Goal: Transaction & Acquisition: Purchase product/service

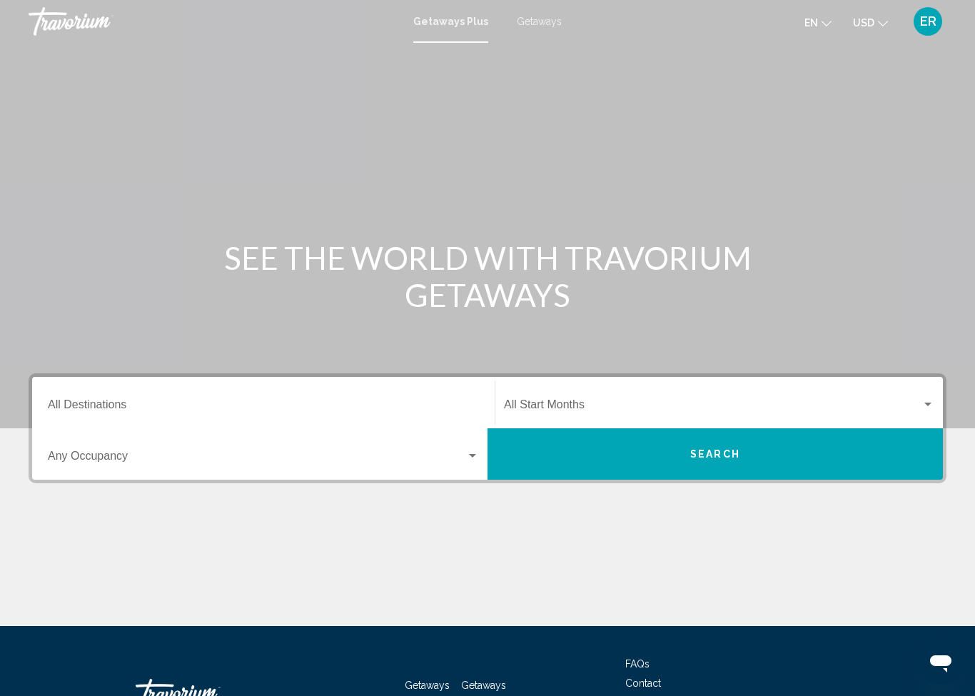
click at [368, 413] on input "Destination All Destinations" at bounding box center [263, 407] width 431 height 13
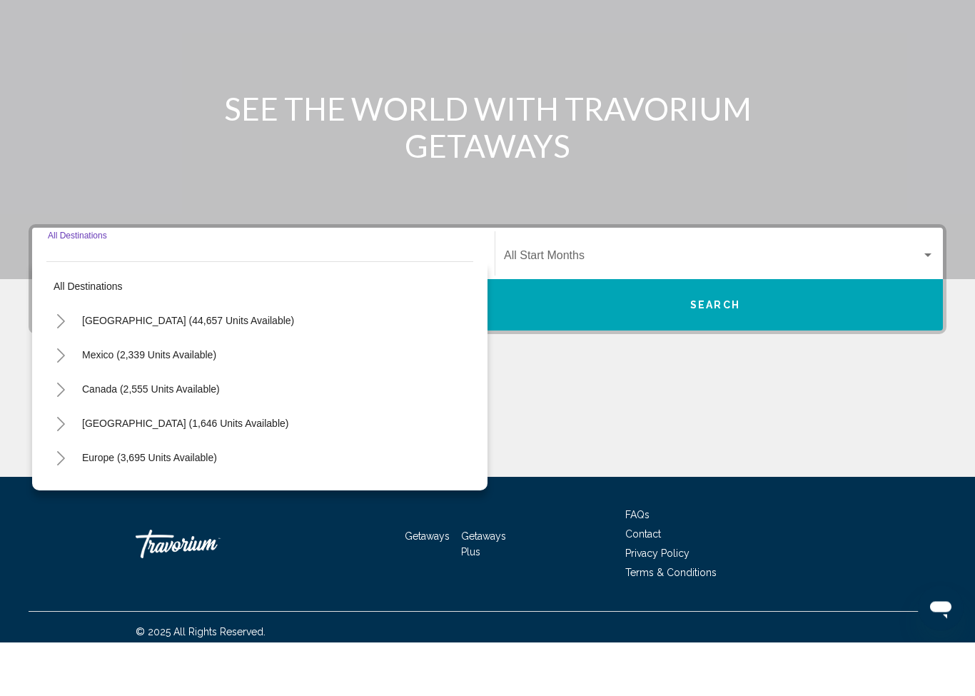
scroll to position [105, 0]
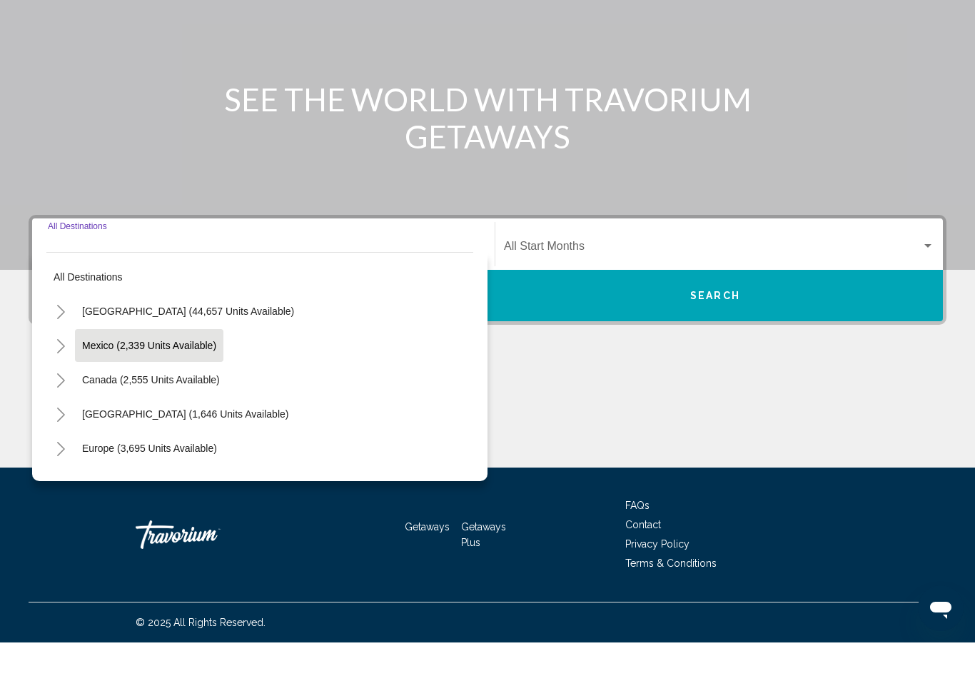
click at [183, 393] on span "Mexico (2,339 units available)" at bounding box center [149, 398] width 134 height 11
type input "**********"
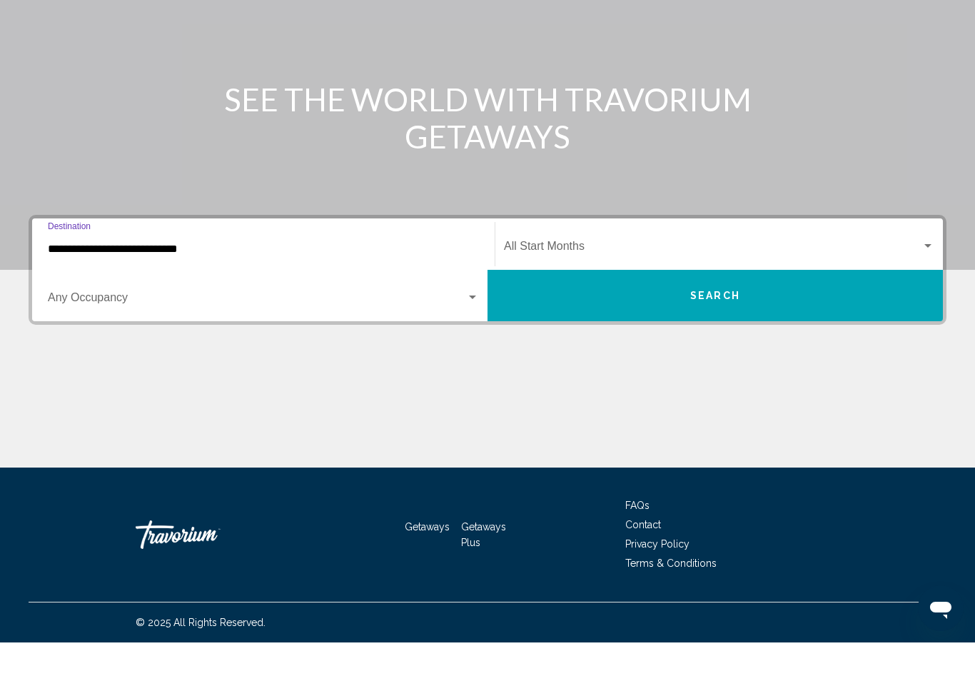
click at [597, 296] on span "Search widget" at bounding box center [712, 302] width 417 height 13
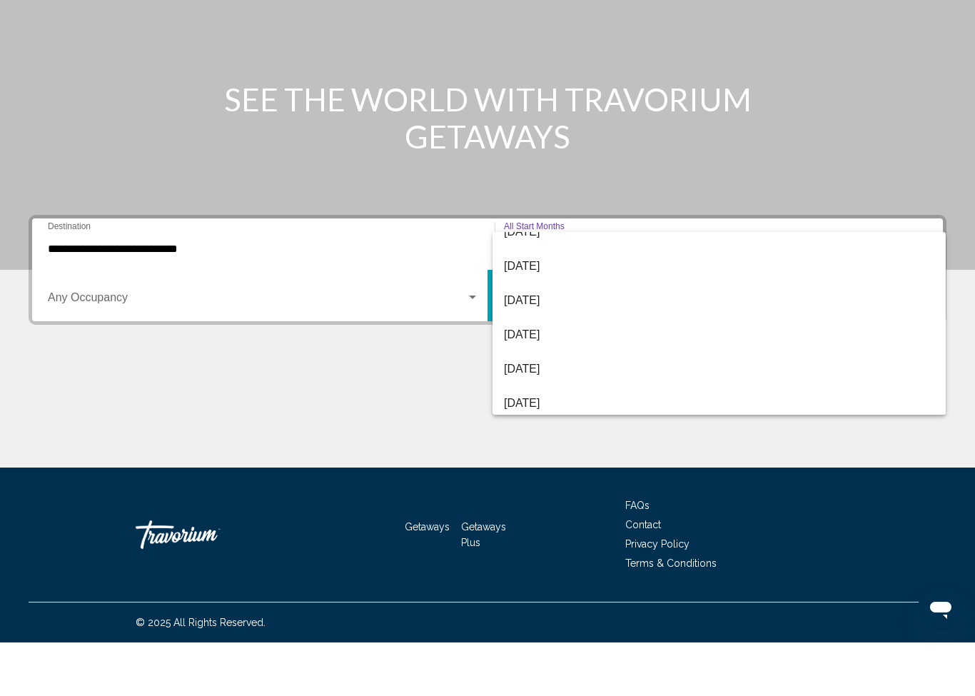
scroll to position [112, 0]
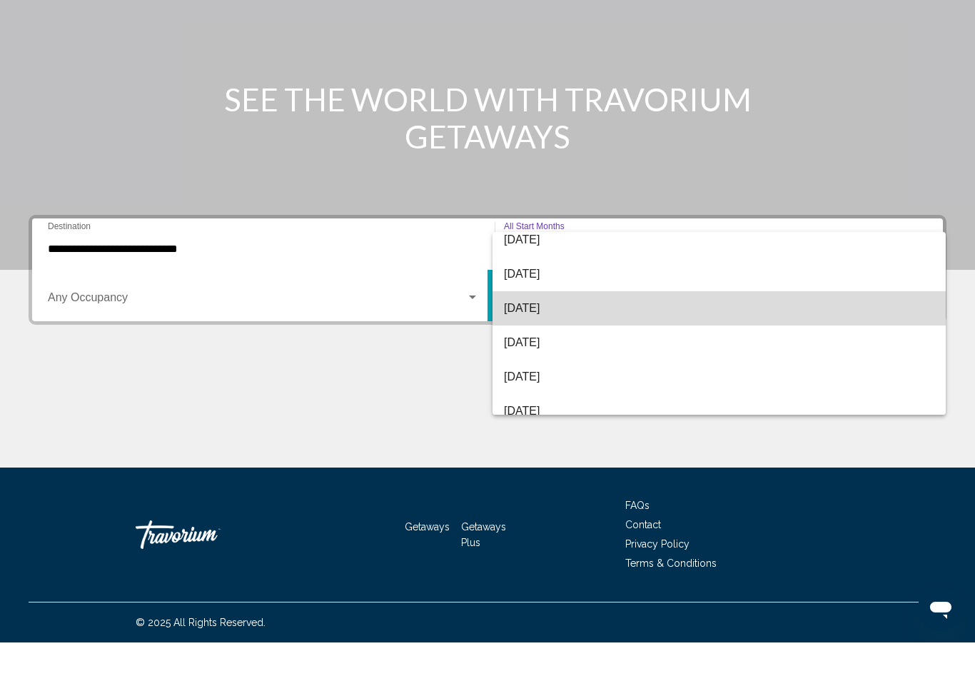
click at [579, 345] on span "[DATE]" at bounding box center [719, 362] width 430 height 34
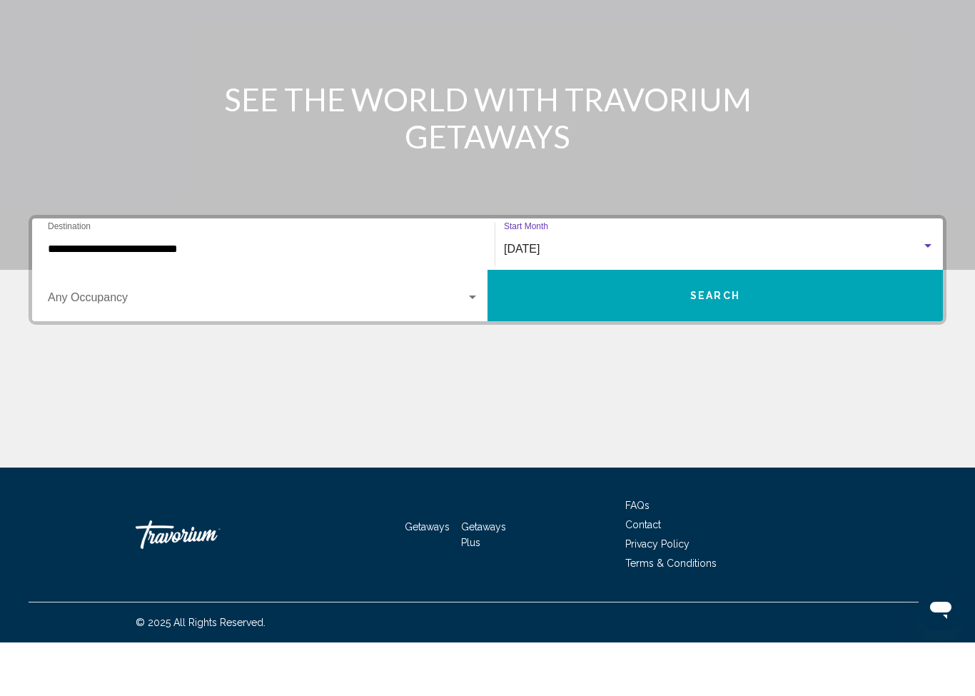
click at [450, 348] on span "Search widget" at bounding box center [257, 354] width 418 height 13
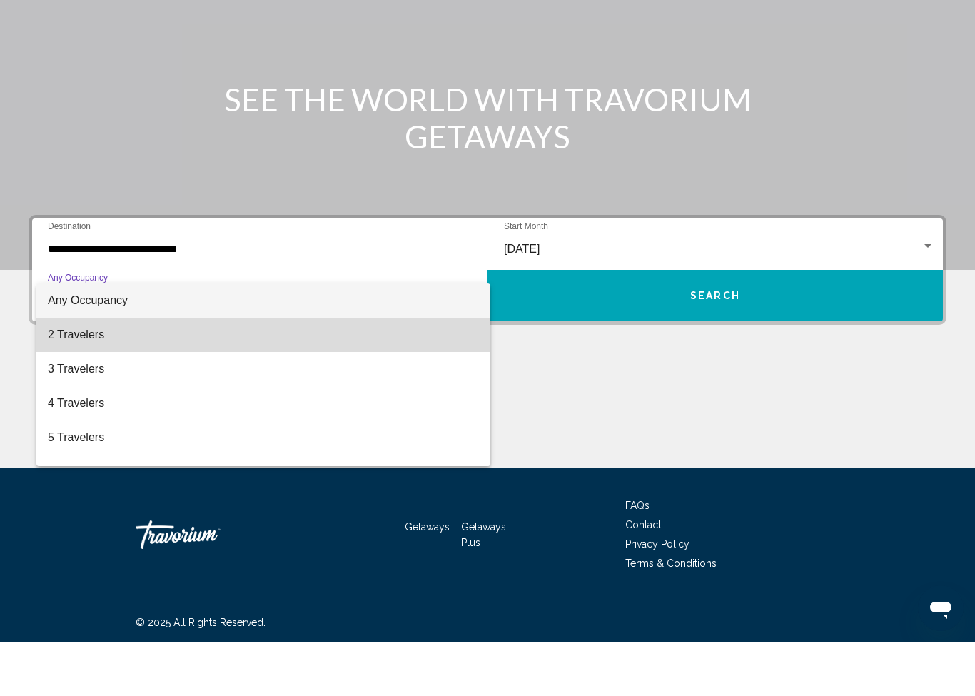
click at [76, 371] on span "2 Travelers" at bounding box center [263, 388] width 431 height 34
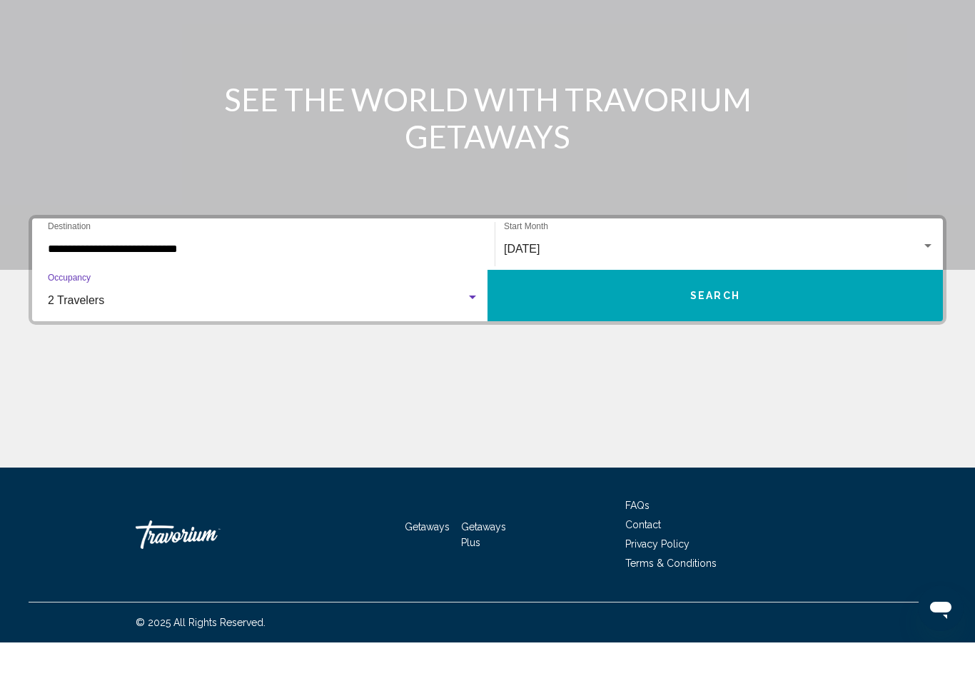
click at [451, 348] on div "2 Travelers" at bounding box center [257, 354] width 418 height 13
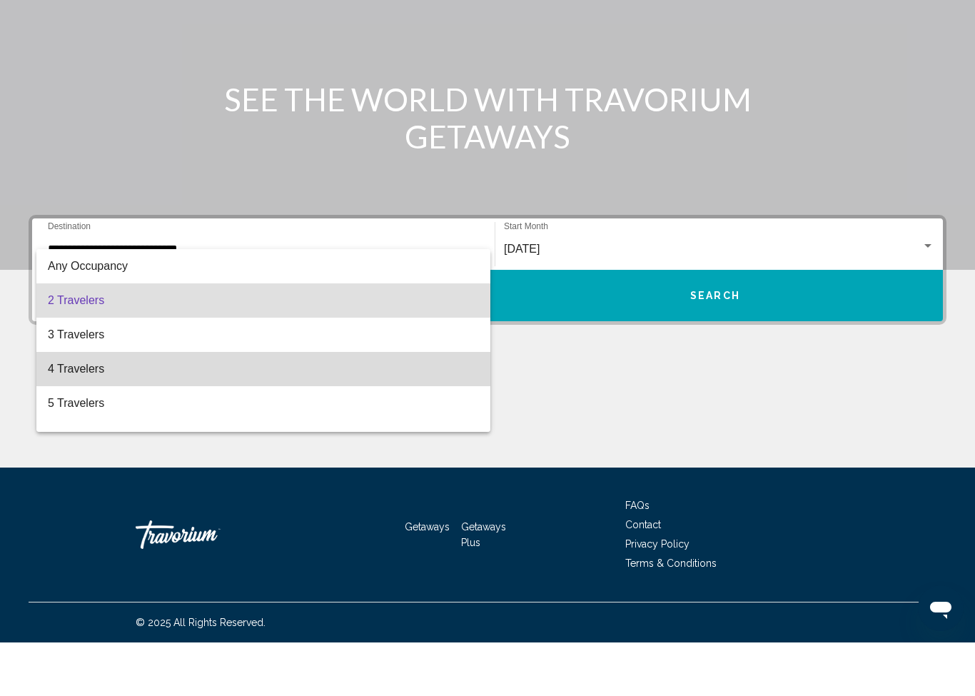
click at [144, 405] on span "4 Travelers" at bounding box center [263, 422] width 431 height 34
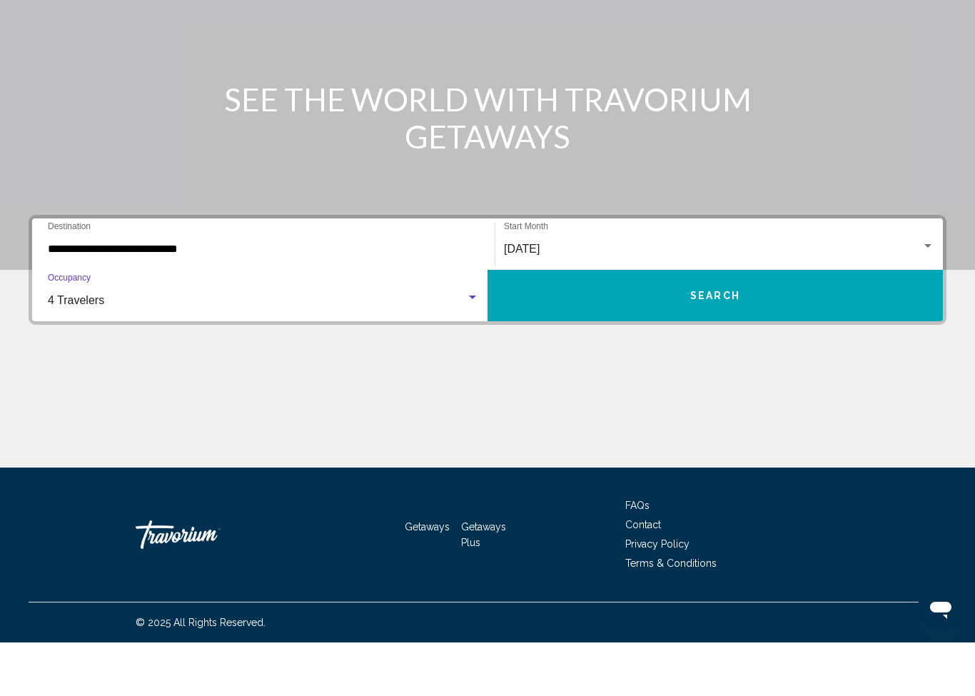
click at [736, 323] on button "Search" at bounding box center [714, 348] width 455 height 51
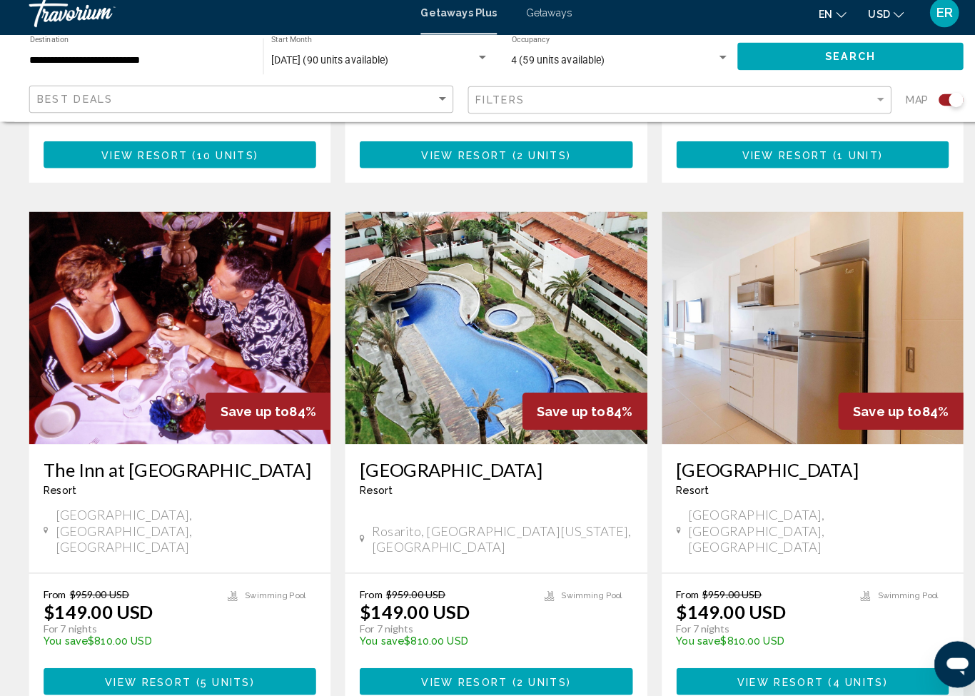
scroll to position [2060, 0]
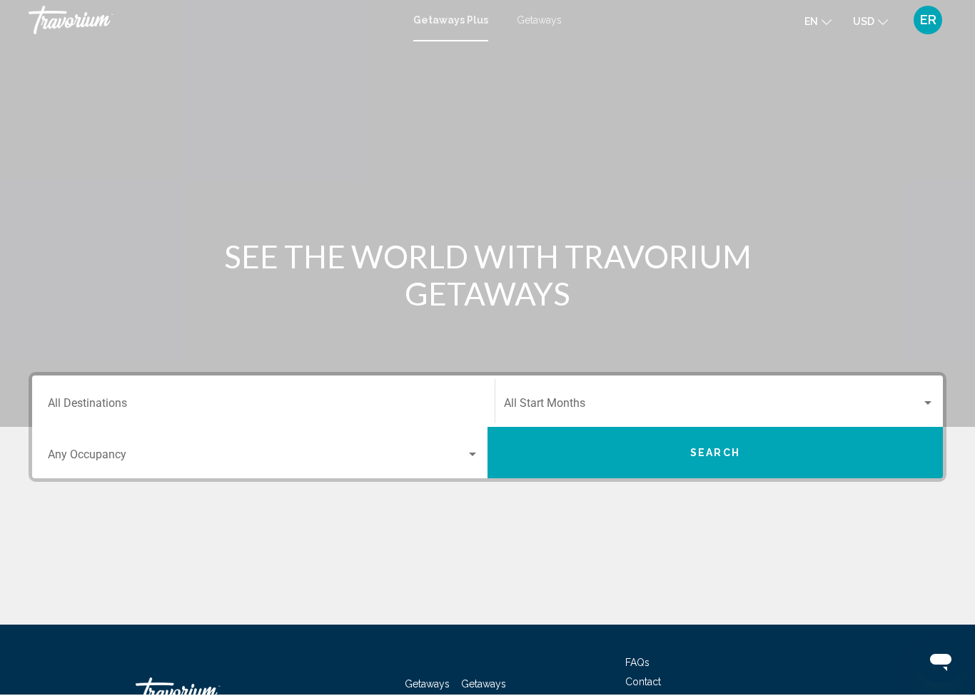
click at [547, 20] on span "Getaways" at bounding box center [539, 21] width 45 height 11
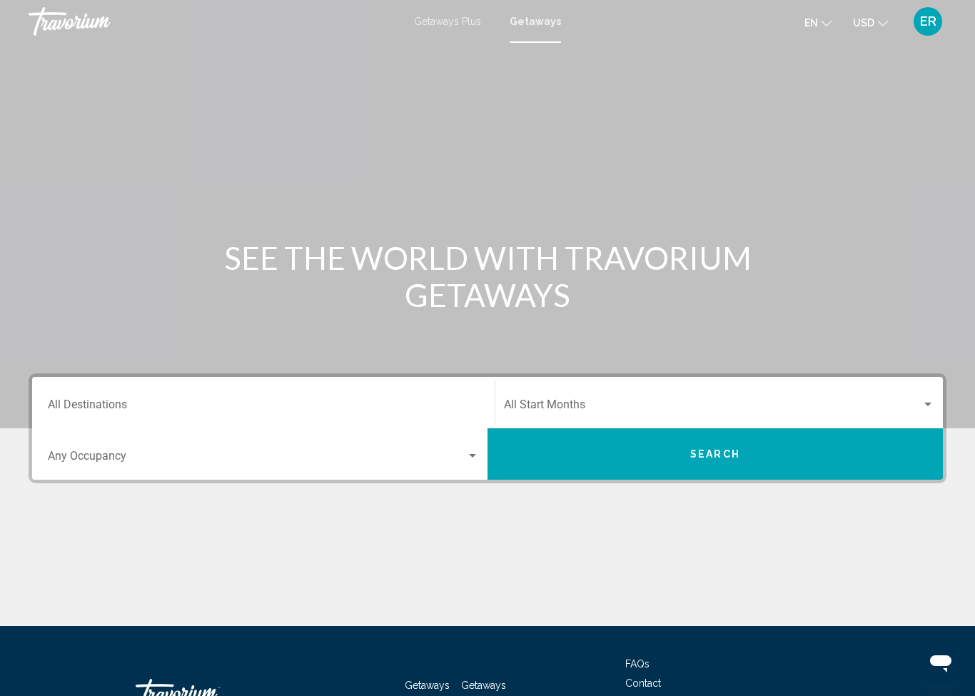
click at [382, 391] on div "Destination All Destinations" at bounding box center [263, 402] width 431 height 45
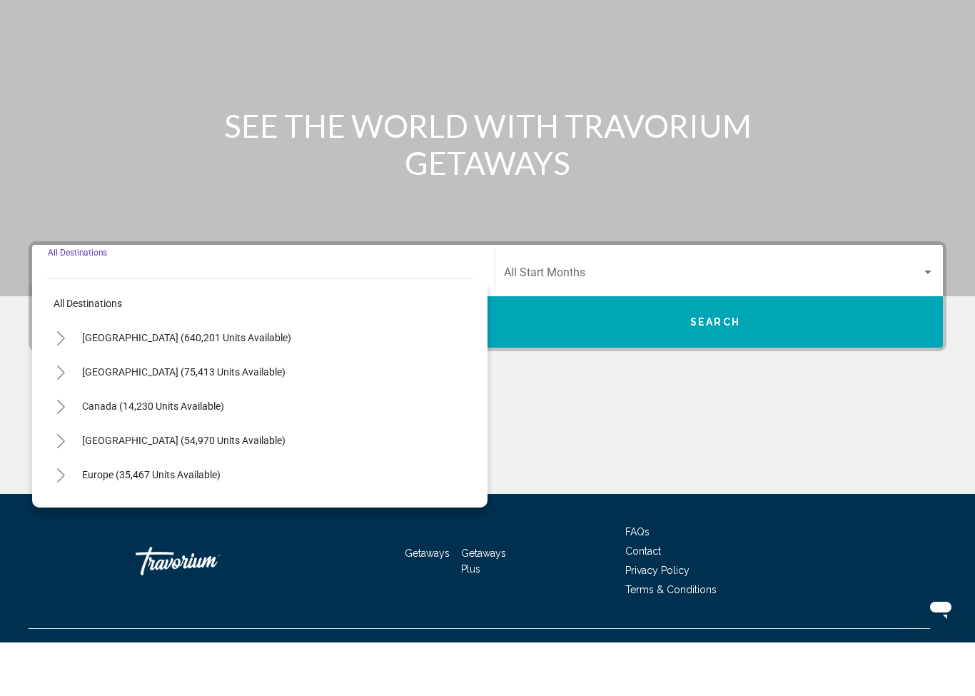
scroll to position [105, 0]
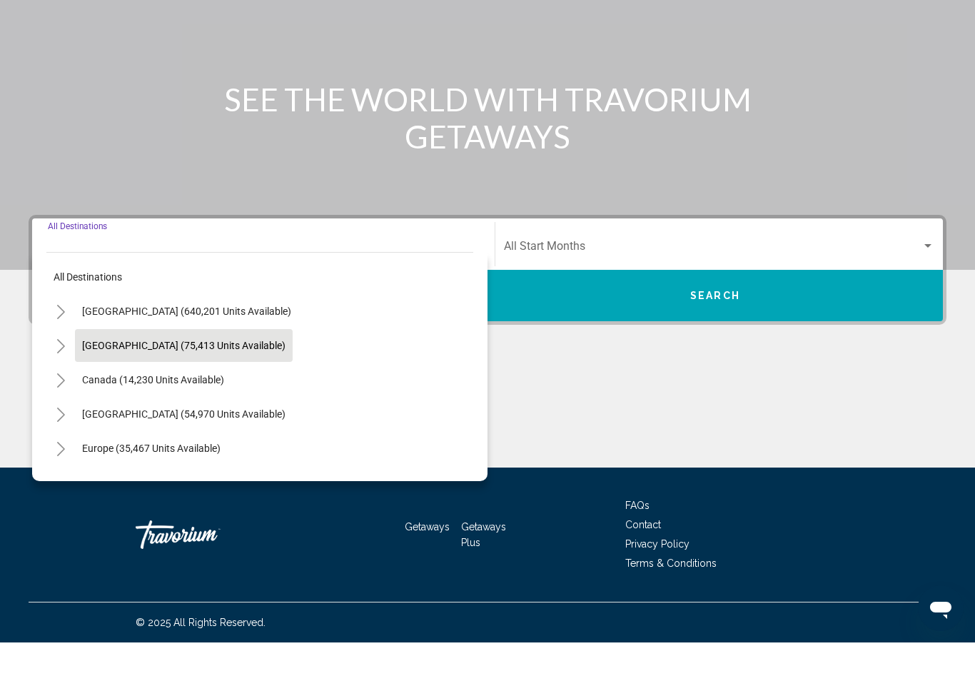
click at [193, 393] on span "[GEOGRAPHIC_DATA] (75,413 units available)" at bounding box center [183, 398] width 203 height 11
type input "**********"
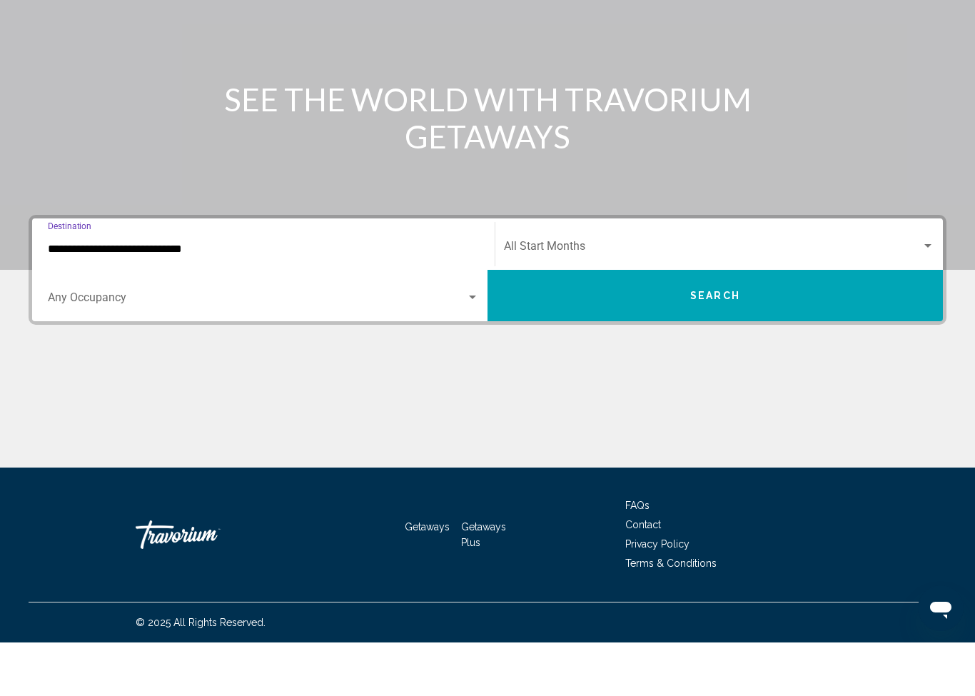
click at [651, 296] on span "Search widget" at bounding box center [712, 302] width 417 height 13
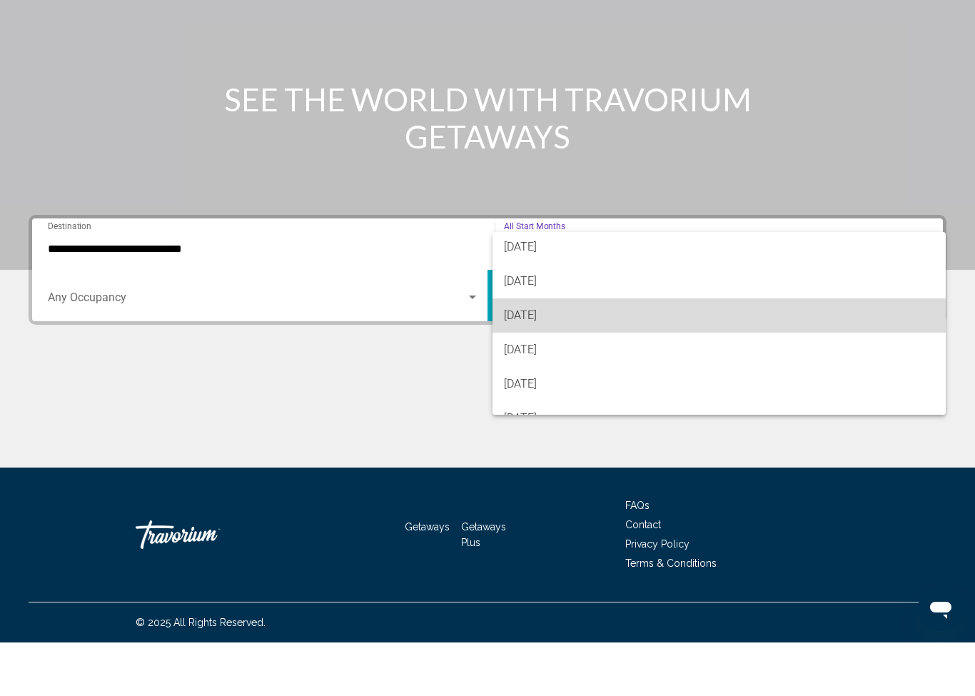
click at [565, 352] on span "[DATE]" at bounding box center [719, 369] width 430 height 34
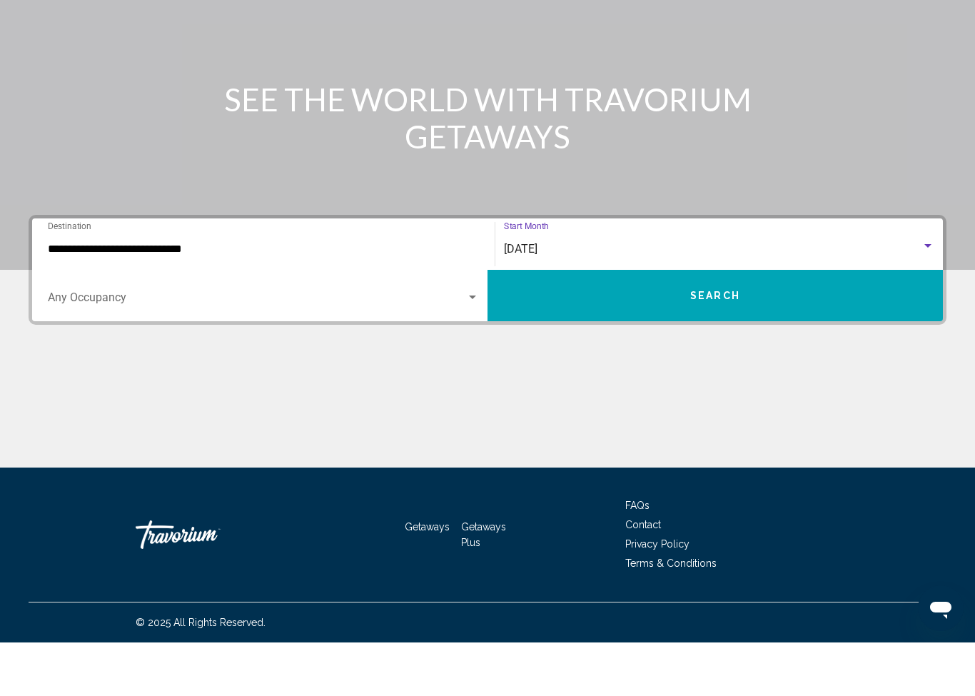
click at [191, 348] on span "Search widget" at bounding box center [257, 354] width 418 height 13
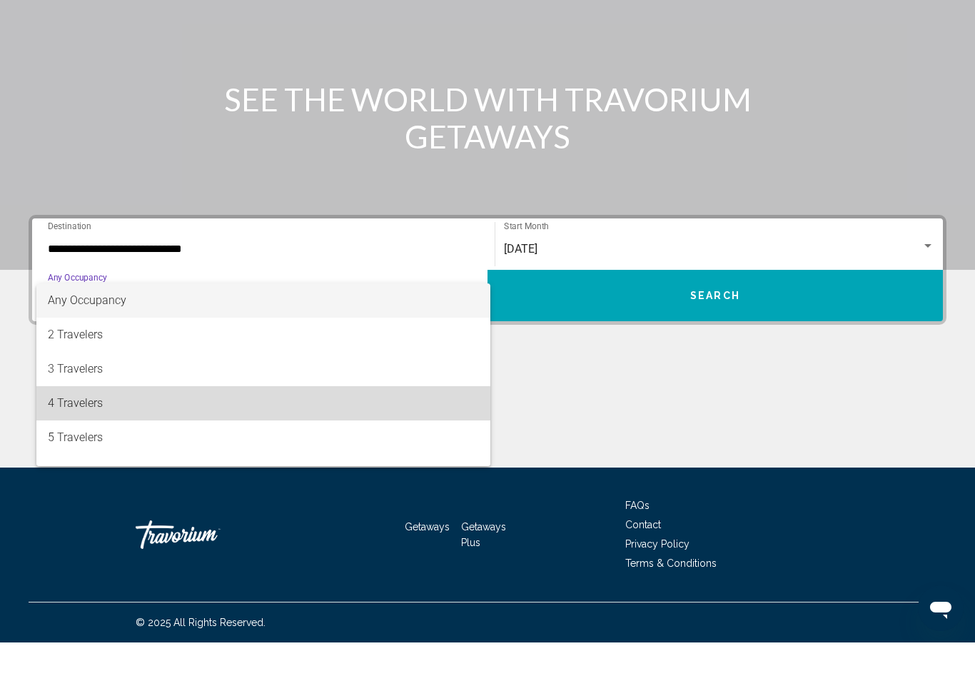
click at [81, 440] on span "4 Travelers" at bounding box center [263, 457] width 431 height 34
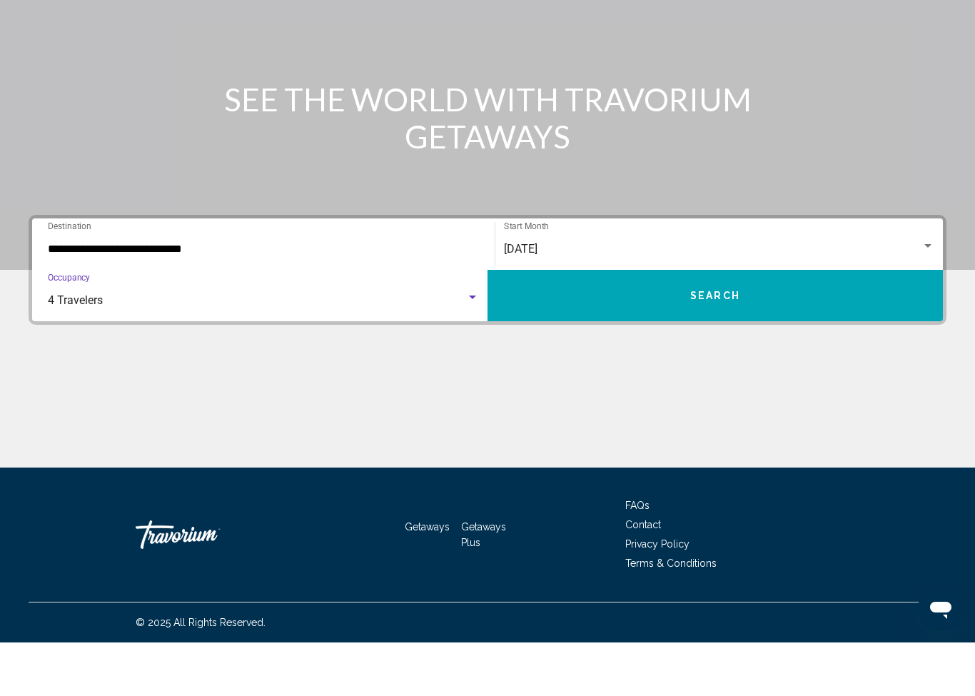
click at [732, 323] on button "Search" at bounding box center [714, 348] width 455 height 51
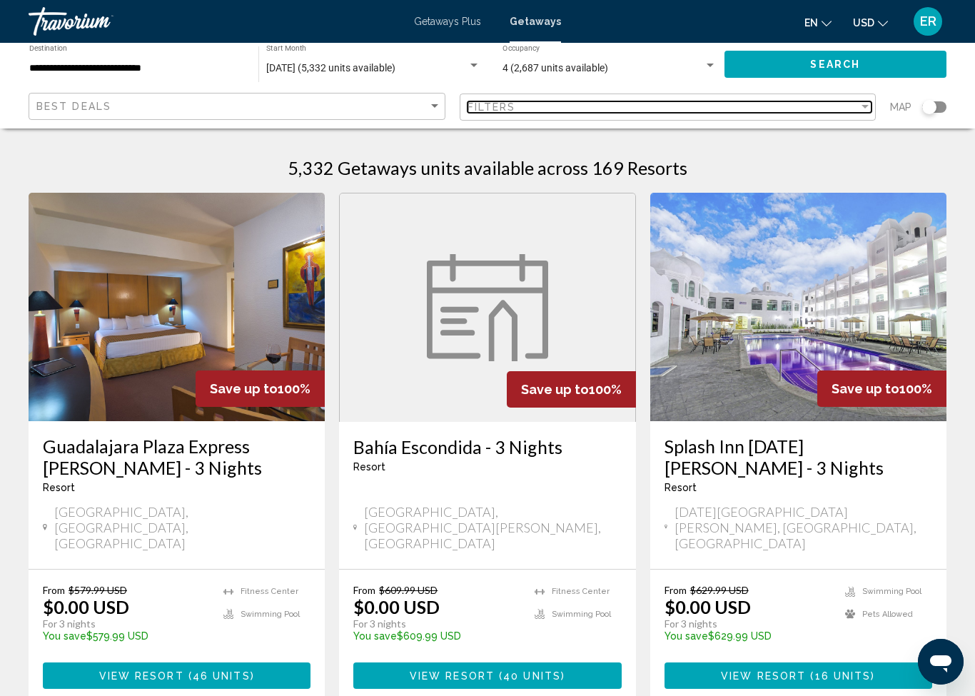
click at [863, 107] on div "Filter" at bounding box center [864, 107] width 7 height 4
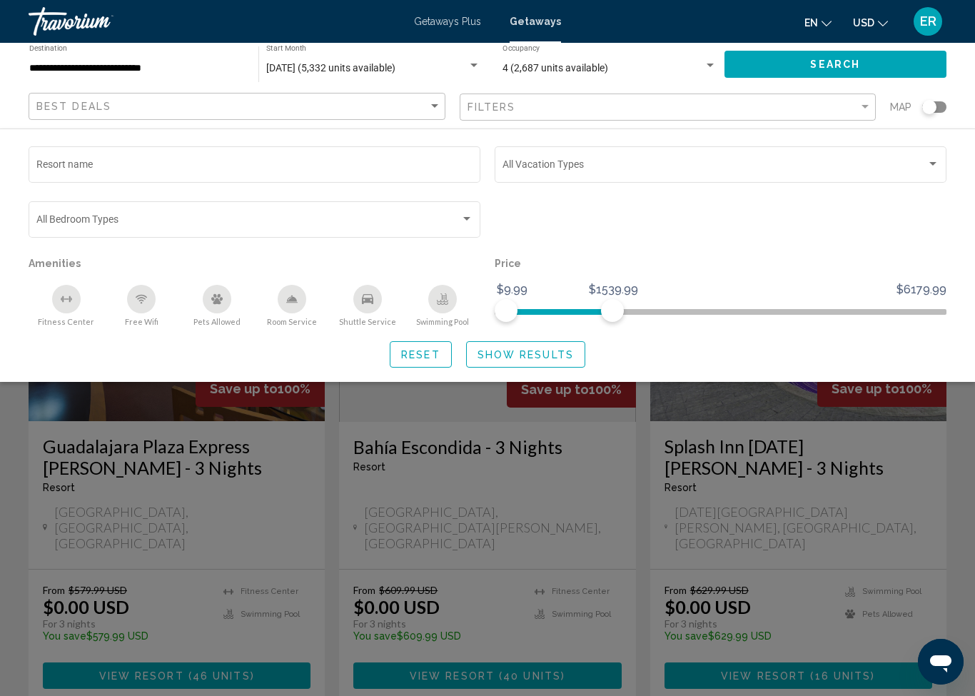
click at [903, 343] on div "Reset Show Results" at bounding box center [488, 354] width 918 height 26
click at [430, 361] on button "Reset" at bounding box center [421, 354] width 62 height 26
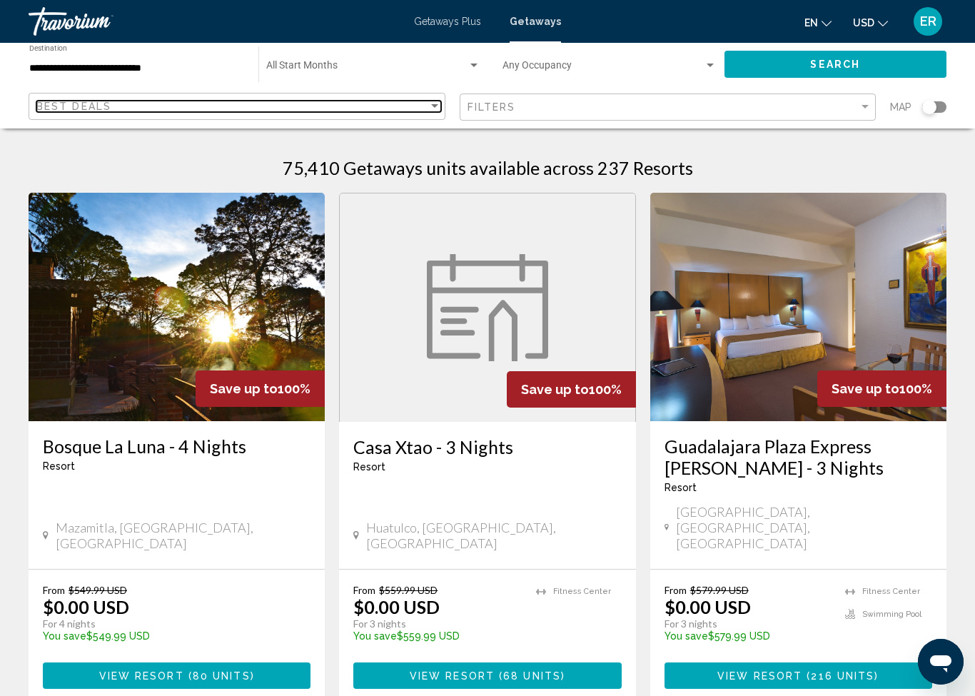
click at [343, 105] on div "Best Deals" at bounding box center [232, 106] width 392 height 11
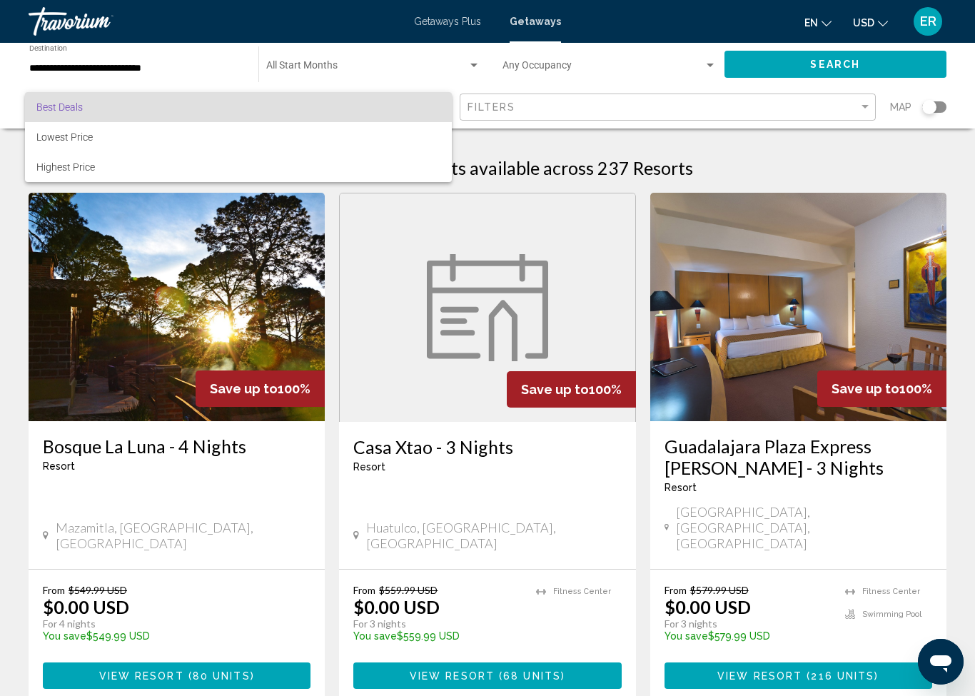
click at [531, 151] on div at bounding box center [487, 348] width 975 height 696
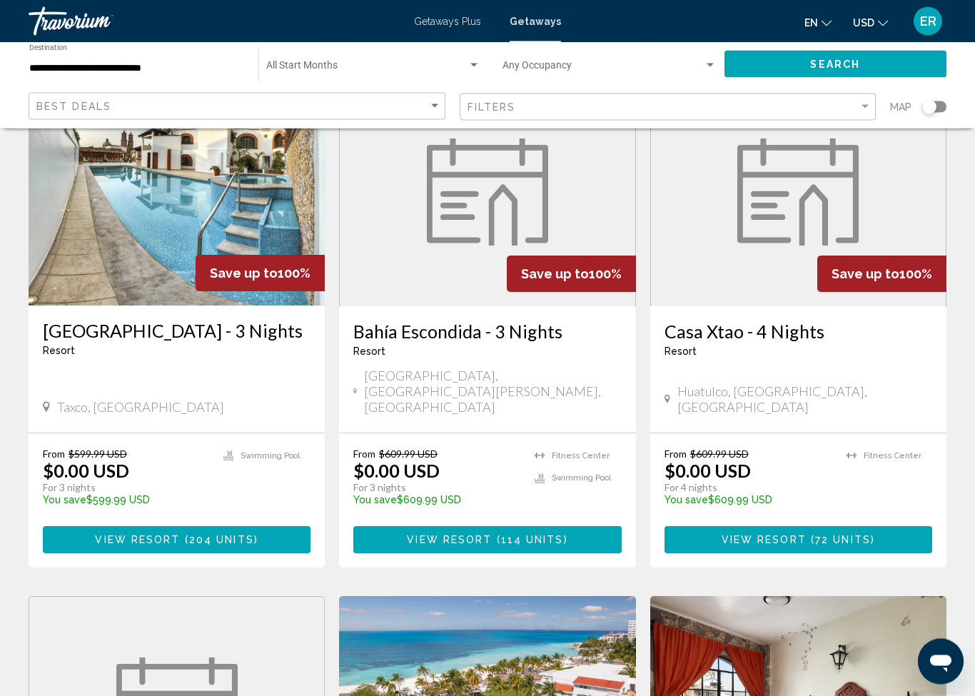
scroll to position [651, 0]
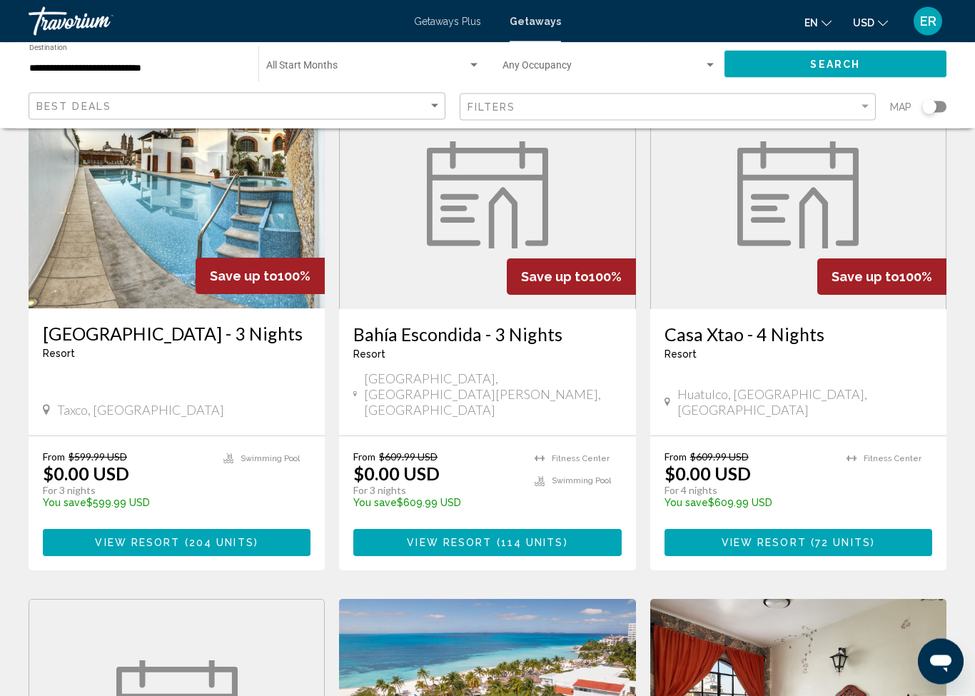
click at [563, 538] on span "( 114 units )" at bounding box center [530, 543] width 76 height 11
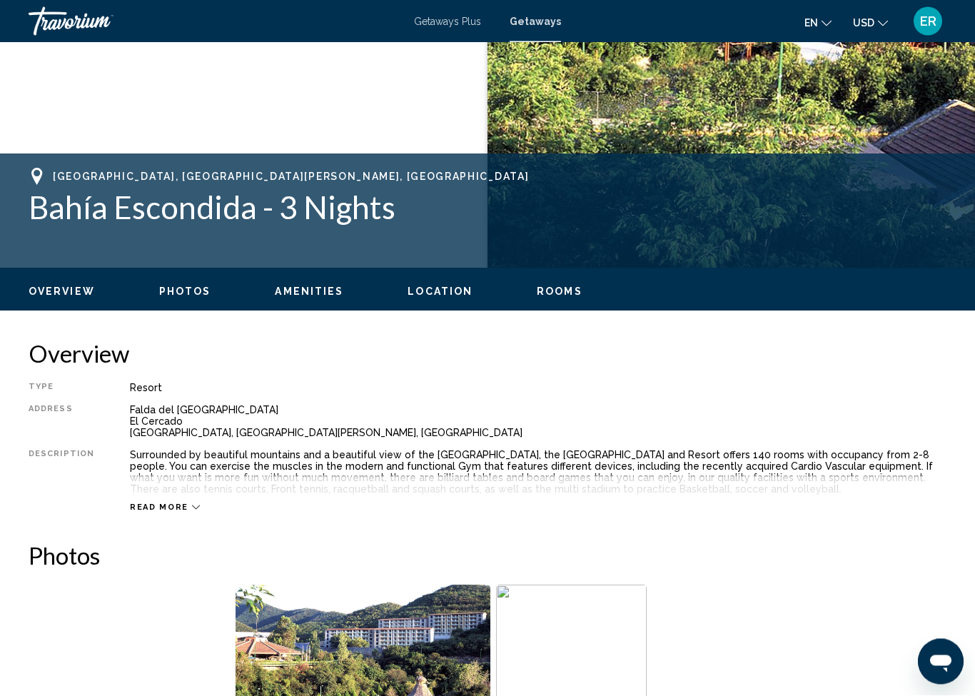
scroll to position [455, 0]
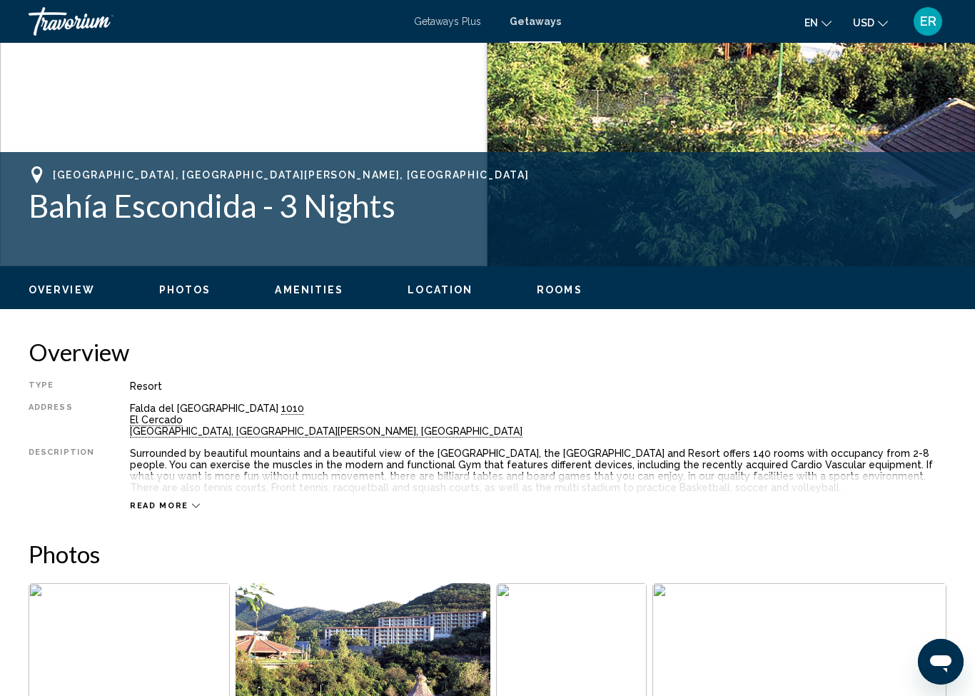
click at [155, 510] on span "Read more" at bounding box center [159, 505] width 59 height 9
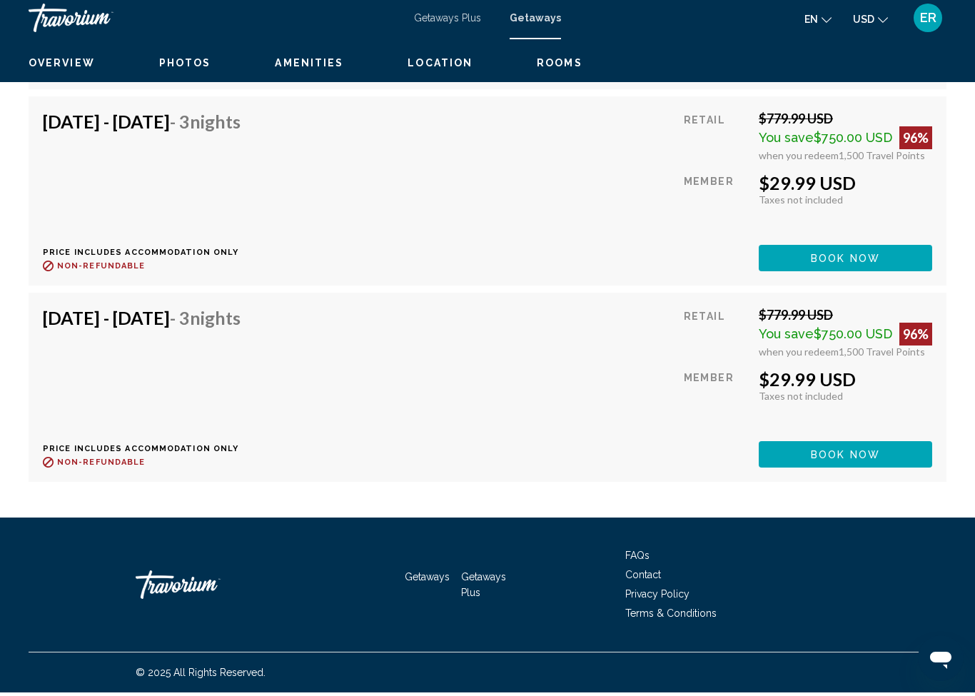
scroll to position [10109, 0]
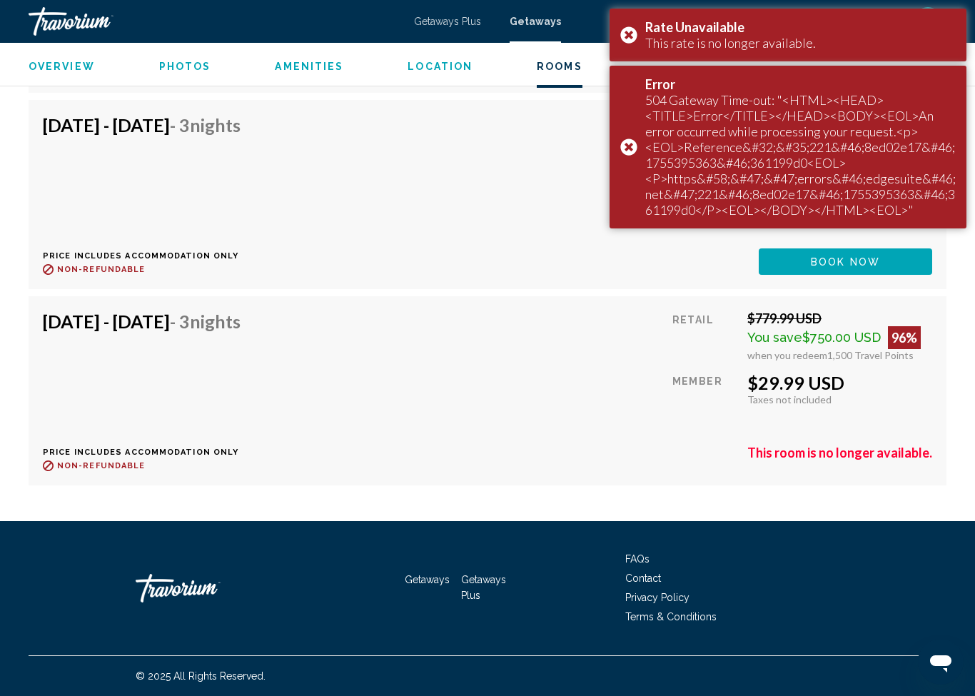
click at [633, 30] on div "Rate Unavailable This rate is no longer available." at bounding box center [787, 35] width 357 height 53
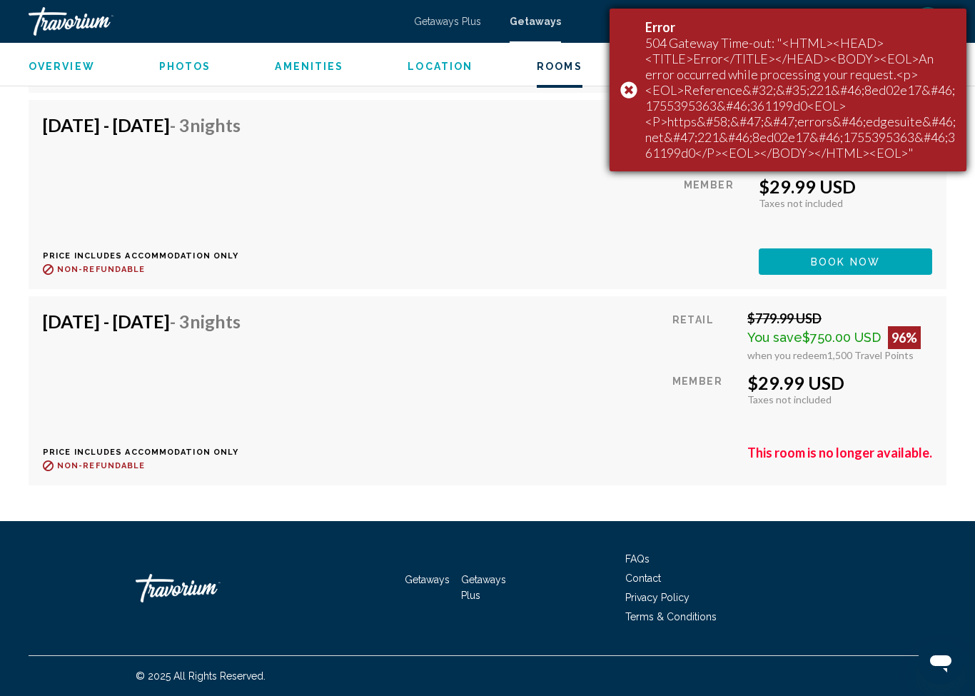
click at [635, 83] on div "Error 504 Gateway Time-out: "<HTML><HEAD><TITLE>Error</TITLE></HEAD><BODY><EOL>…" at bounding box center [787, 90] width 357 height 163
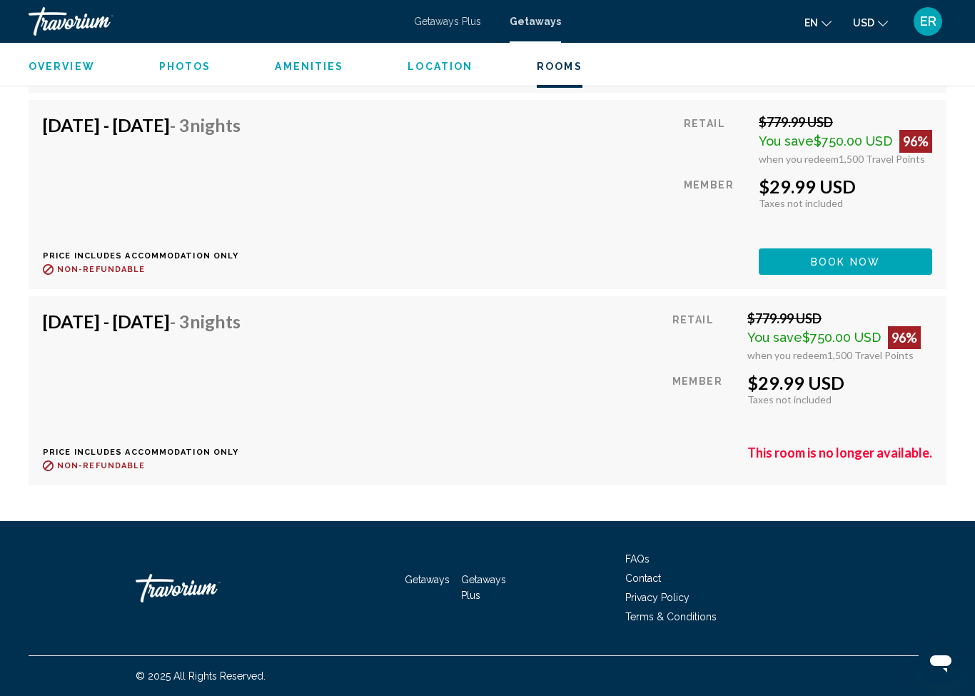
scroll to position [10118, 0]
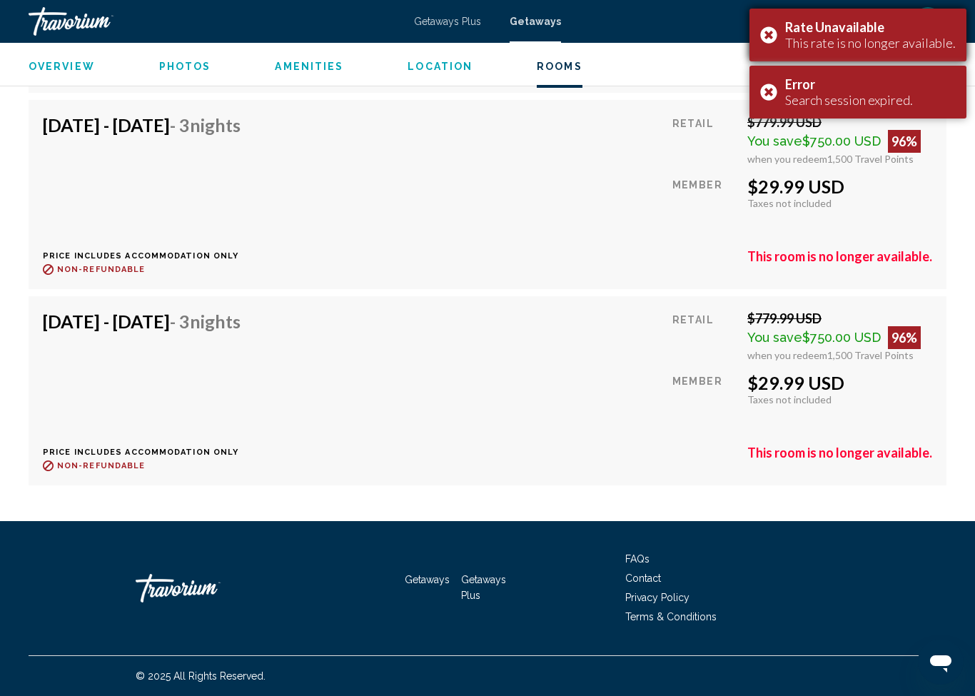
click at [786, 29] on div "Rate Unavailable This rate is no longer available." at bounding box center [857, 35] width 217 height 53
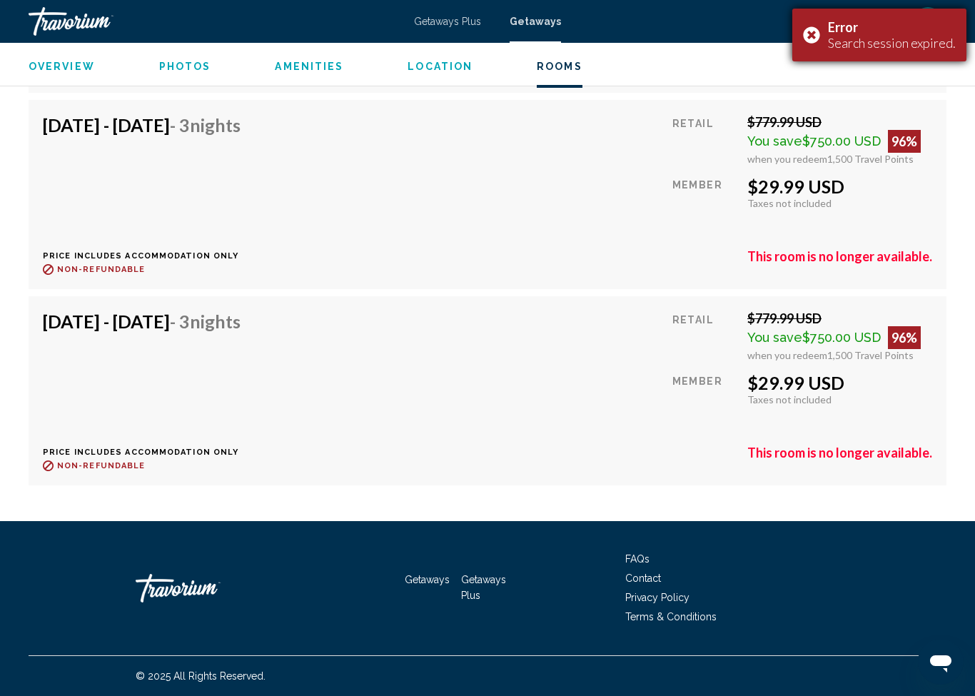
click at [808, 37] on div "Error Search session expired." at bounding box center [879, 35] width 174 height 53
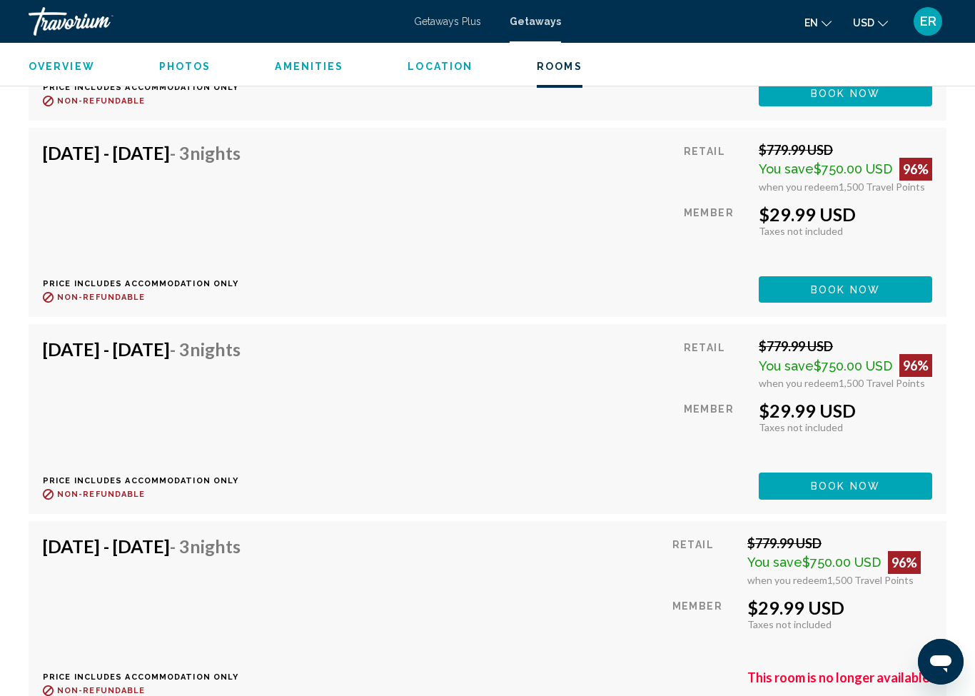
scroll to position [9092, 0]
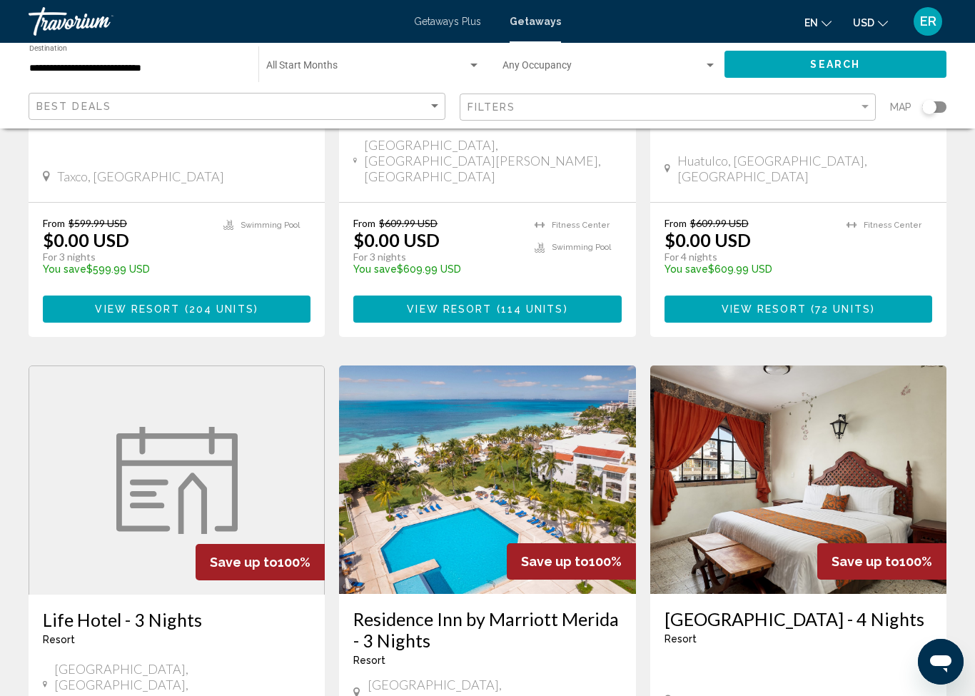
scroll to position [952, 0]
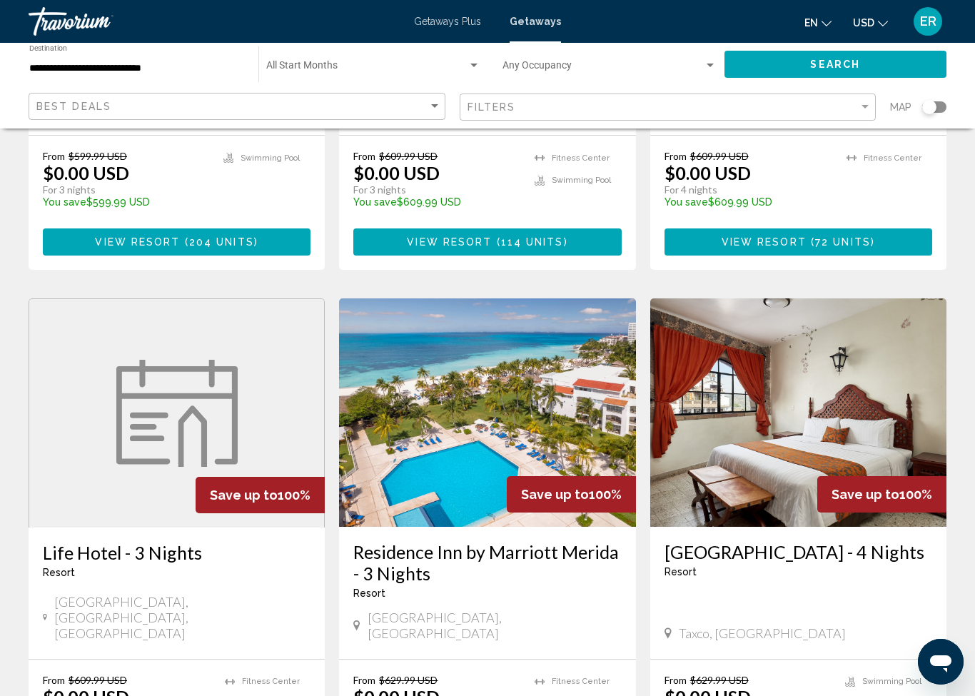
click at [849, 538] on div "[GEOGRAPHIC_DATA] - 4 Nights Resort - This is an adults only resort [GEOGRAPHIC…" at bounding box center [798, 593] width 296 height 132
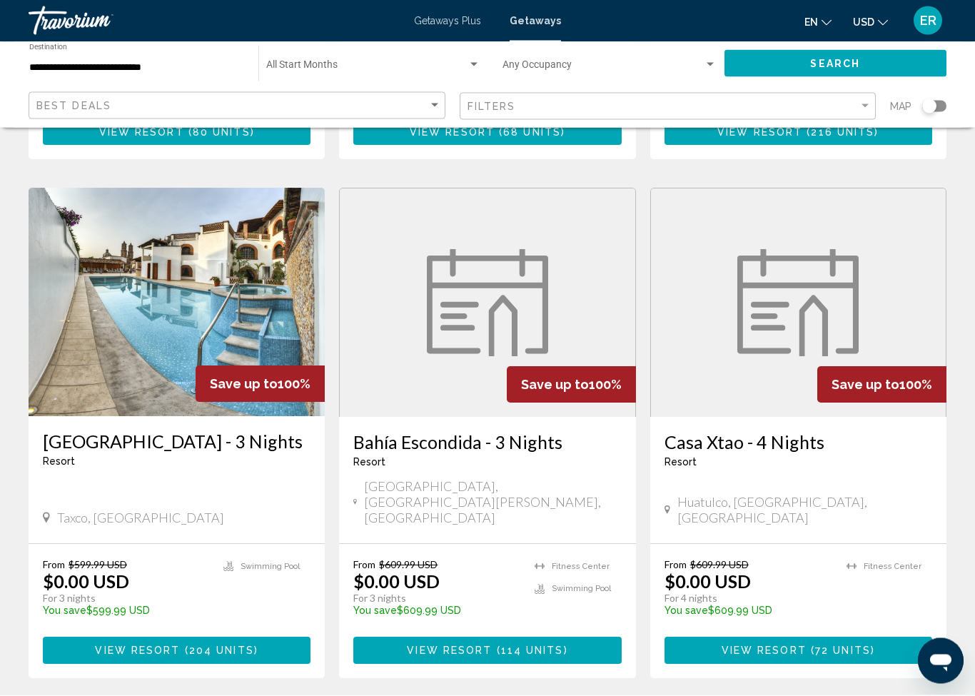
scroll to position [525, 0]
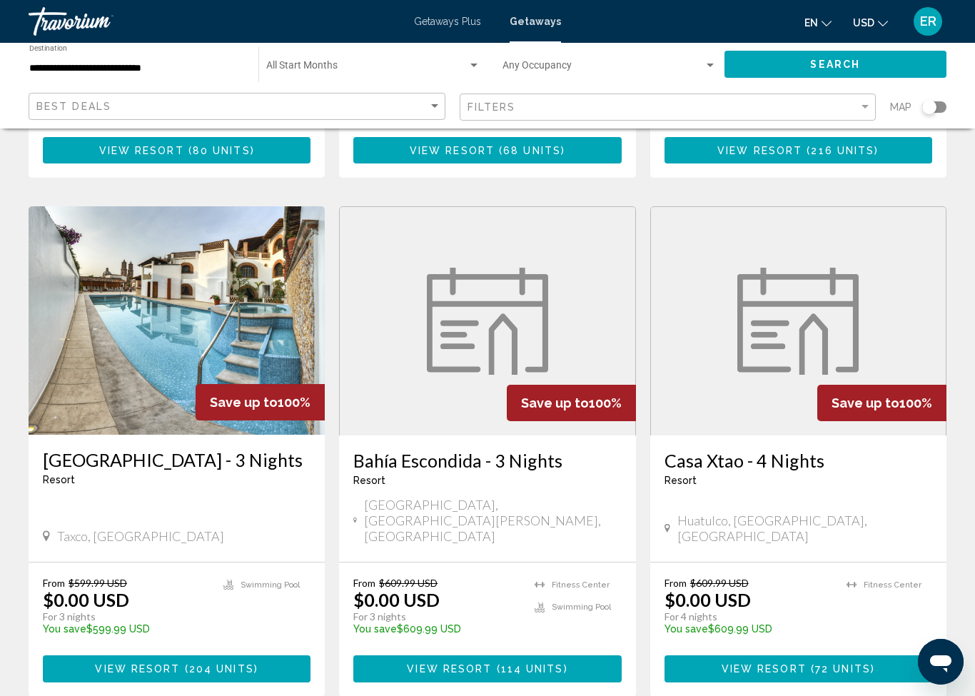
click at [578, 655] on button "View Resort ( 114 units )" at bounding box center [487, 668] width 268 height 26
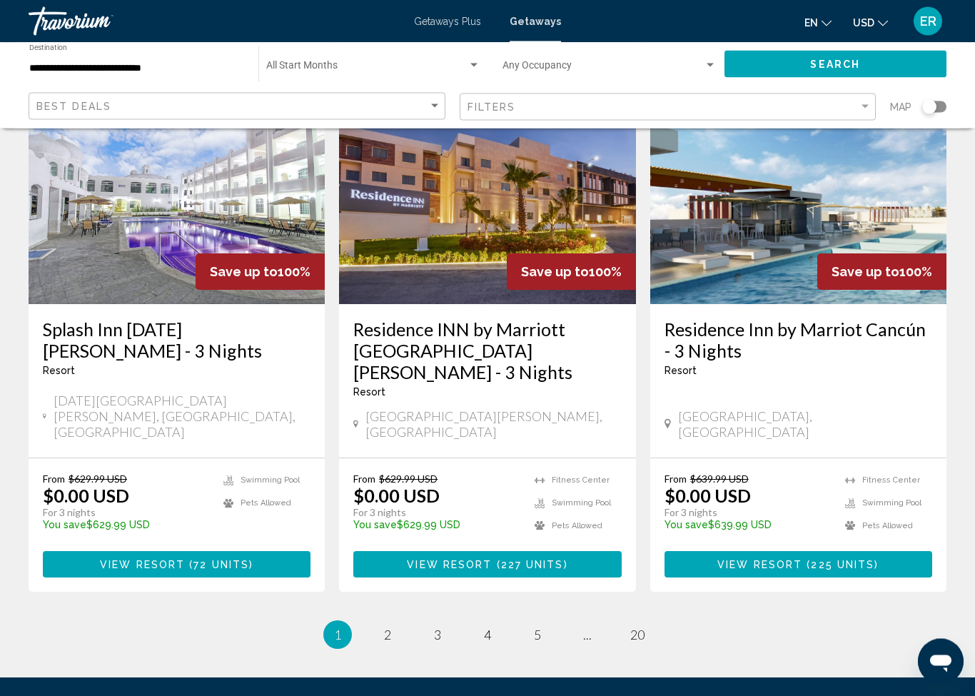
scroll to position [1698, 0]
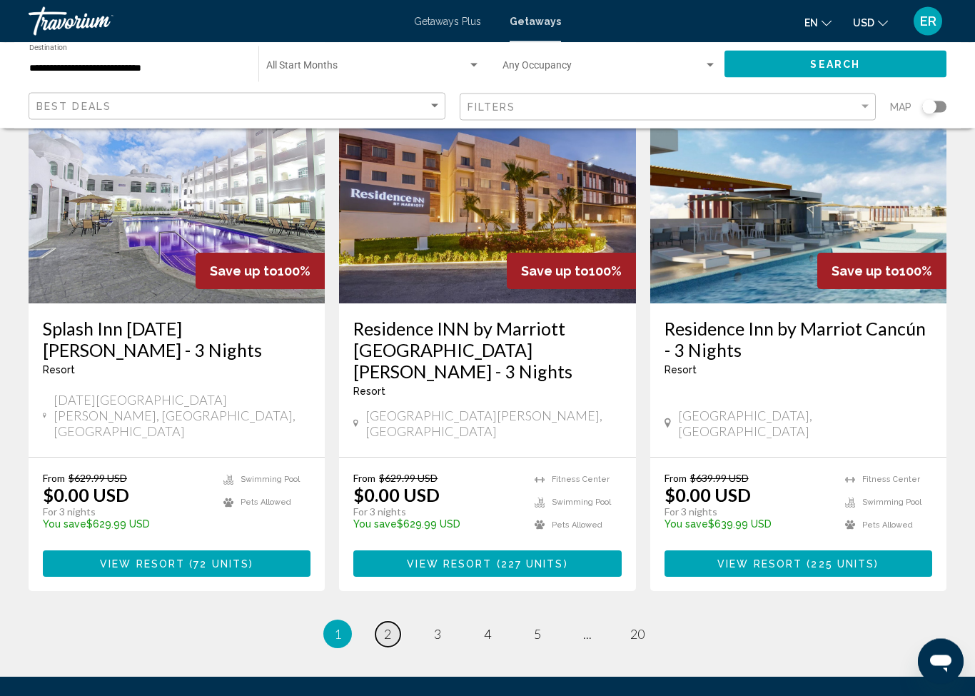
click at [397, 622] on link "page 2" at bounding box center [387, 634] width 25 height 25
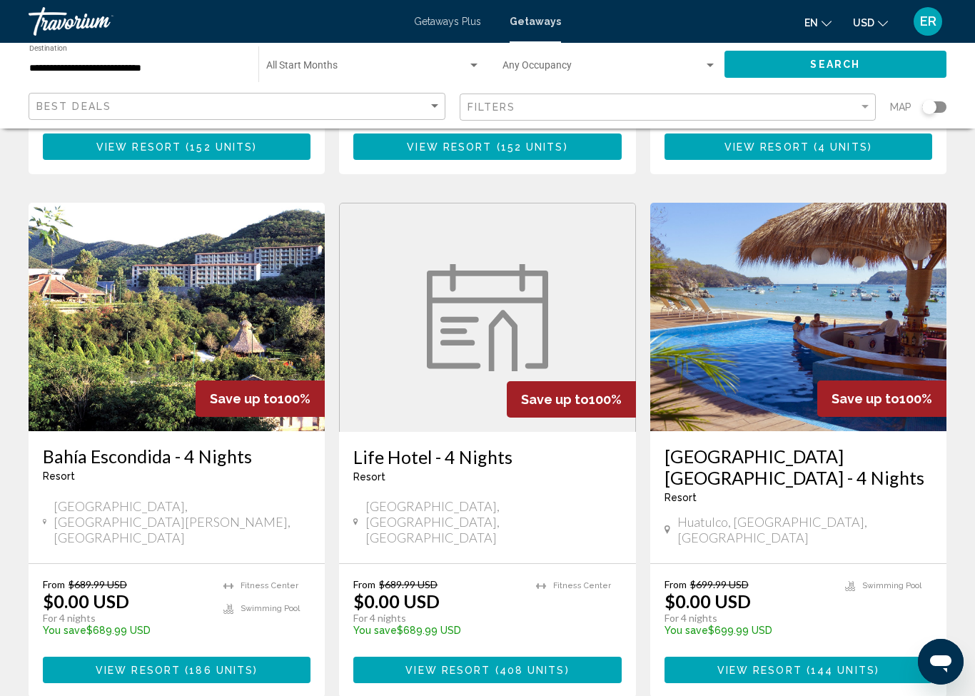
scroll to position [1590, 0]
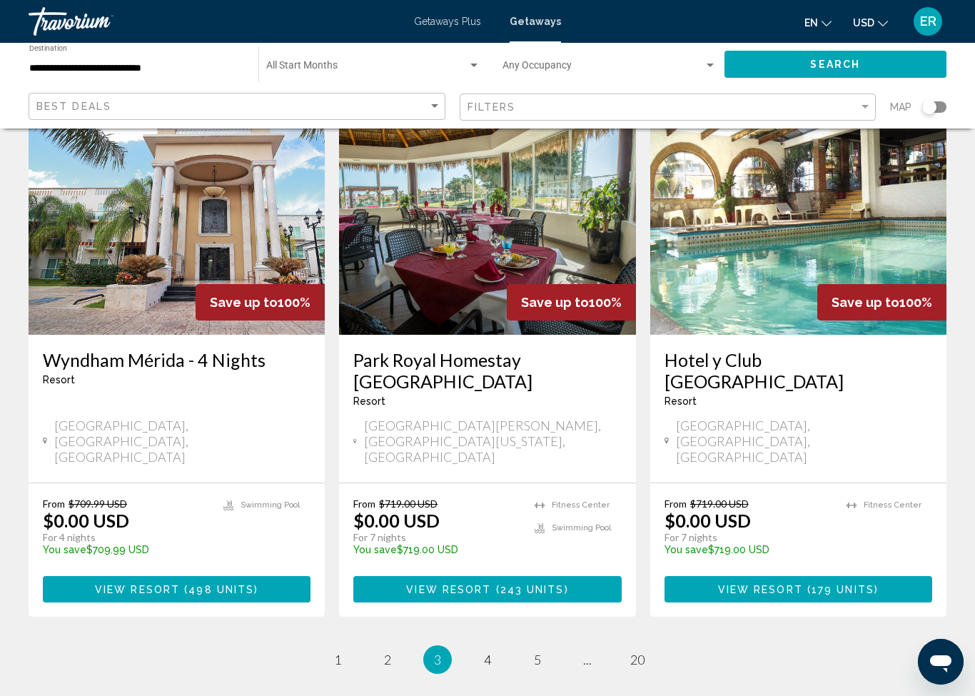
scroll to position [1727, 0]
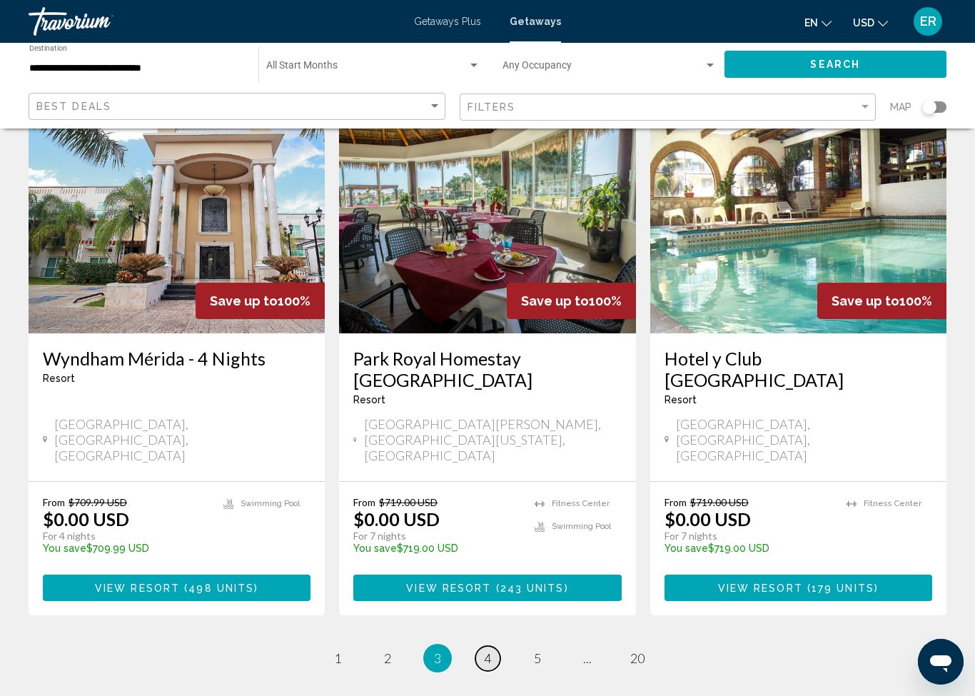
click at [487, 650] on span "4" at bounding box center [487, 658] width 7 height 16
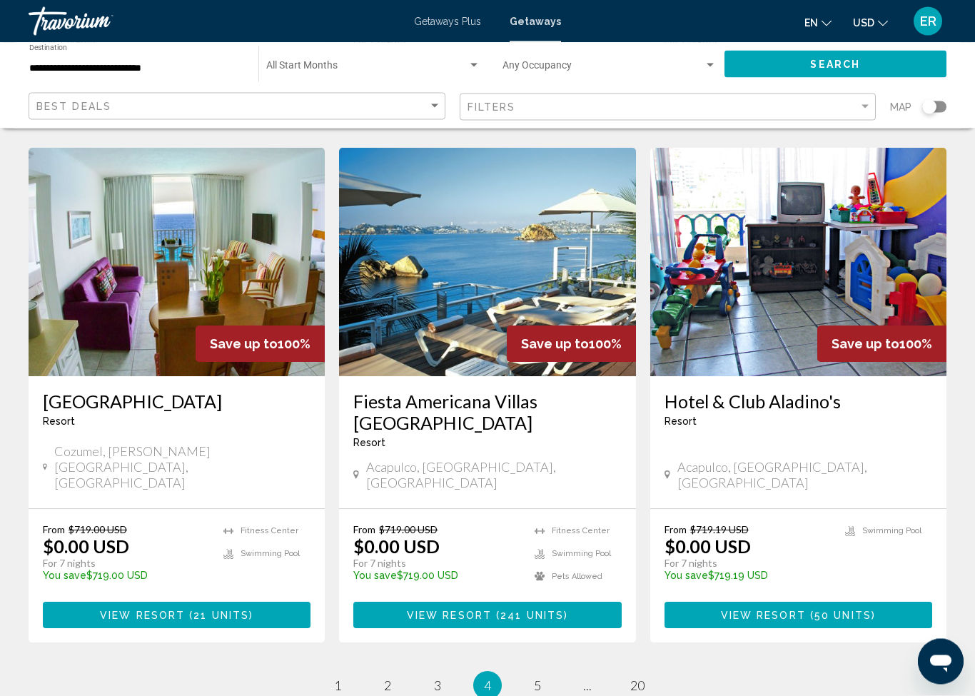
scroll to position [1685, 0]
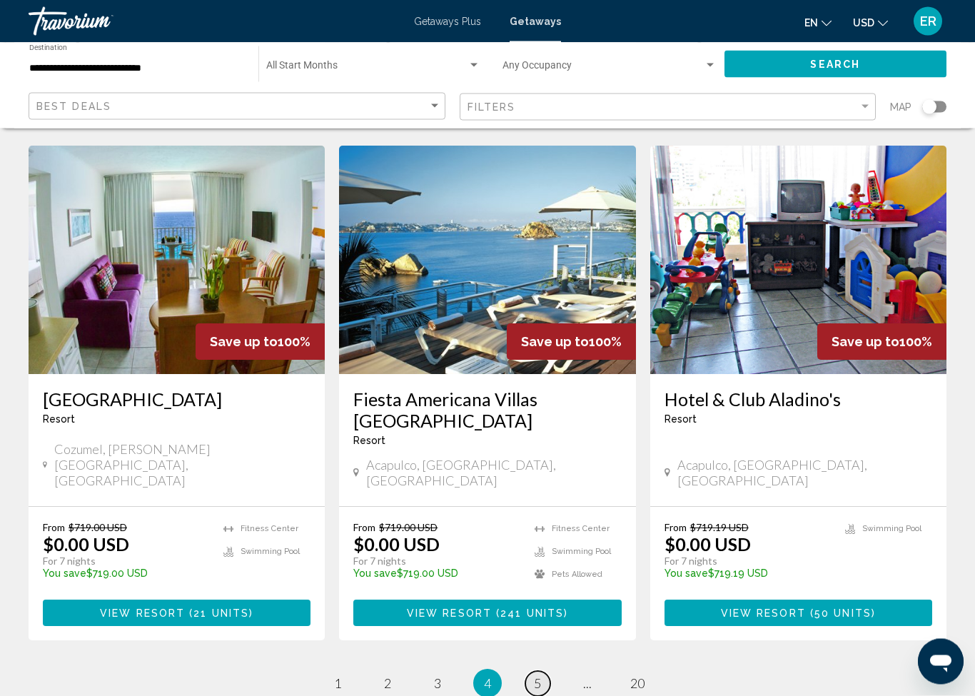
click at [544, 671] on link "page 5" at bounding box center [537, 683] width 25 height 25
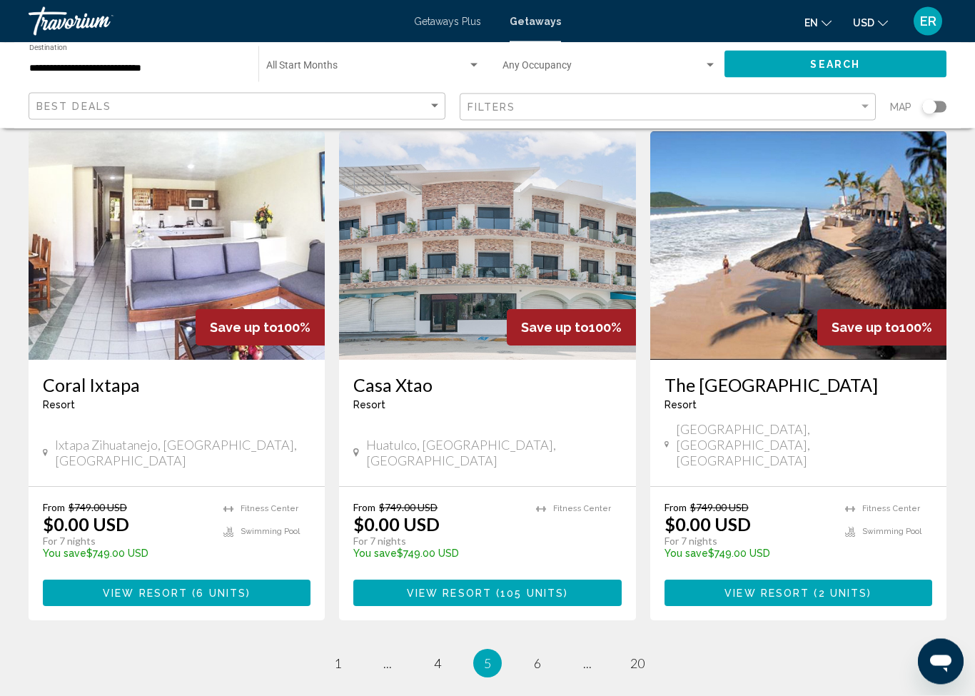
scroll to position [1653, 0]
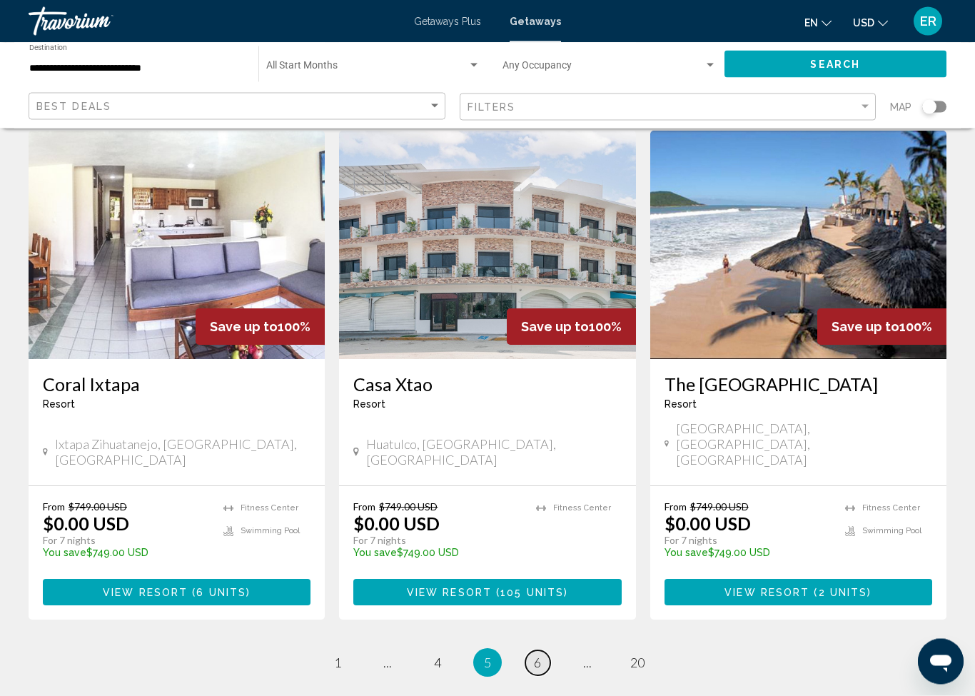
click at [542, 651] on link "page 6" at bounding box center [537, 663] width 25 height 25
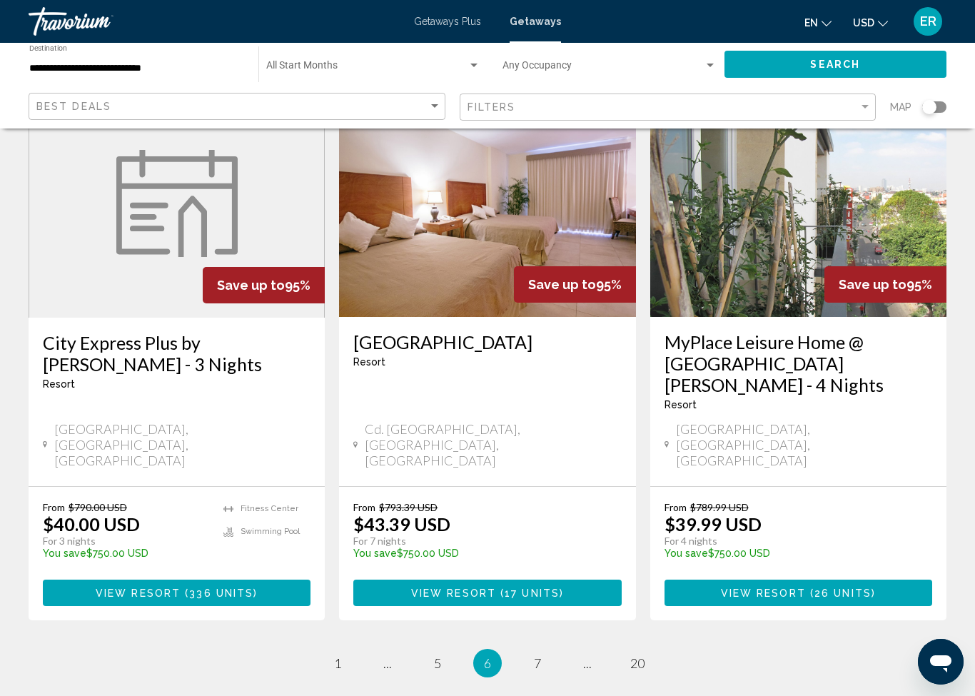
scroll to position [1757, 0]
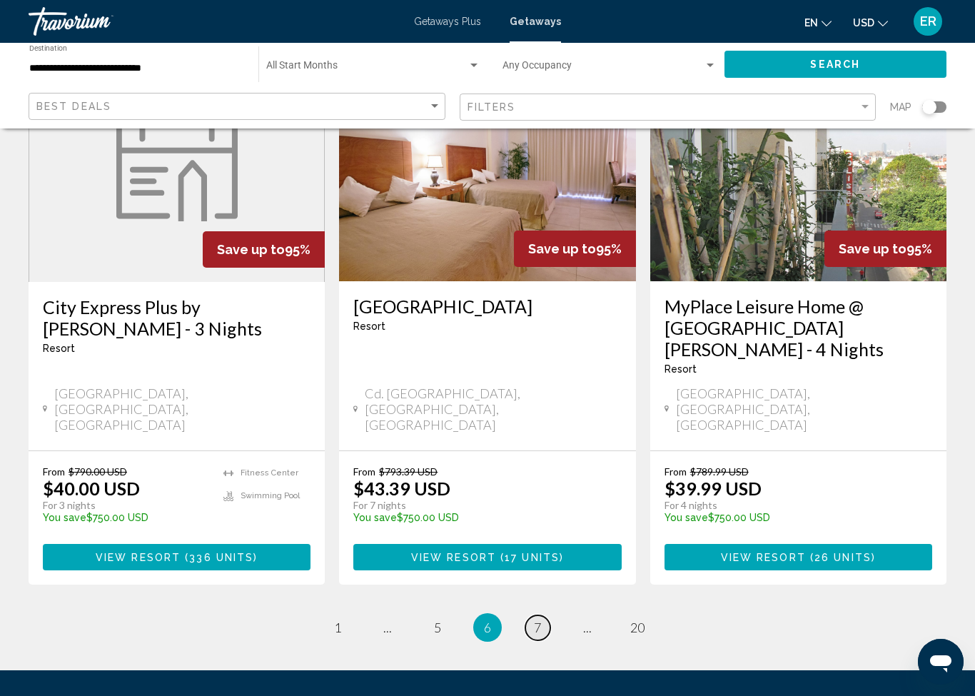
click at [544, 615] on link "page 7" at bounding box center [537, 627] width 25 height 25
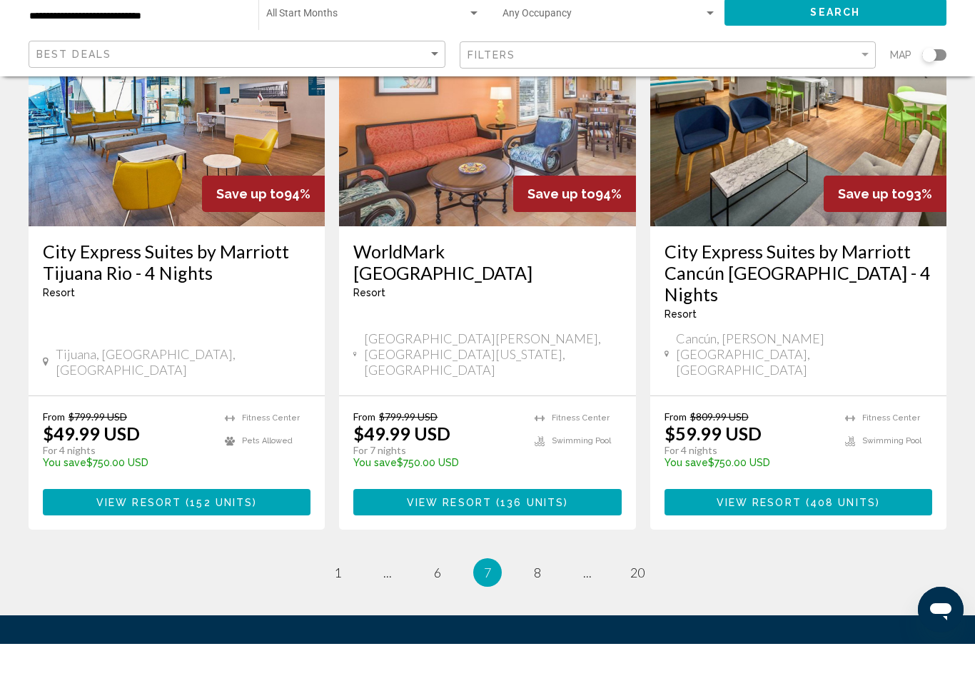
scroll to position [1777, 0]
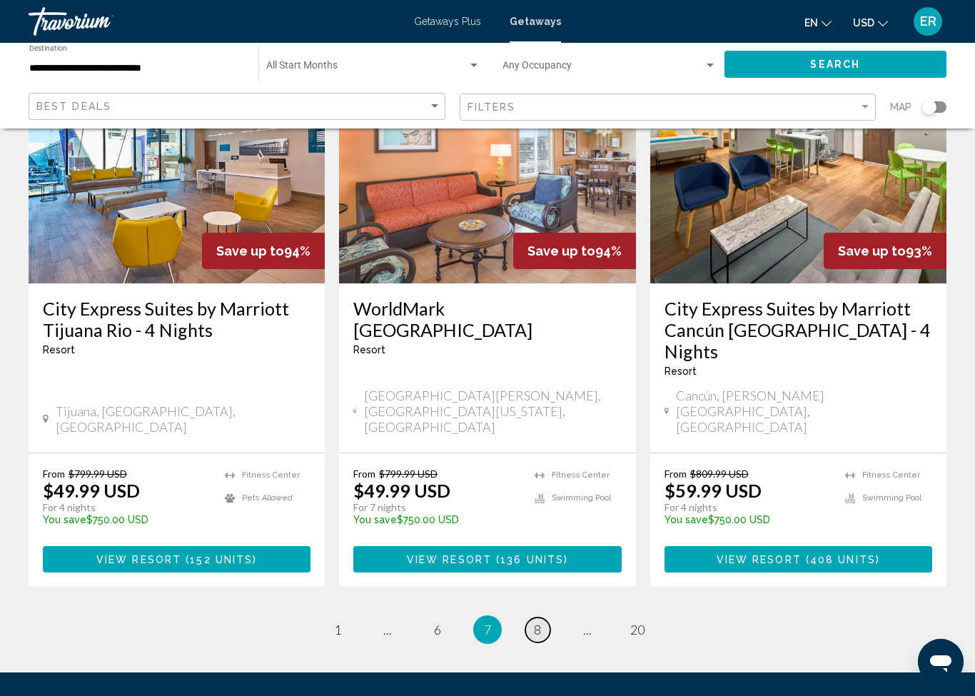
click at [541, 617] on link "page 8" at bounding box center [537, 629] width 25 height 25
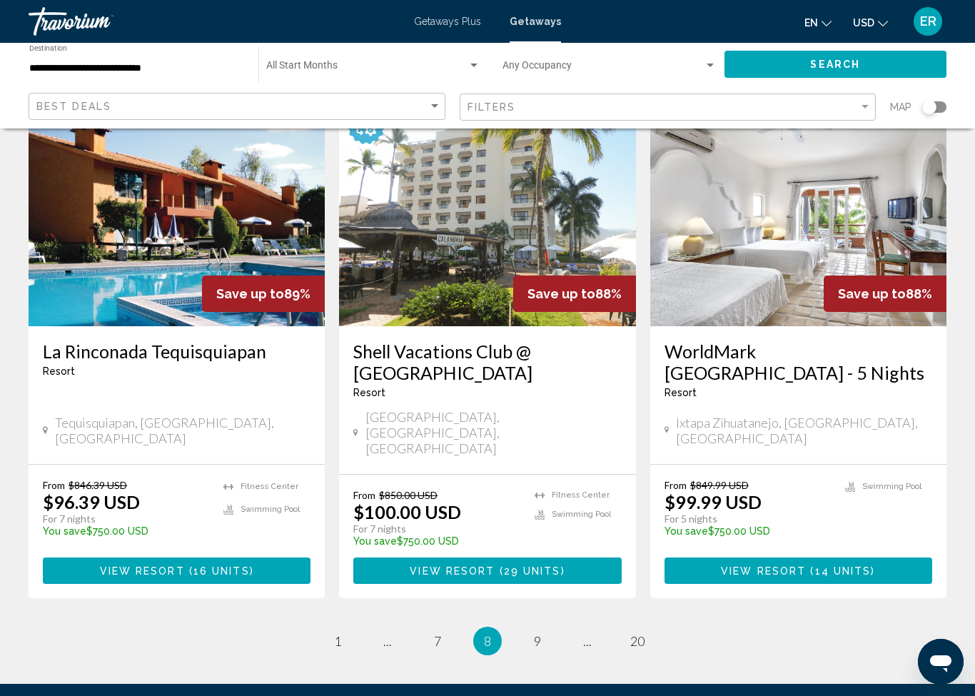
scroll to position [1768, 0]
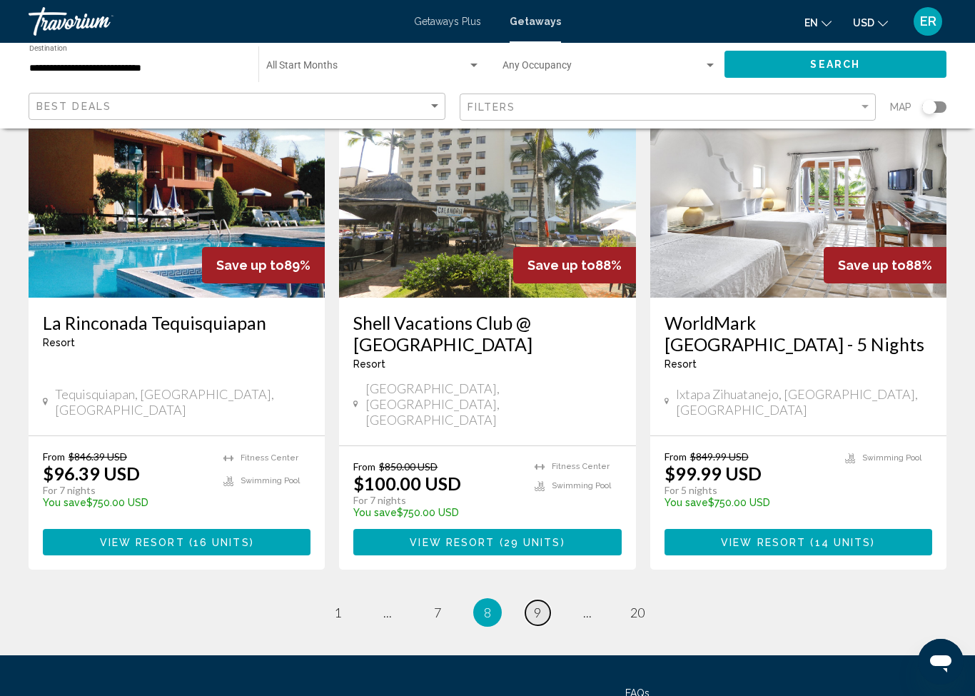
click at [537, 600] on link "page 9" at bounding box center [537, 612] width 25 height 25
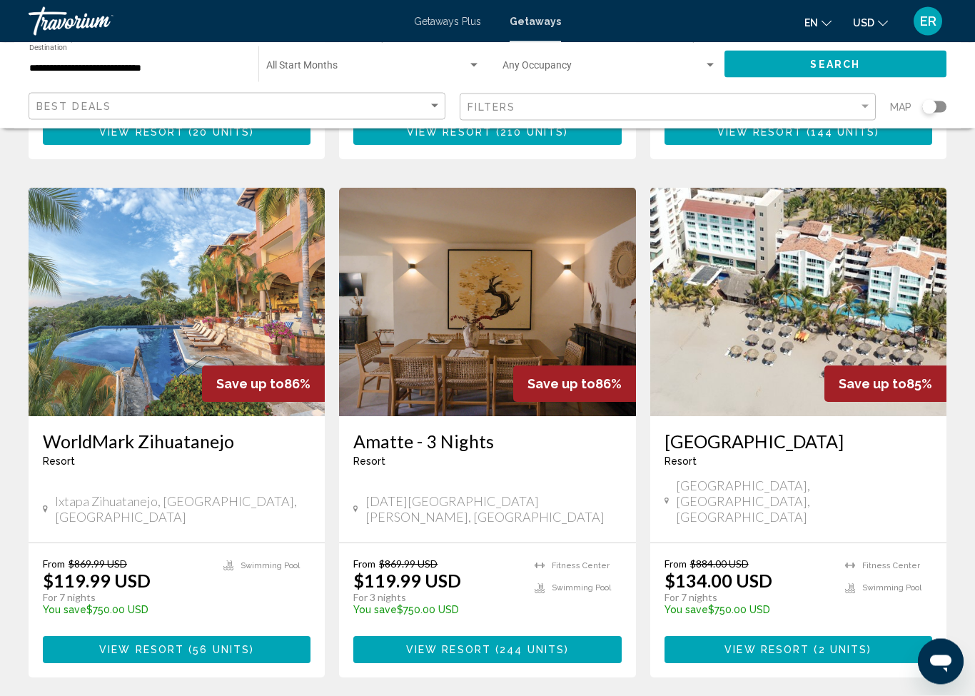
scroll to position [565, 0]
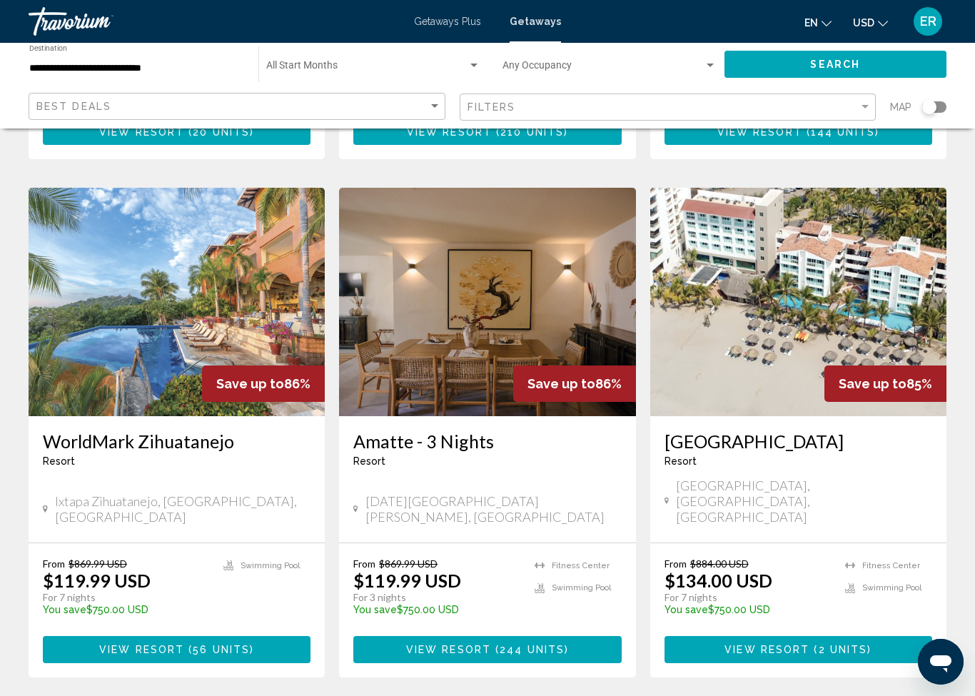
click at [844, 636] on button "View Resort ( 2 units )" at bounding box center [798, 649] width 268 height 26
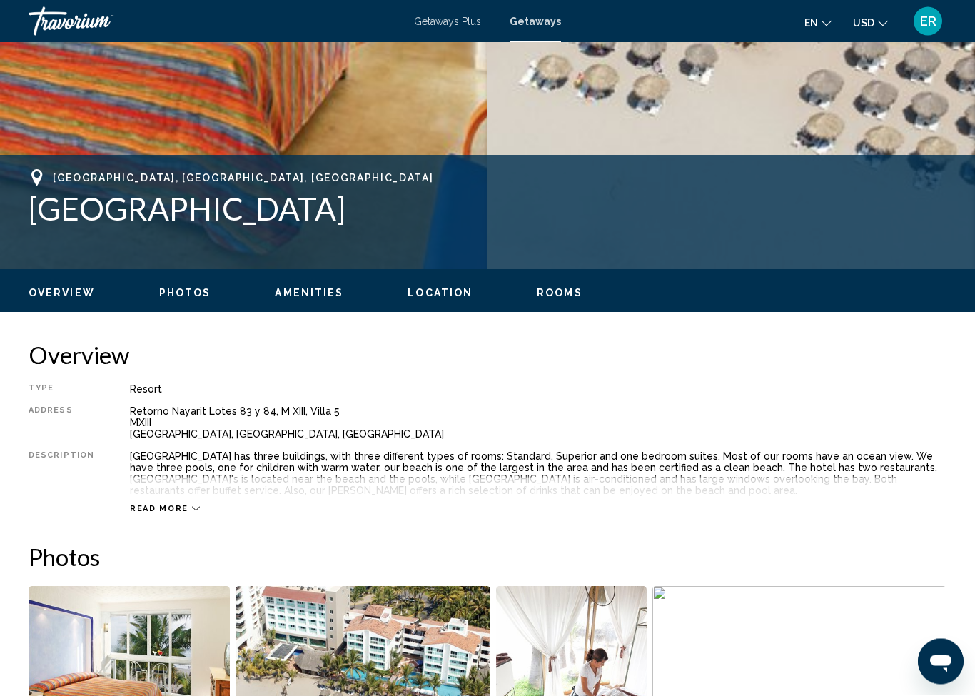
click at [156, 509] on span "Read more" at bounding box center [159, 508] width 59 height 9
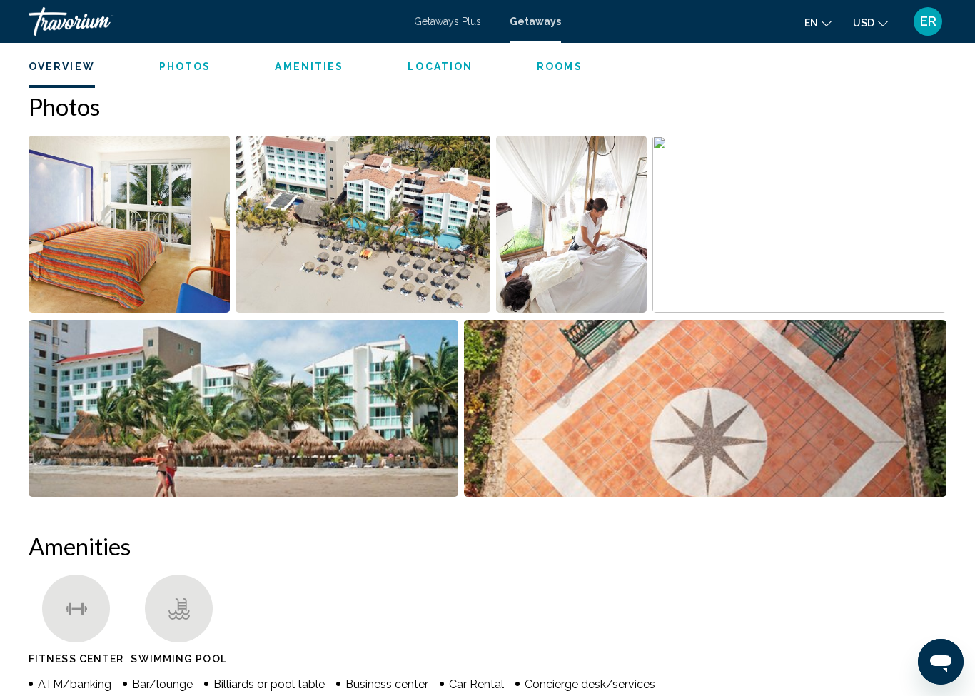
scroll to position [791, 0]
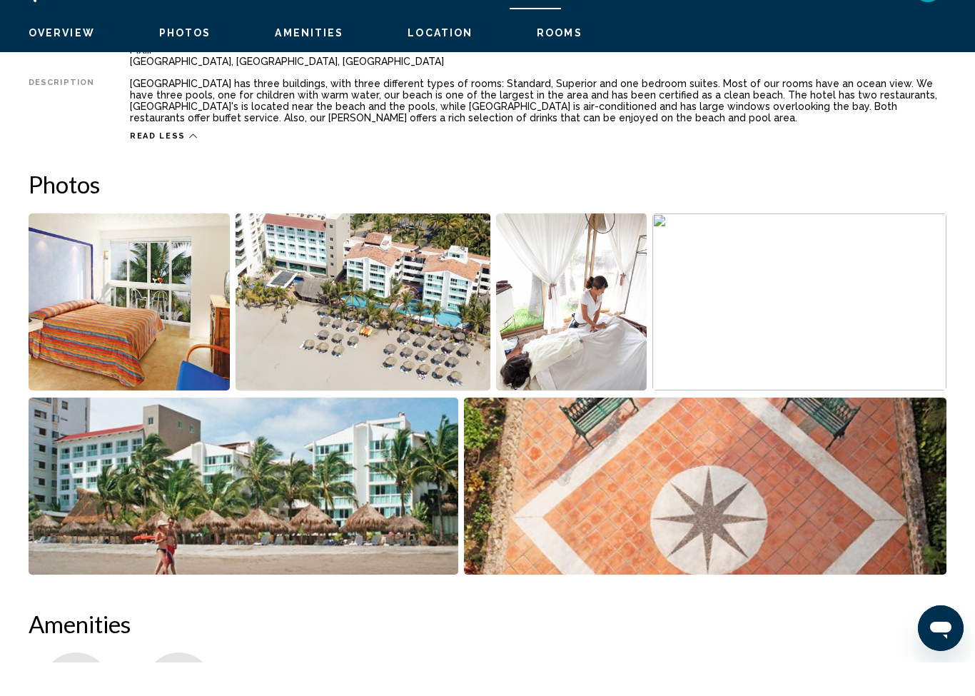
click at [160, 330] on img "Open full-screen image slider" at bounding box center [129, 335] width 201 height 177
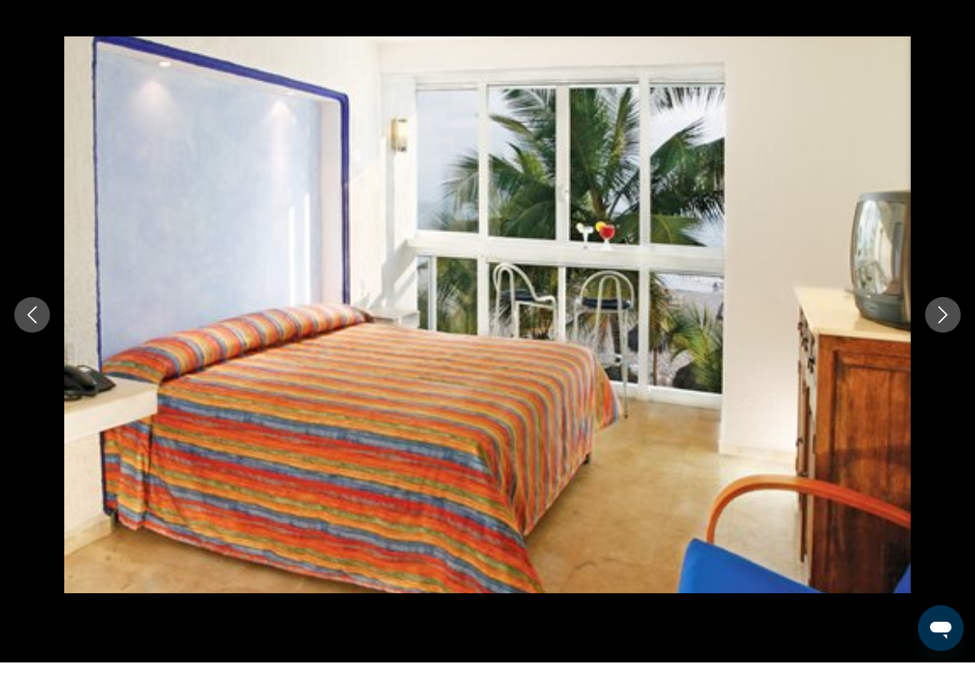
click at [936, 340] on icon "Next image" at bounding box center [942, 348] width 17 height 17
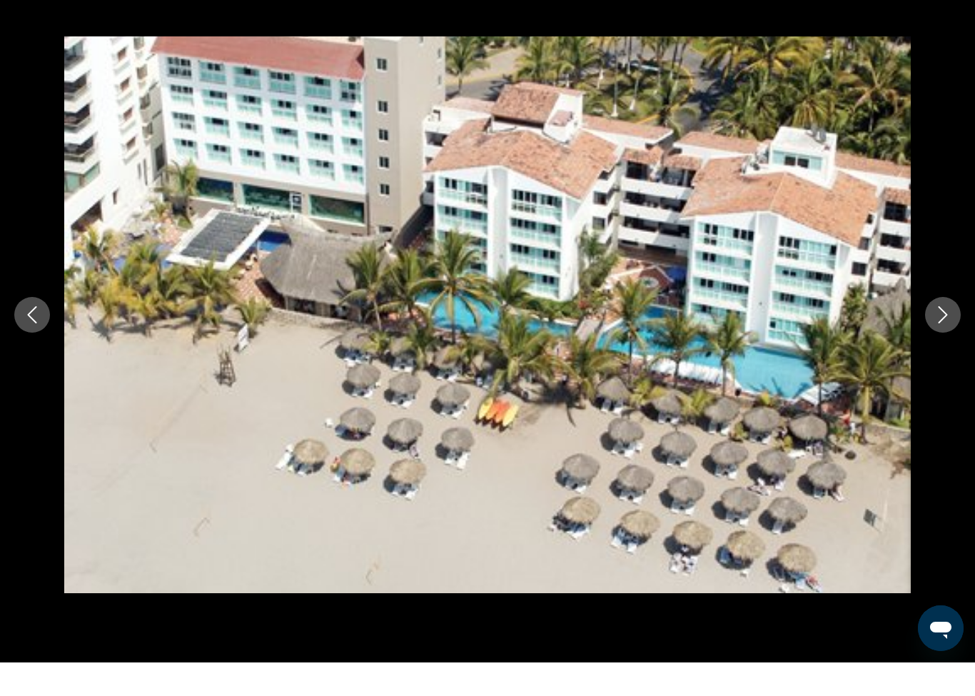
click at [946, 340] on icon "Next image" at bounding box center [942, 348] width 17 height 17
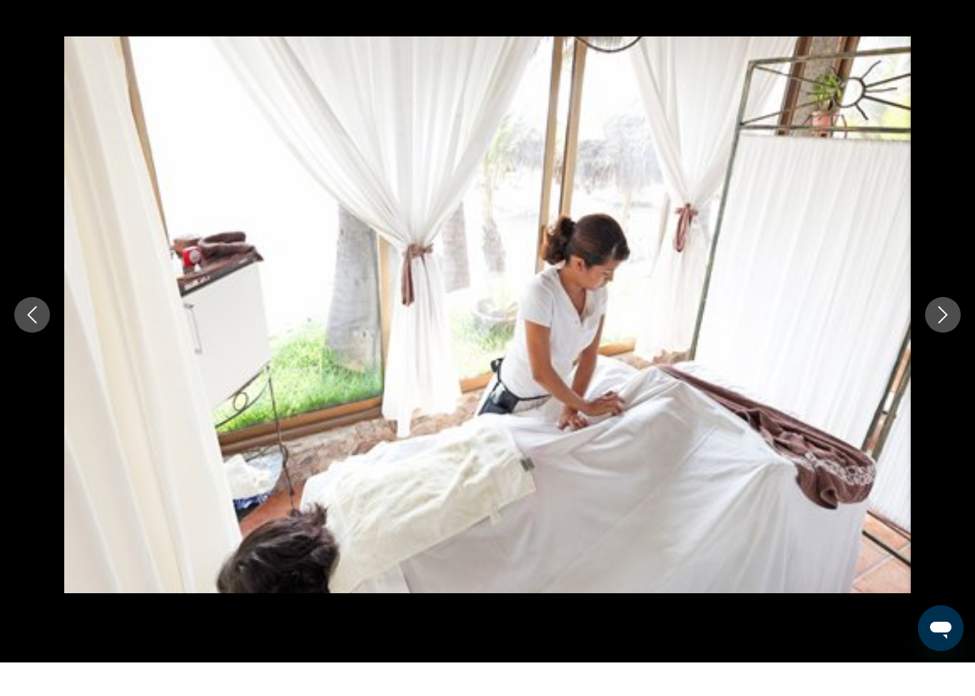
click at [939, 340] on icon "Next image" at bounding box center [942, 348] width 17 height 17
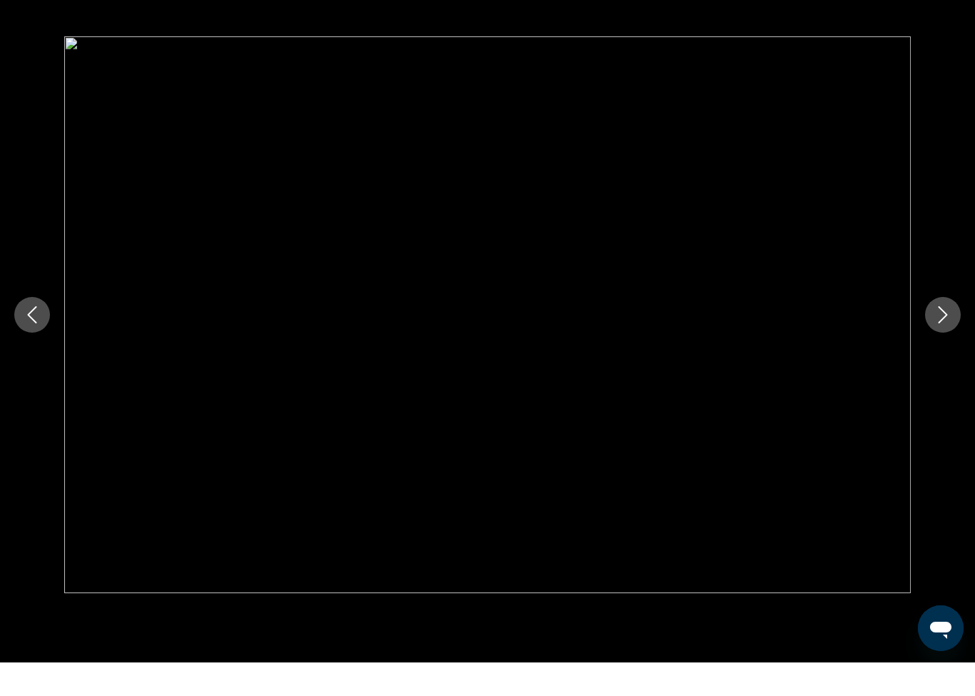
click at [937, 340] on icon "Next image" at bounding box center [942, 348] width 17 height 17
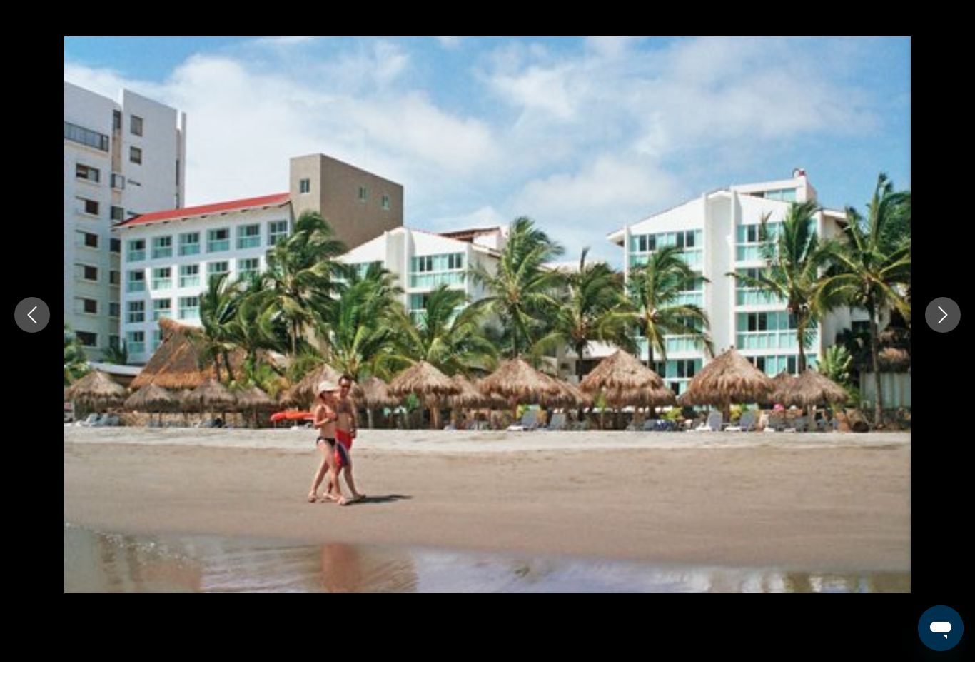
click at [924, 324] on div "Main content" at bounding box center [487, 348] width 975 height 557
click at [928, 330] on button "Next image" at bounding box center [943, 348] width 36 height 36
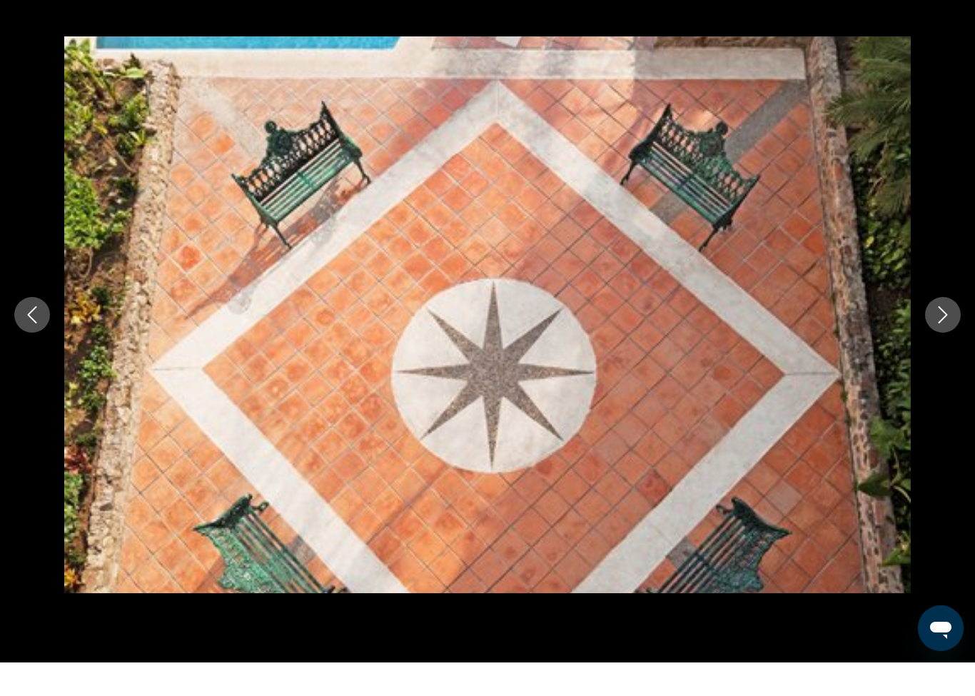
click at [941, 340] on icon "Next image" at bounding box center [942, 348] width 17 height 17
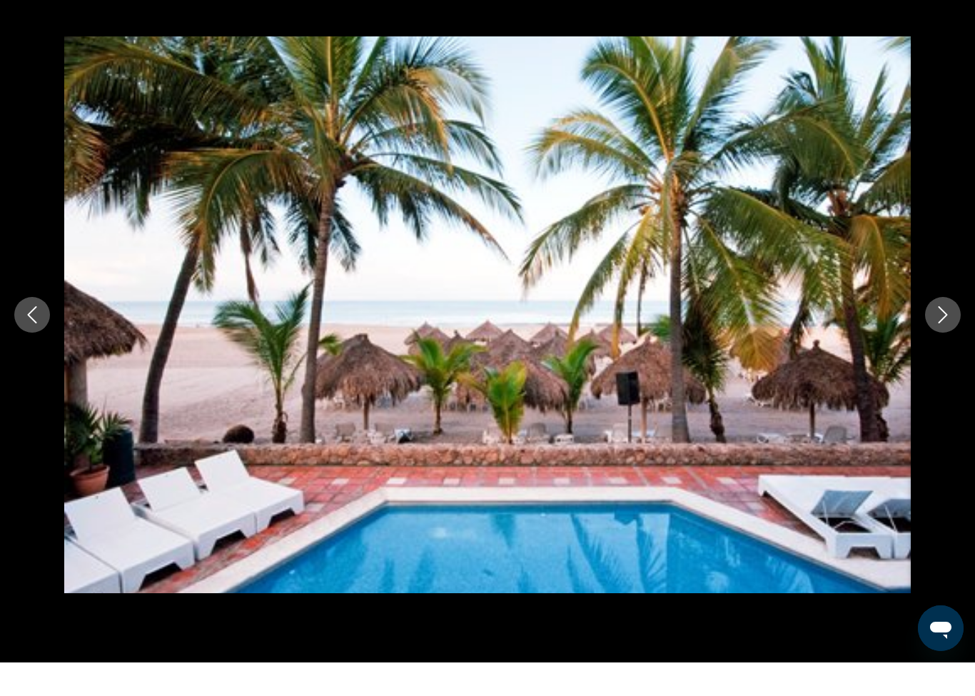
click at [945, 340] on icon "Next image" at bounding box center [942, 348] width 17 height 17
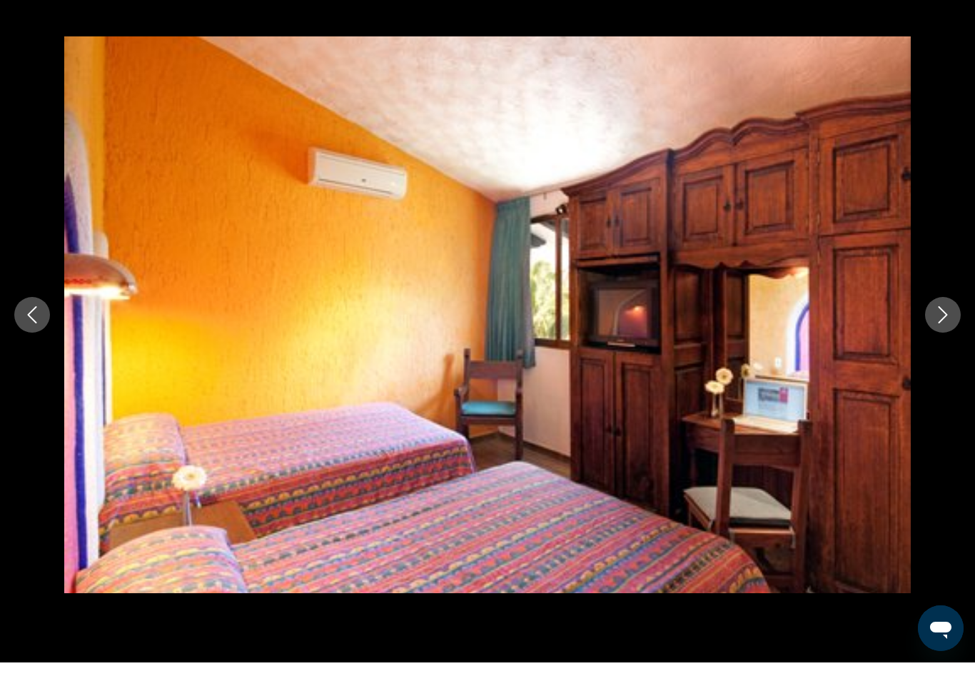
click at [933, 330] on button "Next image" at bounding box center [943, 348] width 36 height 36
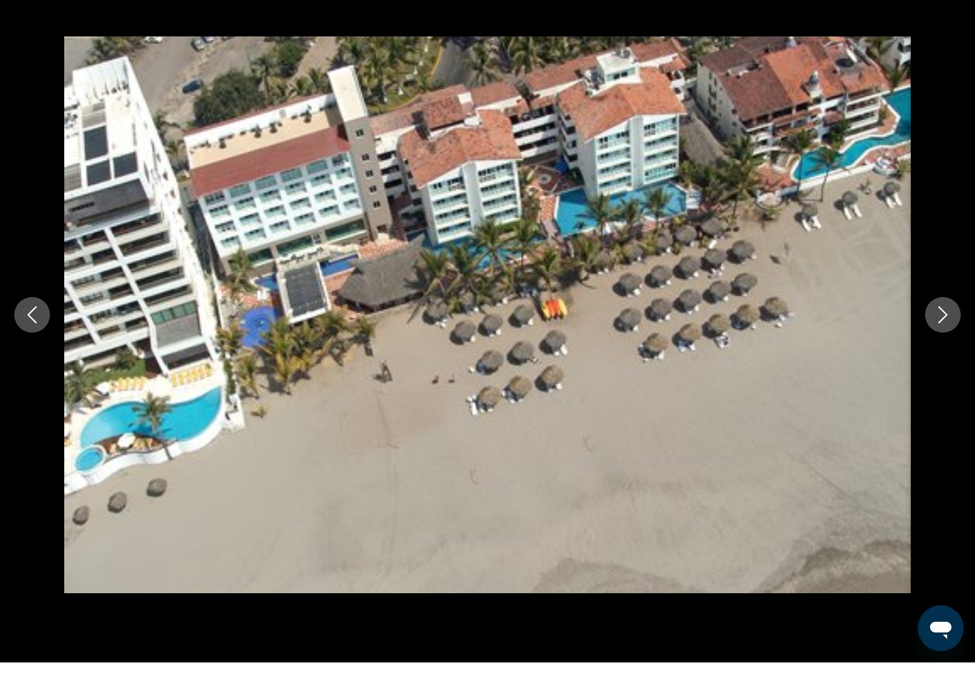
click at [941, 340] on icon "Next image" at bounding box center [942, 348] width 17 height 17
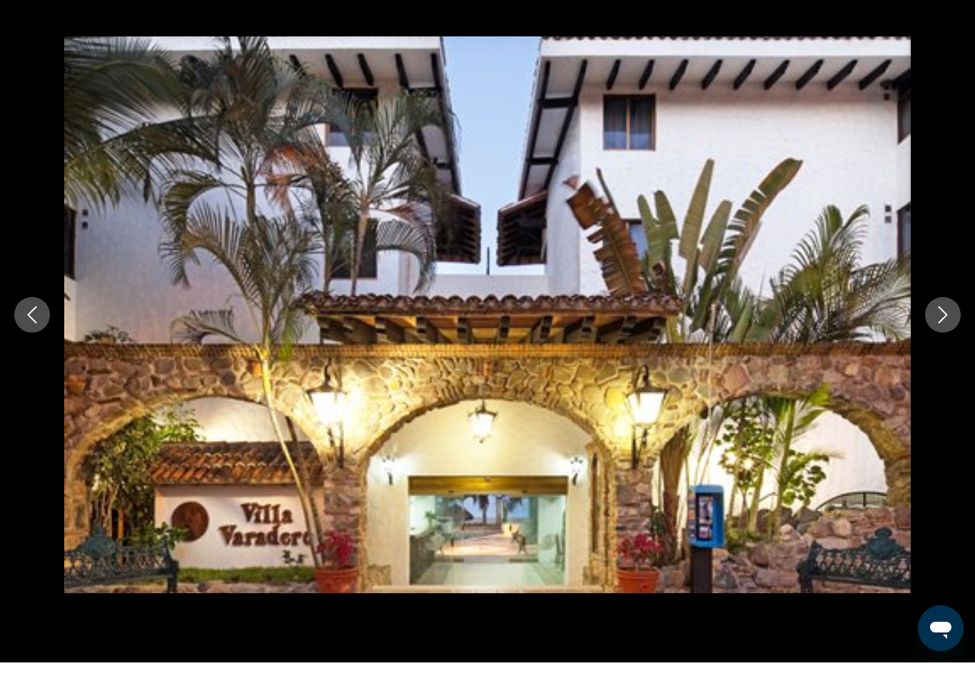
click at [938, 340] on icon "Next image" at bounding box center [942, 348] width 17 height 17
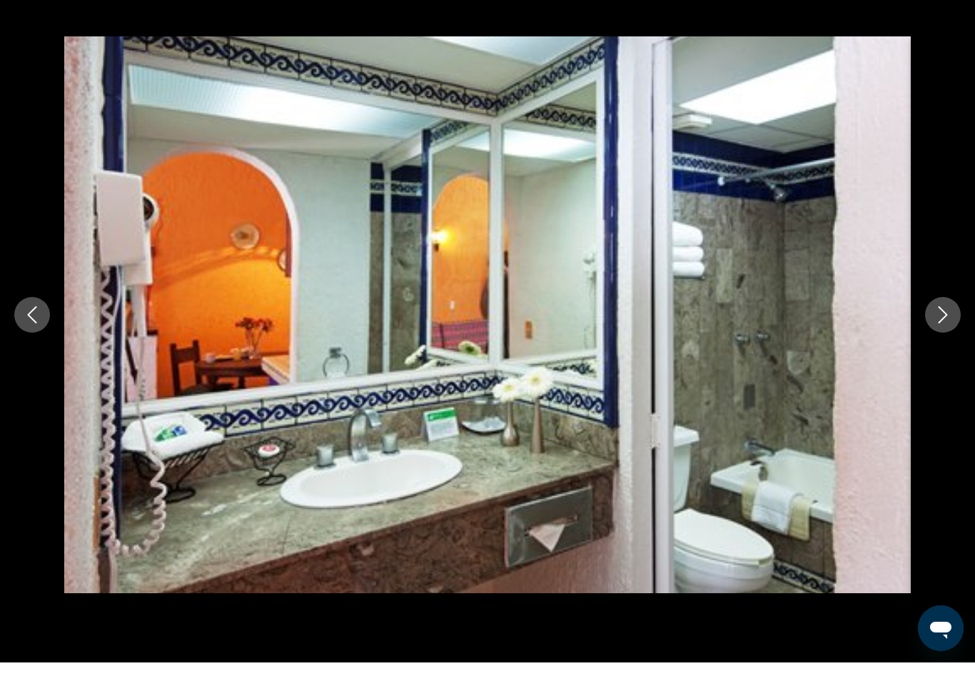
click at [943, 340] on icon "Next image" at bounding box center [942, 348] width 17 height 17
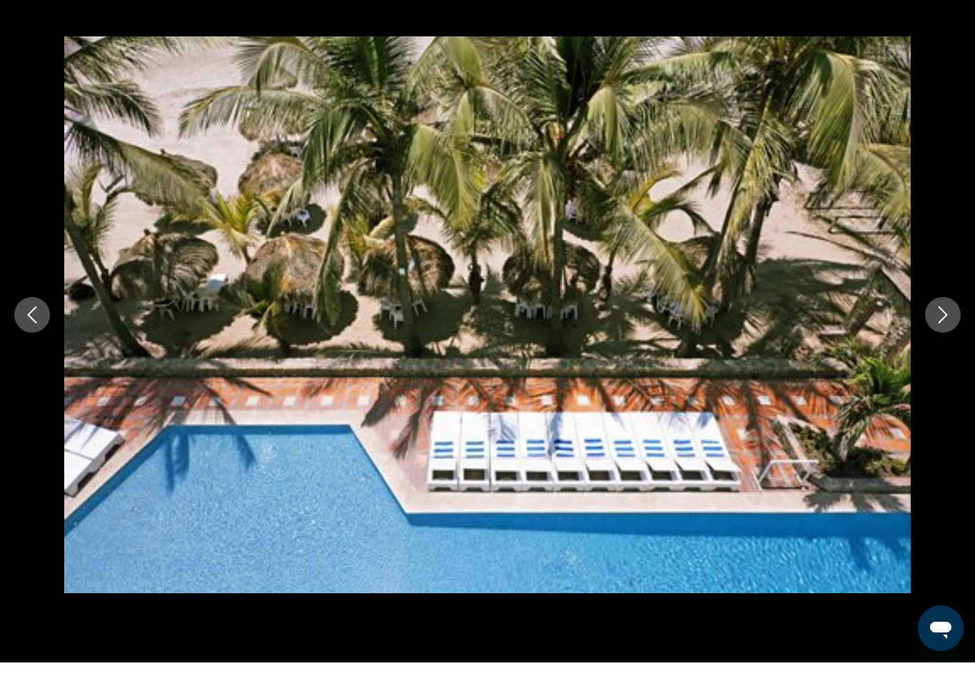
click at [940, 340] on icon "Next image" at bounding box center [942, 348] width 17 height 17
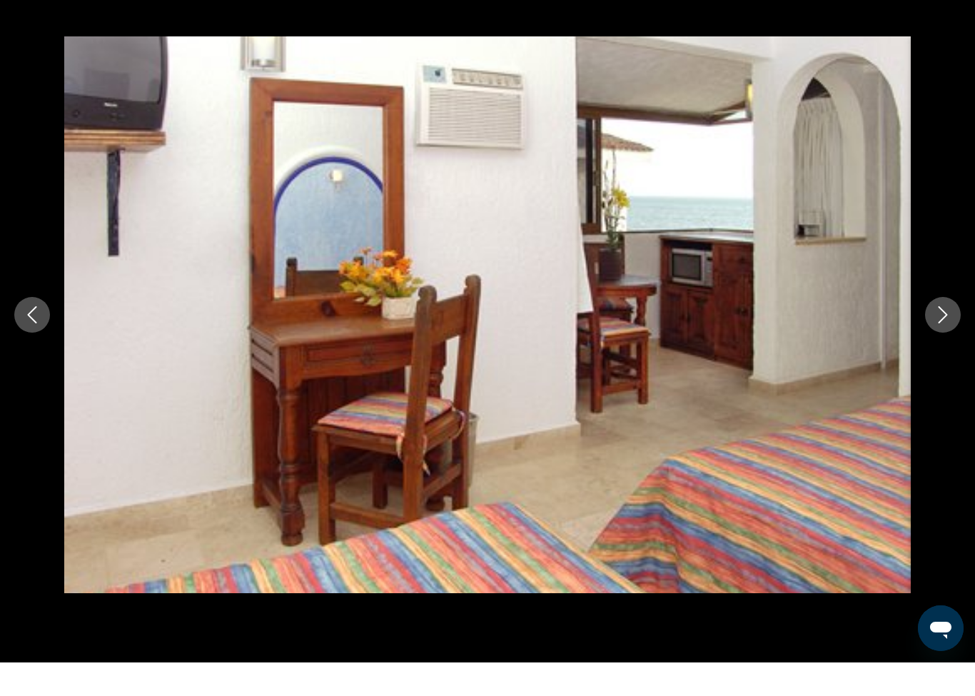
click at [945, 340] on icon "Next image" at bounding box center [942, 348] width 17 height 17
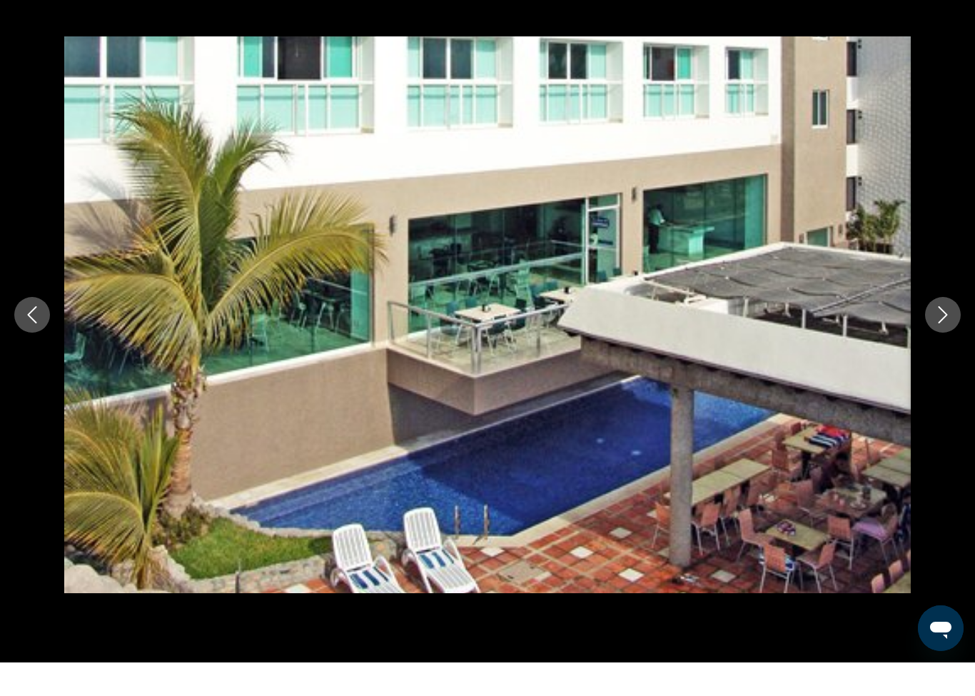
click at [940, 340] on icon "Next image" at bounding box center [942, 348] width 17 height 17
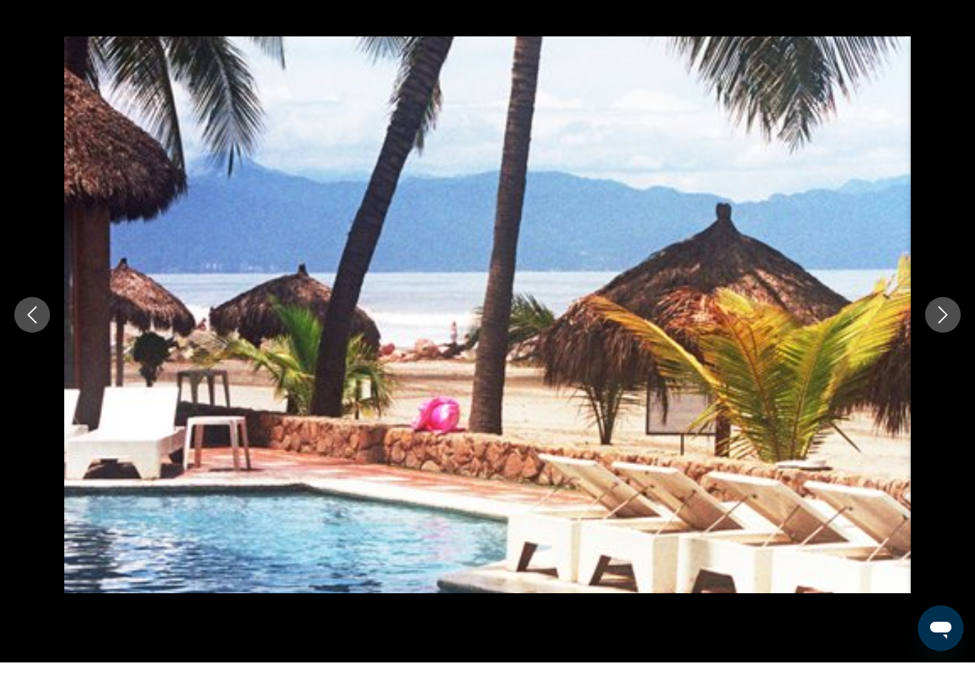
click at [940, 340] on icon "Next image" at bounding box center [942, 348] width 17 height 17
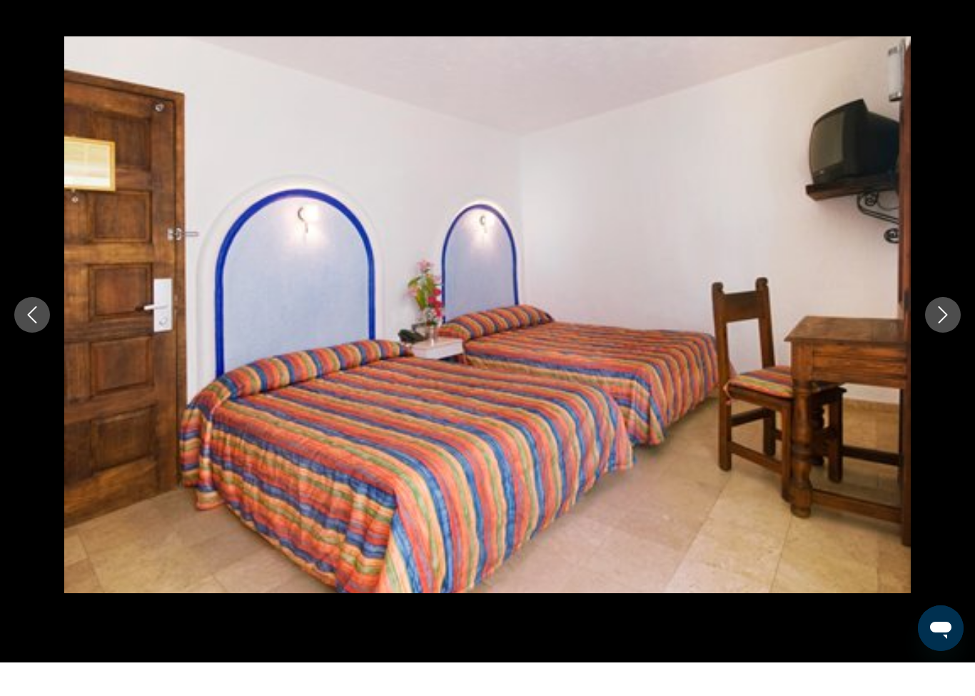
click at [933, 330] on button "Next image" at bounding box center [943, 348] width 36 height 36
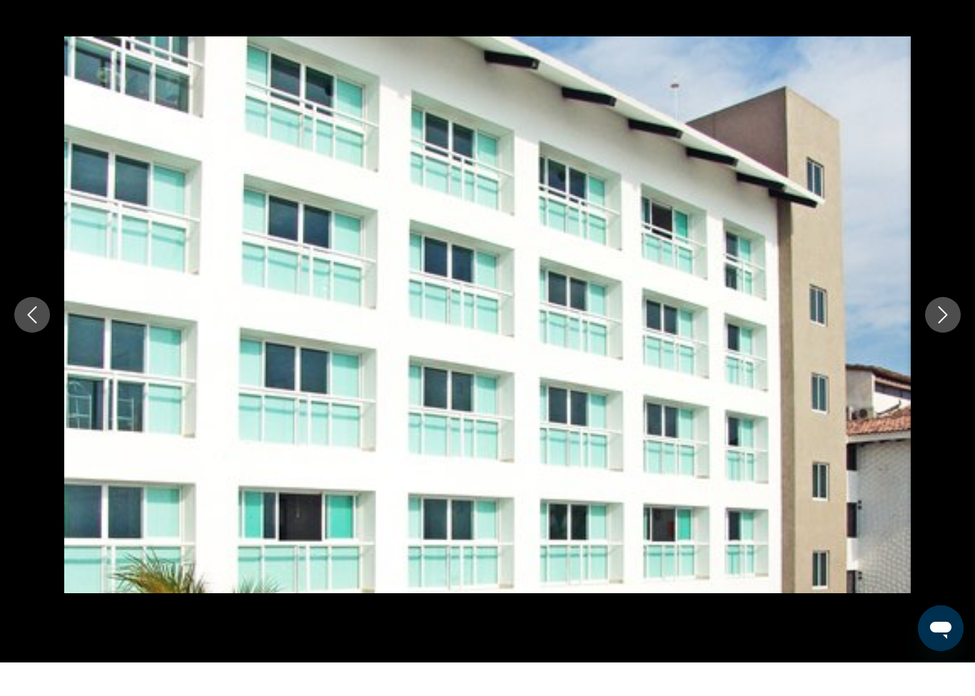
click at [933, 330] on button "Next image" at bounding box center [943, 348] width 36 height 36
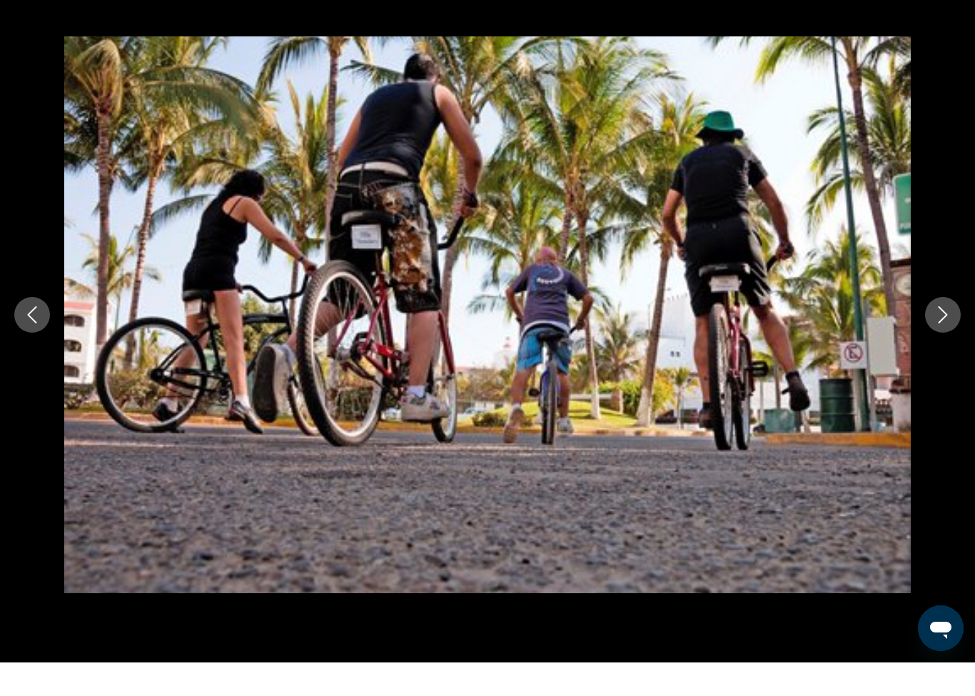
click at [939, 340] on icon "Next image" at bounding box center [942, 348] width 17 height 17
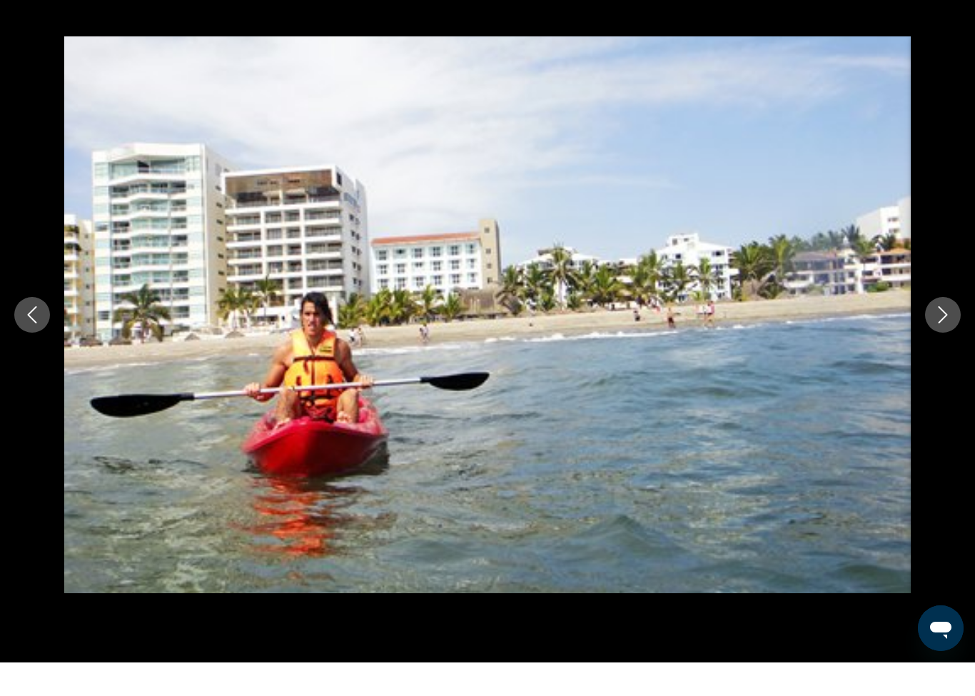
click at [936, 340] on icon "Next image" at bounding box center [942, 348] width 17 height 17
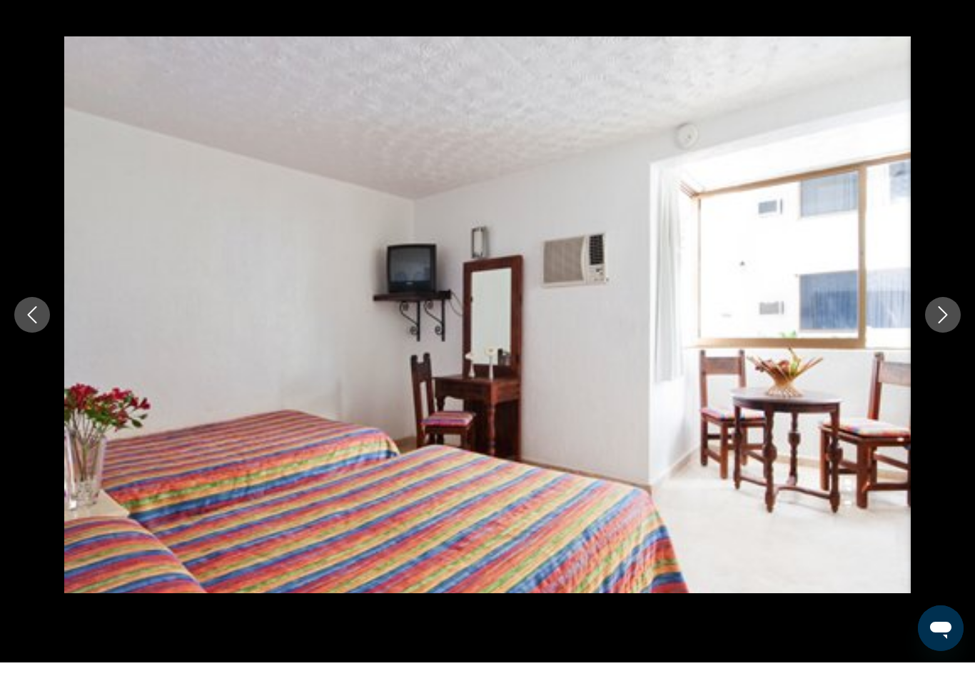
click at [931, 330] on button "Next image" at bounding box center [943, 348] width 36 height 36
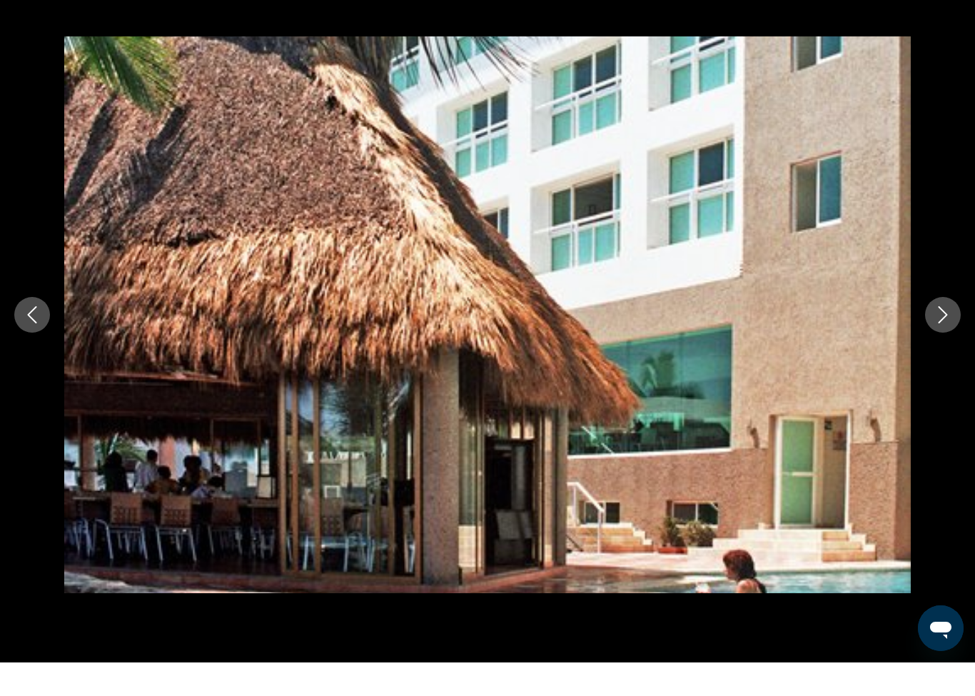
click at [945, 340] on icon "Next image" at bounding box center [942, 348] width 9 height 17
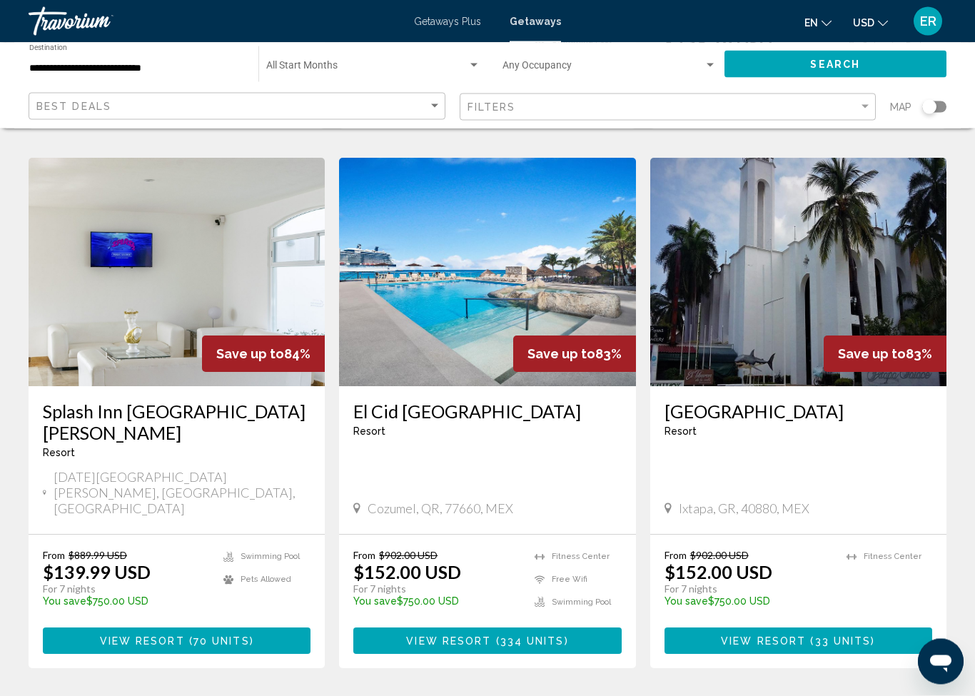
scroll to position [1674, 0]
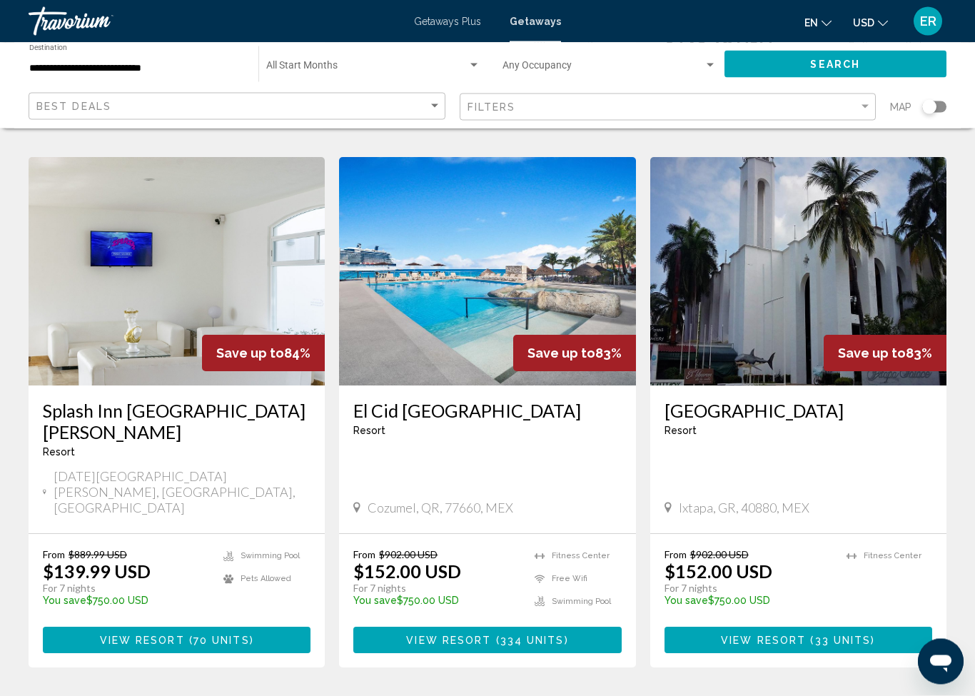
click at [131, 400] on h3 "Splash Inn [GEOGRAPHIC_DATA][PERSON_NAME]" at bounding box center [177, 421] width 268 height 43
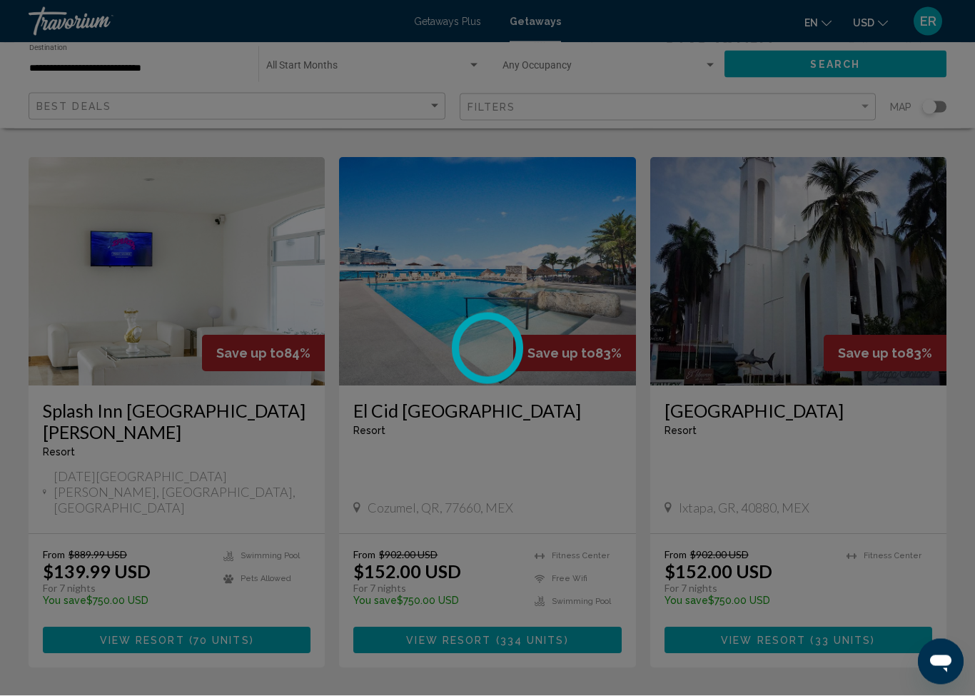
scroll to position [1675, 0]
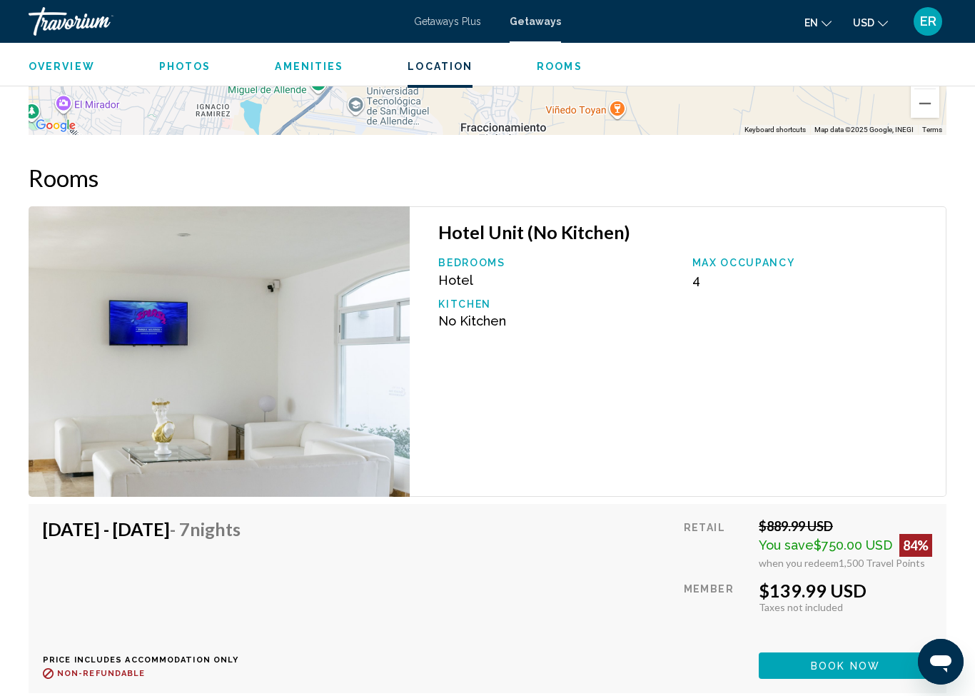
scroll to position [2234, 0]
click at [833, 659] on span "Book now" at bounding box center [845, 664] width 69 height 11
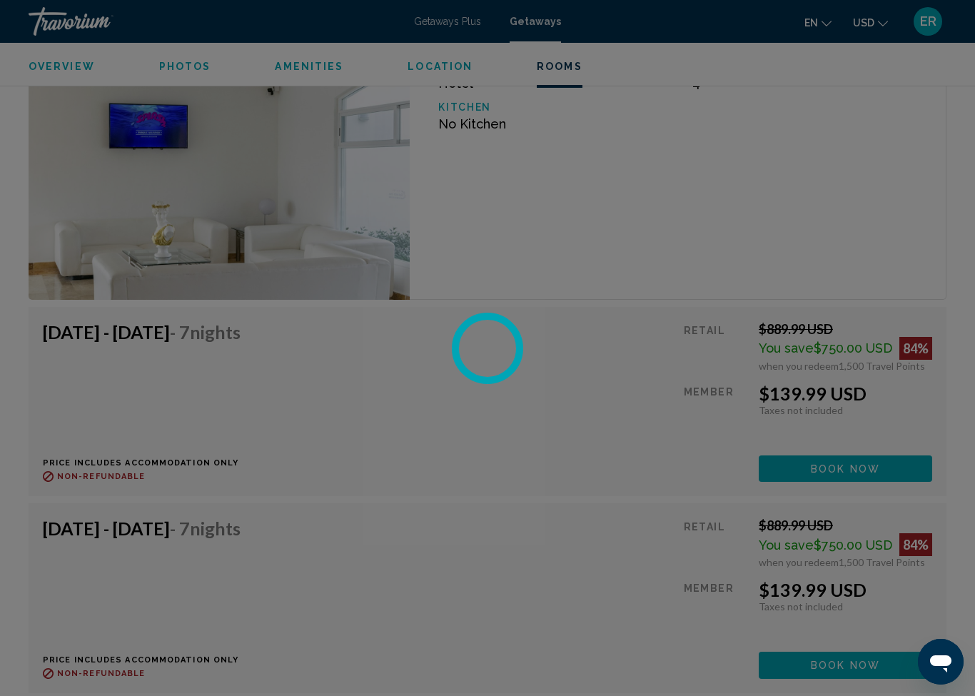
scroll to position [2433, 0]
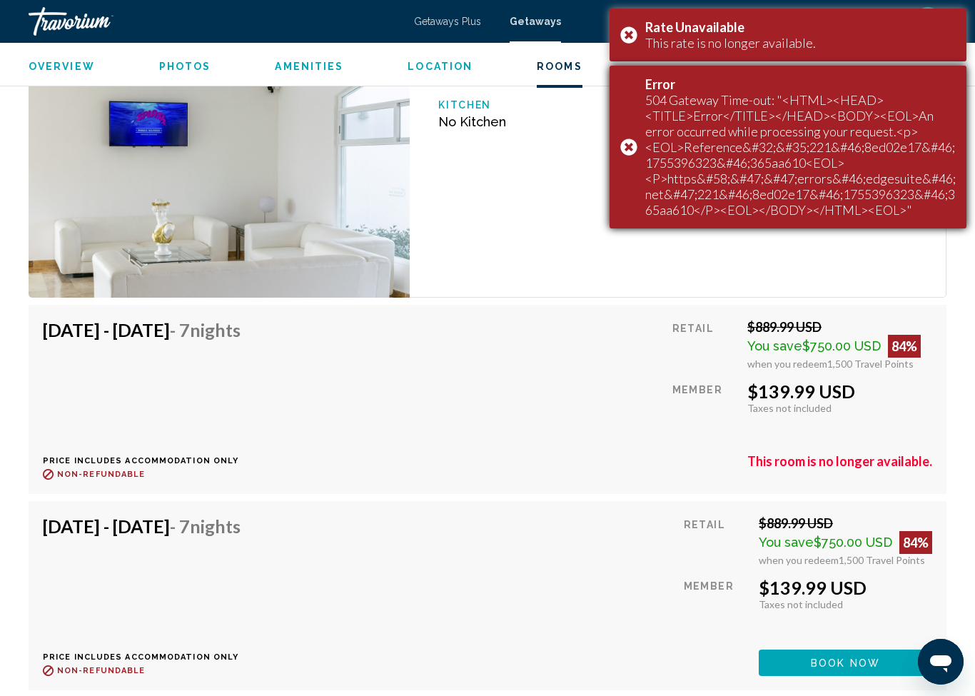
click at [642, 141] on div "Error 504 Gateway Time-out: "<HTML><HEAD><TITLE>Error</TITLE></HEAD><BODY><EOL>…" at bounding box center [787, 147] width 357 height 163
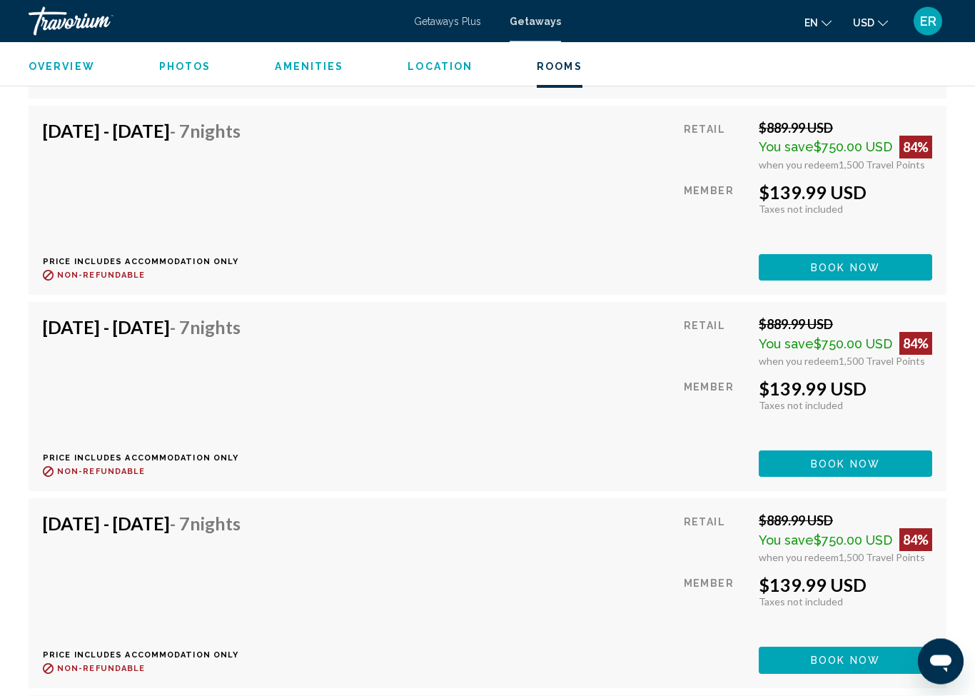
scroll to position [4401, 0]
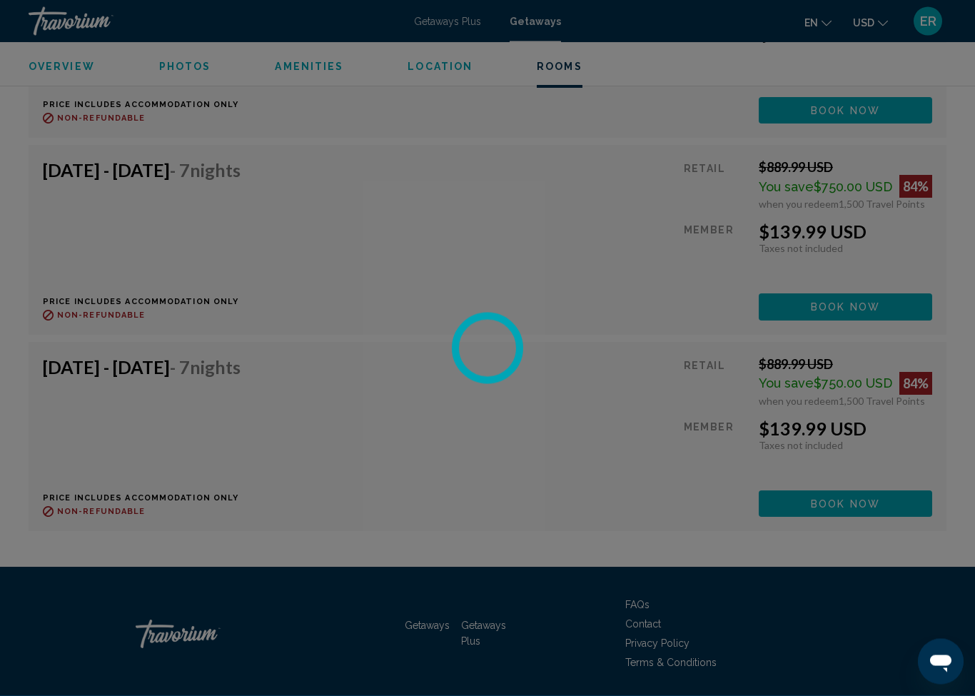
scroll to position [5714, 0]
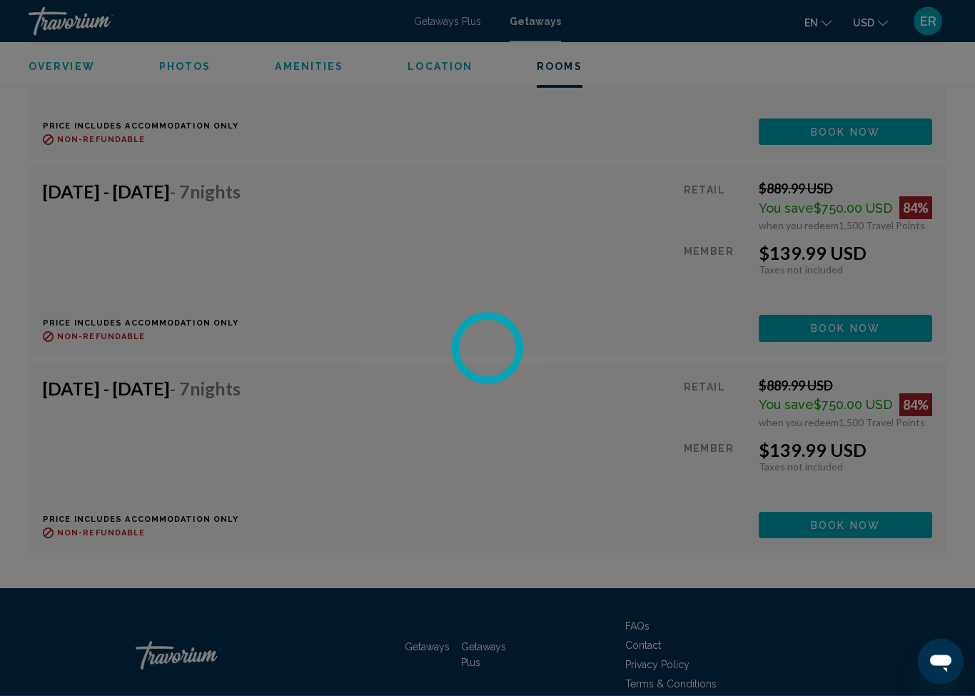
click at [866, 509] on div at bounding box center [487, 348] width 975 height 696
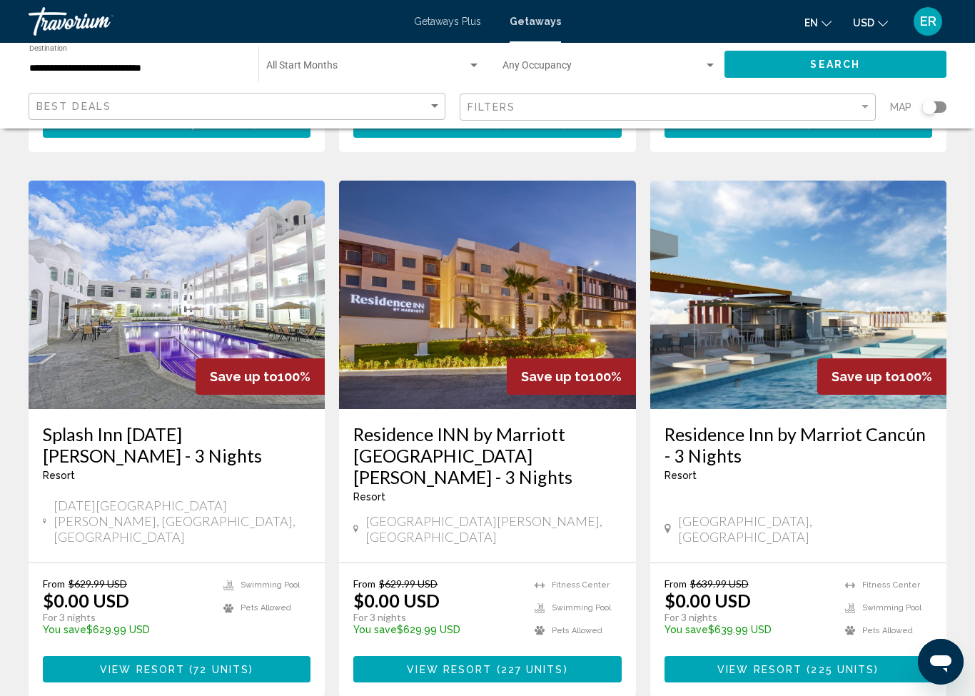
scroll to position [1593, 0]
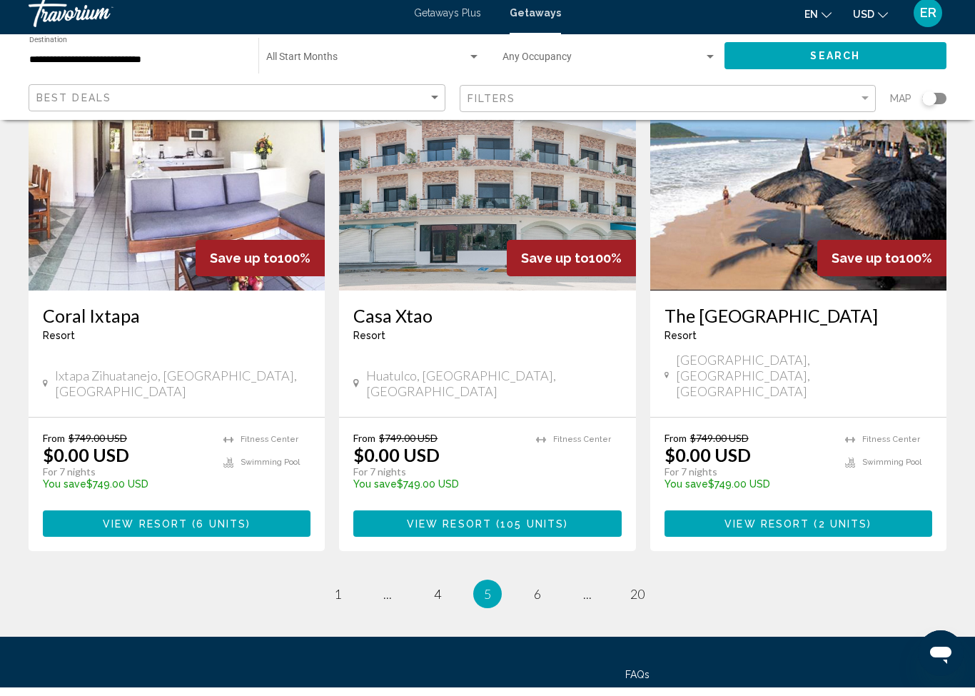
scroll to position [1717, 0]
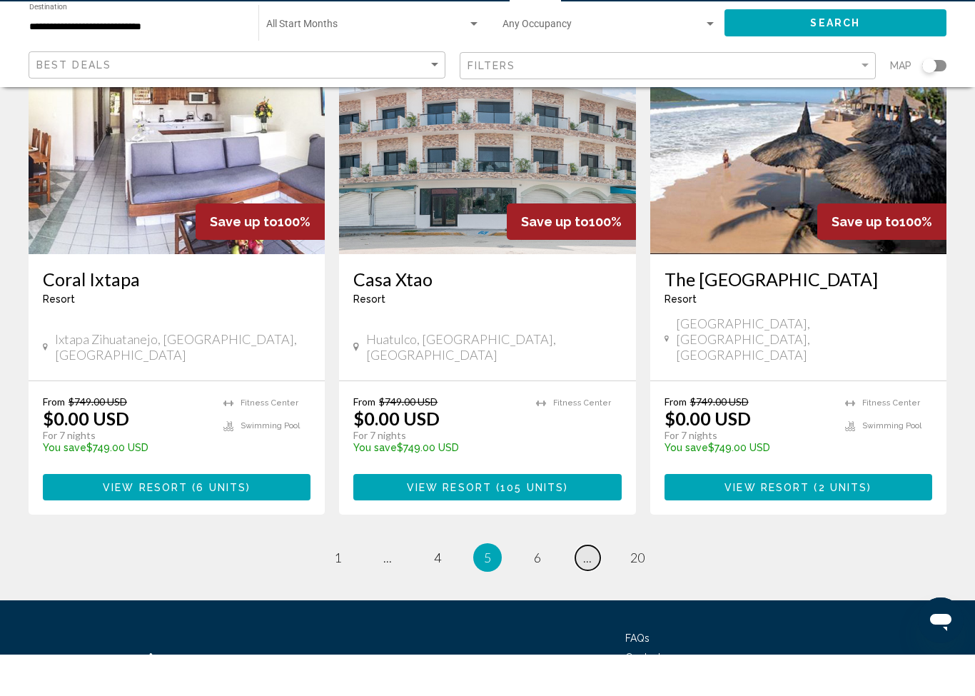
click at [589, 587] on link "page ..." at bounding box center [587, 599] width 25 height 25
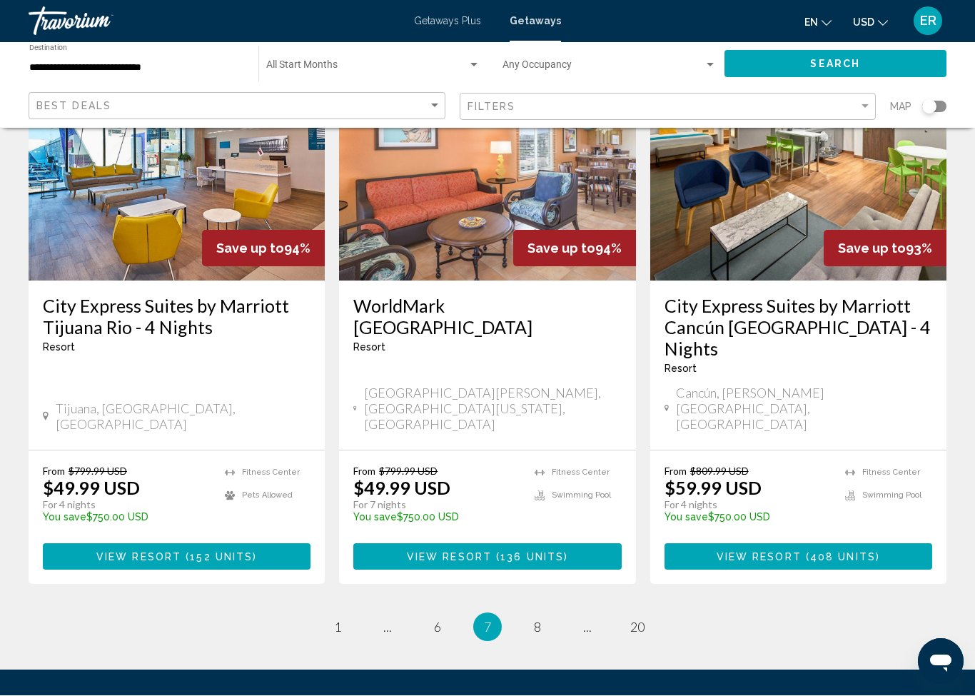
scroll to position [1778, 0]
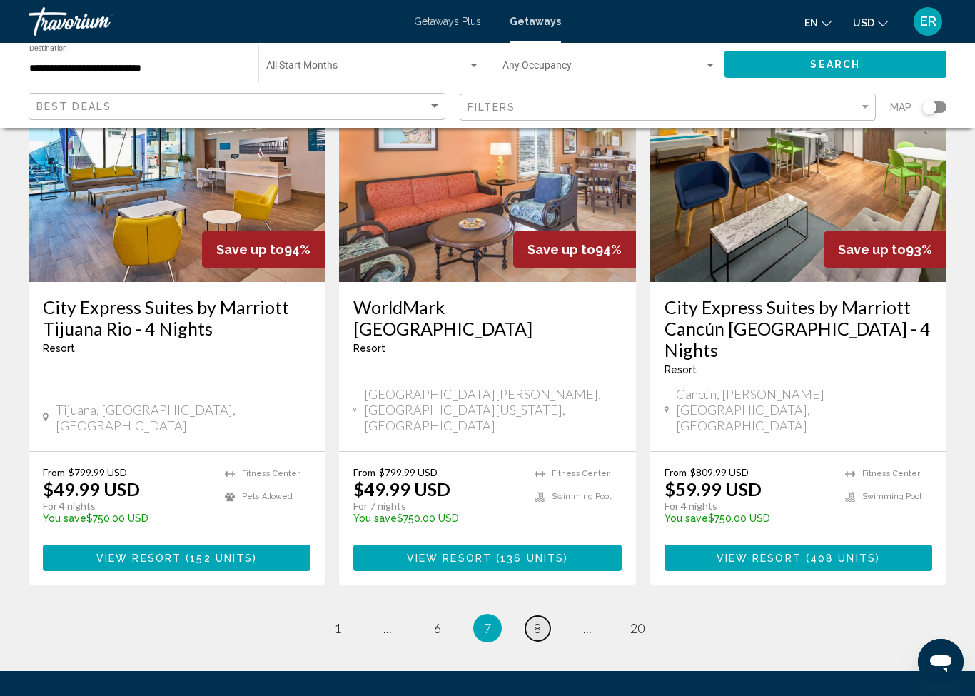
click at [541, 620] on span "8" at bounding box center [537, 628] width 7 height 16
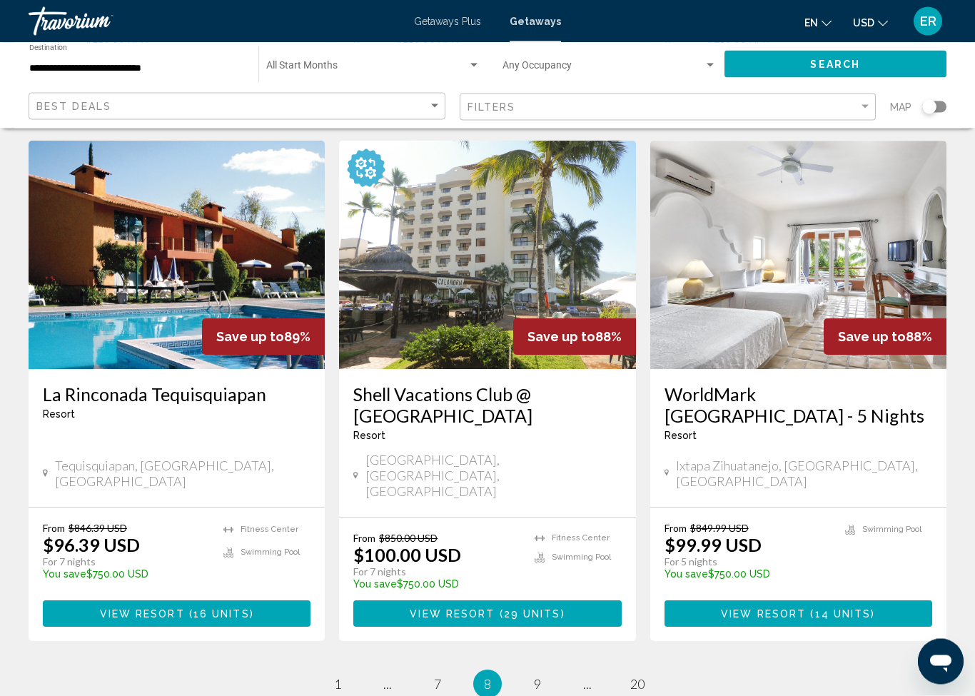
scroll to position [1698, 0]
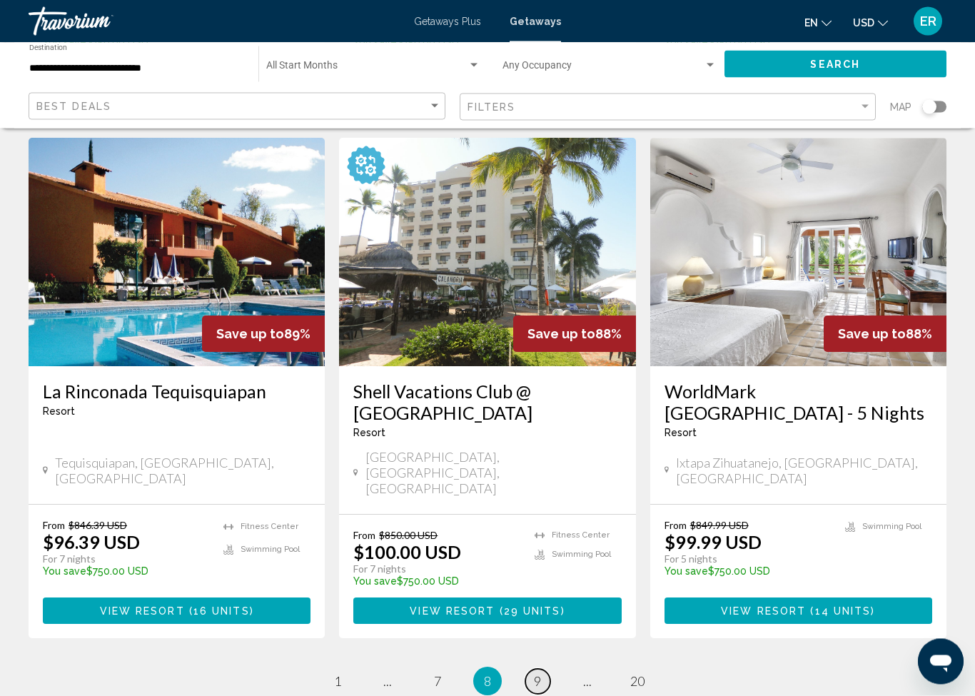
click at [538, 674] on span "9" at bounding box center [537, 682] width 7 height 16
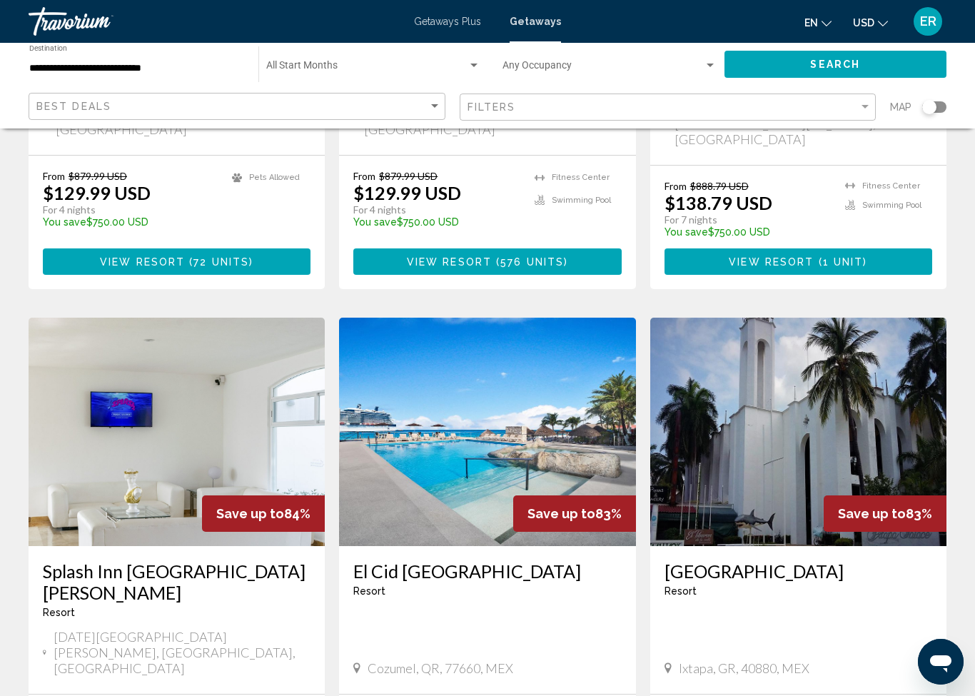
scroll to position [1528, 0]
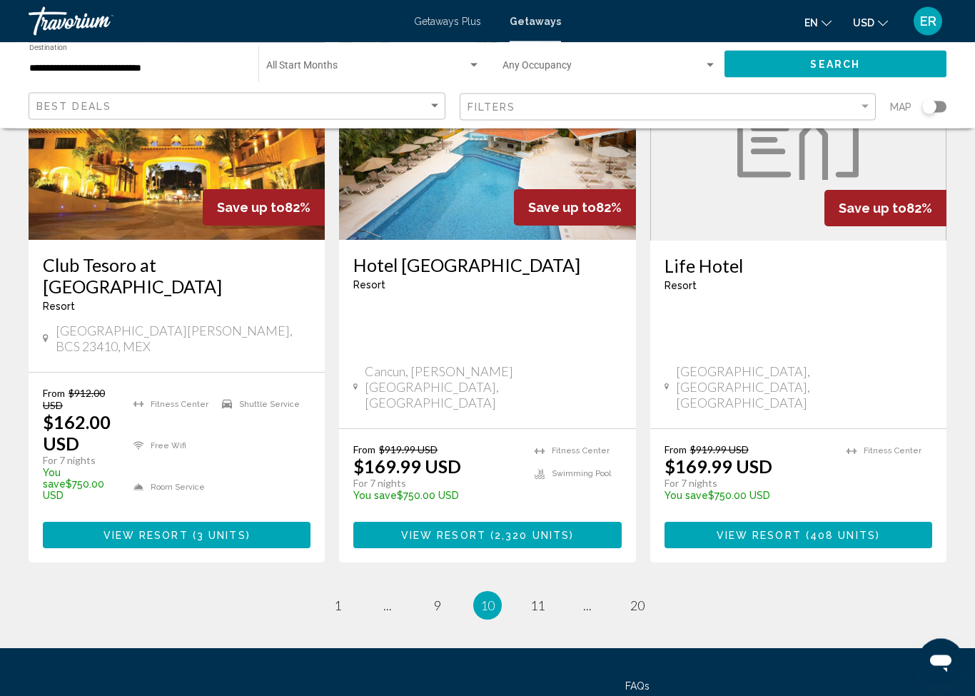
scroll to position [1741, 0]
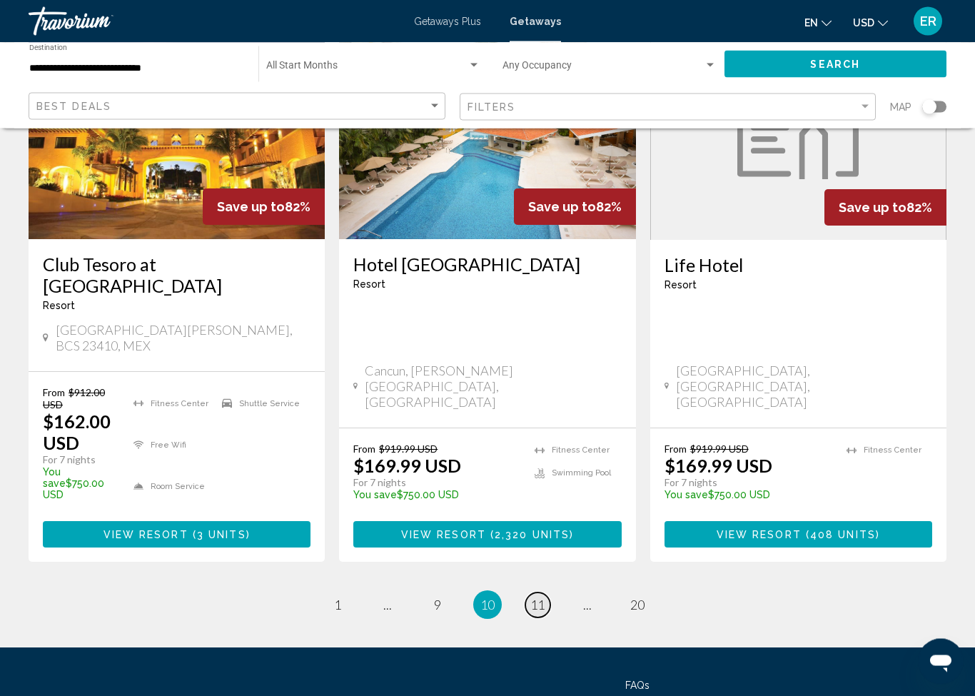
click at [537, 597] on span "11" at bounding box center [537, 605] width 14 height 16
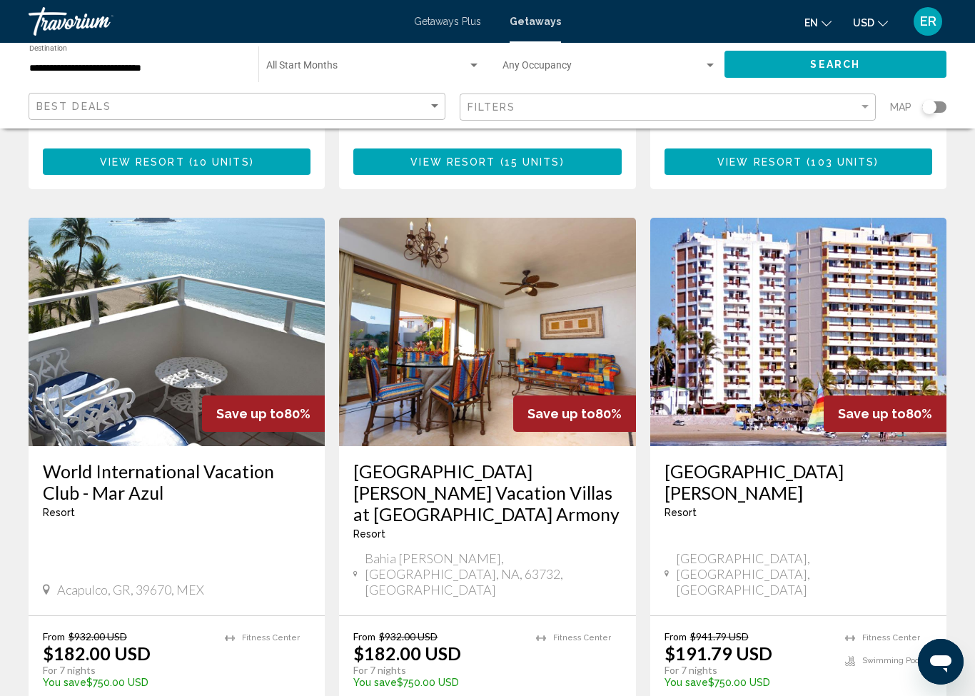
scroll to position [1583, 0]
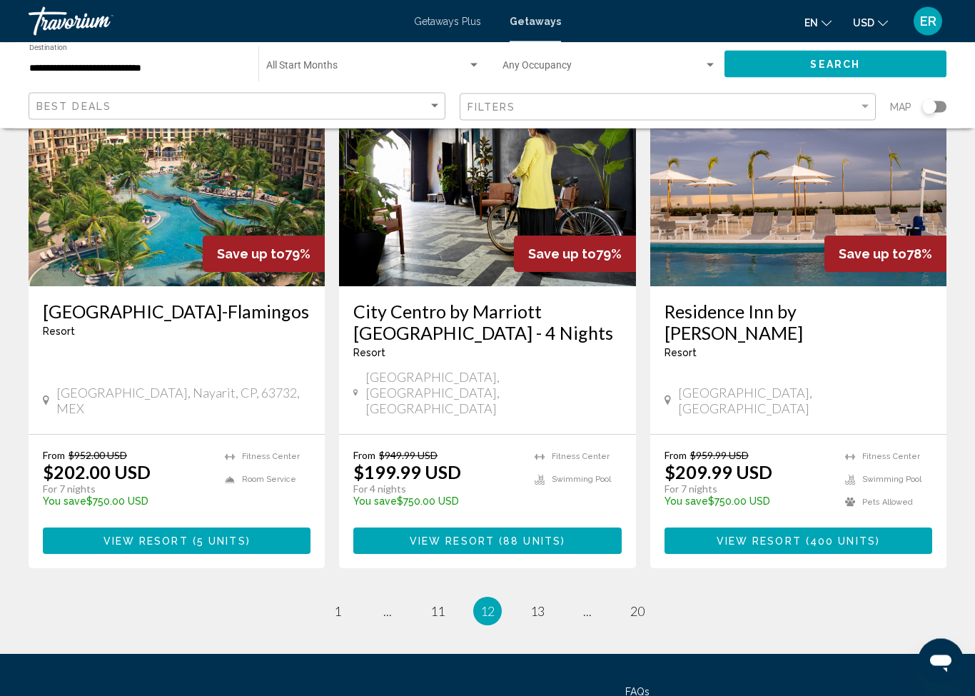
scroll to position [1689, 0]
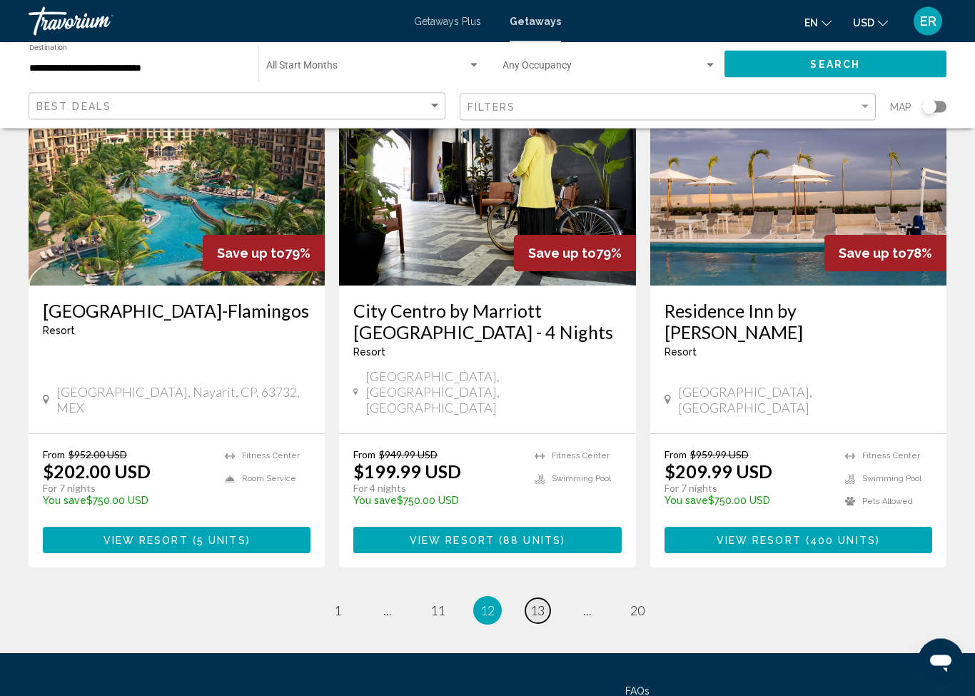
click at [538, 603] on span "13" at bounding box center [537, 611] width 14 height 16
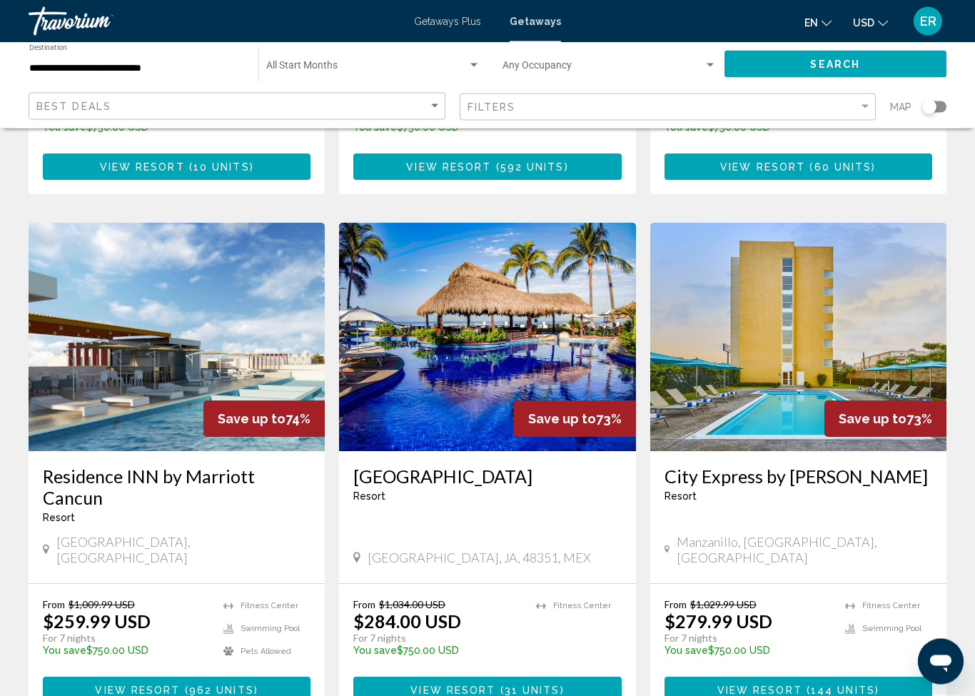
scroll to position [1636, 0]
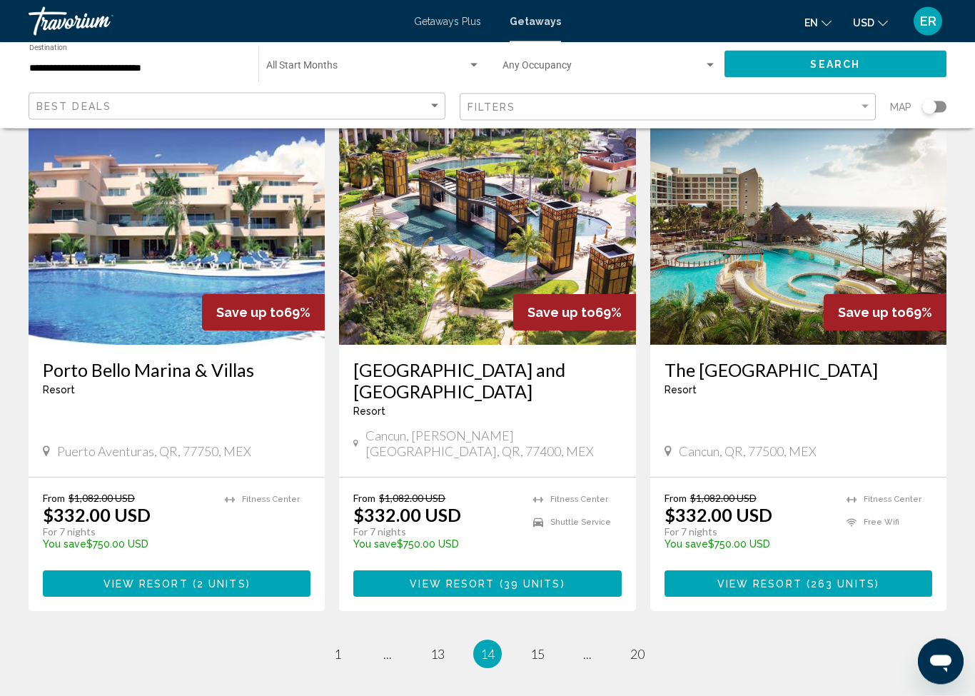
scroll to position [1699, 0]
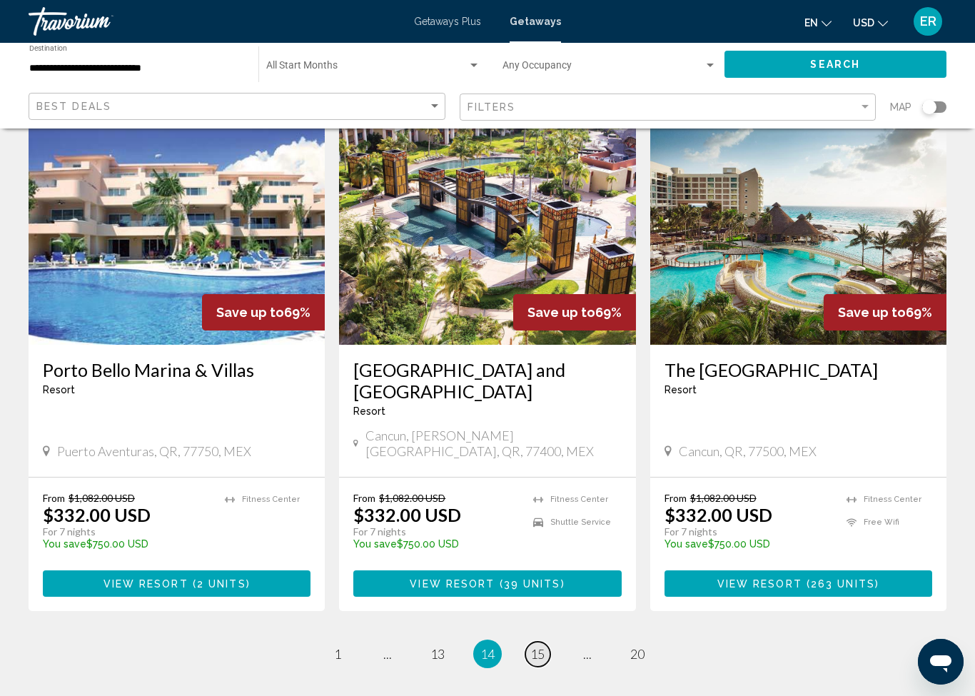
click at [534, 646] on span "15" at bounding box center [537, 654] width 14 height 16
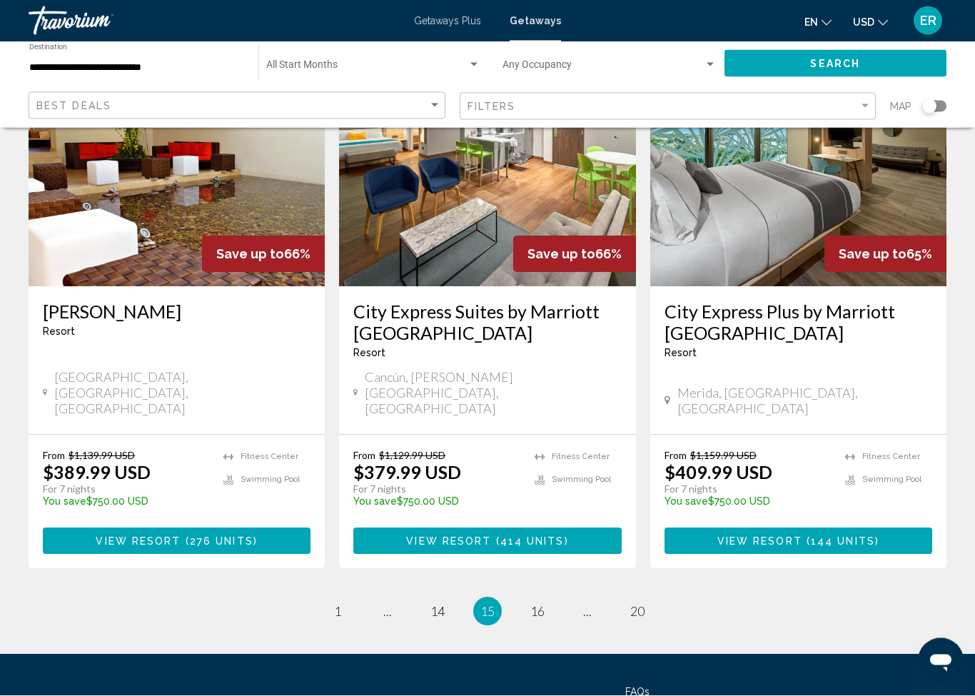
scroll to position [1756, 0]
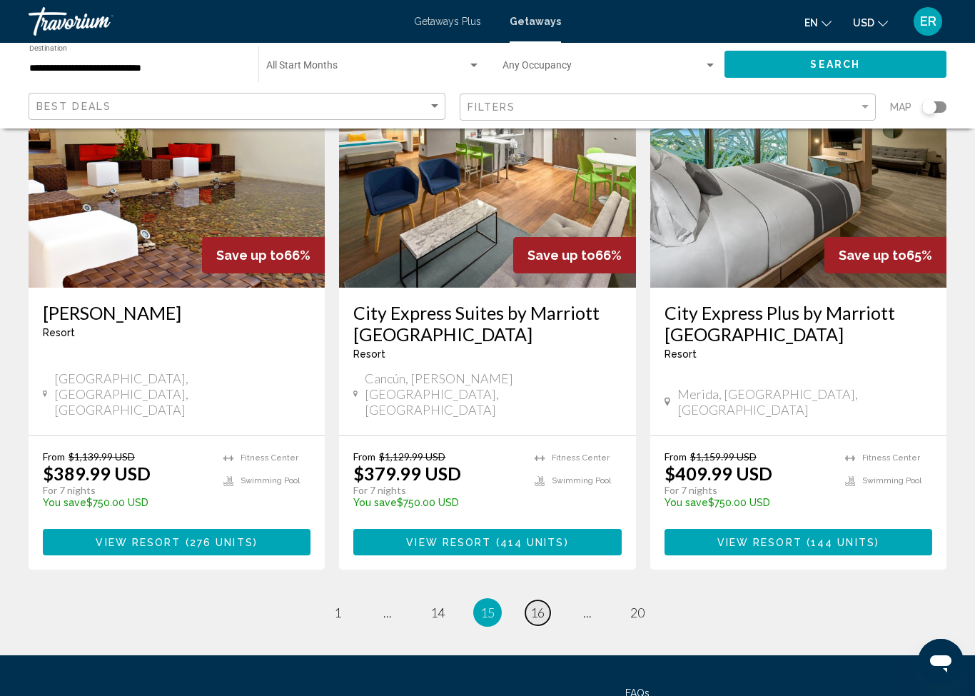
click at [545, 600] on link "page 16" at bounding box center [537, 612] width 25 height 25
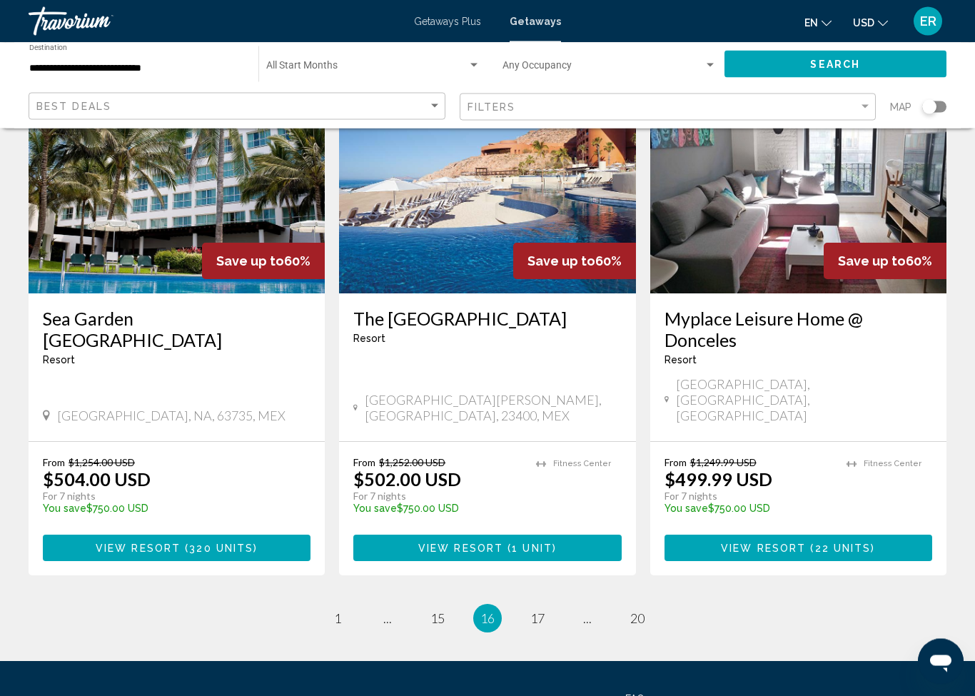
scroll to position [1736, 0]
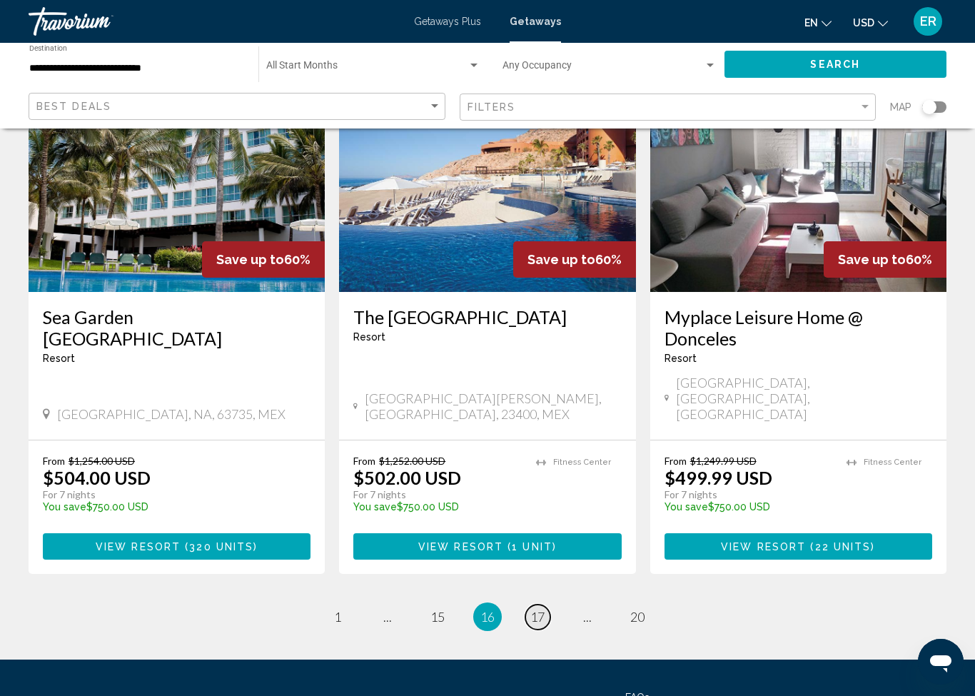
click at [542, 604] on link "page 17" at bounding box center [537, 616] width 25 height 25
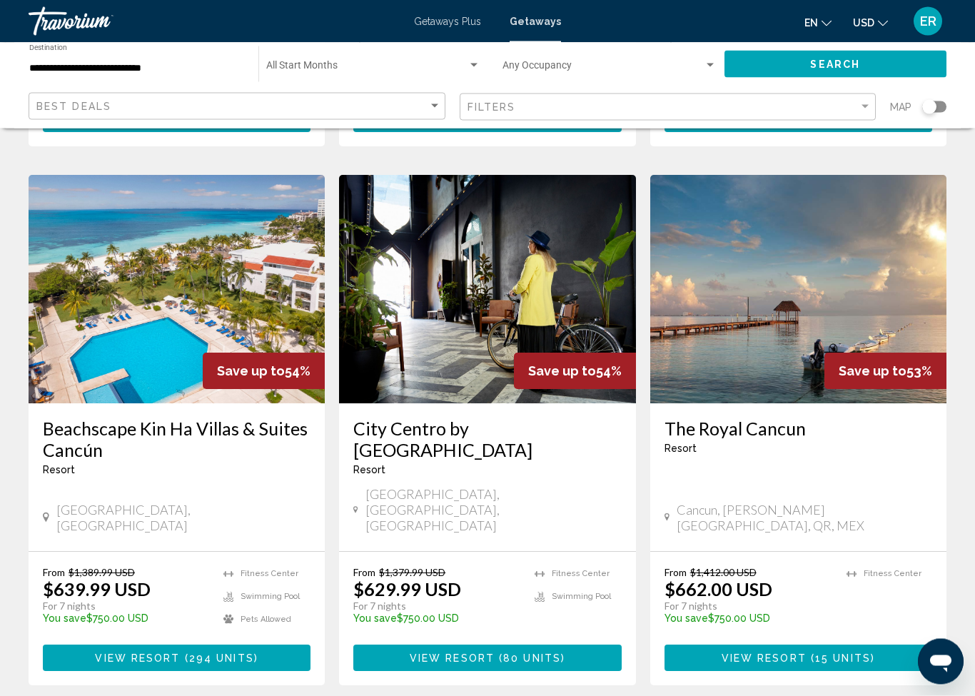
scroll to position [1657, 0]
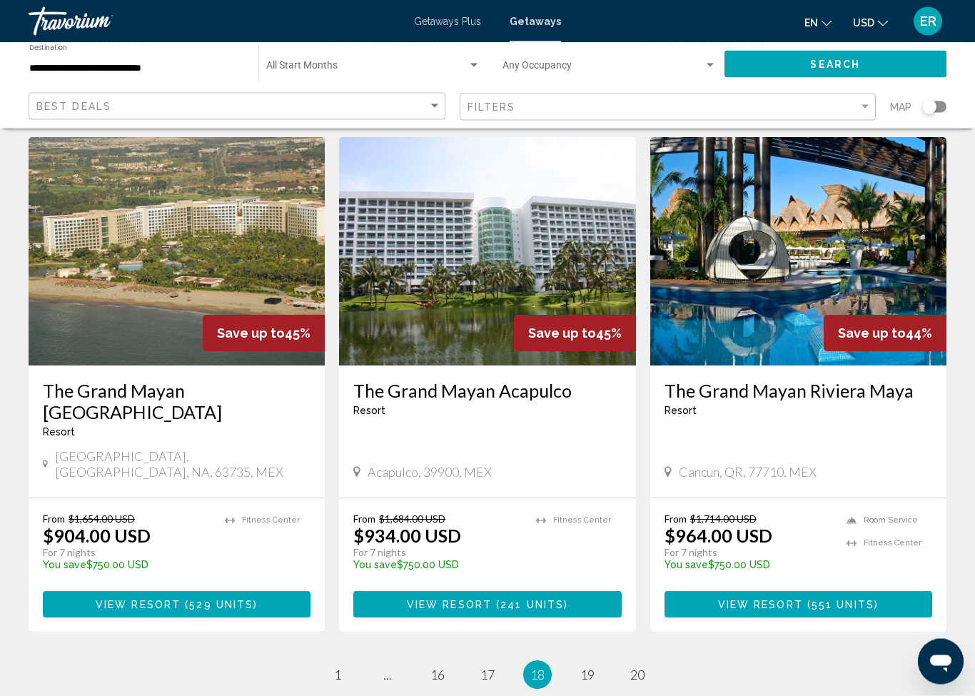
scroll to position [1684, 0]
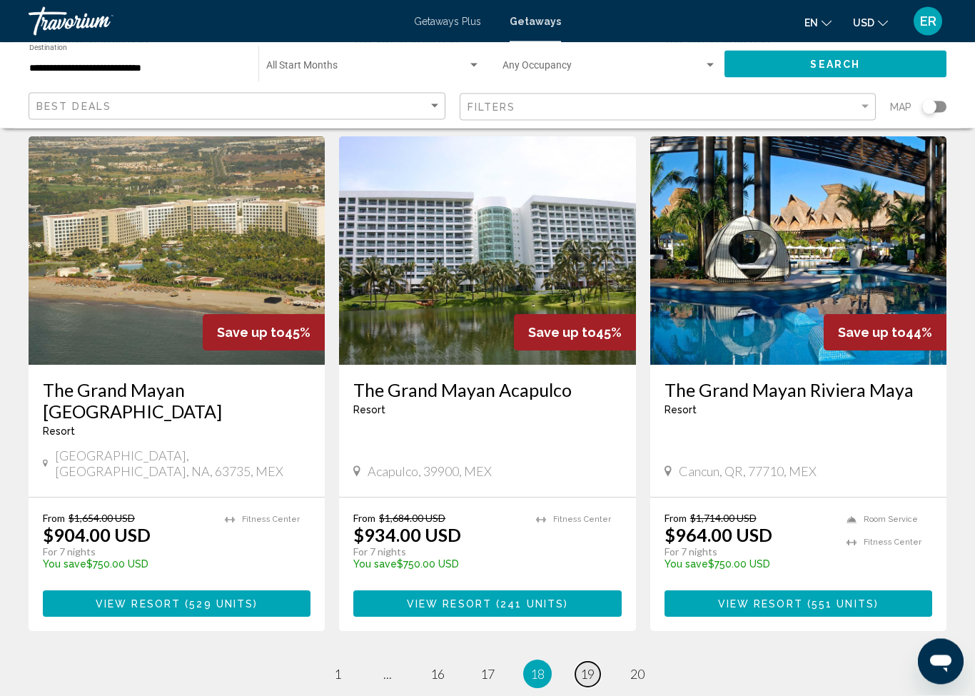
click at [582, 666] on span "19" at bounding box center [587, 674] width 14 height 16
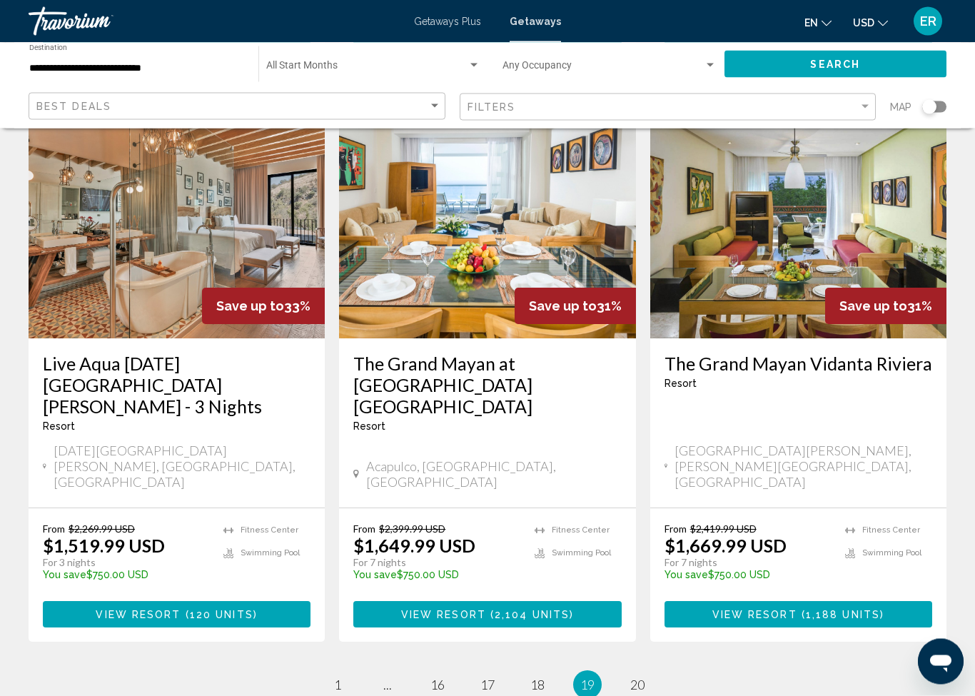
scroll to position [1706, 0]
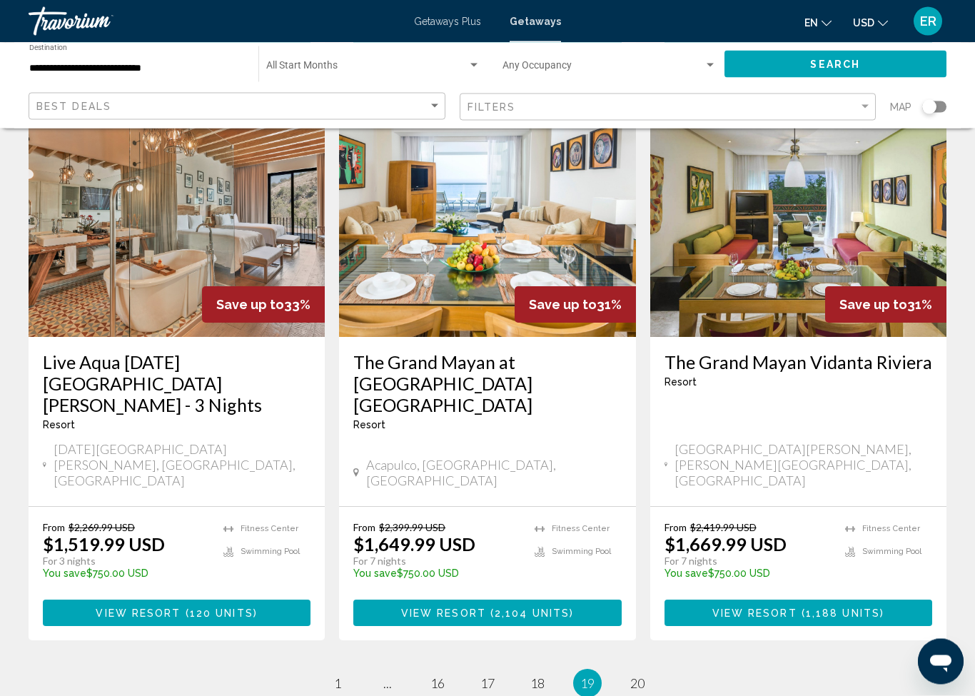
click at [625, 669] on ul "19 / 20 page 1 page ... page 16 page 17 page 18 You're on page 19 page 20" at bounding box center [488, 683] width 918 height 29
click at [640, 676] on span "20" at bounding box center [637, 684] width 14 height 16
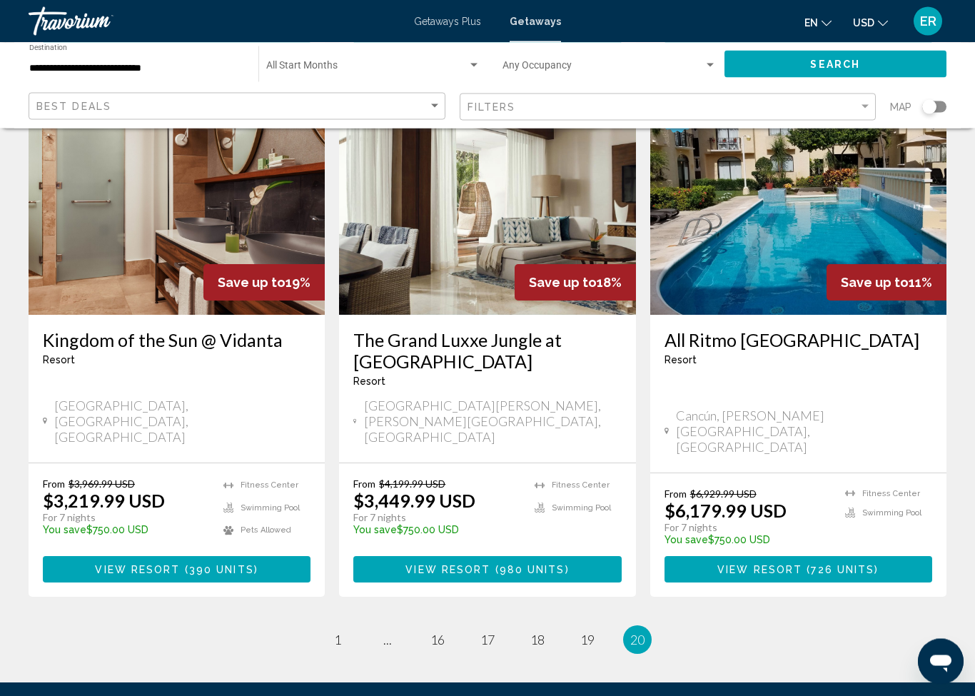
scroll to position [1249, 0]
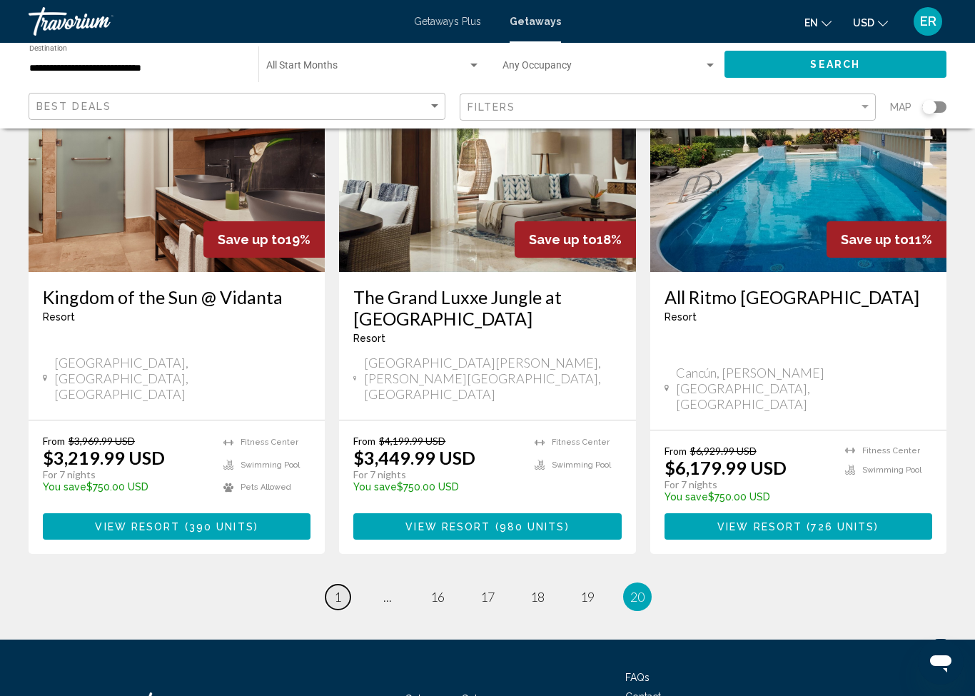
click at [334, 589] on span "1" at bounding box center [337, 597] width 7 height 16
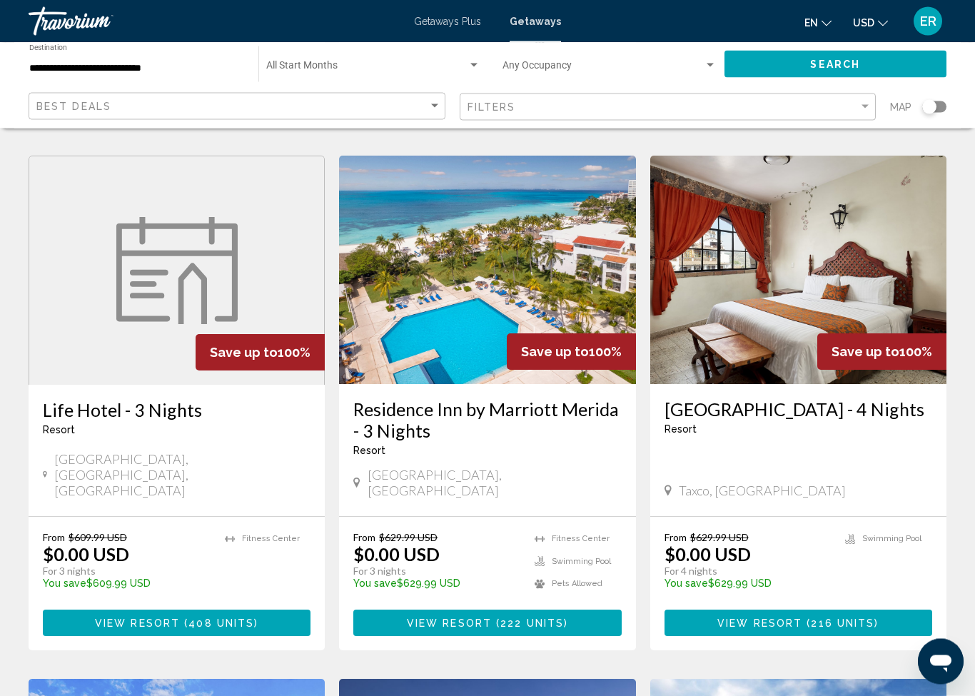
scroll to position [1095, 0]
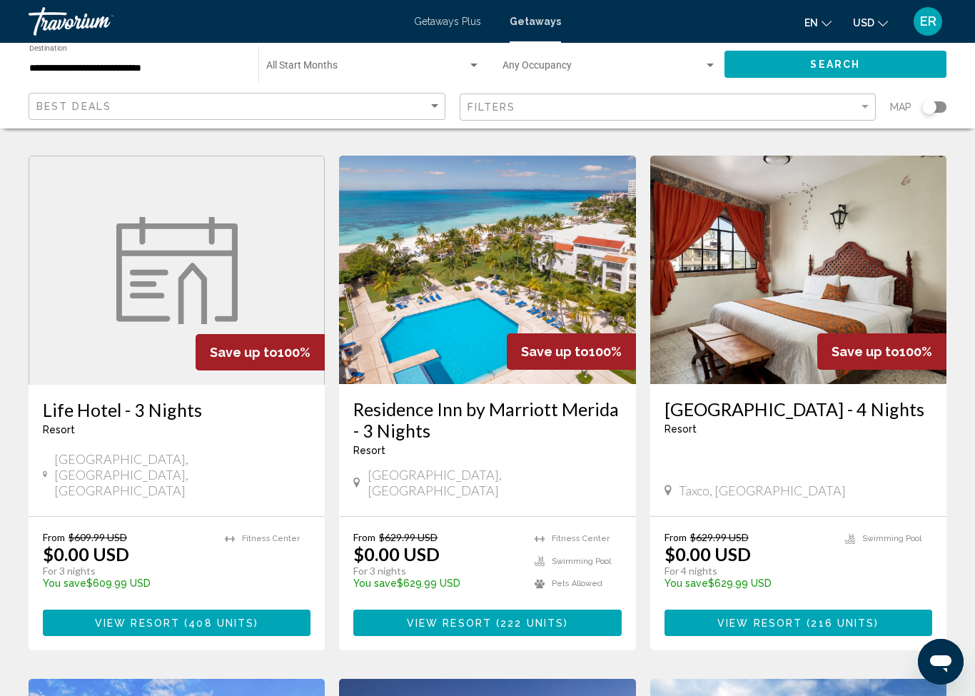
click at [201, 617] on span "408 units" at bounding box center [221, 622] width 66 height 11
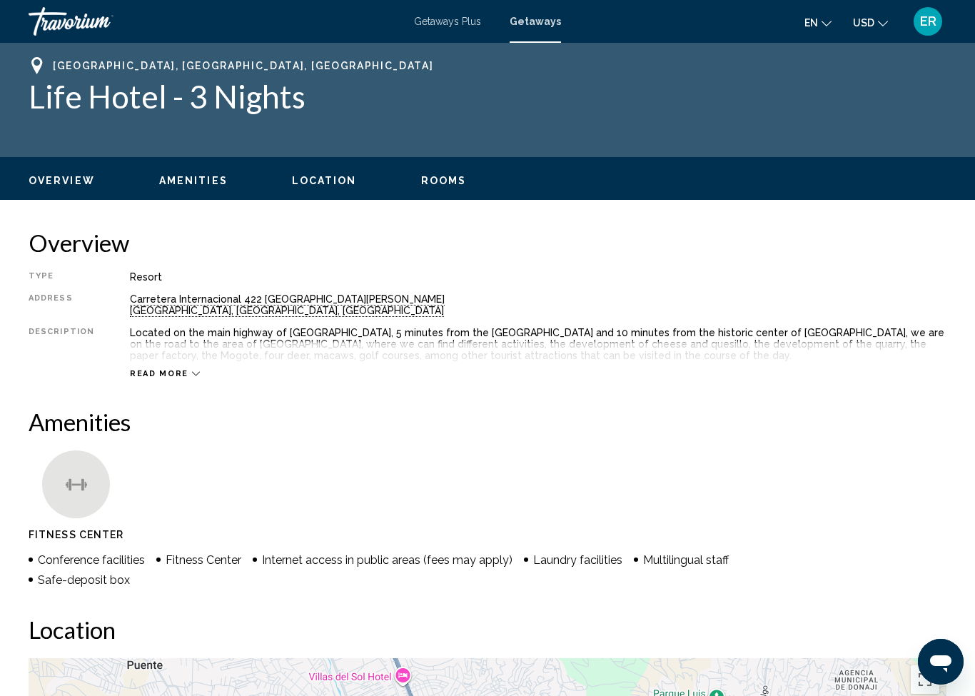
click at [83, 184] on span "Overview" at bounding box center [62, 180] width 66 height 11
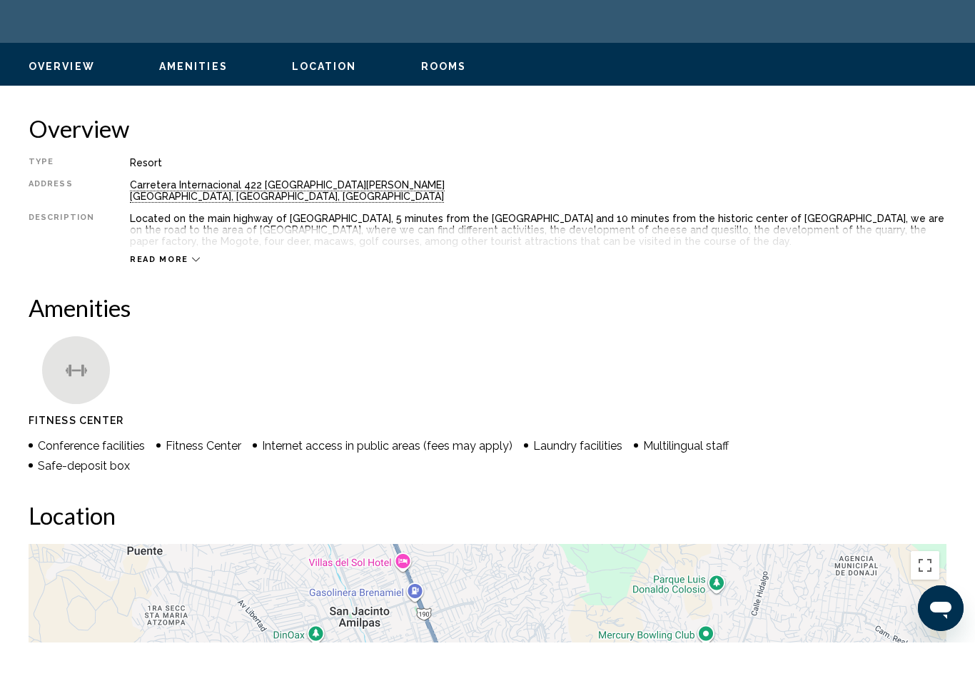
scroll to position [89, 0]
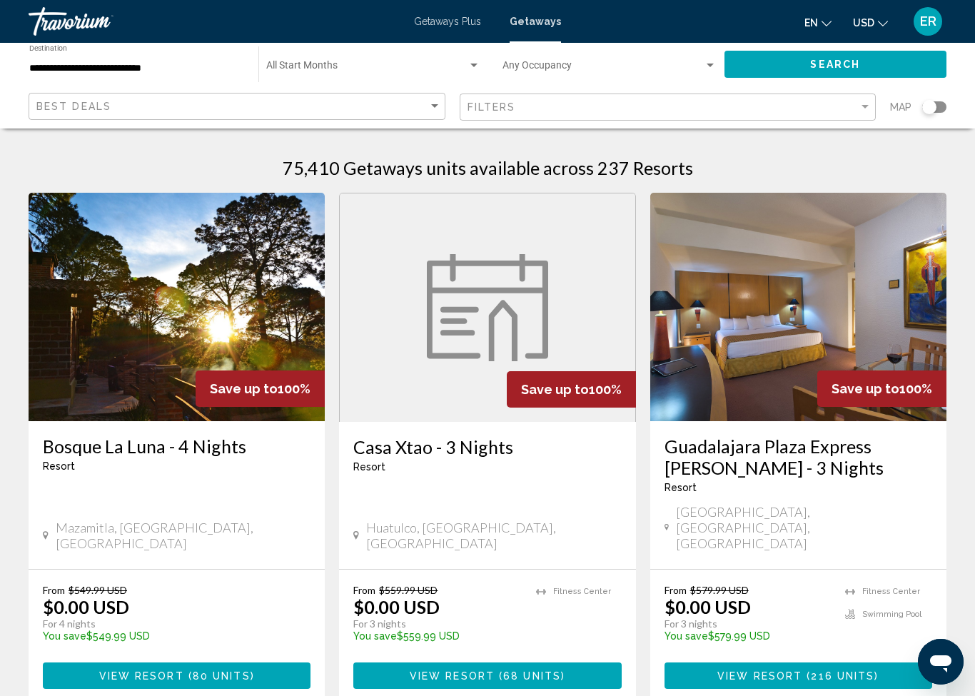
click at [610, 73] on span "Search widget" at bounding box center [603, 68] width 202 height 11
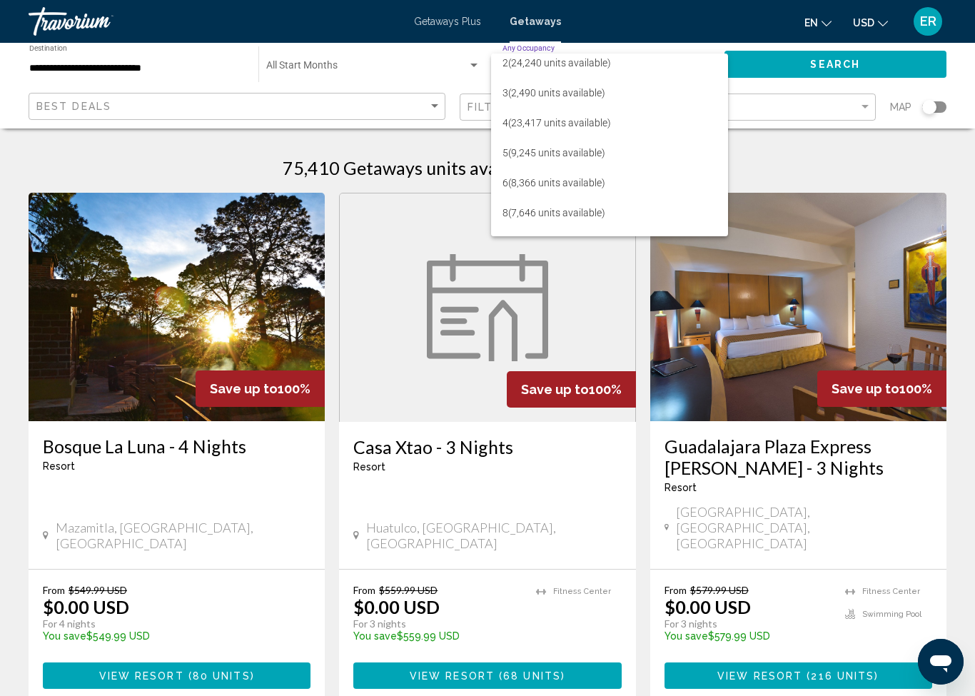
scroll to position [38, 0]
click at [582, 65] on span "2 (24,240 units available)" at bounding box center [609, 61] width 215 height 30
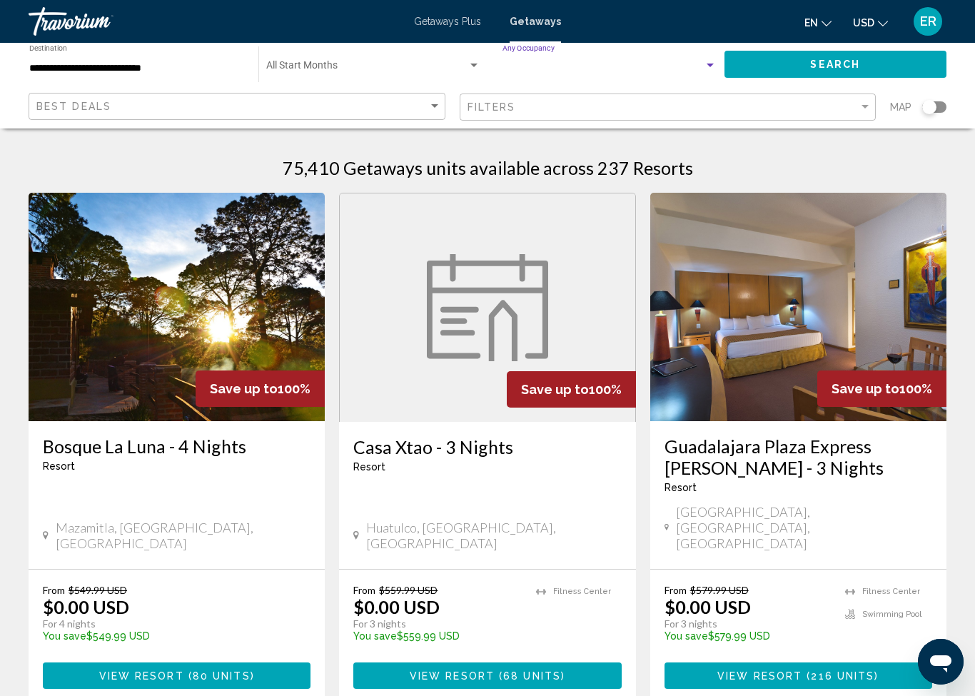
scroll to position [30, 0]
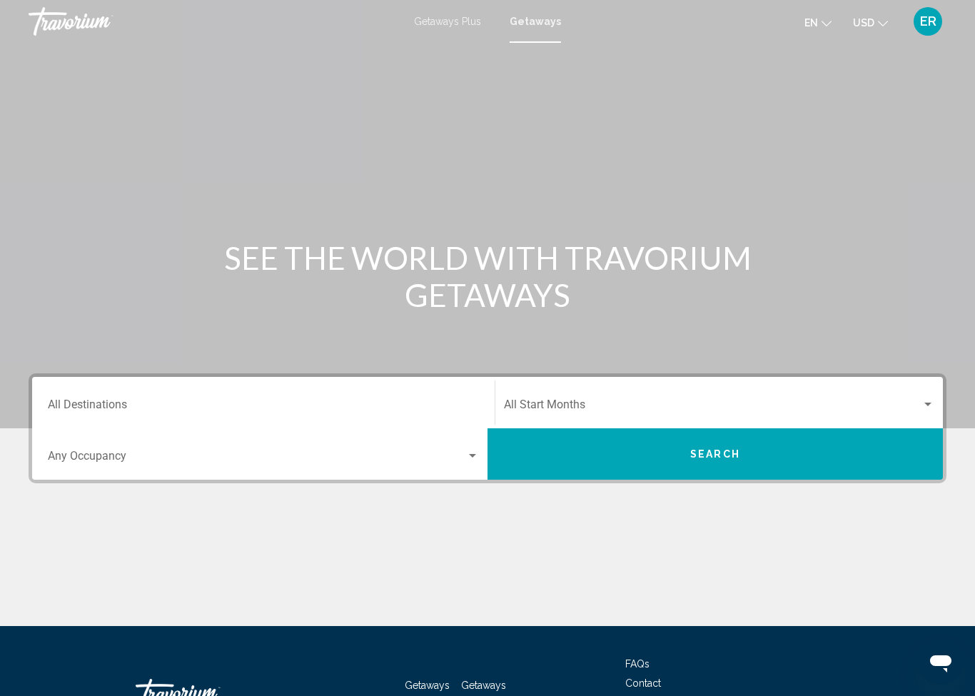
click at [275, 401] on input "Destination All Destinations" at bounding box center [263, 407] width 431 height 13
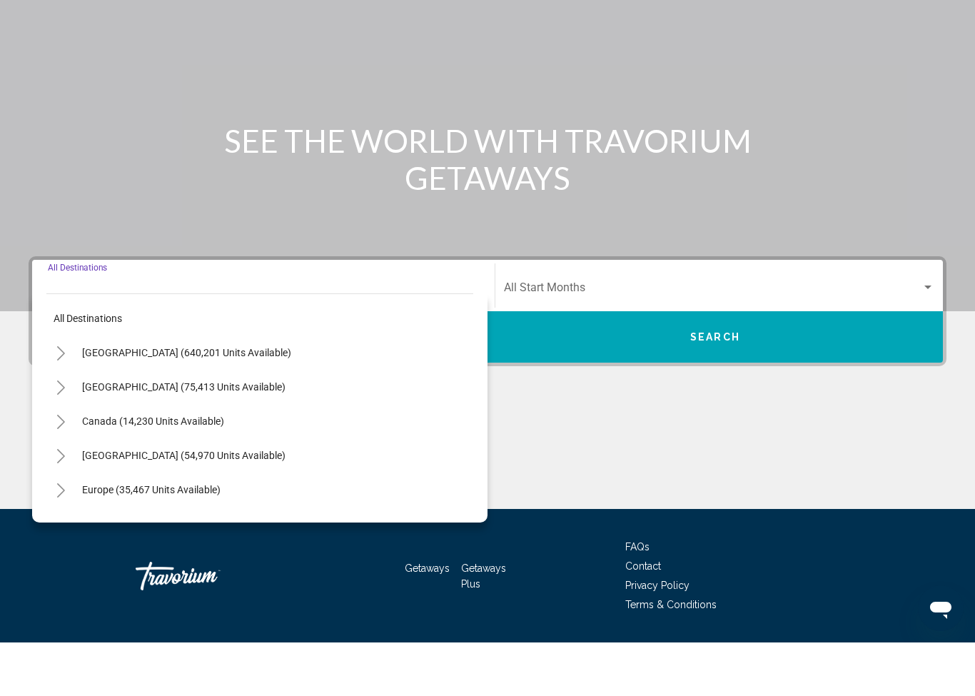
scroll to position [105, 0]
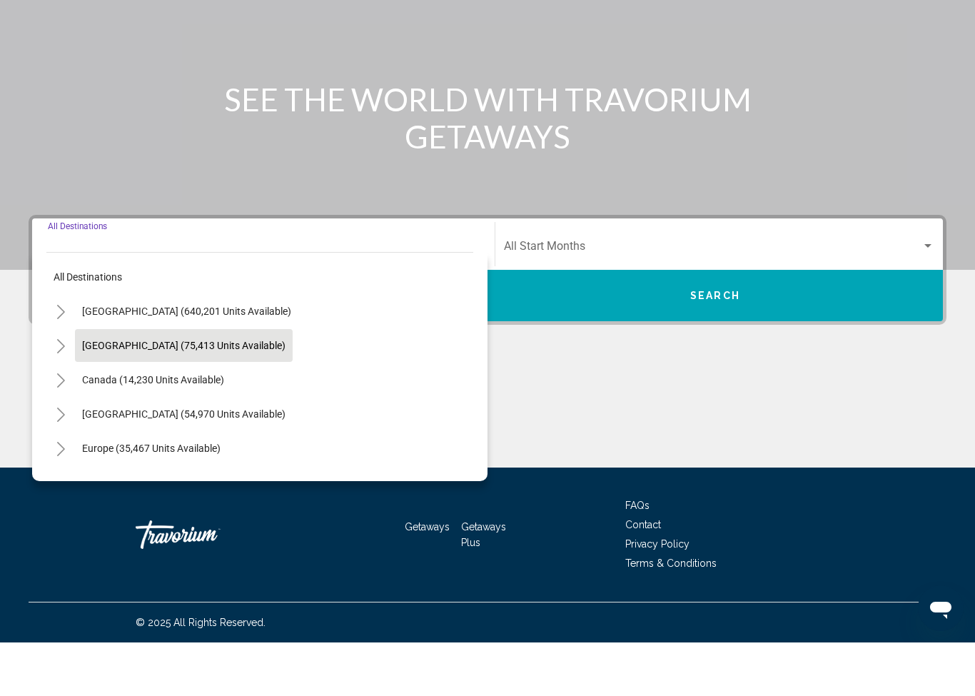
click at [181, 382] on button "[GEOGRAPHIC_DATA] (75,413 units available)" at bounding box center [184, 398] width 218 height 33
type input "**********"
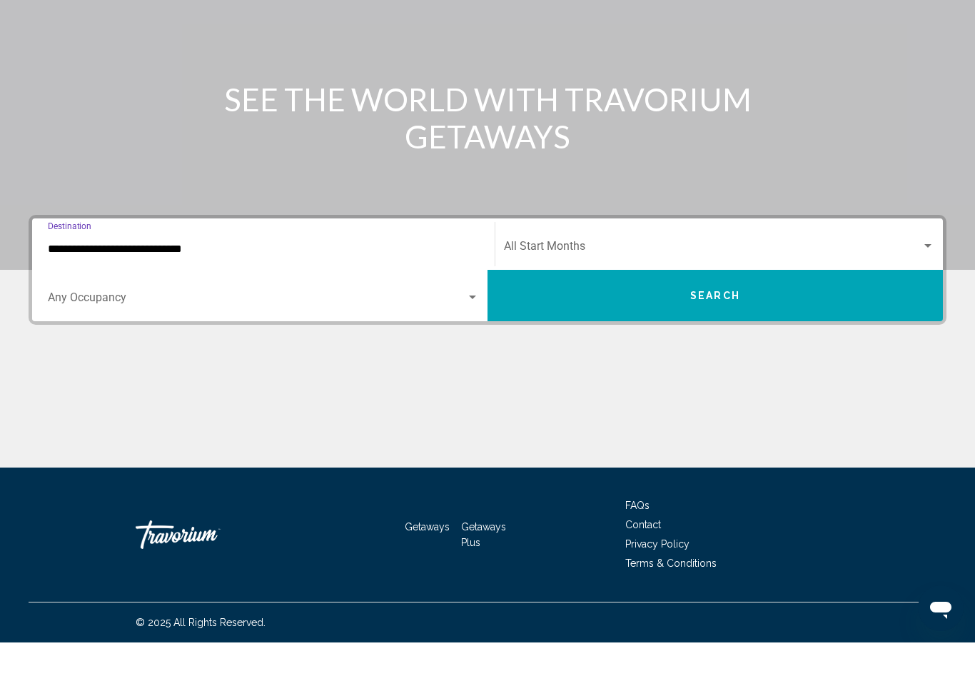
click at [747, 296] on span "Search widget" at bounding box center [712, 302] width 417 height 13
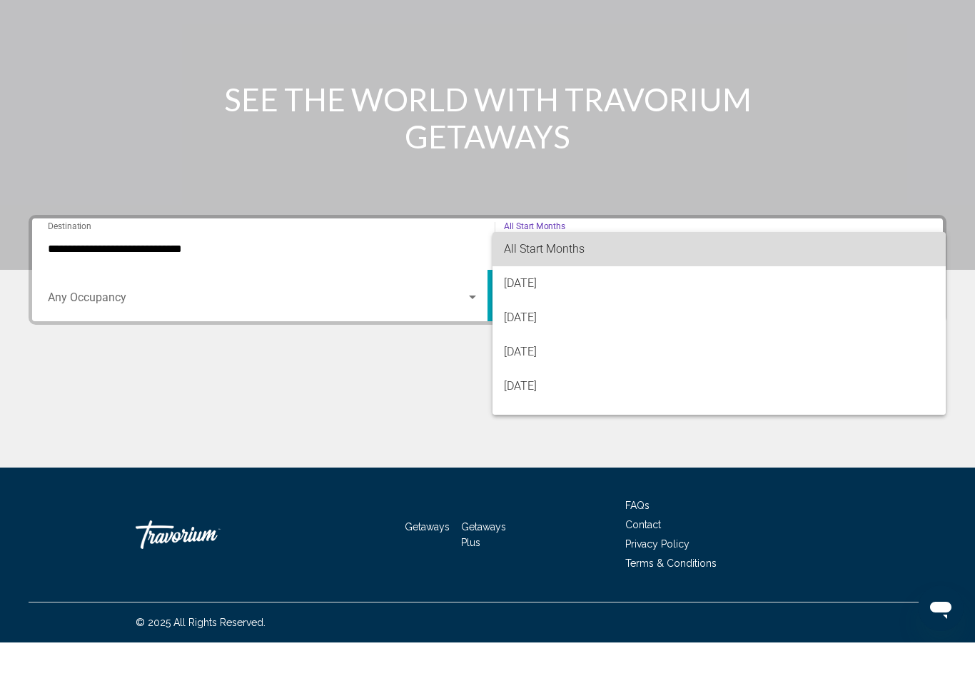
click at [698, 285] on span "All Start Months" at bounding box center [719, 302] width 430 height 34
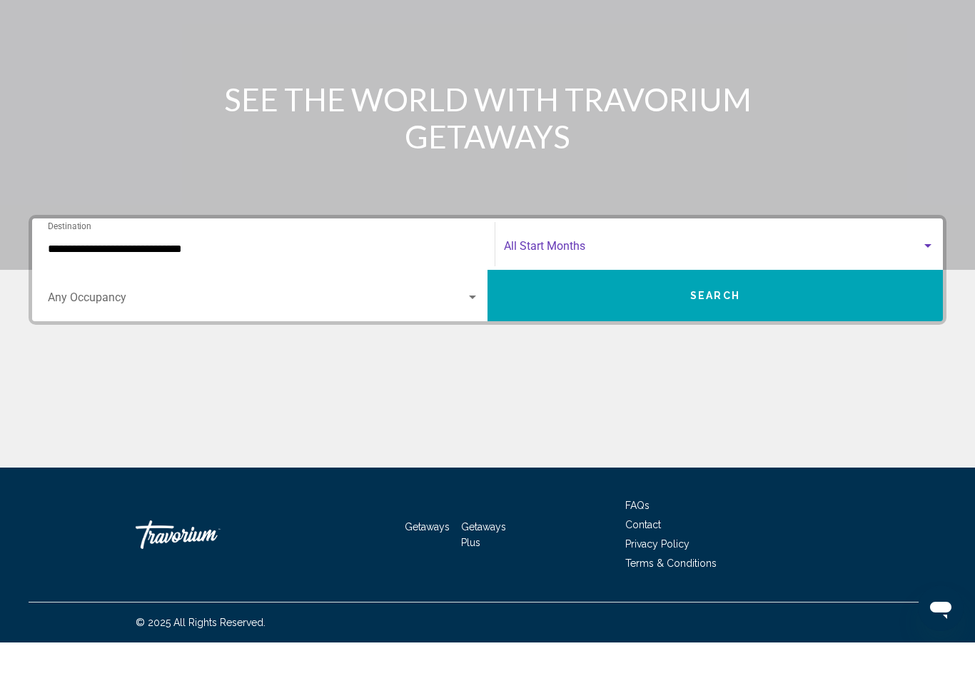
click at [204, 348] on span "Search widget" at bounding box center [257, 354] width 418 height 13
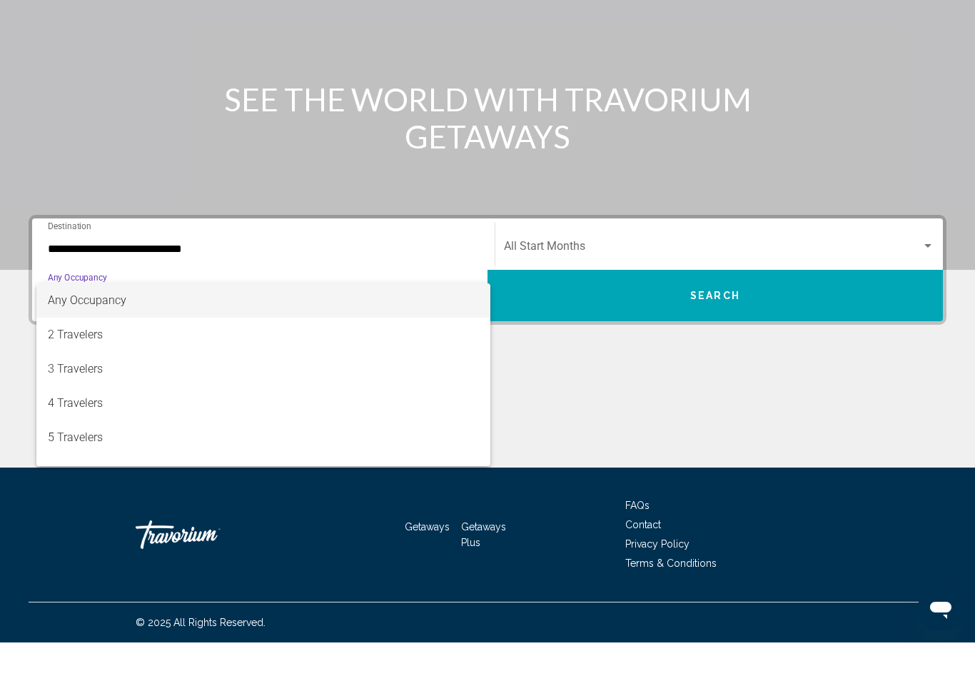
click at [667, 384] on div at bounding box center [487, 348] width 975 height 696
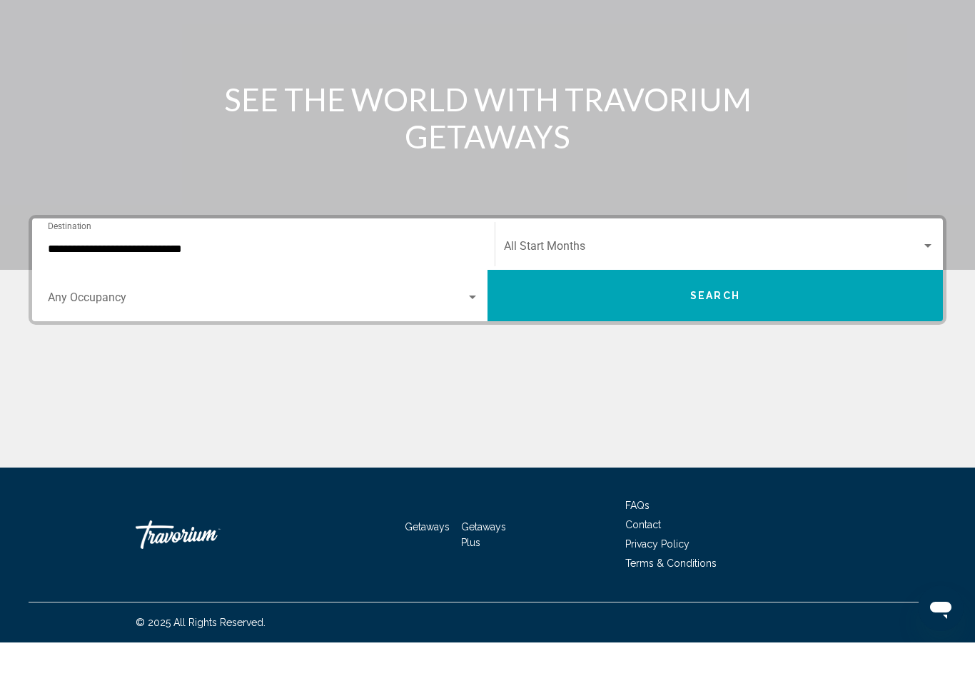
click at [730, 323] on button "Search" at bounding box center [714, 348] width 455 height 51
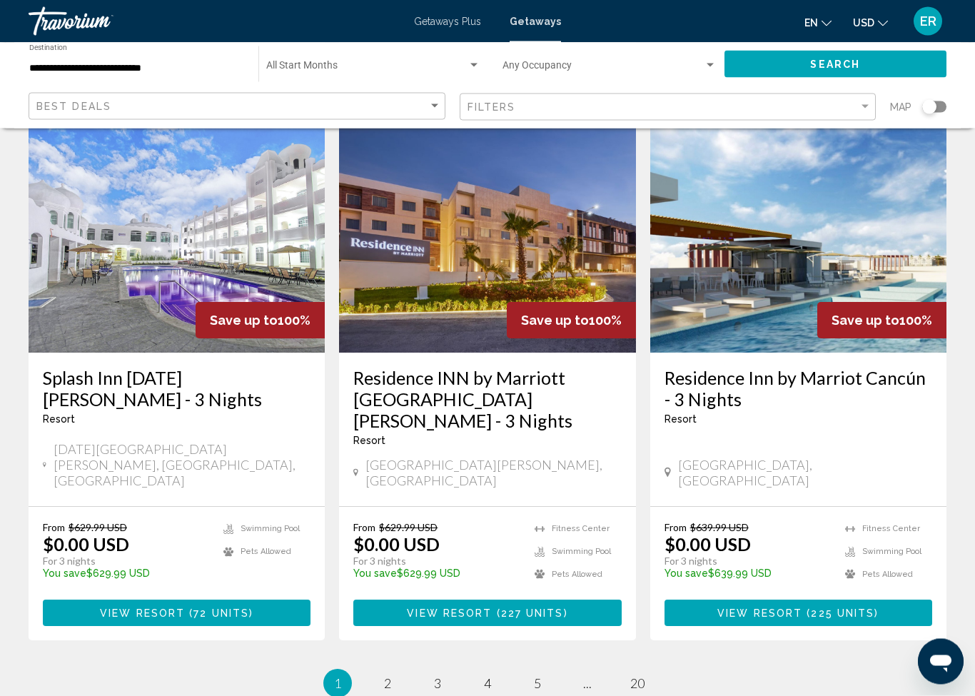
scroll to position [1649, 0]
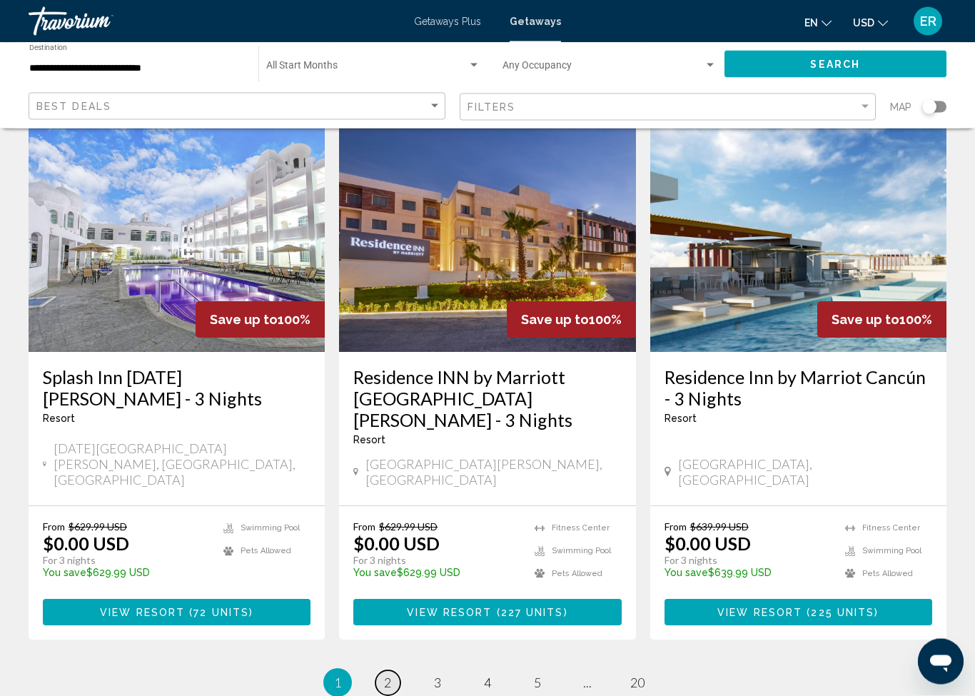
click at [385, 675] on span "2" at bounding box center [387, 683] width 7 height 16
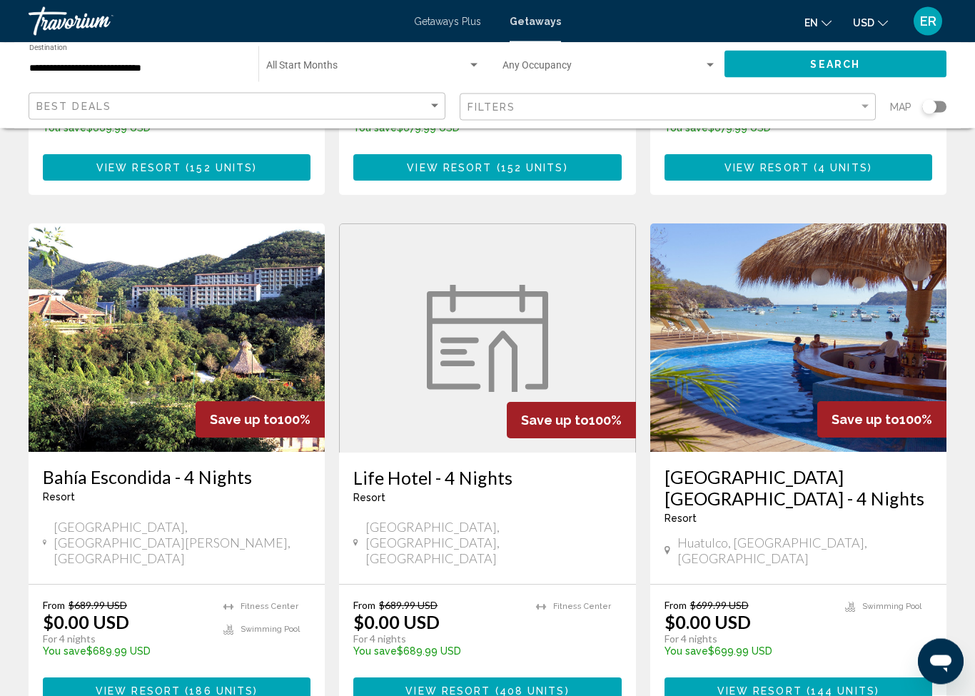
scroll to position [1571, 0]
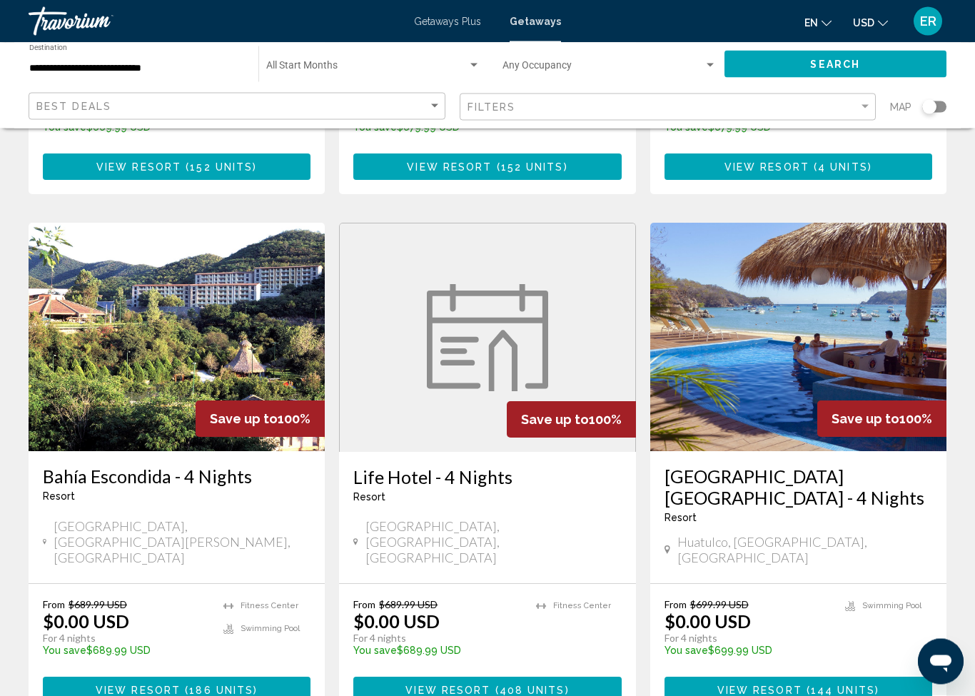
click at [126, 466] on h3 "Bahía Escondida - 4 Nights" at bounding box center [177, 476] width 268 height 21
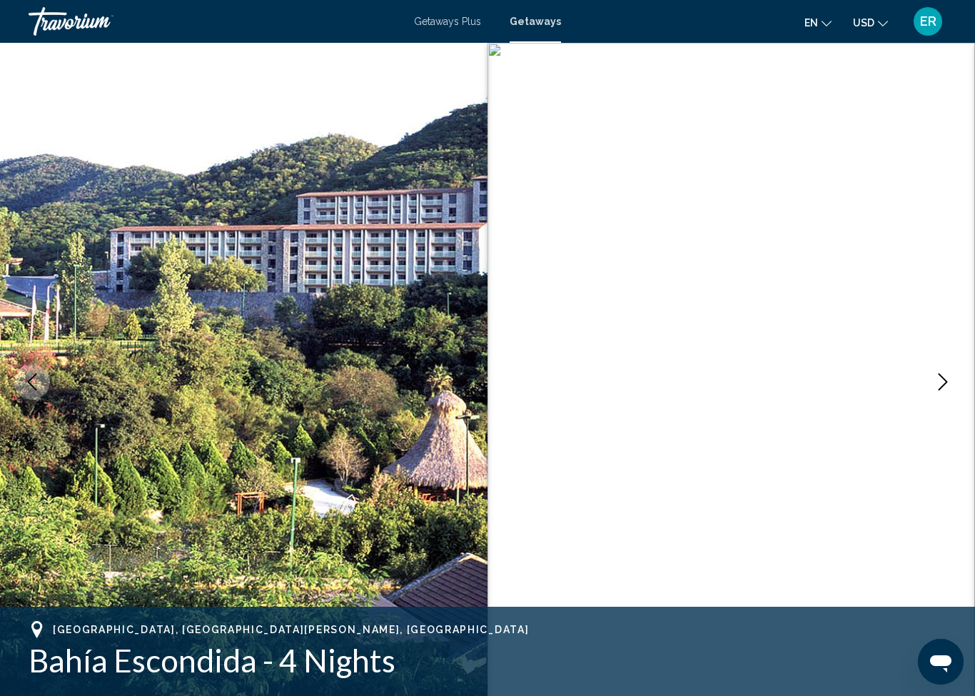
click at [933, 379] on button "Next image" at bounding box center [943, 382] width 36 height 36
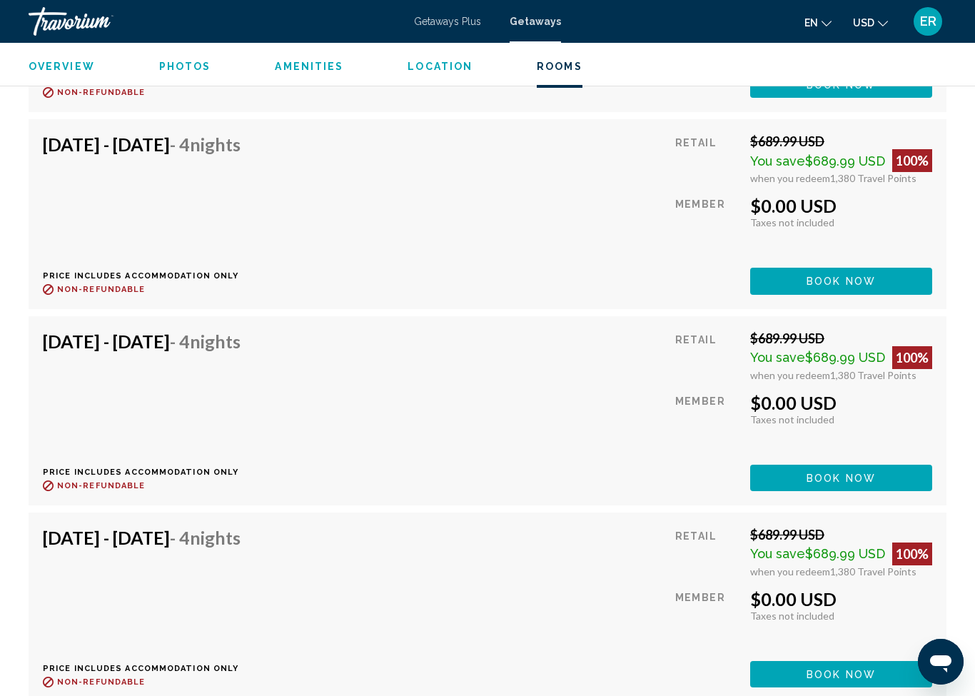
scroll to position [5395, 0]
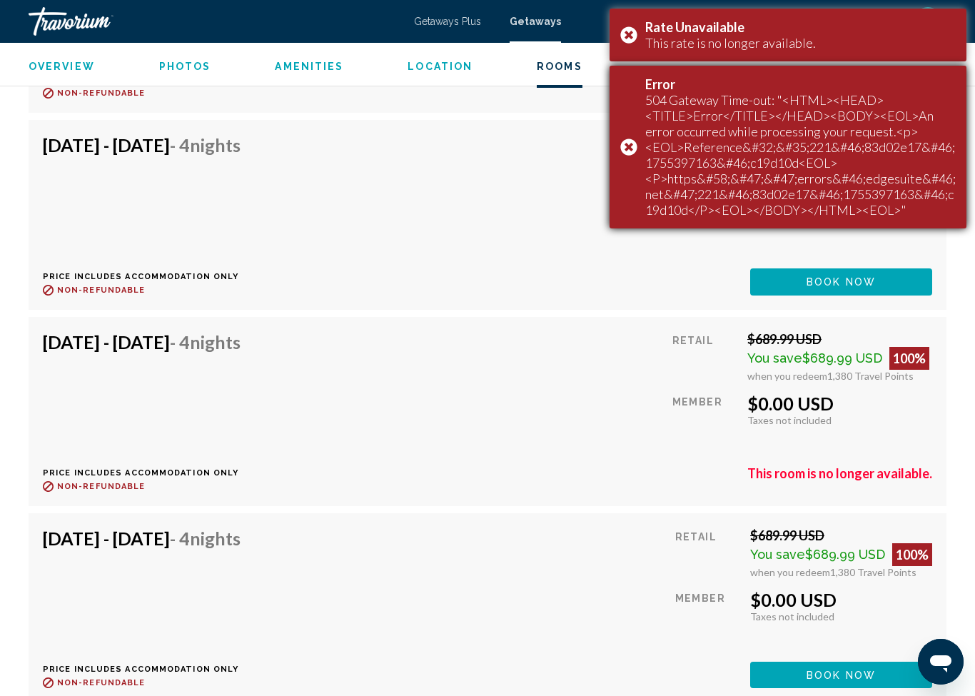
click at [627, 148] on div "Error 504 Gateway Time-out: "<HTML><HEAD><TITLE>Error</TITLE></HEAD><BODY><EOL>…" at bounding box center [787, 147] width 357 height 163
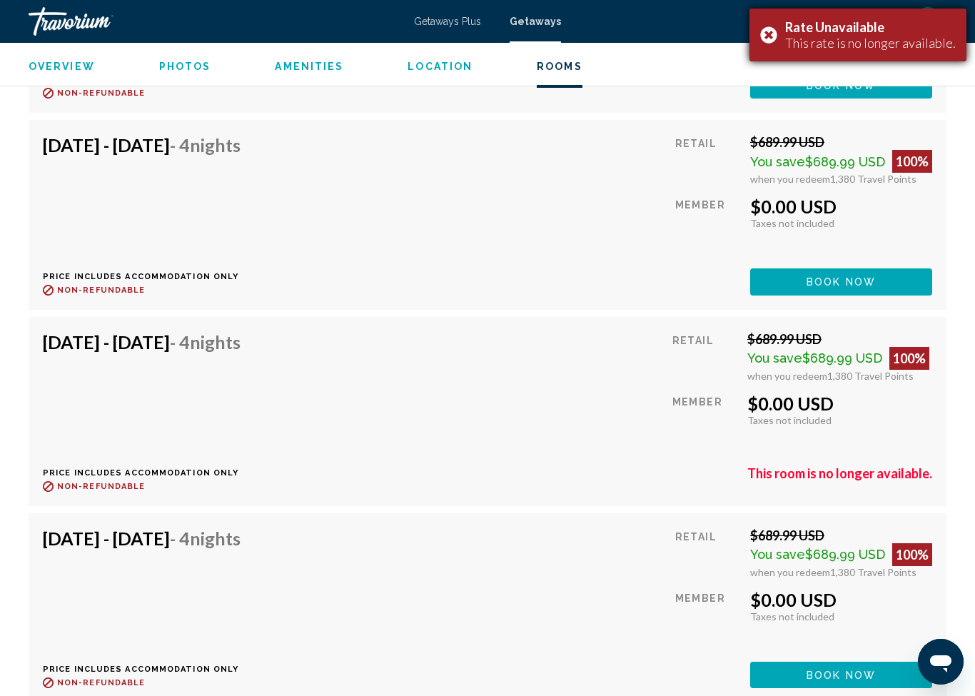
click at [756, 39] on div "Rate Unavailable This rate is no longer available." at bounding box center [857, 35] width 217 height 53
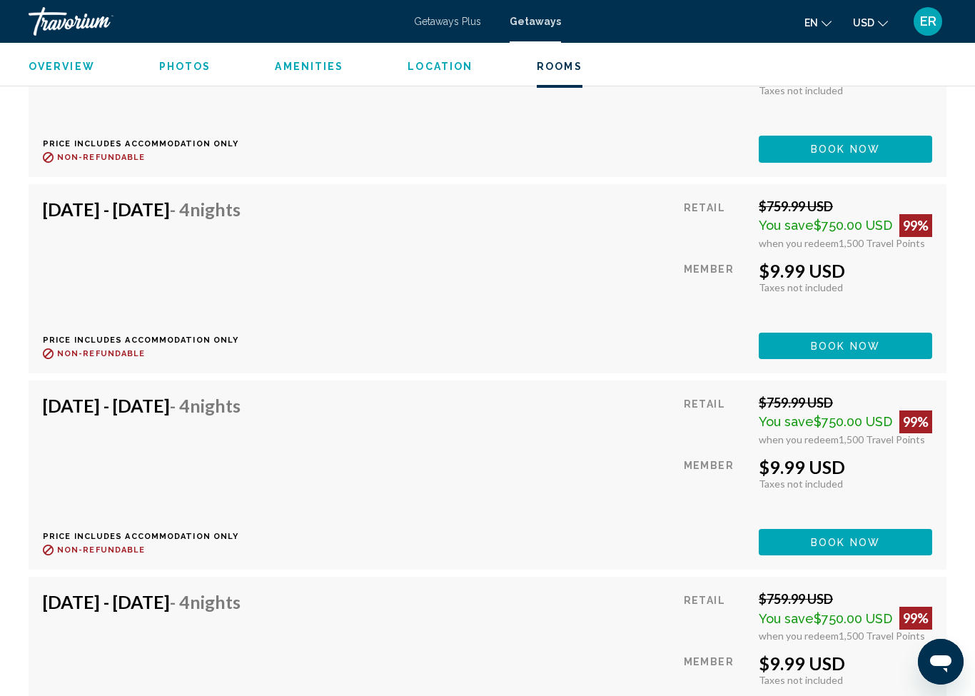
scroll to position [8856, 0]
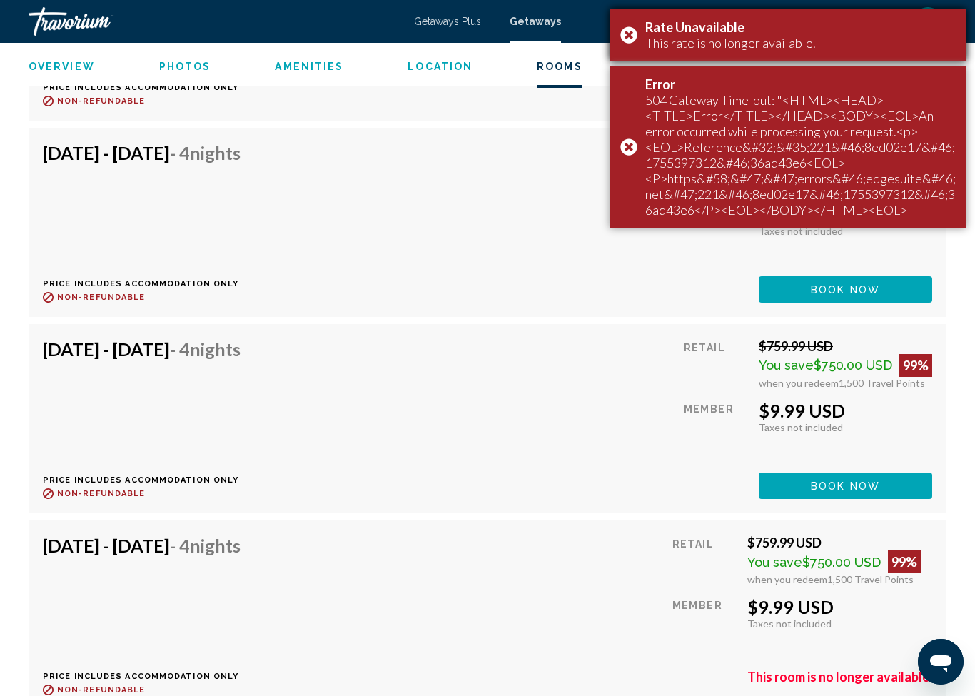
click at [639, 43] on div "Rate Unavailable This rate is no longer available." at bounding box center [787, 35] width 357 height 53
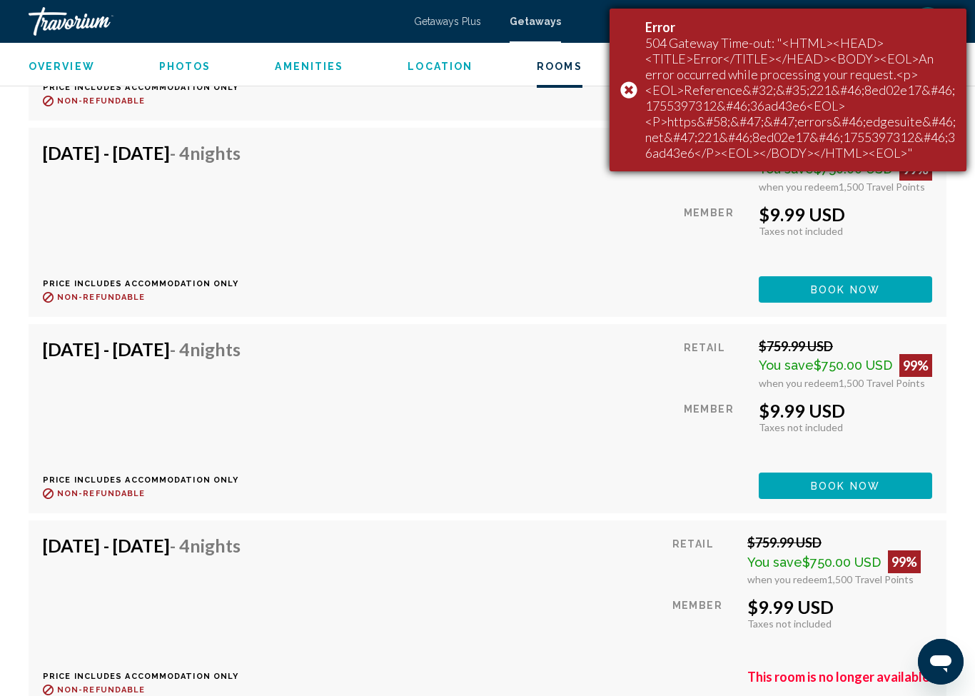
click at [629, 146] on div "Error 504 Gateway Time-out: "<HTML><HEAD><TITLE>Error</TITLE></HEAD><BODY><EOL>…" at bounding box center [787, 90] width 357 height 163
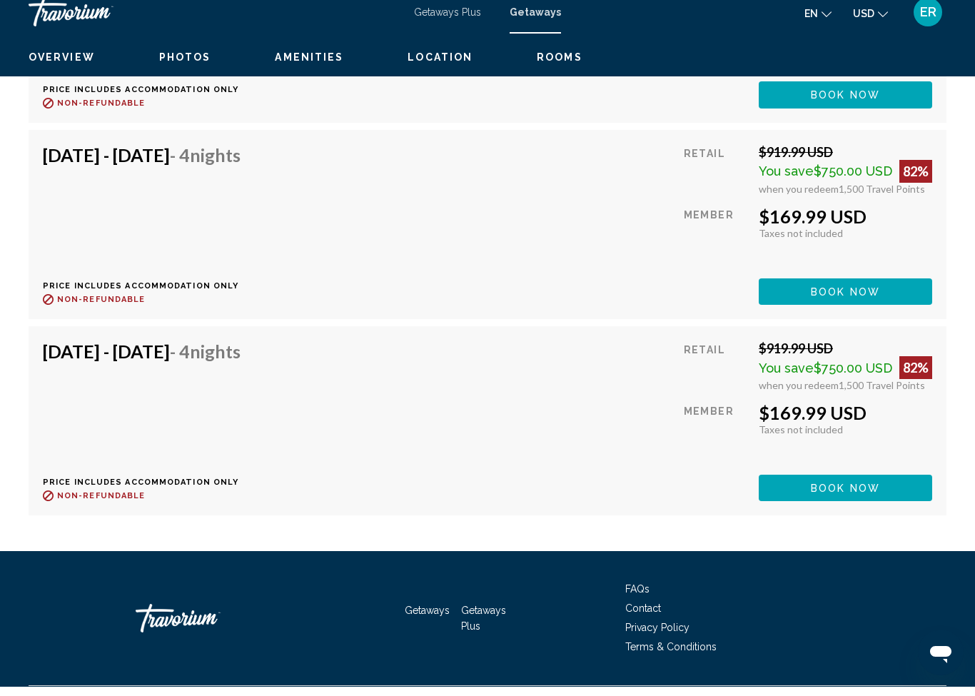
scroll to position [12315, 0]
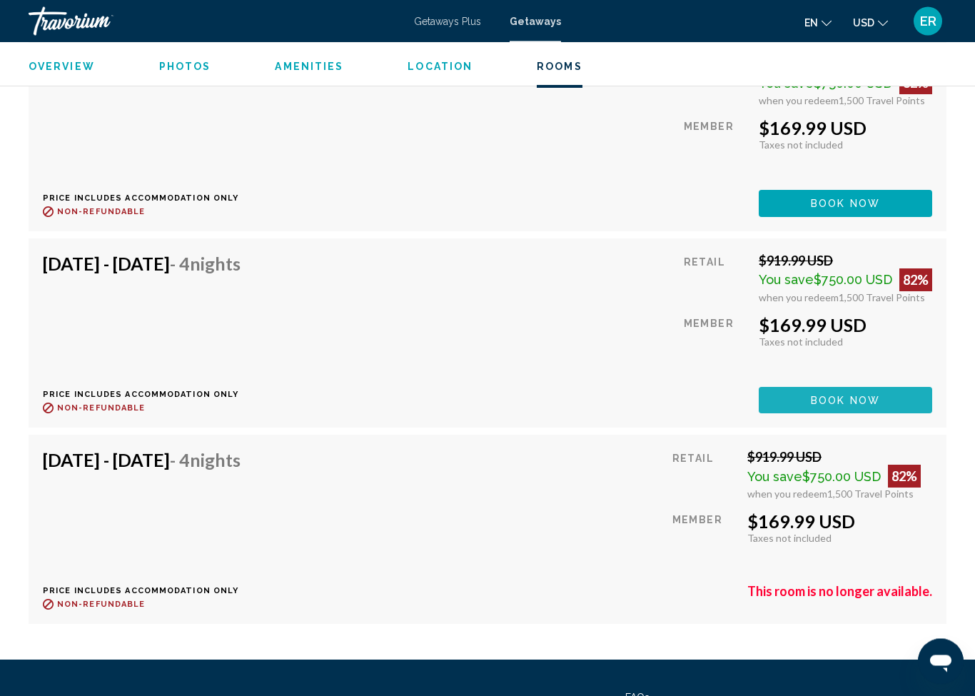
scroll to position [12196, 0]
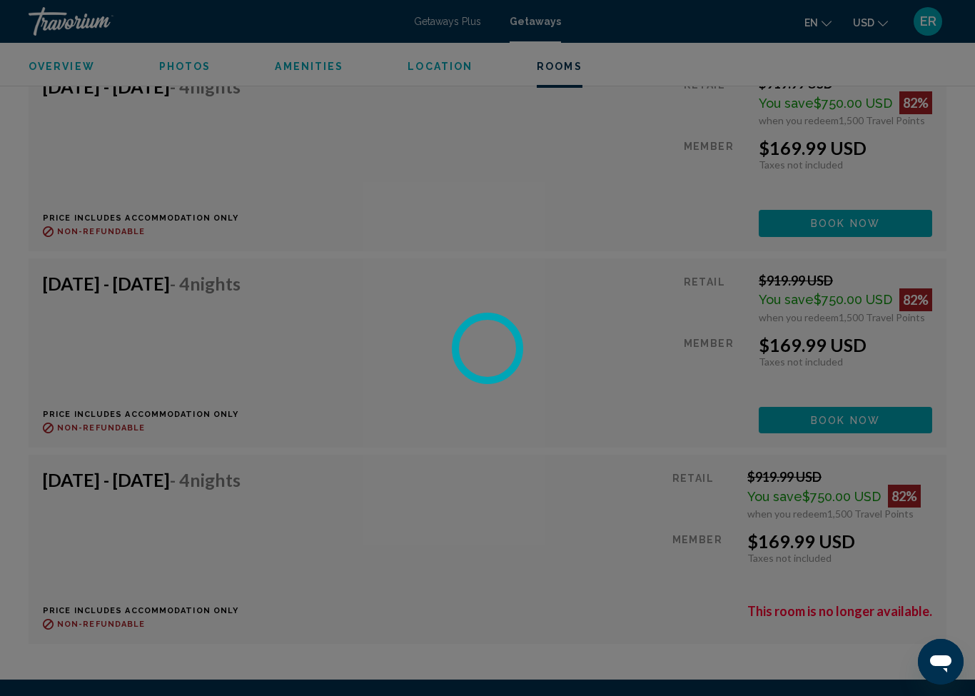
click at [542, 230] on div at bounding box center [487, 348] width 975 height 696
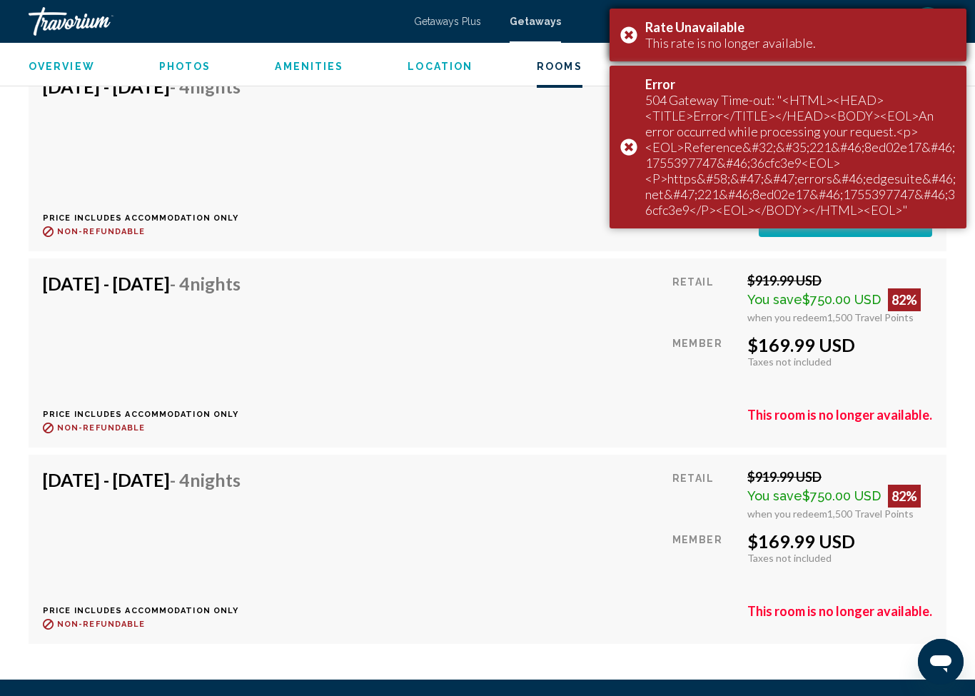
click at [637, 36] on div "Rate Unavailable This rate is no longer available." at bounding box center [787, 35] width 357 height 53
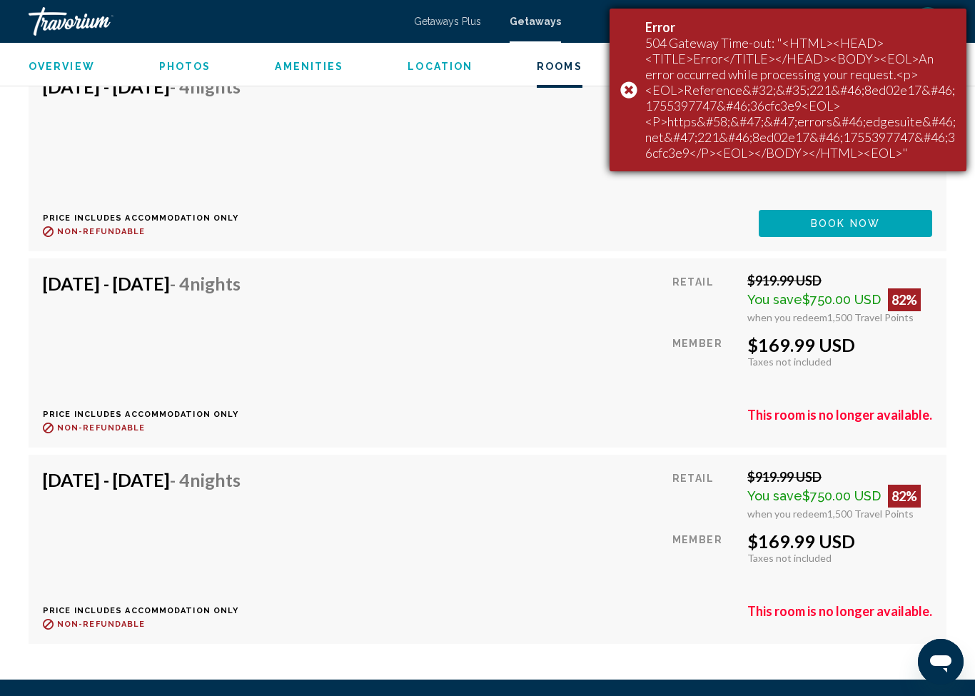
click at [639, 78] on div "Error 504 Gateway Time-out: "<HTML><HEAD><TITLE>Error</TITLE></HEAD><BODY><EOL>…" at bounding box center [787, 90] width 357 height 163
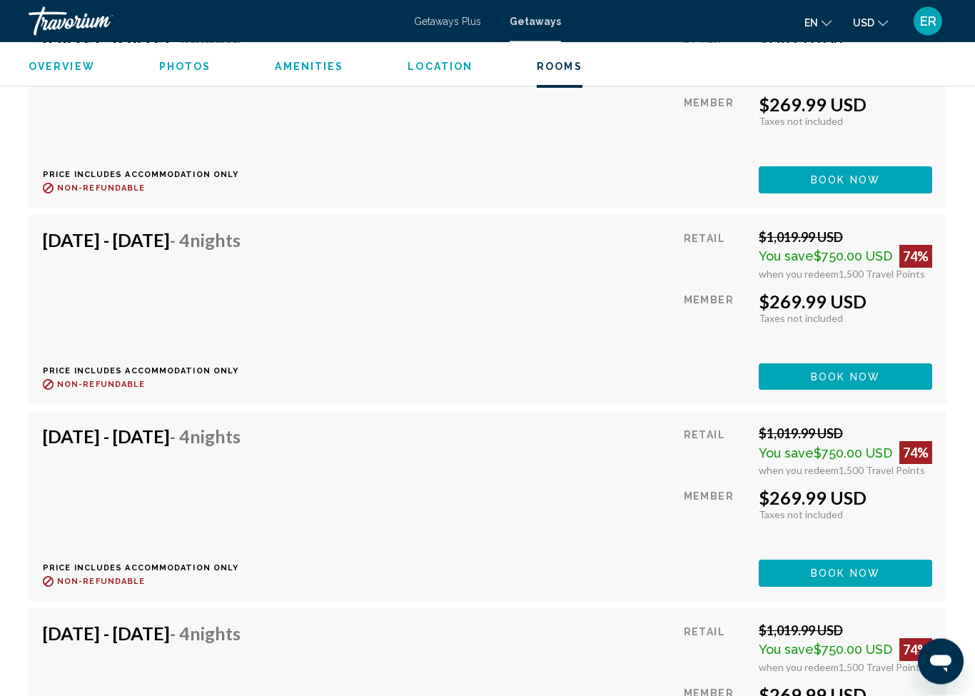
scroll to position [10037, 0]
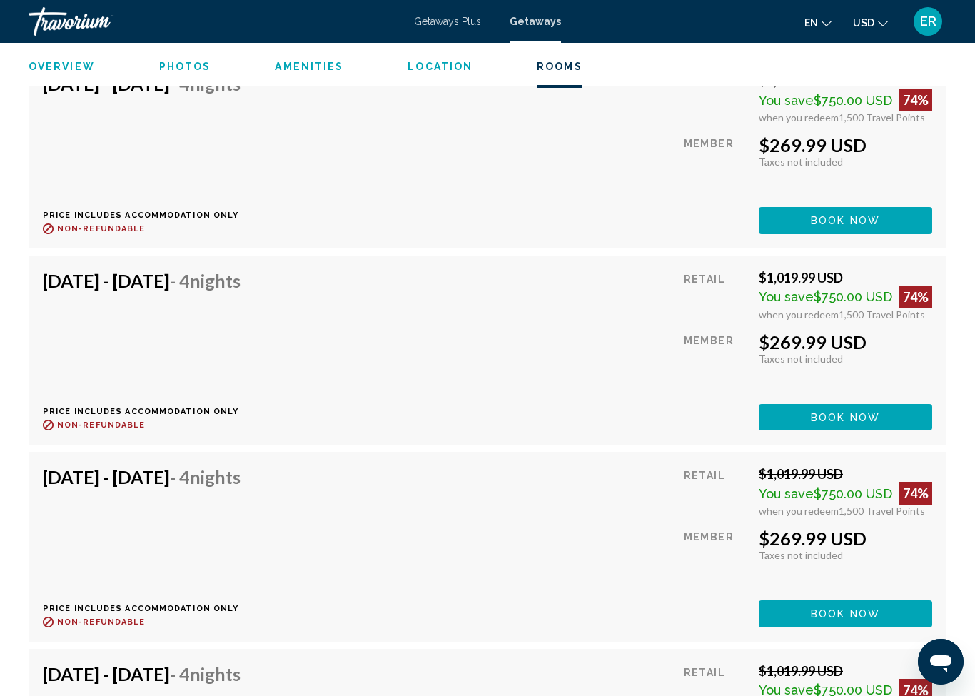
click at [431, 72] on span "Location" at bounding box center [439, 66] width 65 height 11
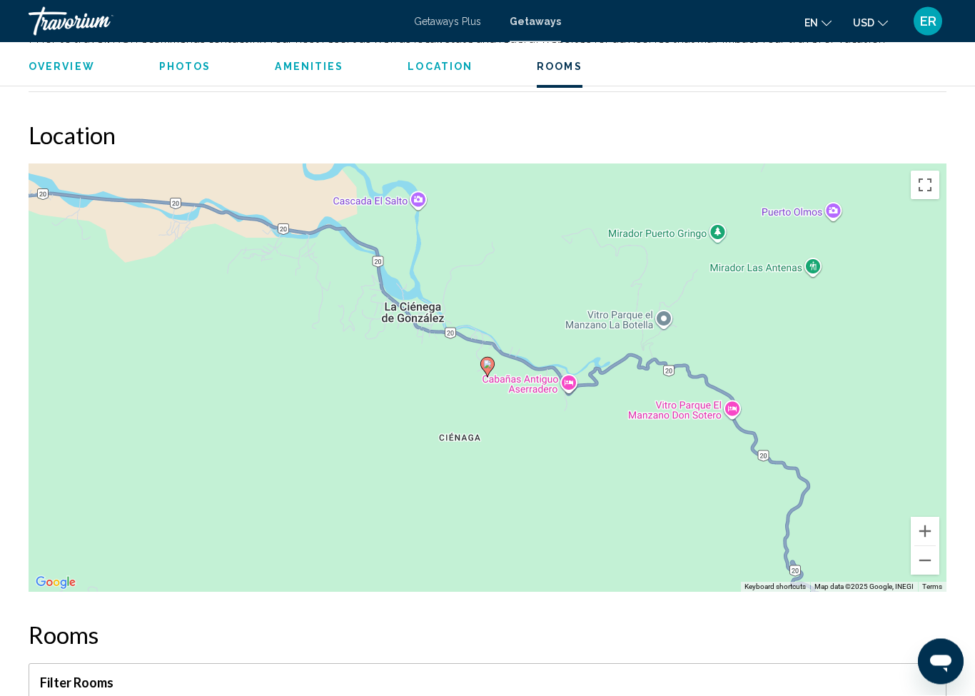
scroll to position [1892, 0]
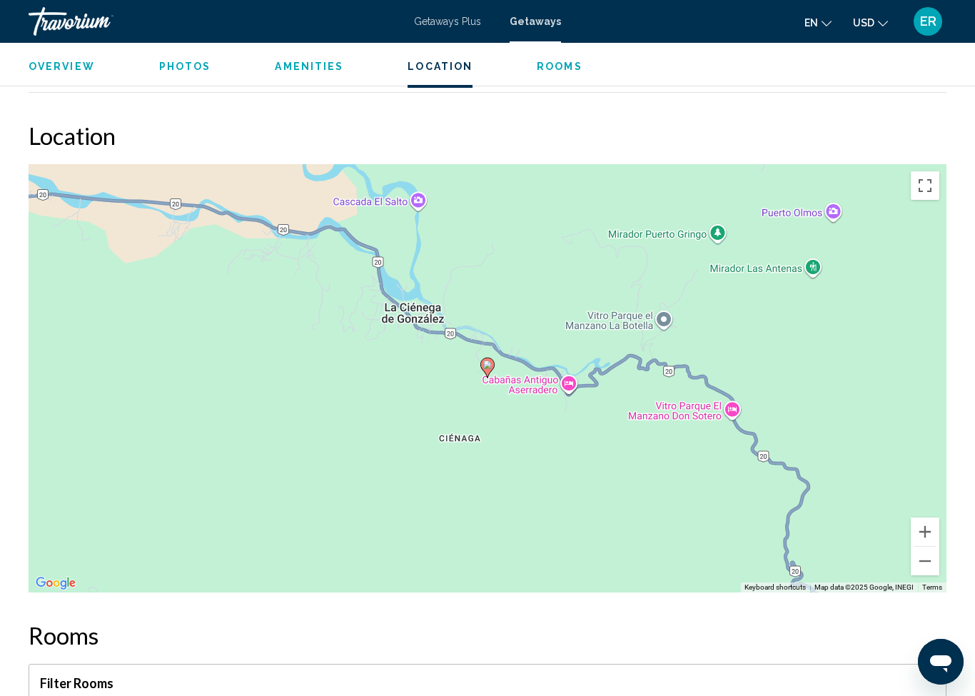
click at [325, 66] on span "Amenities" at bounding box center [309, 66] width 69 height 11
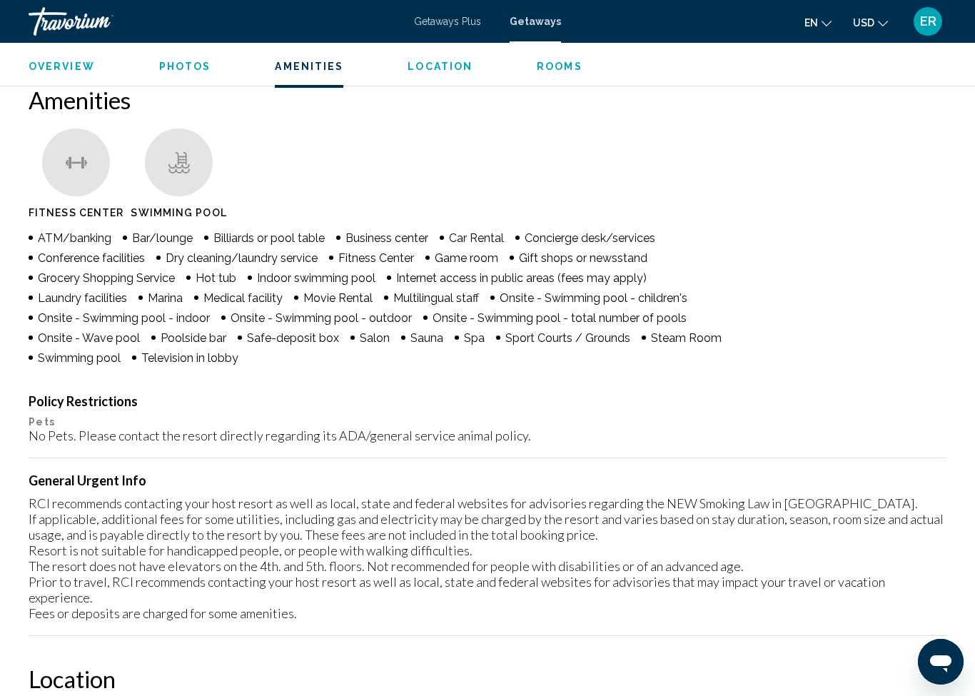
click at [181, 66] on span "Photos" at bounding box center [185, 66] width 52 height 11
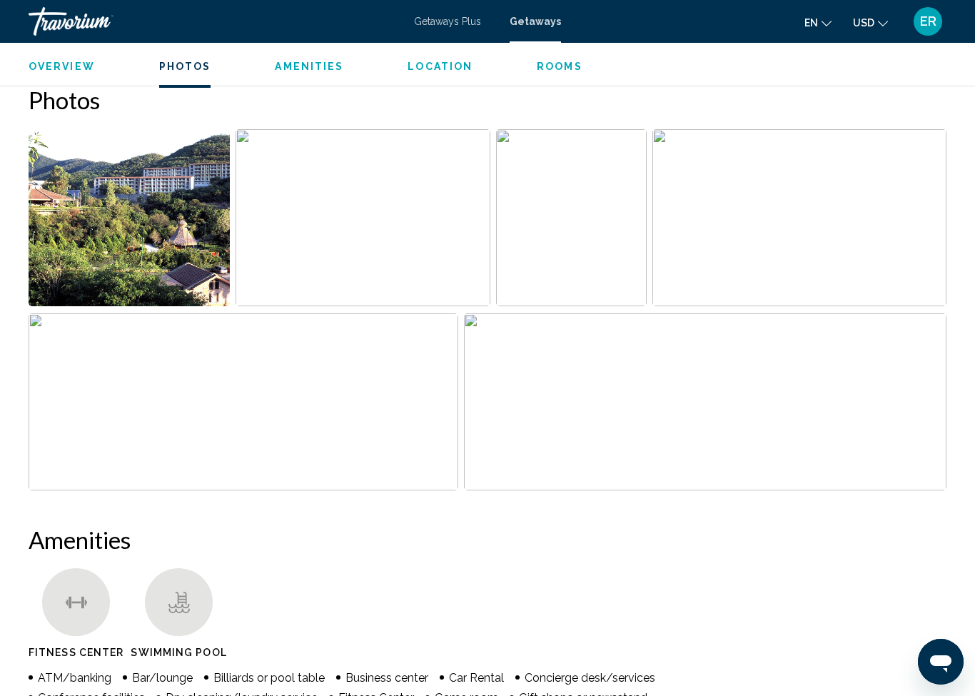
click at [91, 68] on span "Overview" at bounding box center [62, 66] width 66 height 11
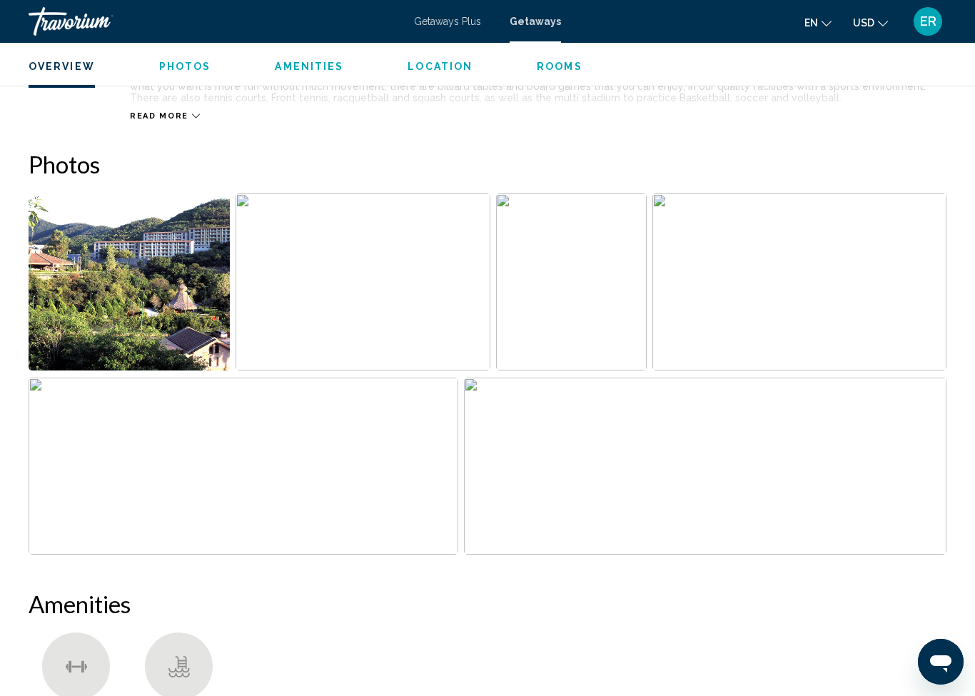
scroll to position [707, 0]
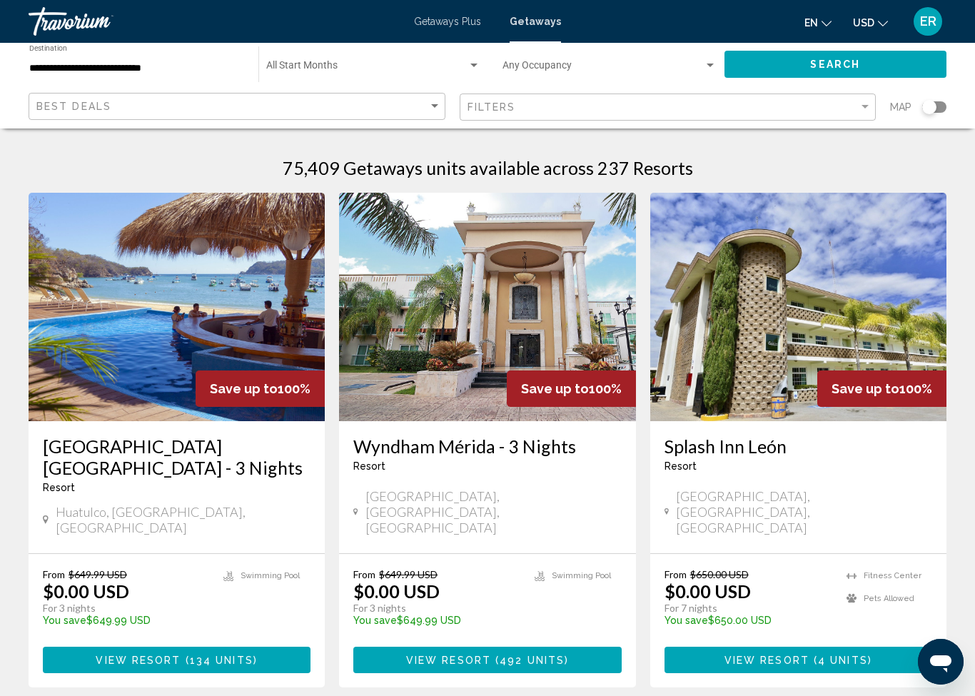
click at [933, 110] on div "Search widget" at bounding box center [929, 107] width 14 height 14
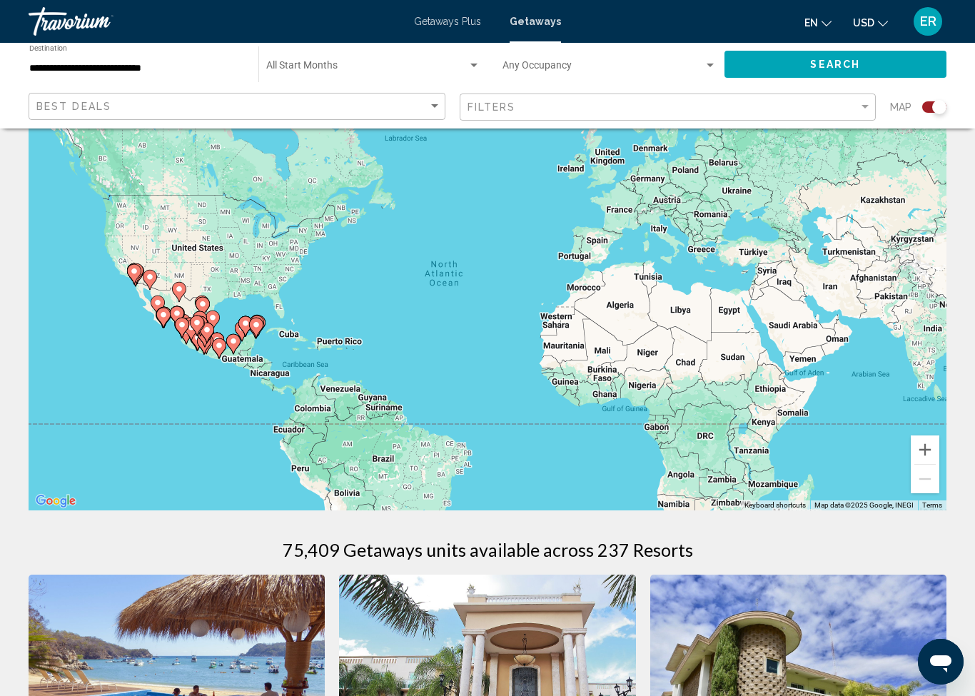
scroll to position [56, 0]
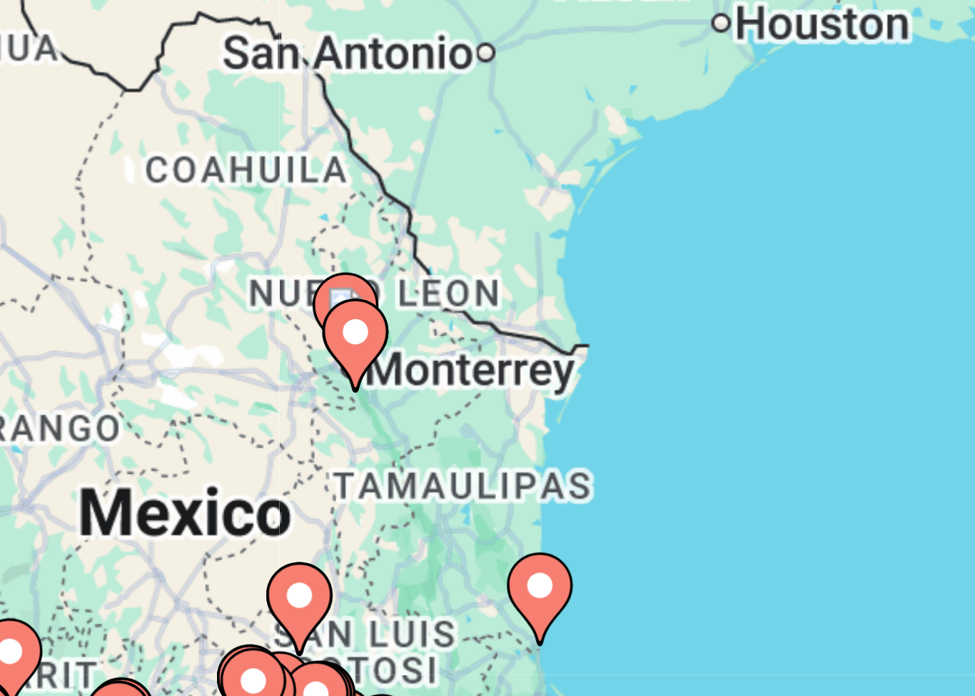
type input "**********"
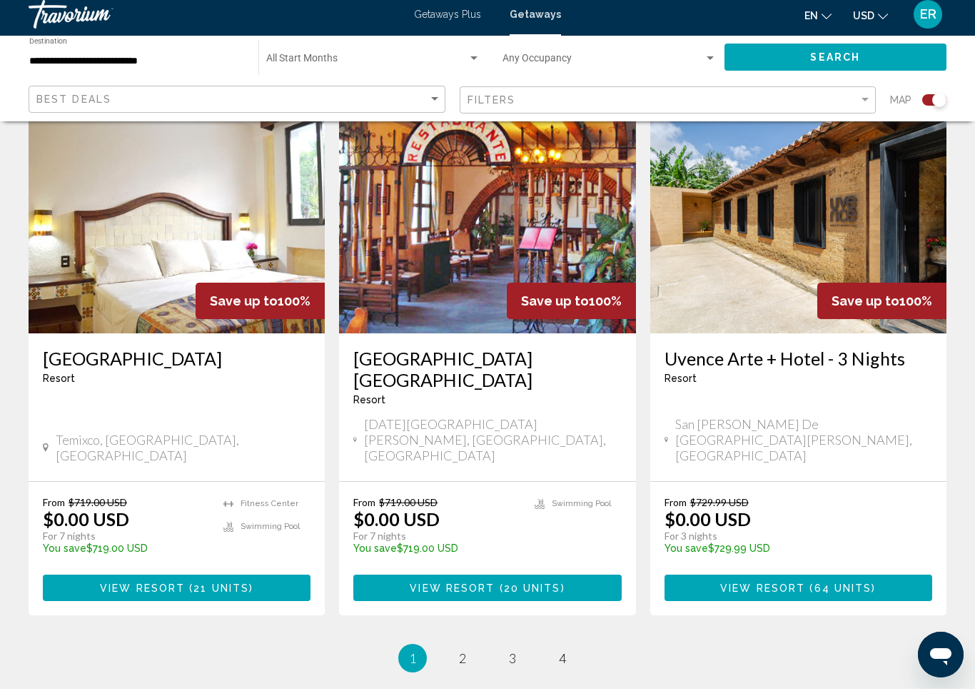
scroll to position [2131, 0]
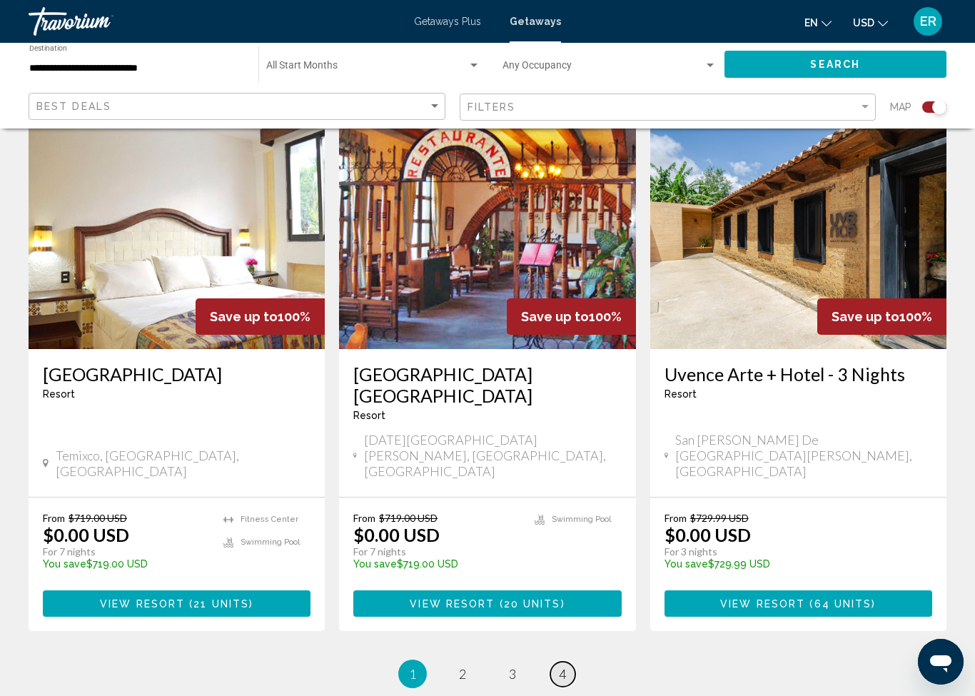
click at [567, 661] on link "page 4" at bounding box center [562, 673] width 25 height 25
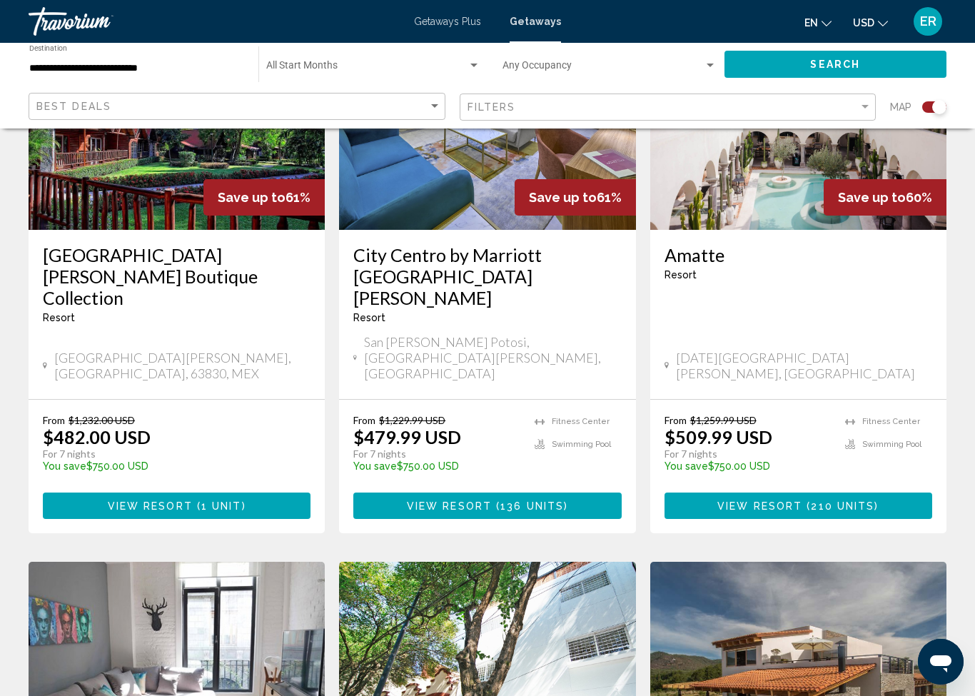
scroll to position [613, 0]
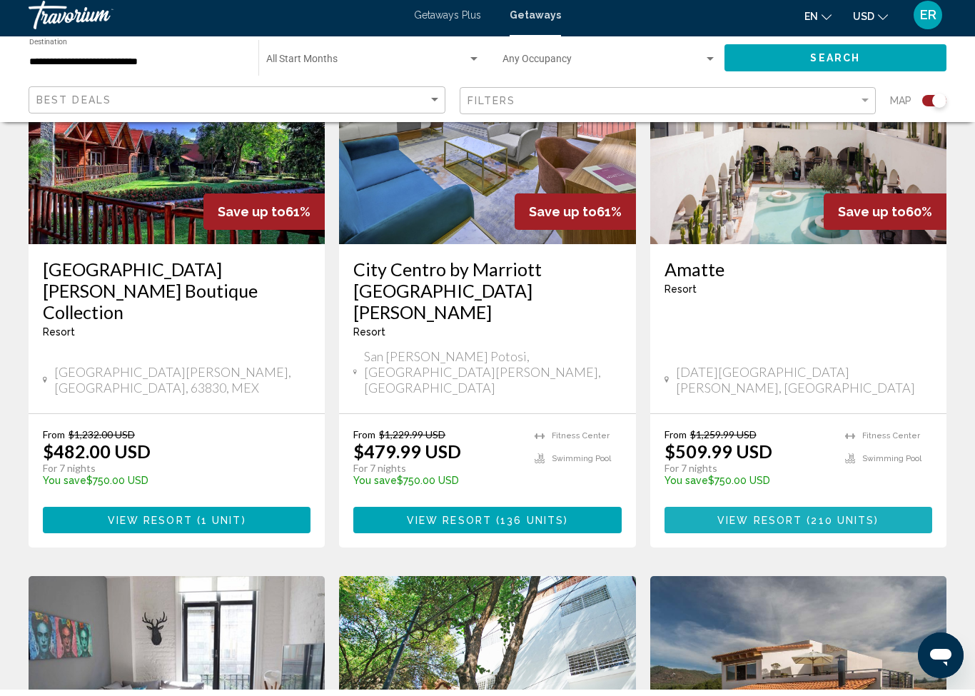
click at [851, 521] on span "210 units" at bounding box center [843, 526] width 64 height 11
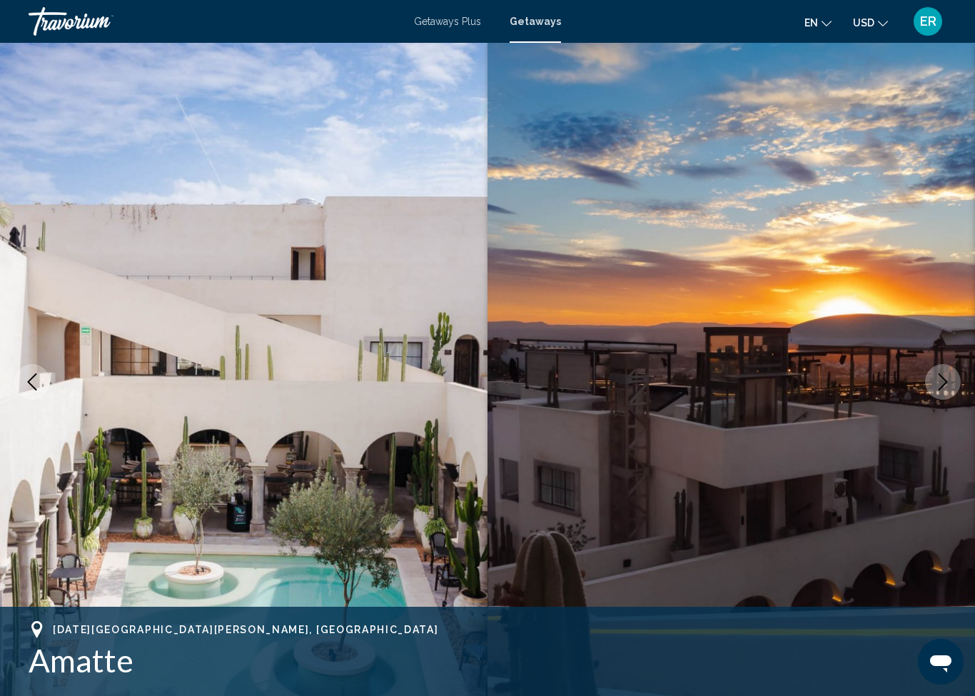
click at [941, 380] on icon "Next image" at bounding box center [942, 381] width 17 height 17
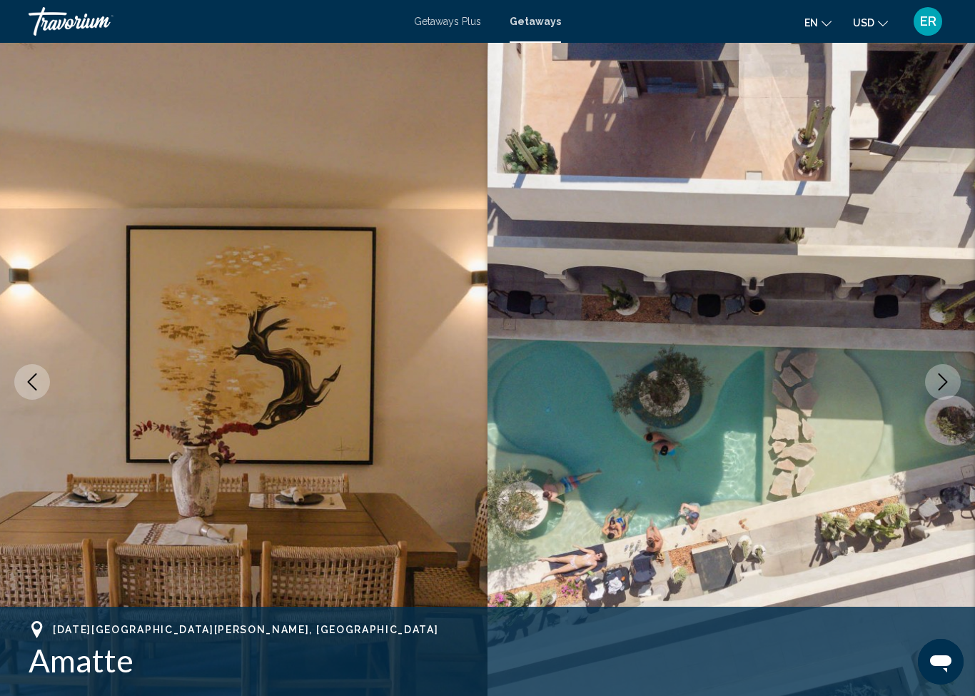
click at [943, 414] on img "Main content" at bounding box center [730, 382] width 487 height 678
click at [942, 387] on icon "Next image" at bounding box center [942, 381] width 9 height 17
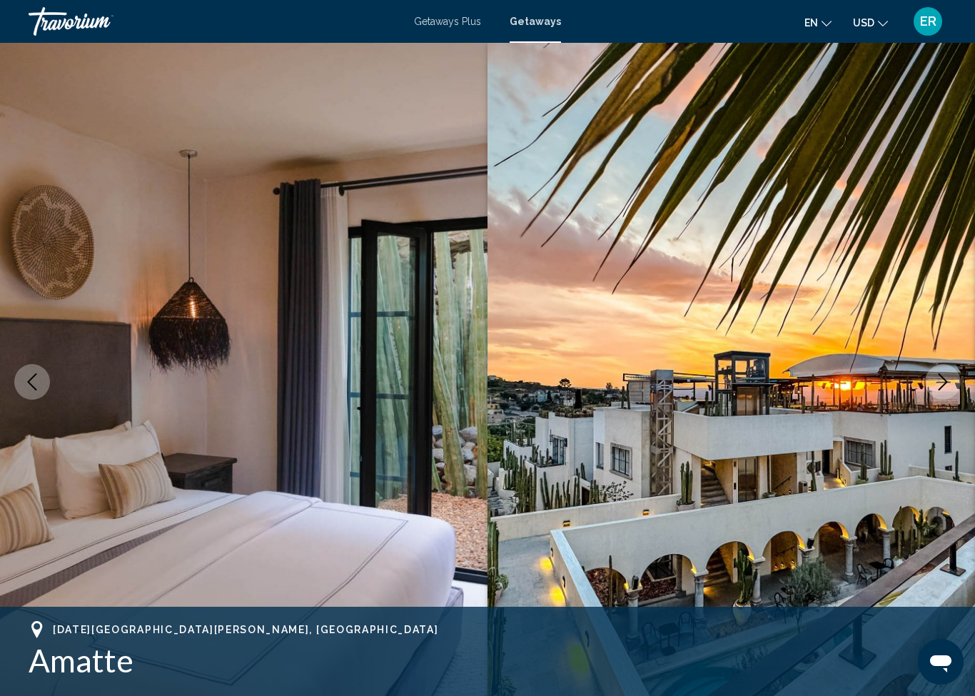
click at [941, 382] on icon "Next image" at bounding box center [942, 381] width 17 height 17
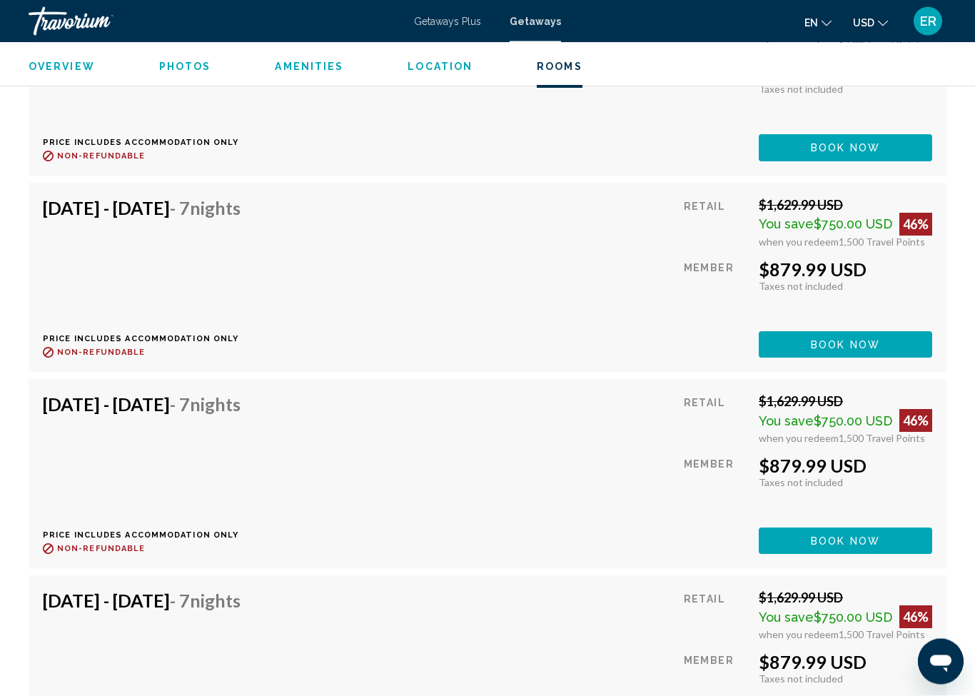
scroll to position [15590, 0]
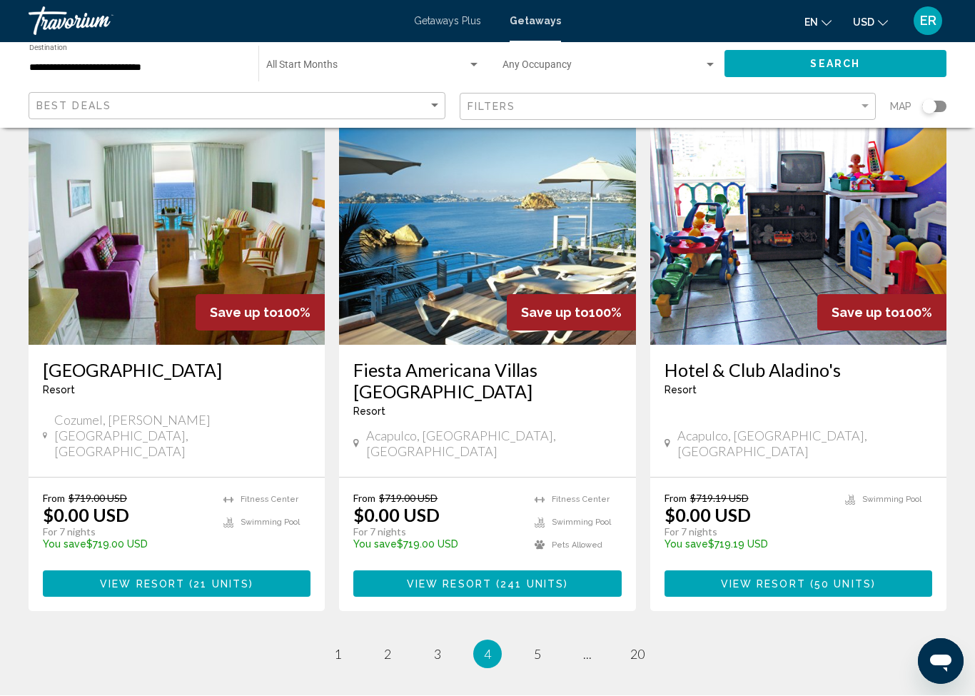
scroll to position [1713, 0]
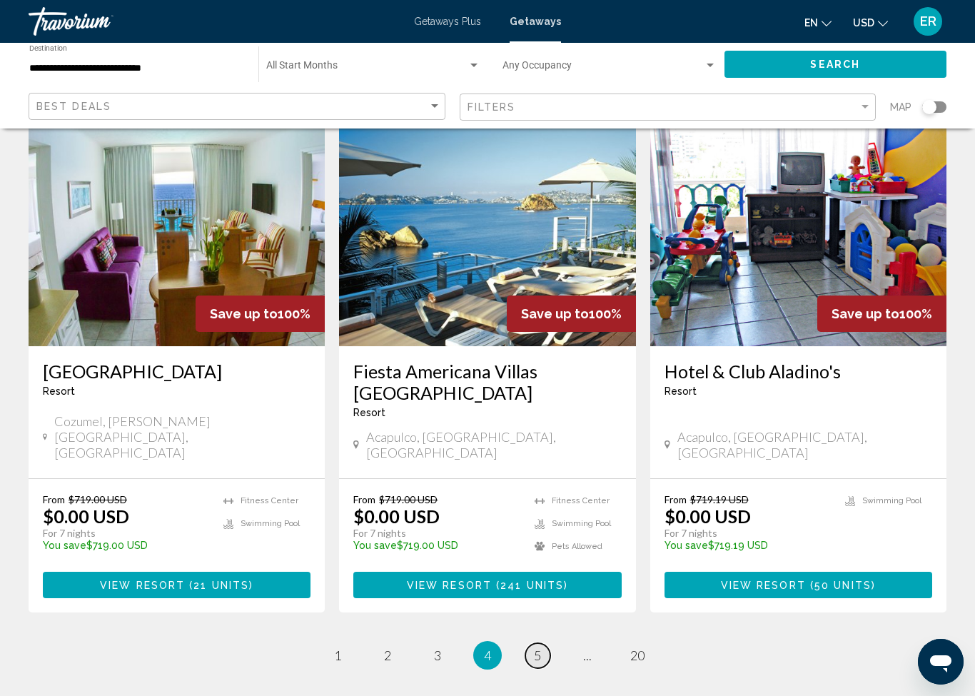
click at [542, 643] on link "page 5" at bounding box center [537, 655] width 25 height 25
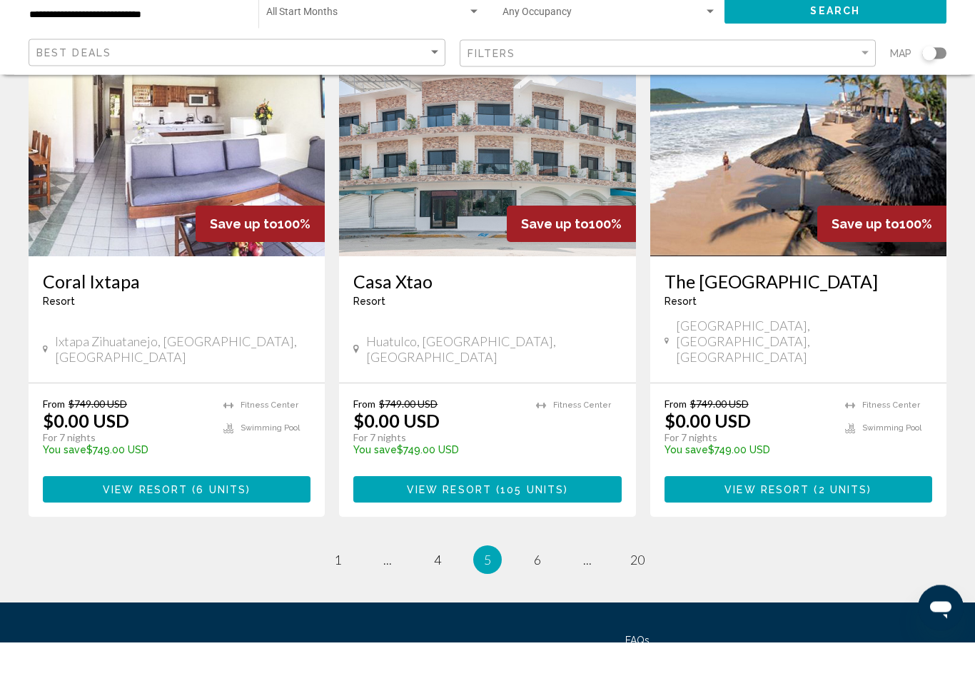
scroll to position [1703, 0]
click at [547, 601] on link "page 6" at bounding box center [537, 613] width 25 height 25
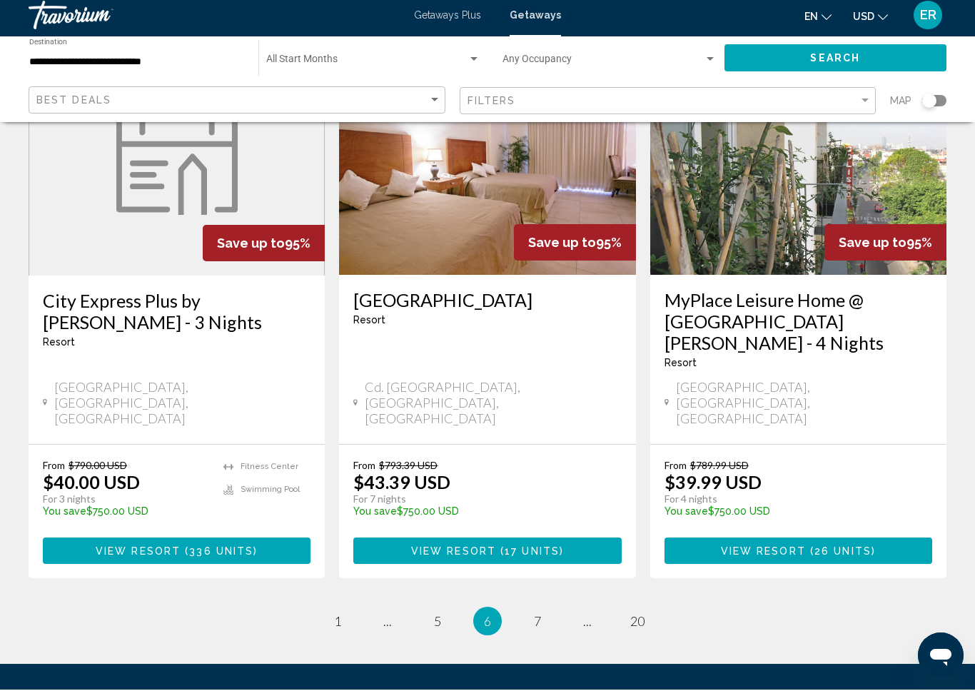
scroll to position [1760, 0]
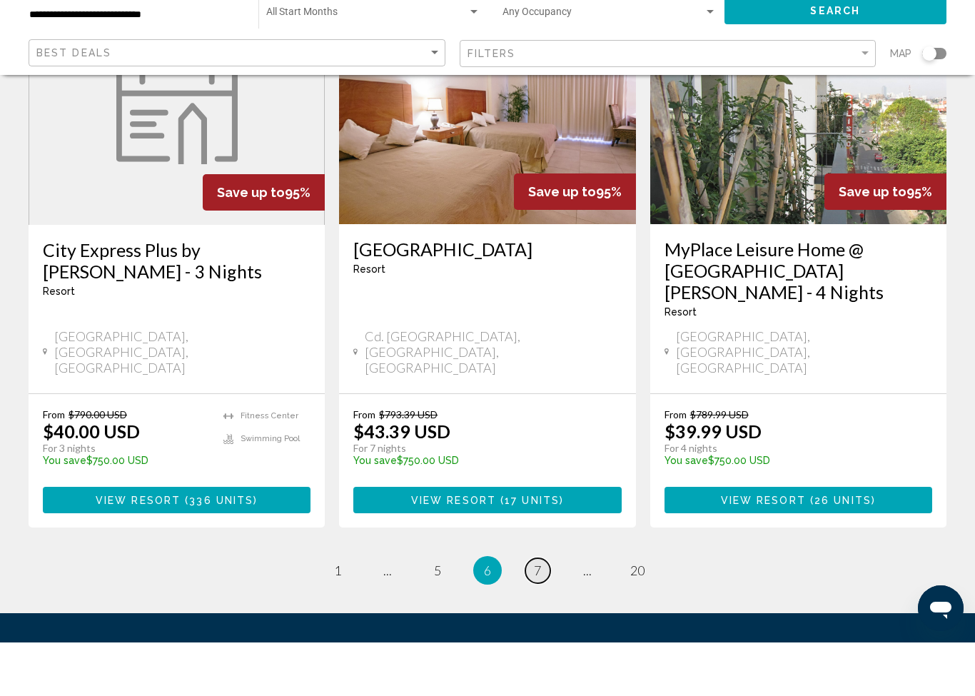
click at [547, 612] on link "page 7" at bounding box center [537, 624] width 25 height 25
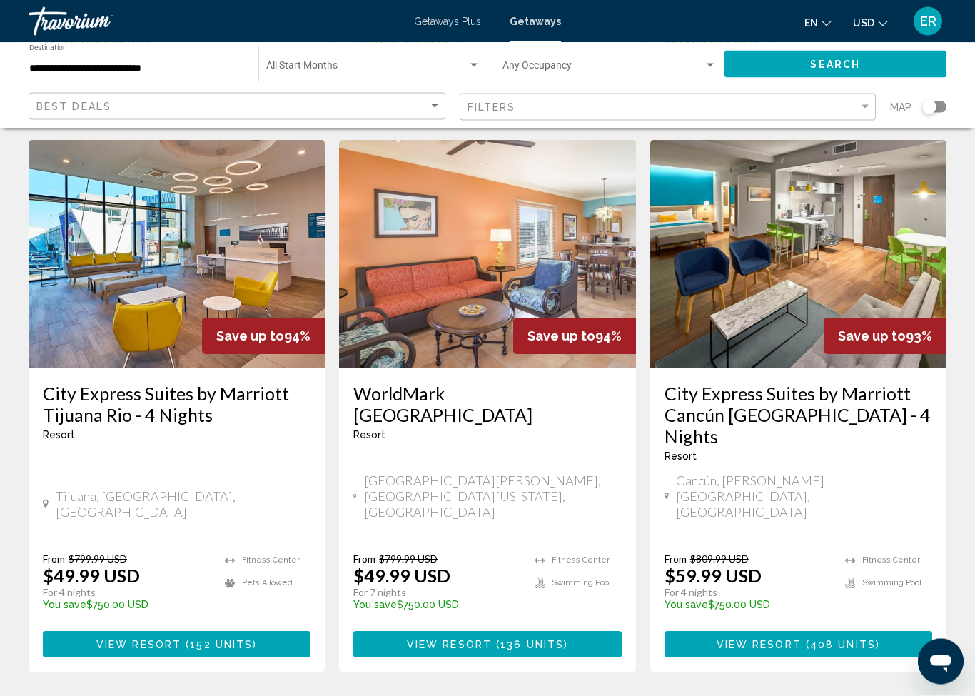
scroll to position [1692, 0]
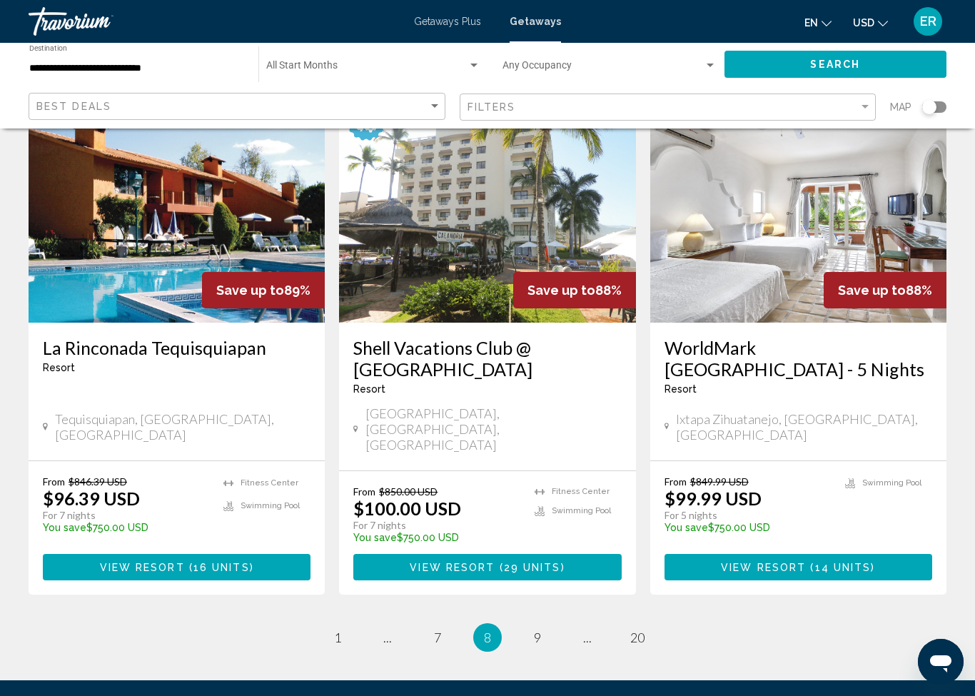
scroll to position [1717, 0]
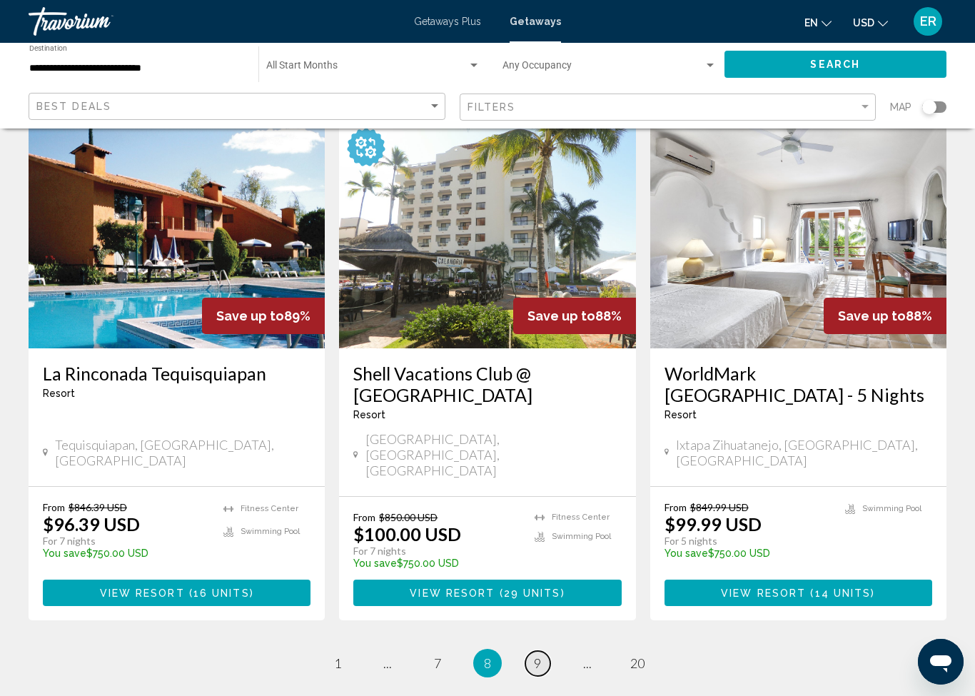
click at [549, 651] on link "page 9" at bounding box center [537, 663] width 25 height 25
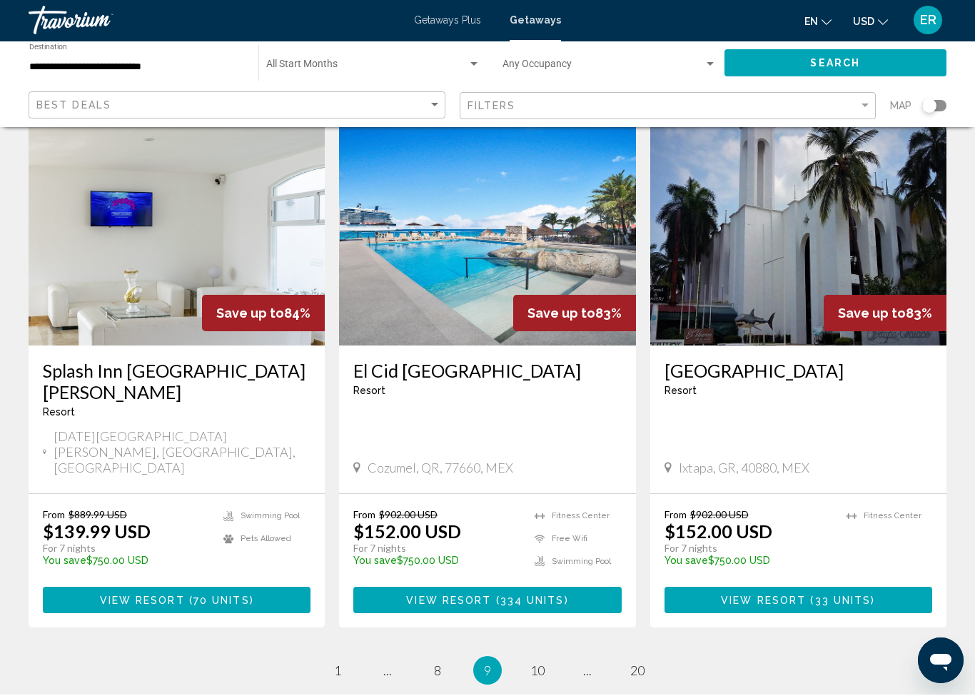
scroll to position [1713, 0]
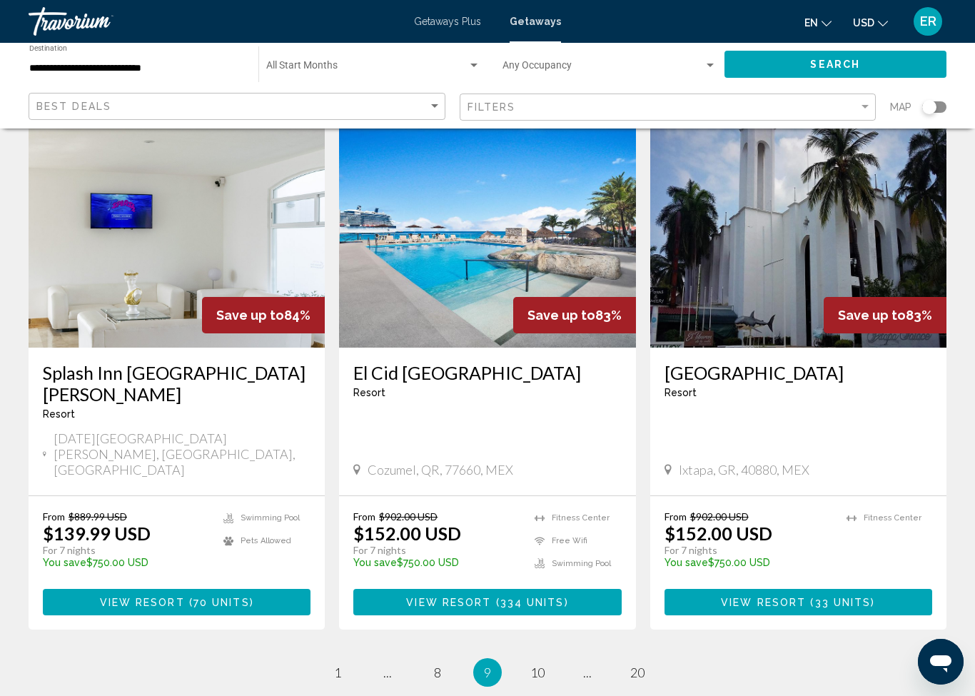
click at [246, 597] on span "70 units" at bounding box center [221, 602] width 56 height 11
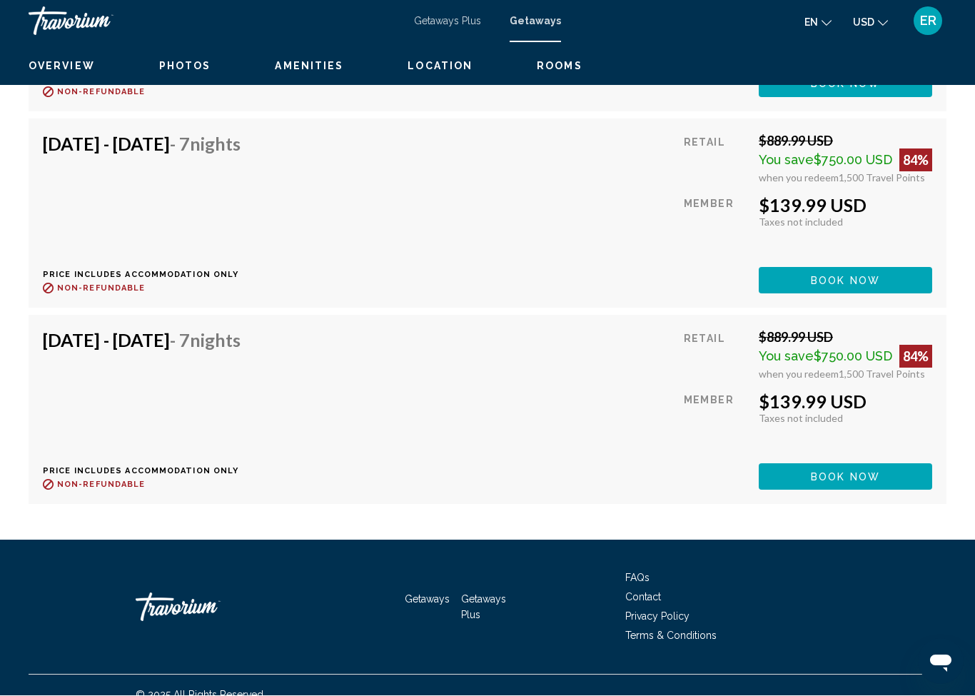
scroll to position [5762, 0]
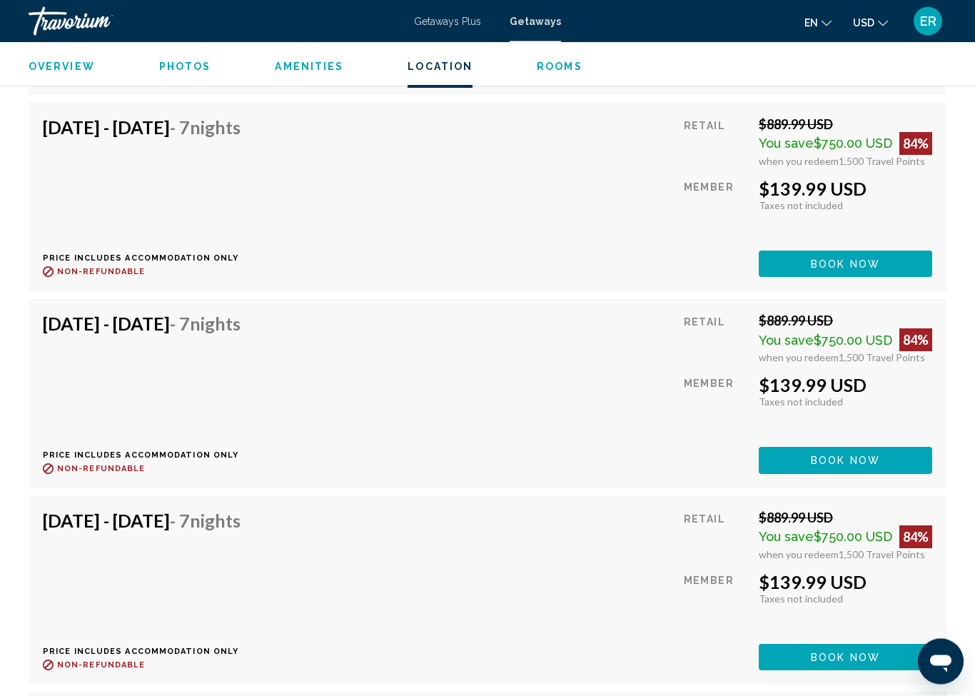
scroll to position [5366, 0]
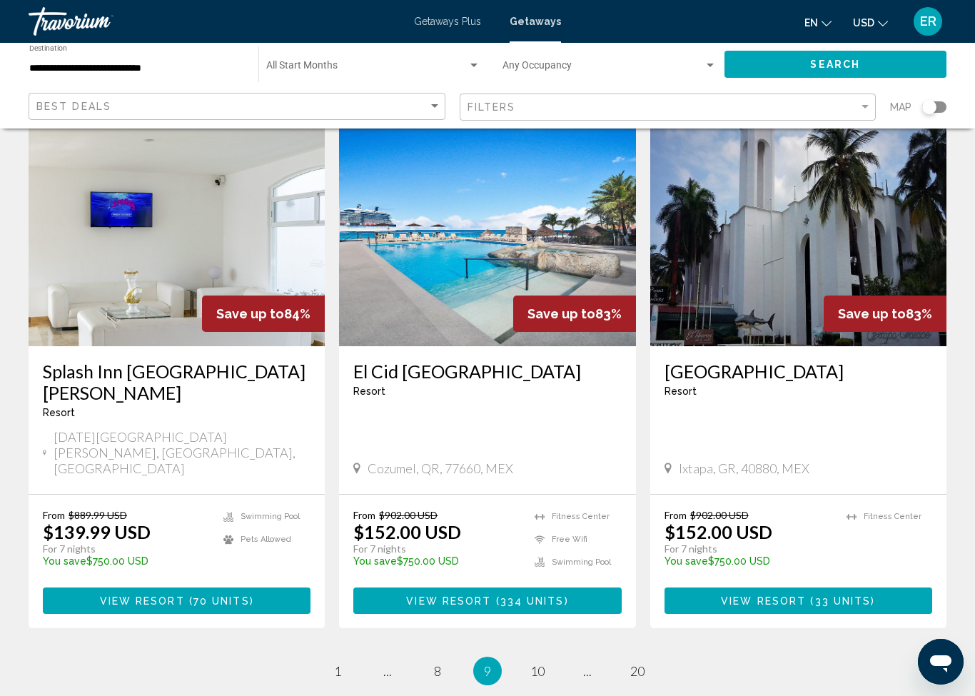
scroll to position [1714, 0]
click at [538, 663] on span "10" at bounding box center [537, 671] width 14 height 16
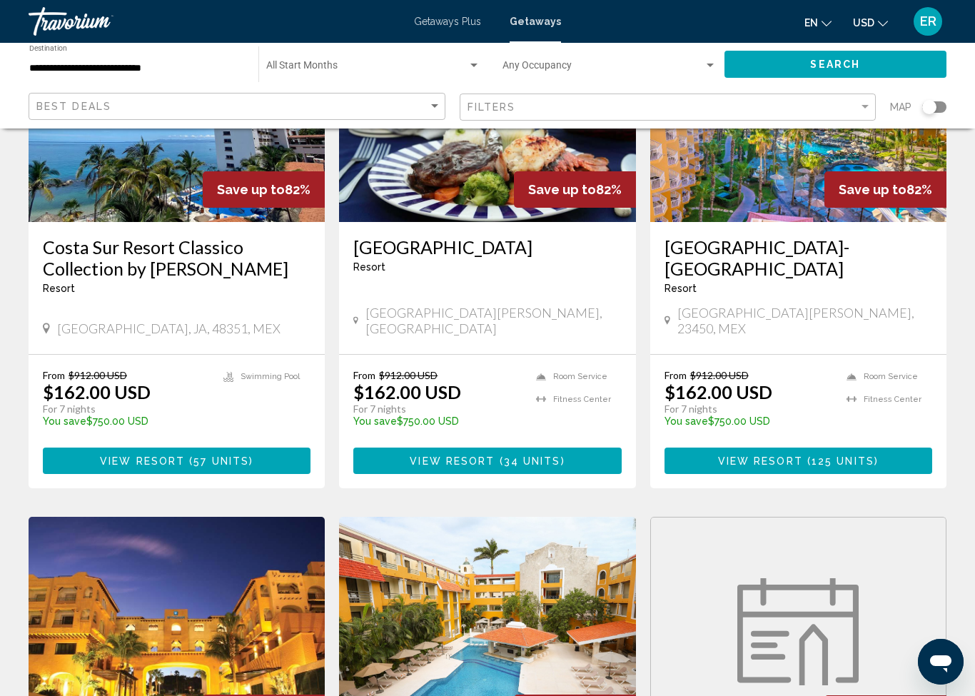
scroll to position [1279, 0]
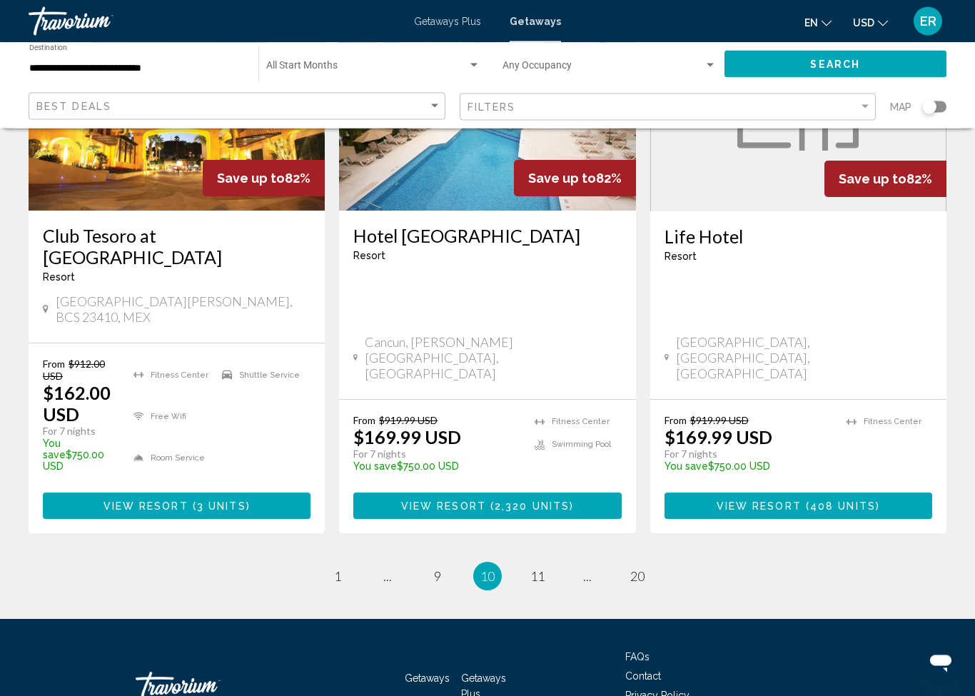
click at [791, 143] on figure "Main content" at bounding box center [798, 98] width 295 height 228
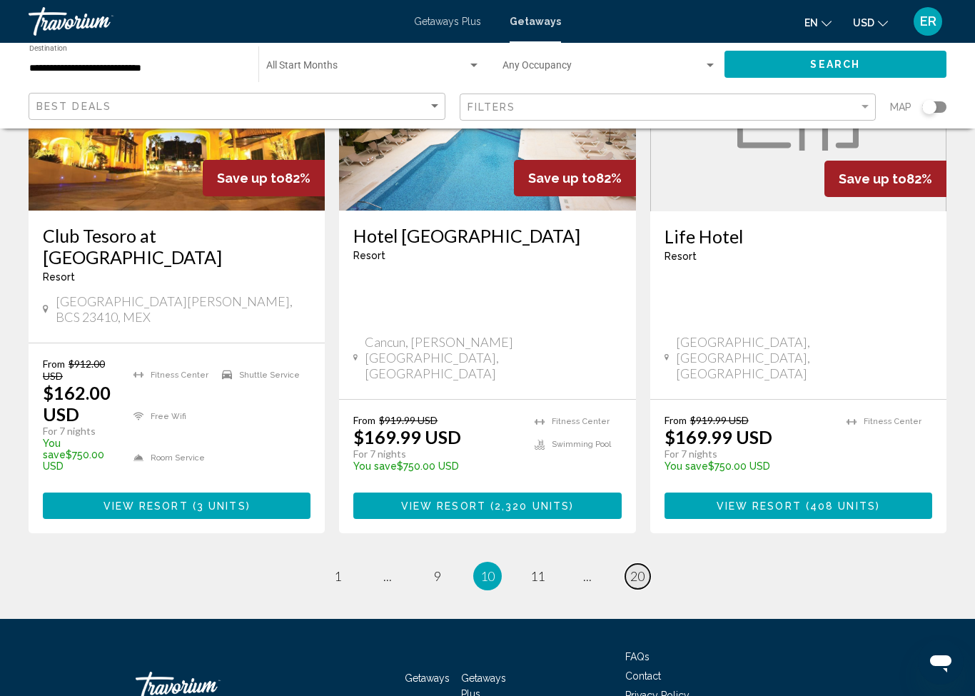
click at [626, 564] on link "page 20" at bounding box center [637, 576] width 25 height 25
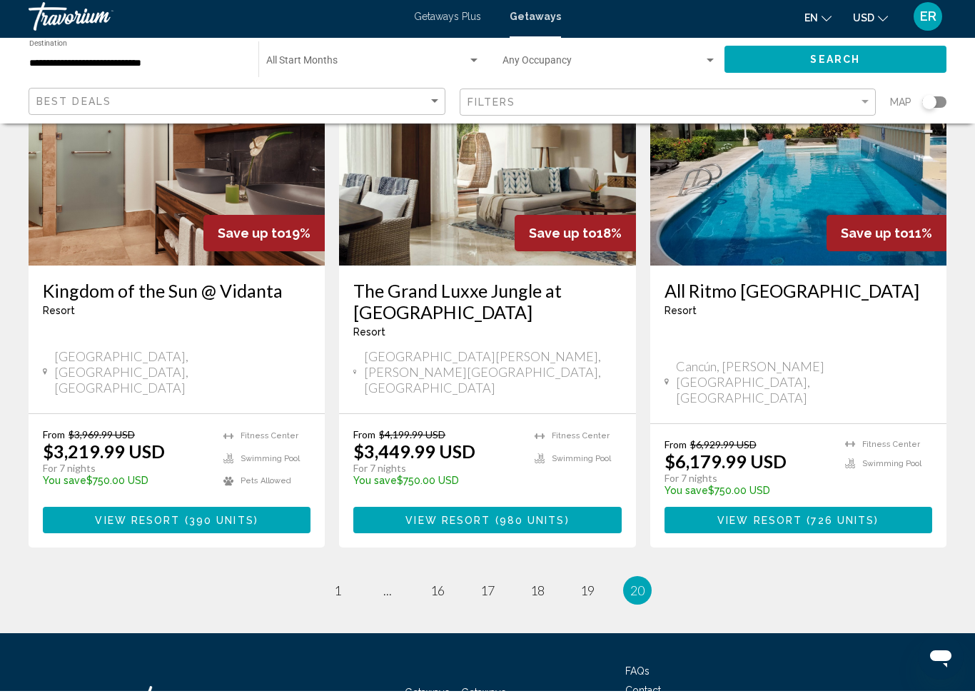
scroll to position [1253, 0]
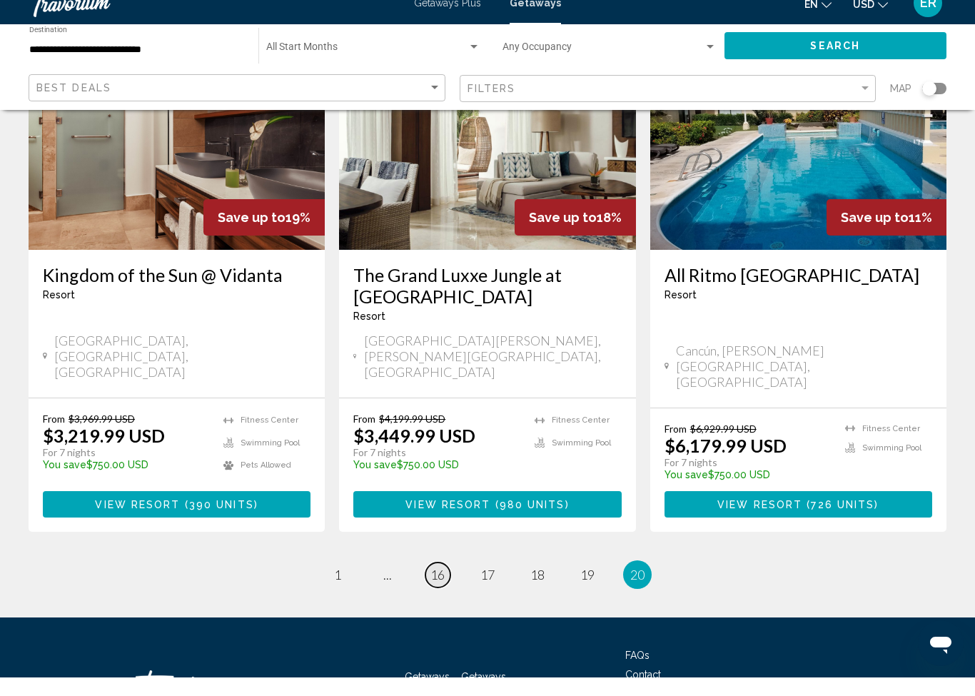
click at [433, 585] on span "16" at bounding box center [437, 593] width 14 height 16
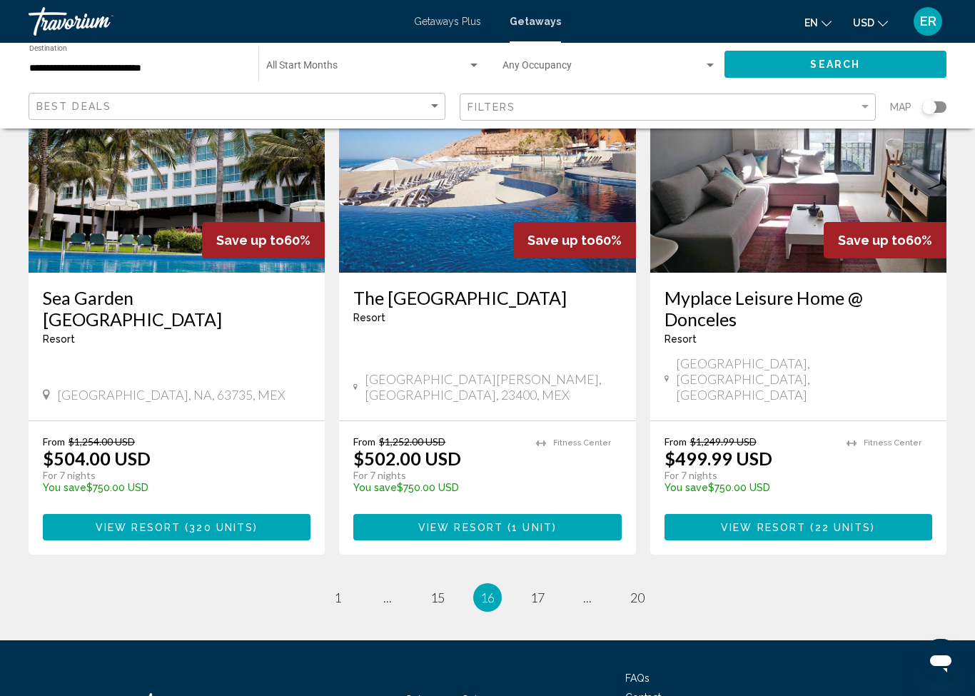
scroll to position [1755, 0]
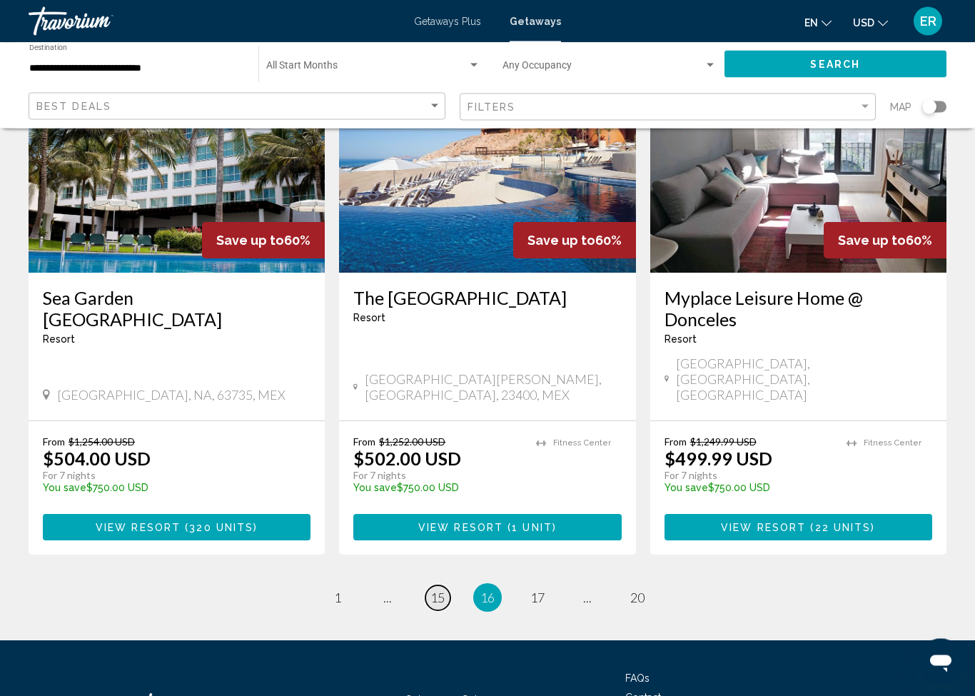
click at [436, 586] on link "page 15" at bounding box center [437, 598] width 25 height 25
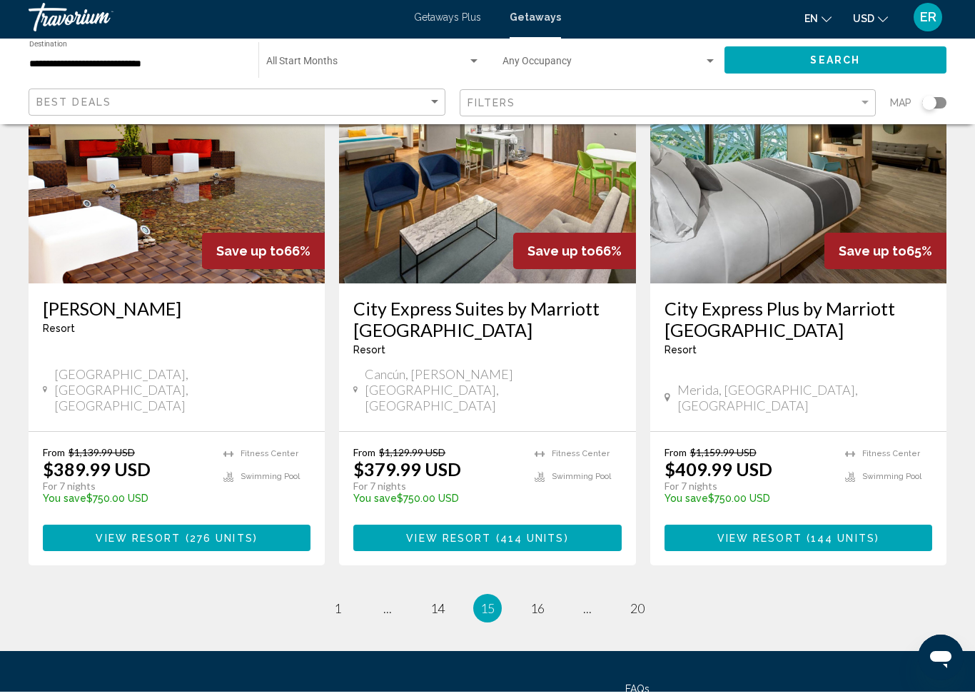
scroll to position [1760, 0]
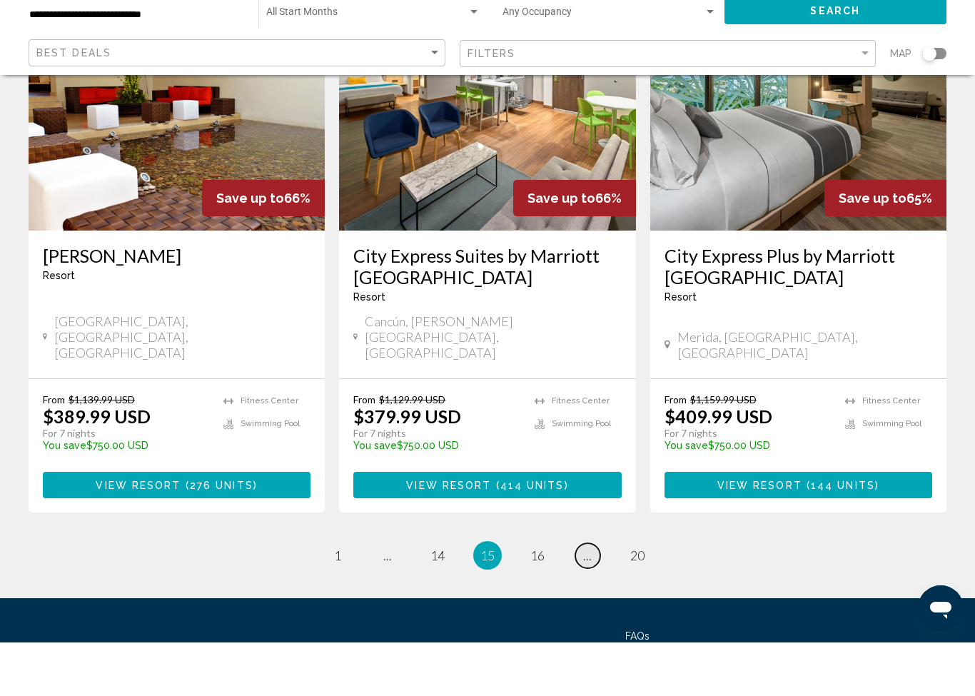
click at [598, 597] on link "page ..." at bounding box center [587, 609] width 25 height 25
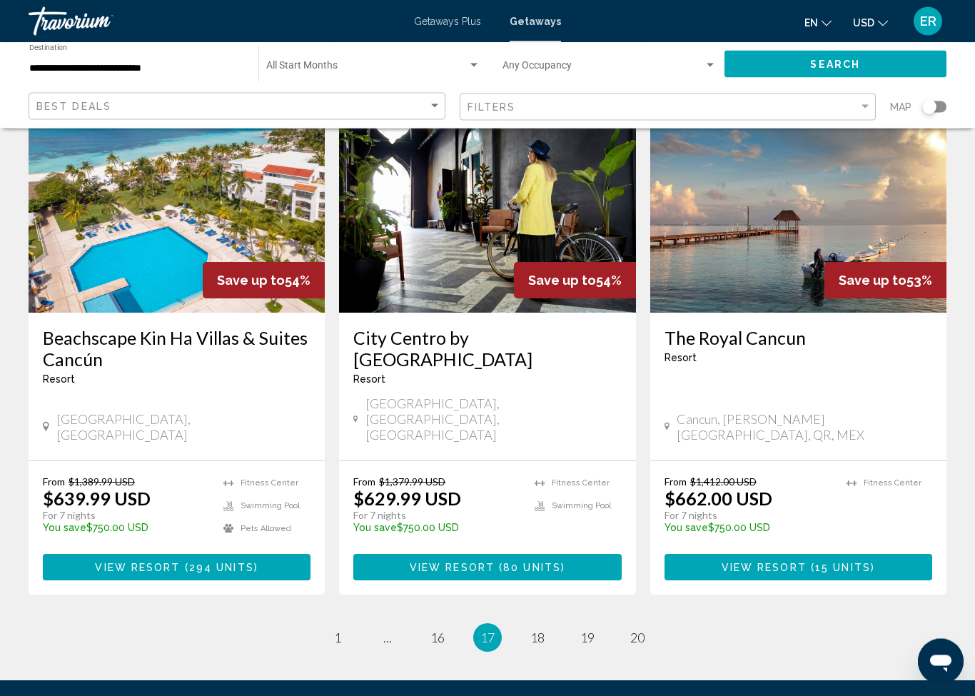
scroll to position [1748, 0]
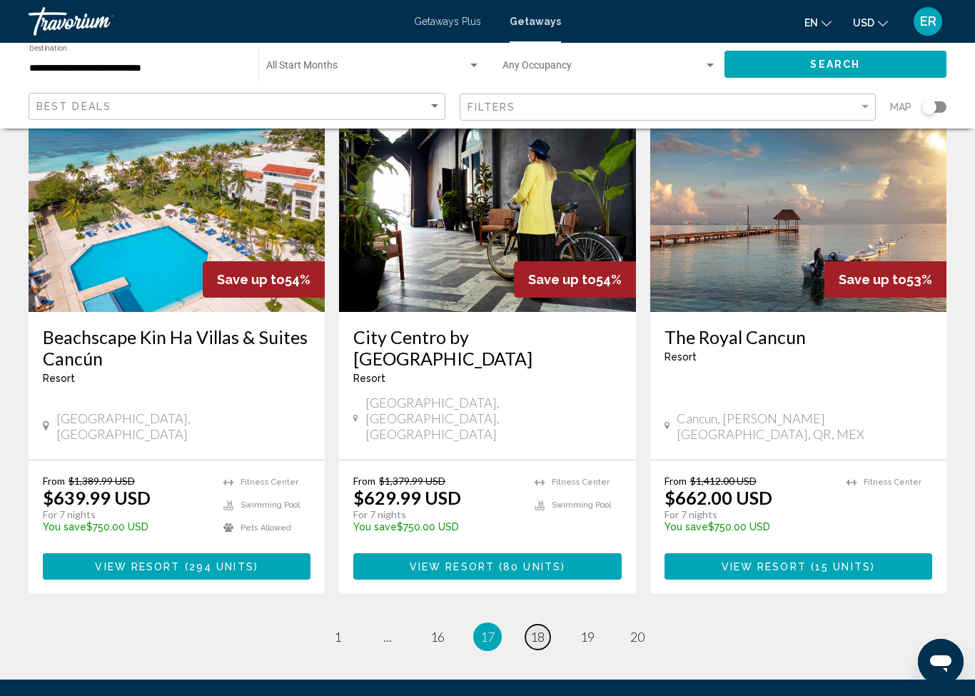
click at [544, 629] on span "18" at bounding box center [537, 637] width 14 height 16
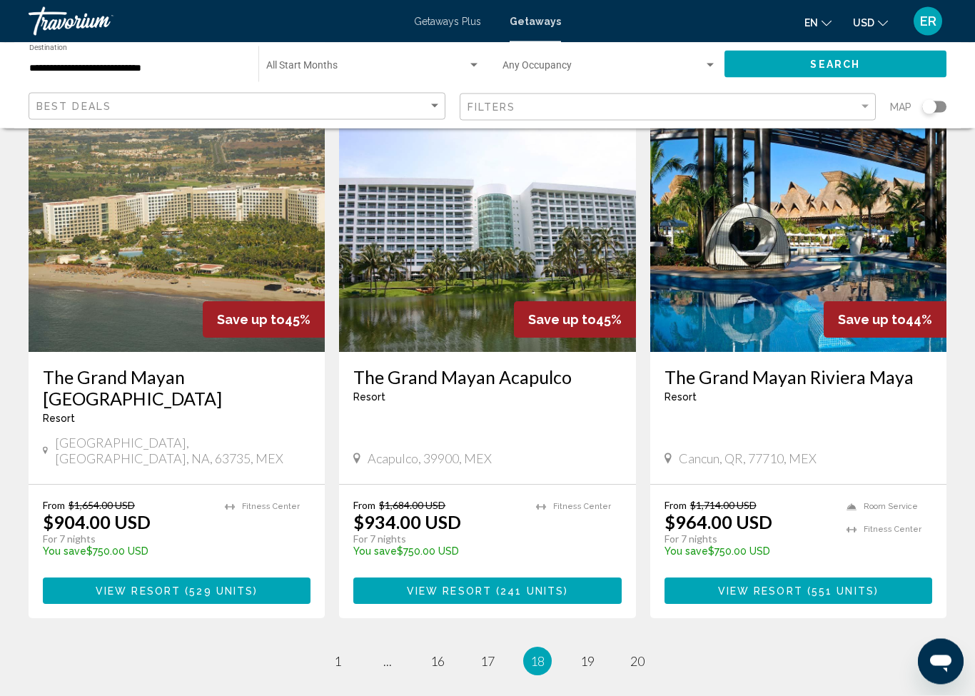
scroll to position [1735, 0]
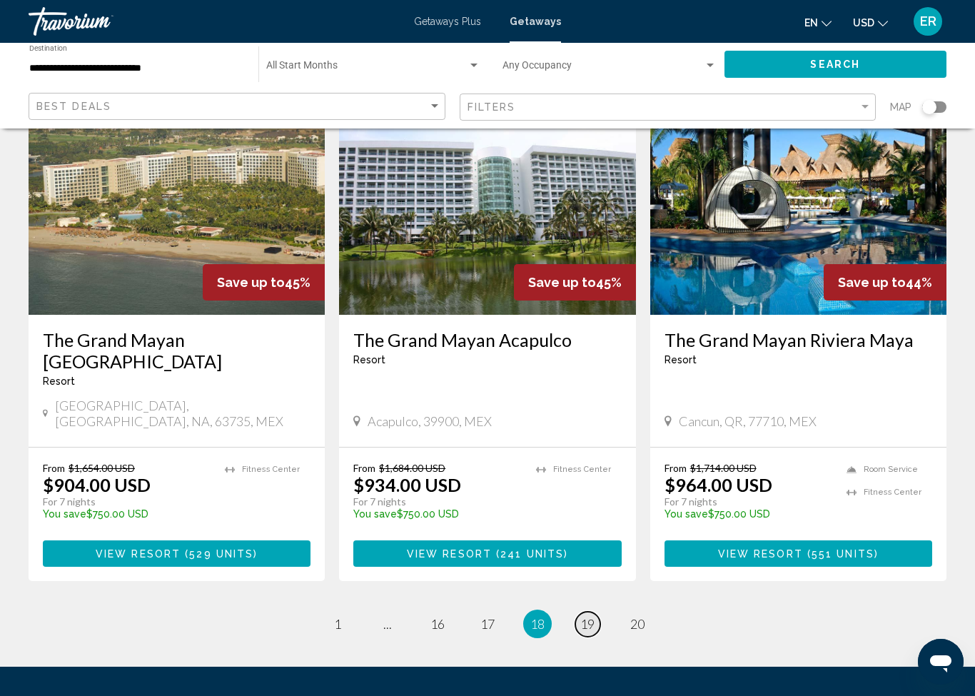
click at [596, 612] on link "page 19" at bounding box center [587, 624] width 25 height 25
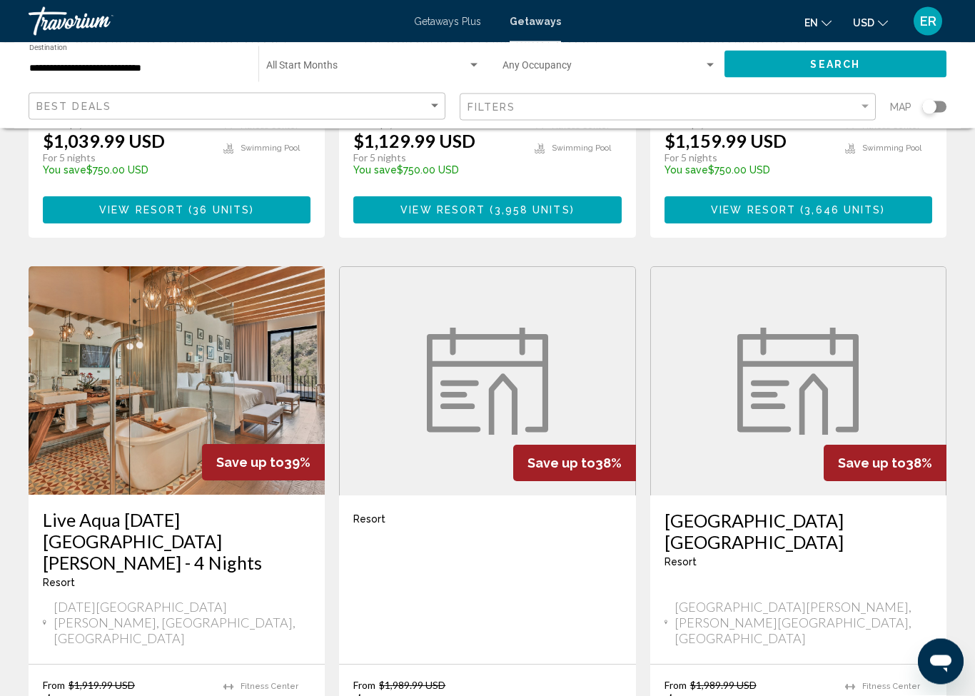
scroll to position [989, 0]
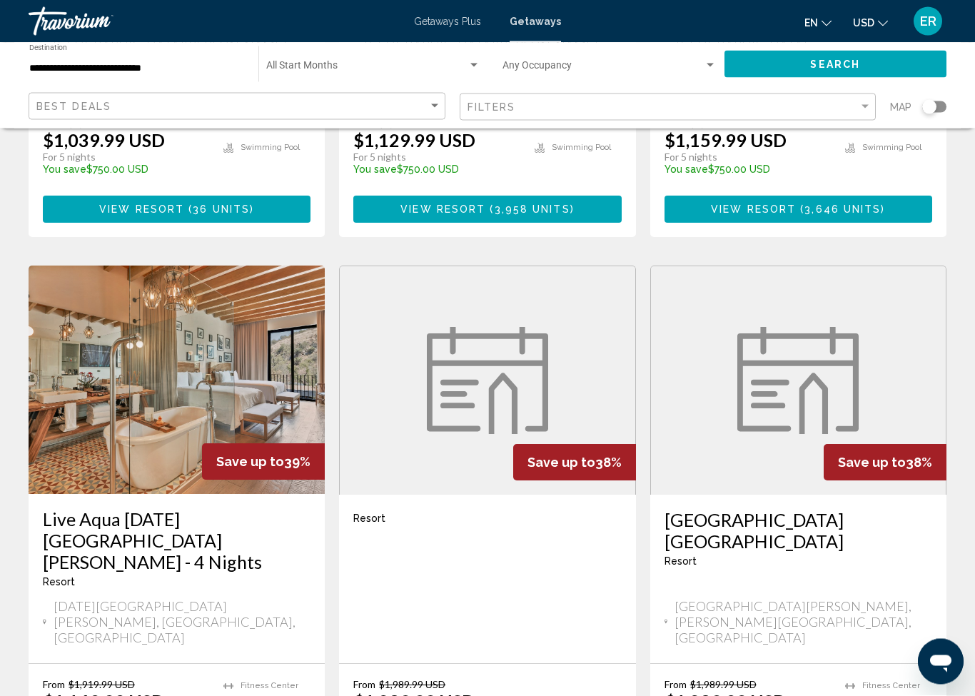
click at [191, 509] on h3 "Live Aqua [DATE][GEOGRAPHIC_DATA][PERSON_NAME] - 4 Nights" at bounding box center [177, 541] width 268 height 64
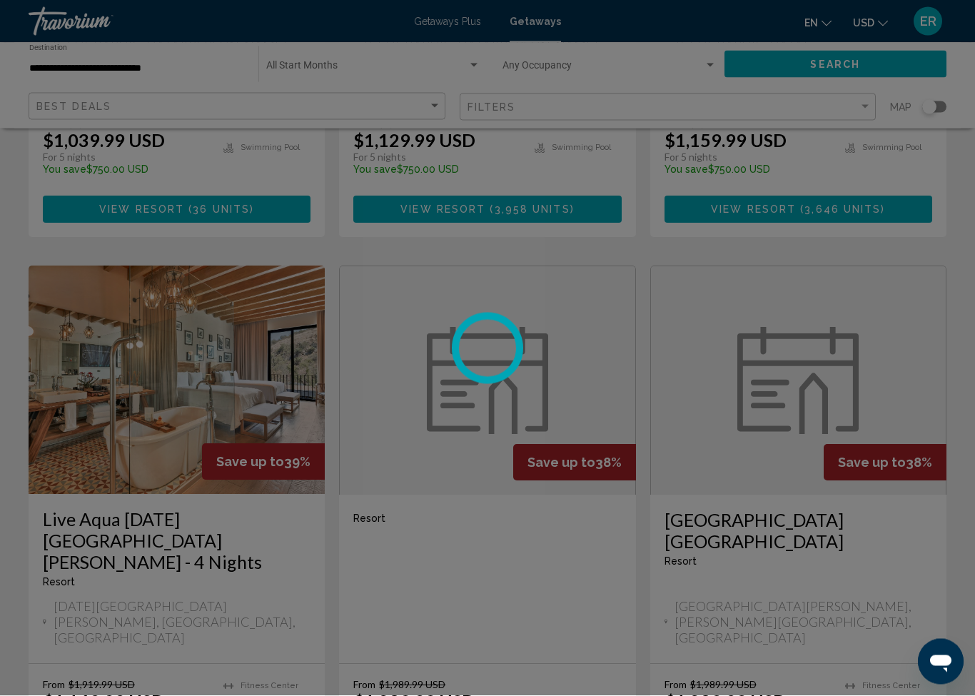
scroll to position [990, 0]
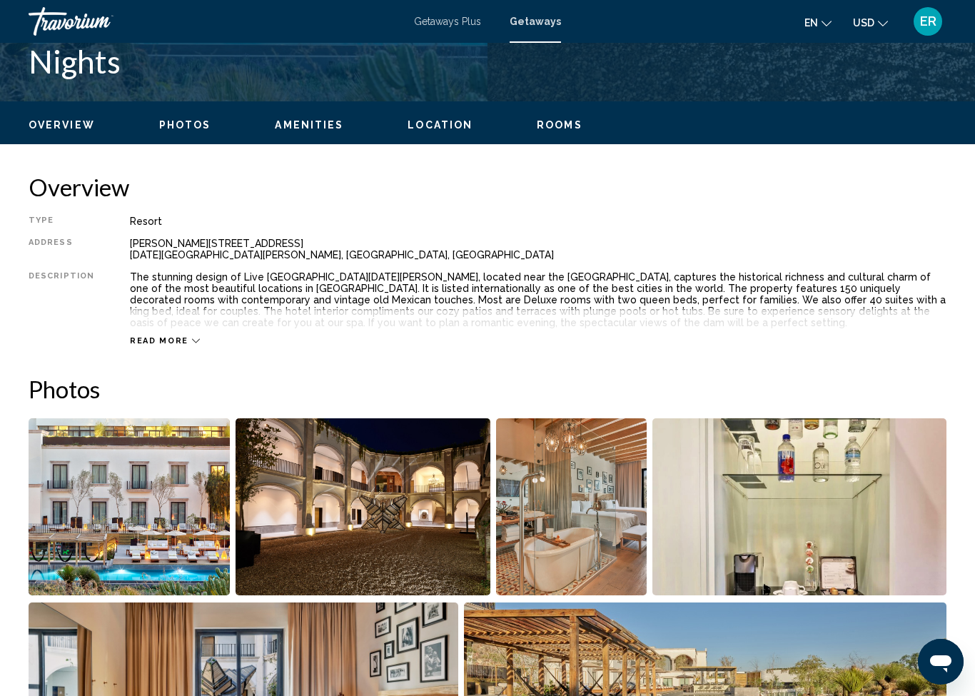
scroll to position [626, 0]
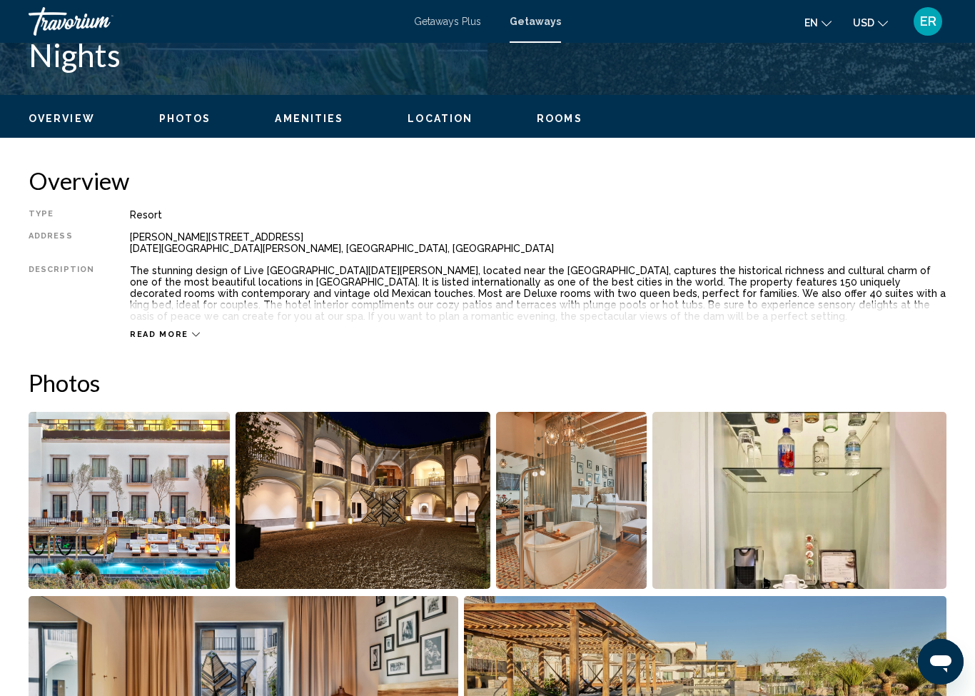
click at [181, 335] on span "Read more" at bounding box center [159, 334] width 59 height 9
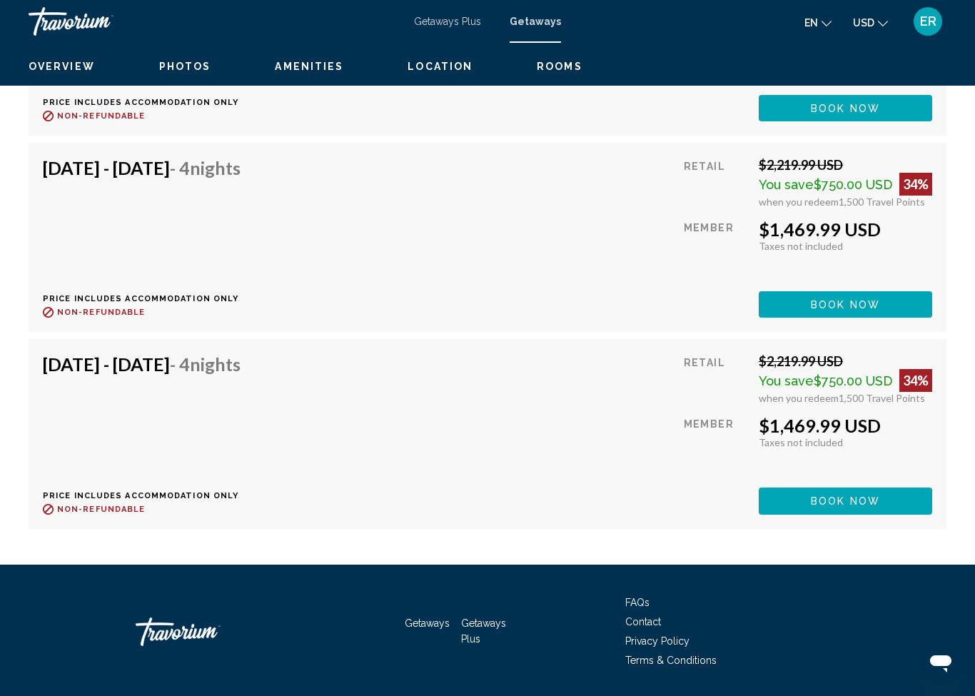
scroll to position [8844, 0]
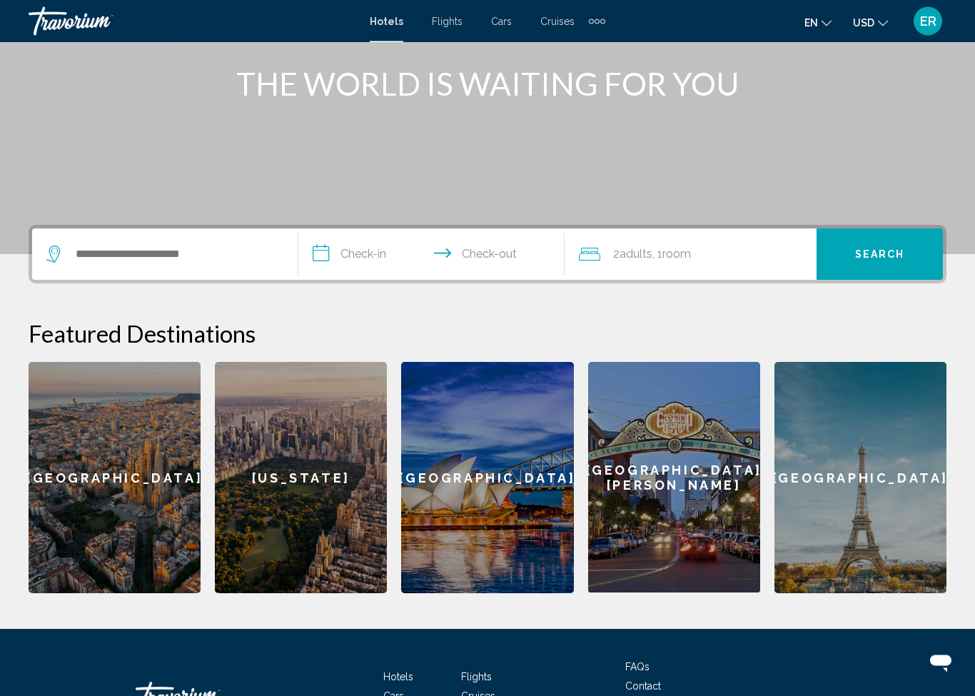
scroll to position [187, 0]
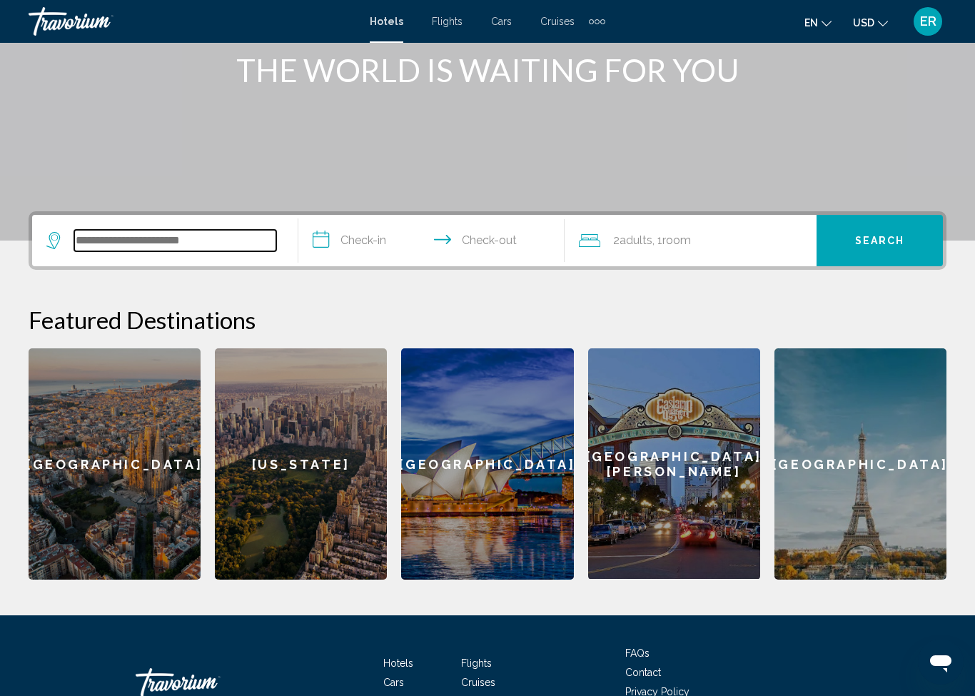
click at [188, 248] on input "Search widget" at bounding box center [175, 240] width 202 height 21
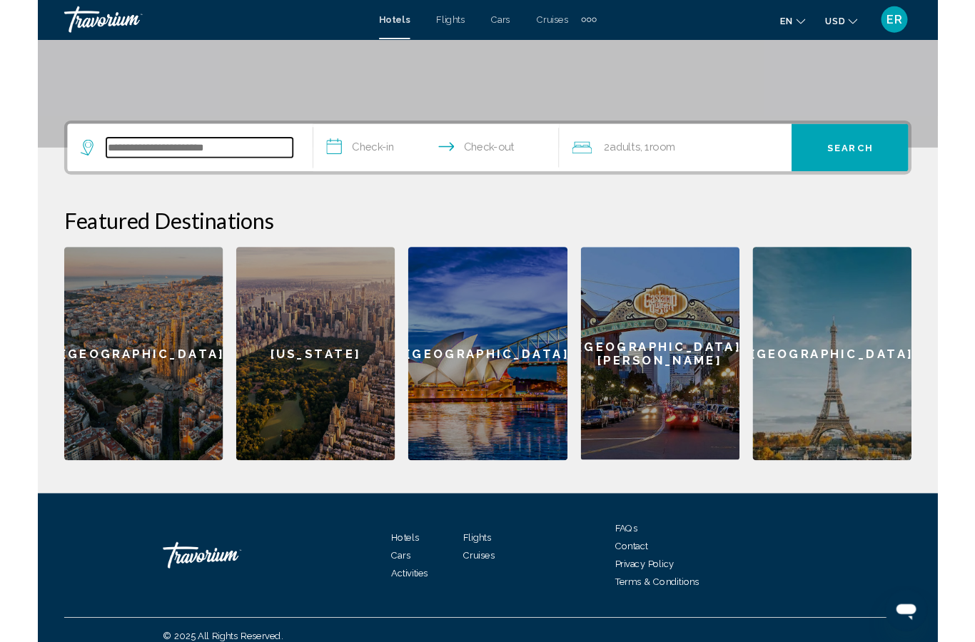
scroll to position [278, 0]
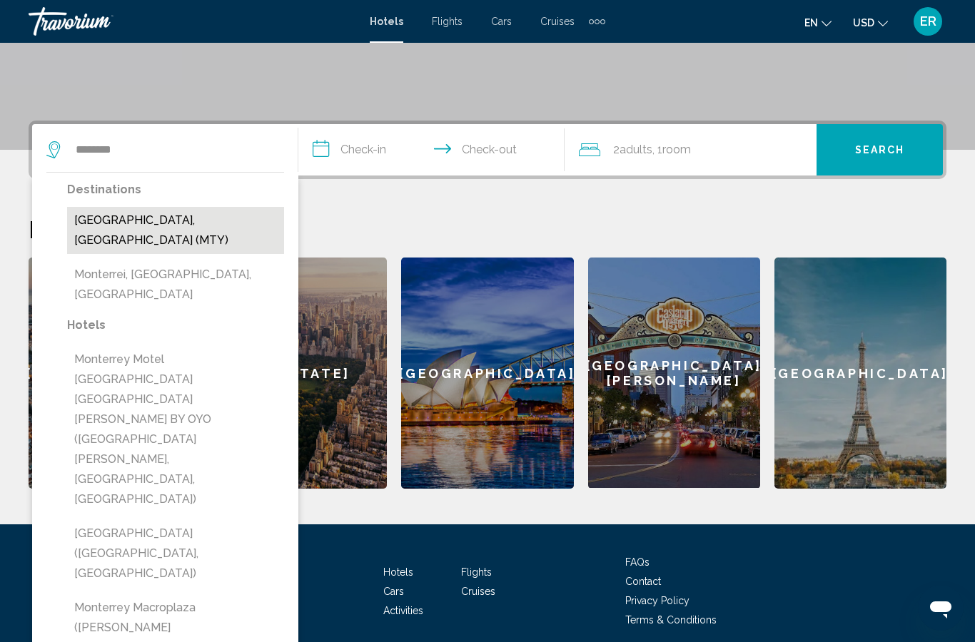
click at [192, 228] on button "Monterrey, Mexico (MTY)" at bounding box center [175, 230] width 217 height 47
type input "**********"
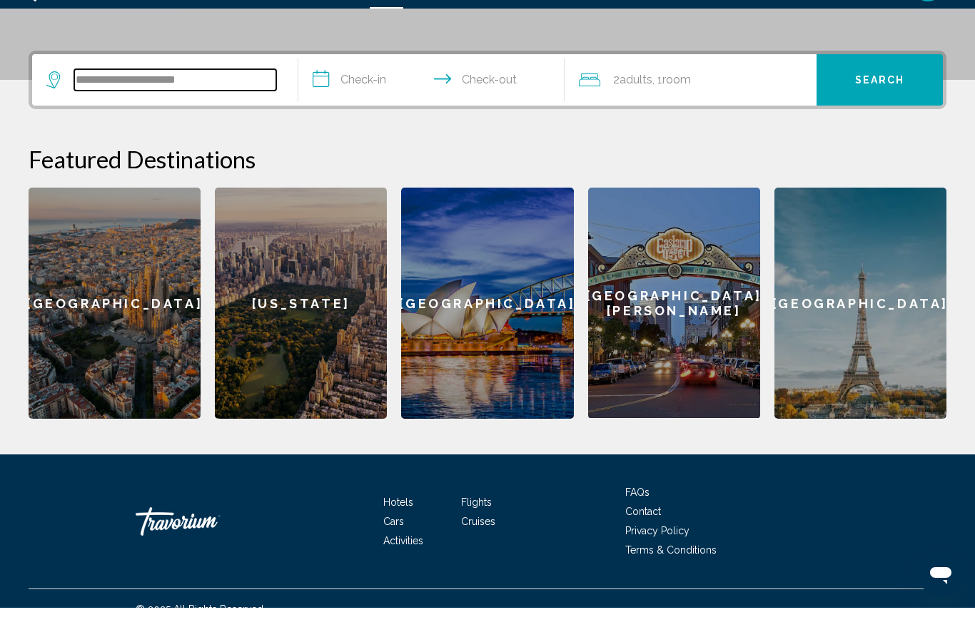
scroll to position [318, 0]
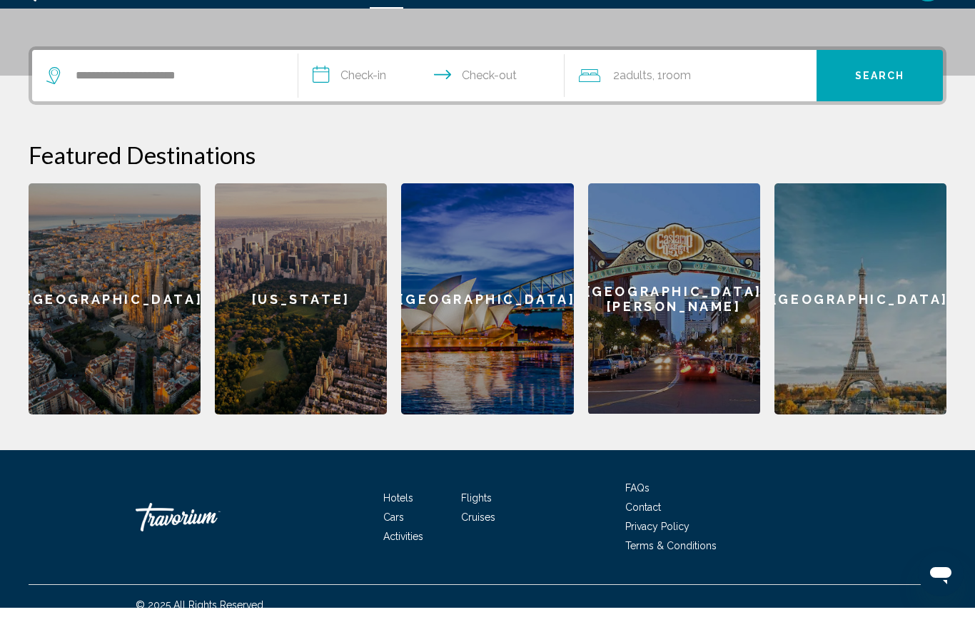
click at [382, 84] on input "**********" at bounding box center [434, 112] width 272 height 56
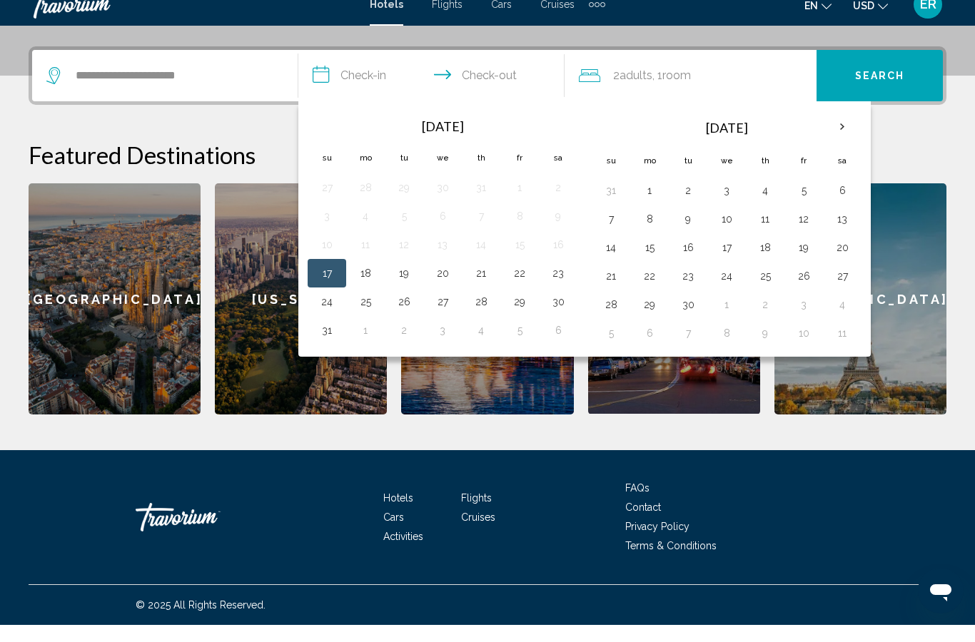
scroll to position [278, 0]
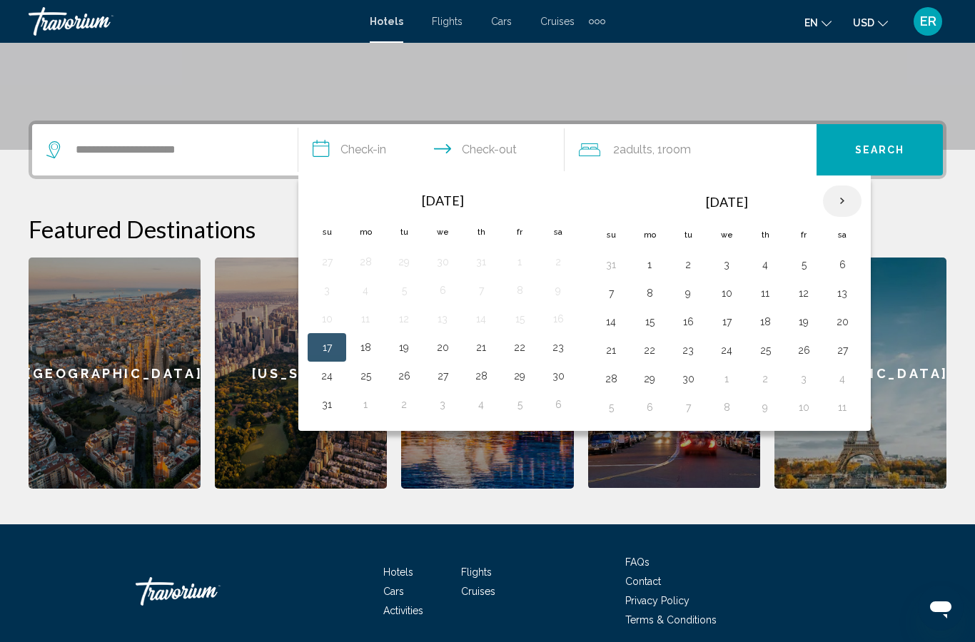
click at [843, 193] on th "Next month" at bounding box center [842, 201] width 39 height 31
click at [848, 191] on th "Next month" at bounding box center [842, 201] width 39 height 31
click at [843, 199] on th "Next month" at bounding box center [842, 201] width 39 height 31
click at [849, 350] on button "27" at bounding box center [842, 350] width 23 height 20
click at [612, 372] on button "28" at bounding box center [610, 379] width 23 height 20
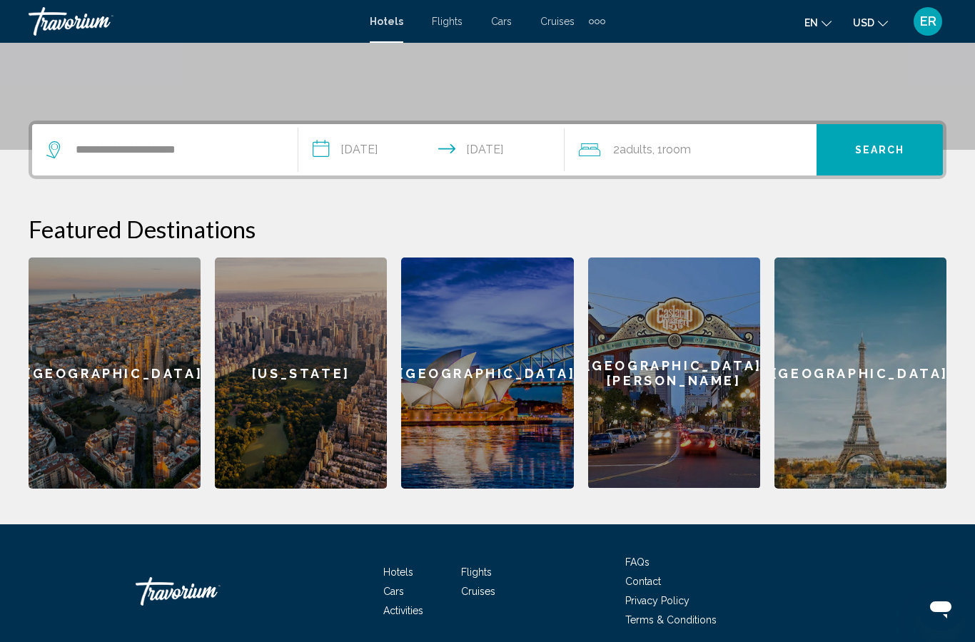
click at [691, 151] on span "Room" at bounding box center [676, 150] width 29 height 14
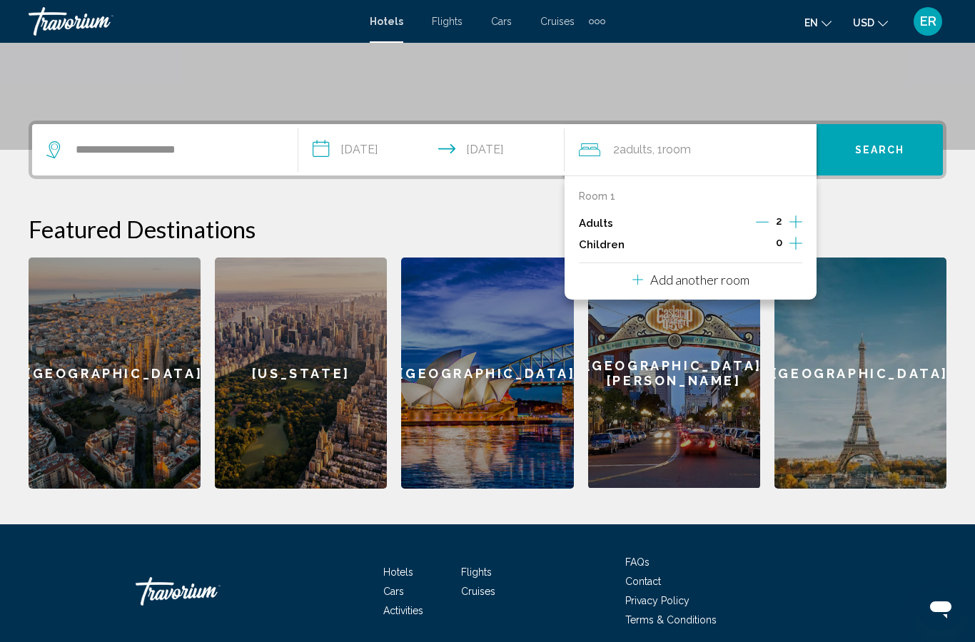
click at [519, 161] on input "**********" at bounding box center [434, 152] width 272 height 56
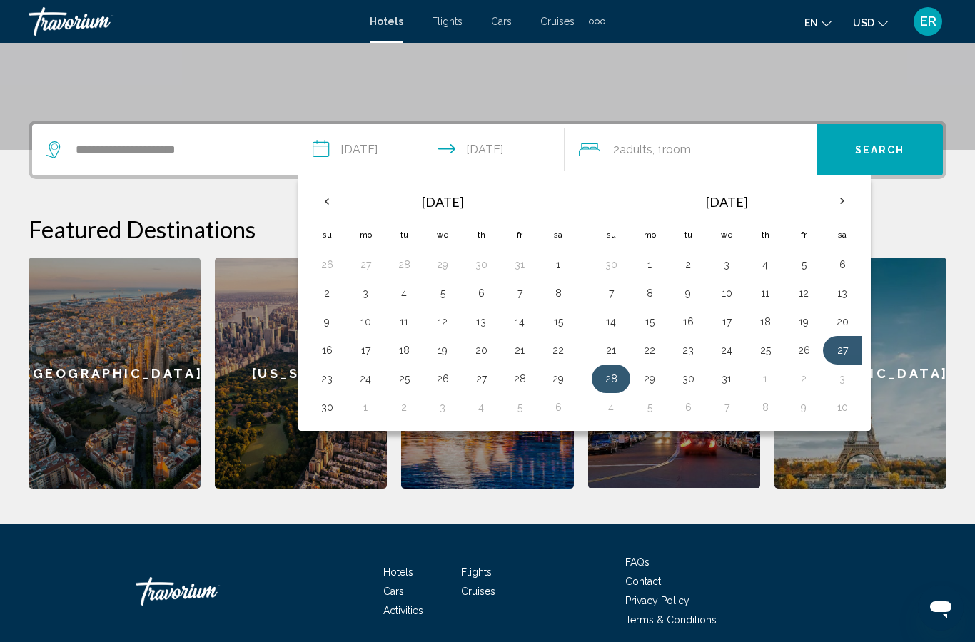
click at [604, 370] on button "28" at bounding box center [610, 379] width 23 height 20
click at [808, 385] on button "2" at bounding box center [803, 379] width 23 height 20
type input "**********"
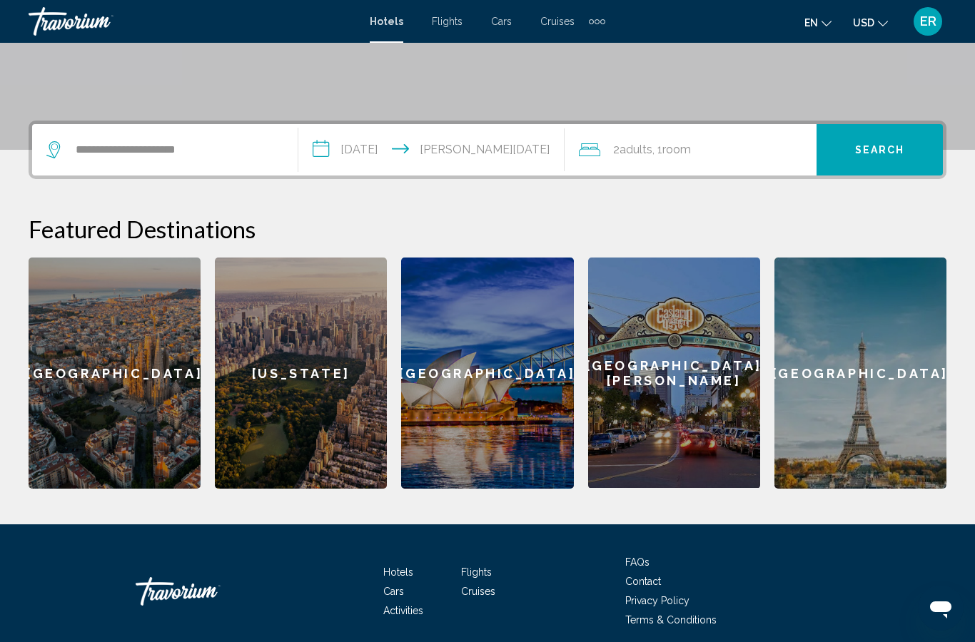
click at [730, 151] on div "2 Adult Adults , 1 Room rooms" at bounding box center [698, 150] width 238 height 20
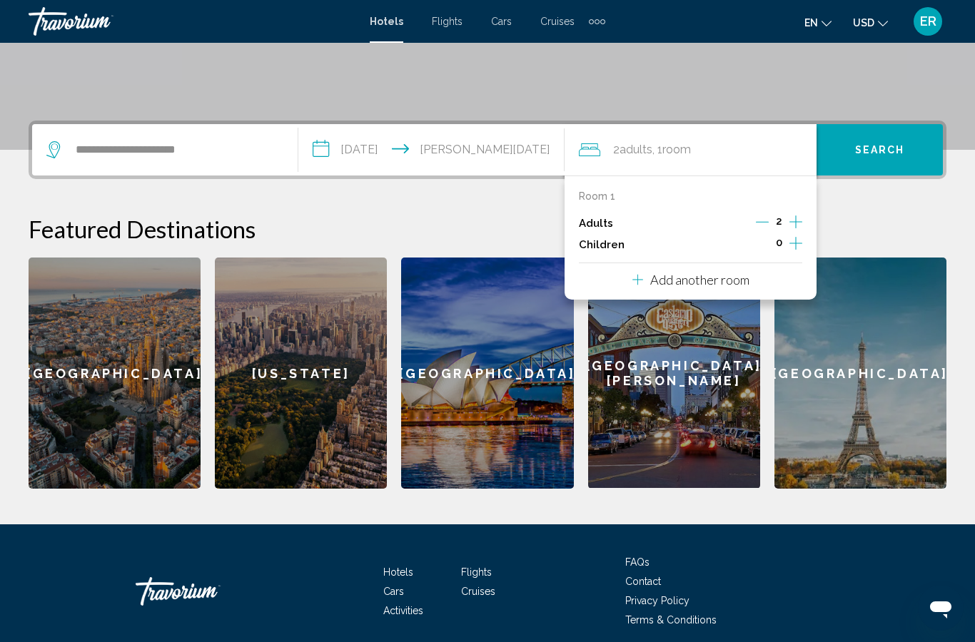
click at [799, 223] on icon "Increment adults" at bounding box center [795, 221] width 13 height 17
click at [798, 220] on icon "Increment adults" at bounding box center [795, 221] width 13 height 17
click at [800, 240] on icon "Increment children" at bounding box center [795, 243] width 13 height 17
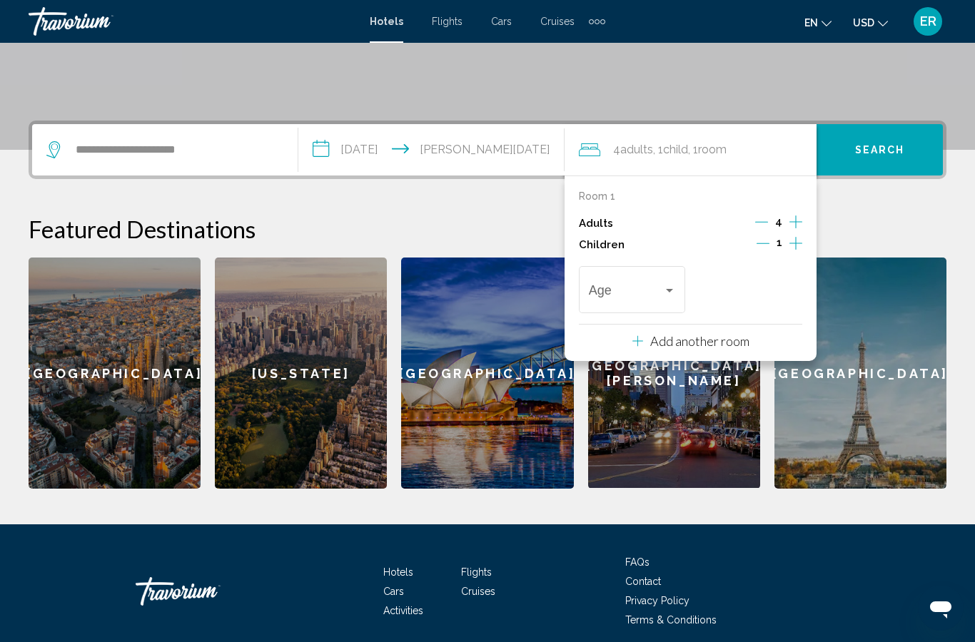
click at [797, 220] on icon "Increment adults" at bounding box center [795, 221] width 13 height 17
click at [667, 295] on div "Travelers: 5 adults, 1 child" at bounding box center [632, 293] width 87 height 14
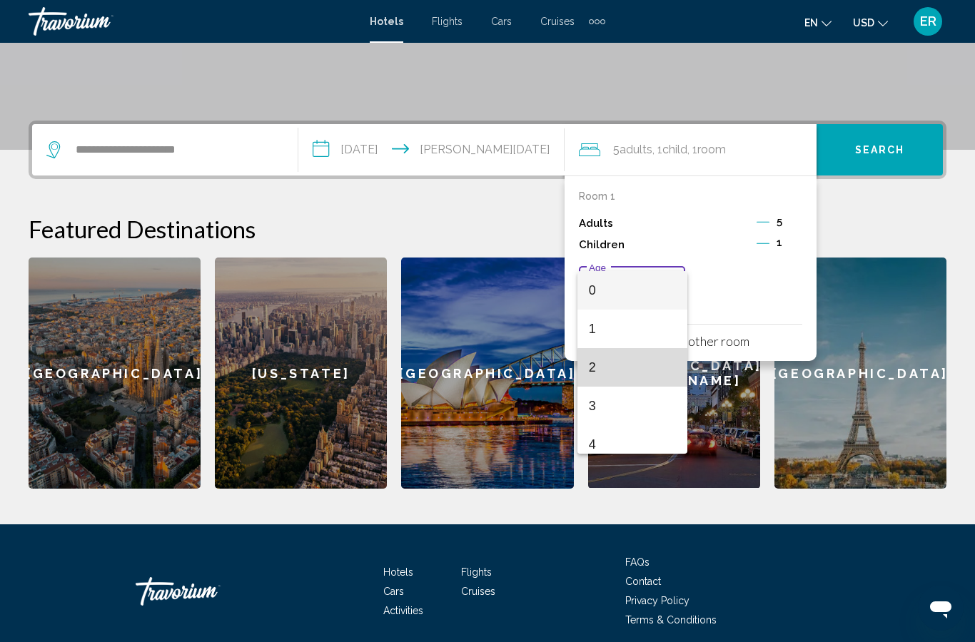
click at [639, 374] on span "2" at bounding box center [632, 367] width 87 height 39
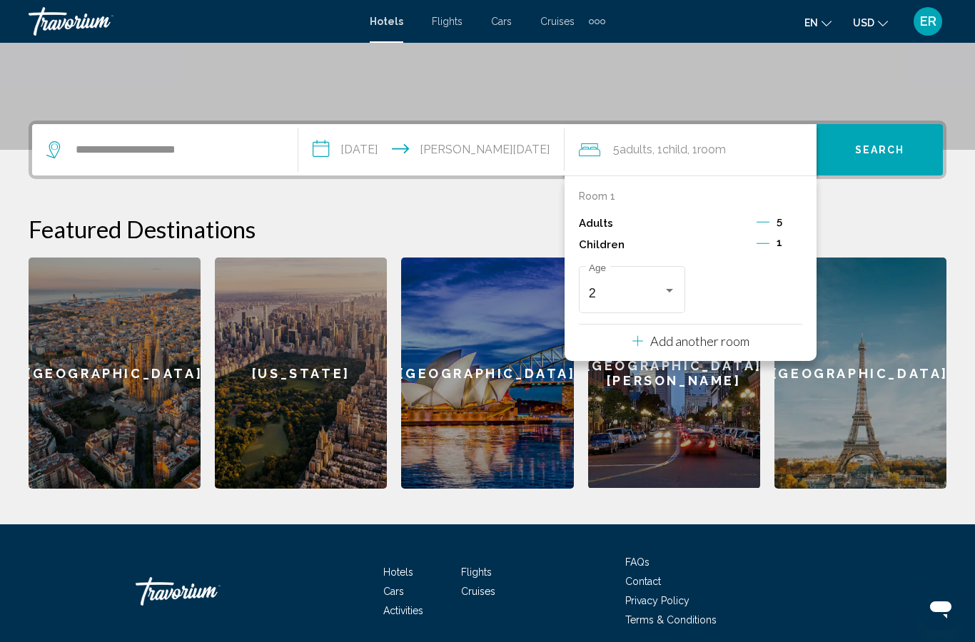
click at [717, 345] on p "Add another room" at bounding box center [699, 341] width 99 height 16
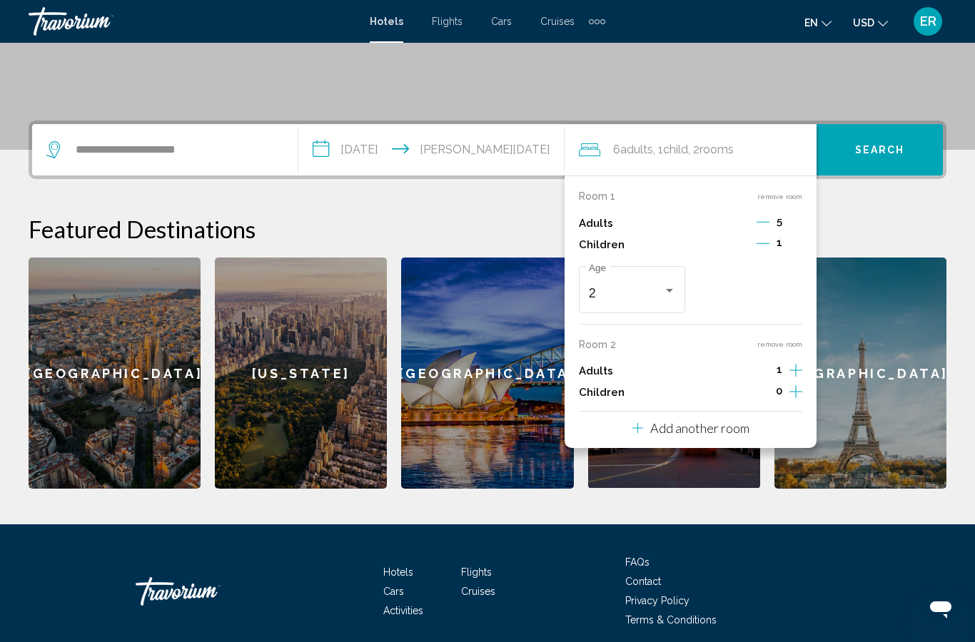
click at [762, 223] on icon "Decrement adults" at bounding box center [762, 221] width 13 height 13
click at [798, 365] on icon "Increment adults" at bounding box center [795, 370] width 13 height 17
click at [798, 367] on icon "Increment adults" at bounding box center [795, 370] width 13 height 17
click at [801, 368] on icon "Increment adults" at bounding box center [795, 370] width 13 height 17
click at [893, 145] on span "Search" at bounding box center [880, 150] width 50 height 11
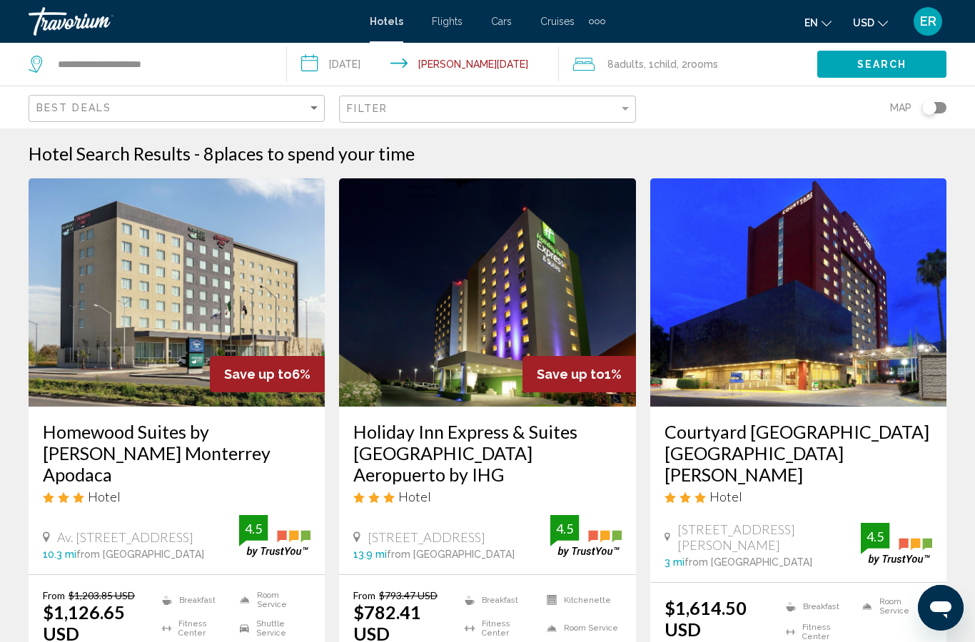
click at [686, 61] on span ", 2 Room rooms" at bounding box center [696, 64] width 41 height 20
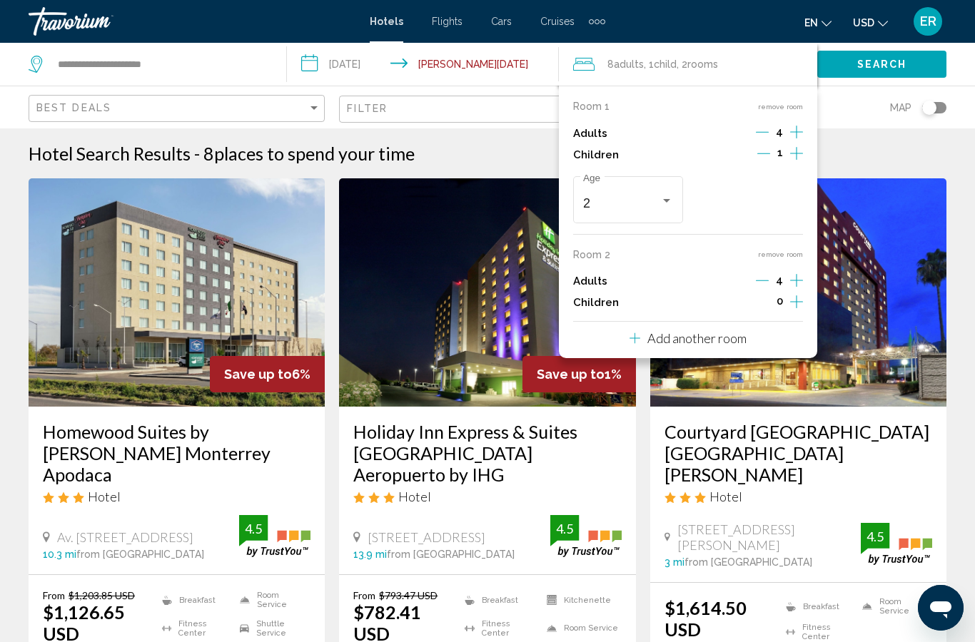
click at [788, 250] on button "remove room" at bounding box center [780, 254] width 45 height 9
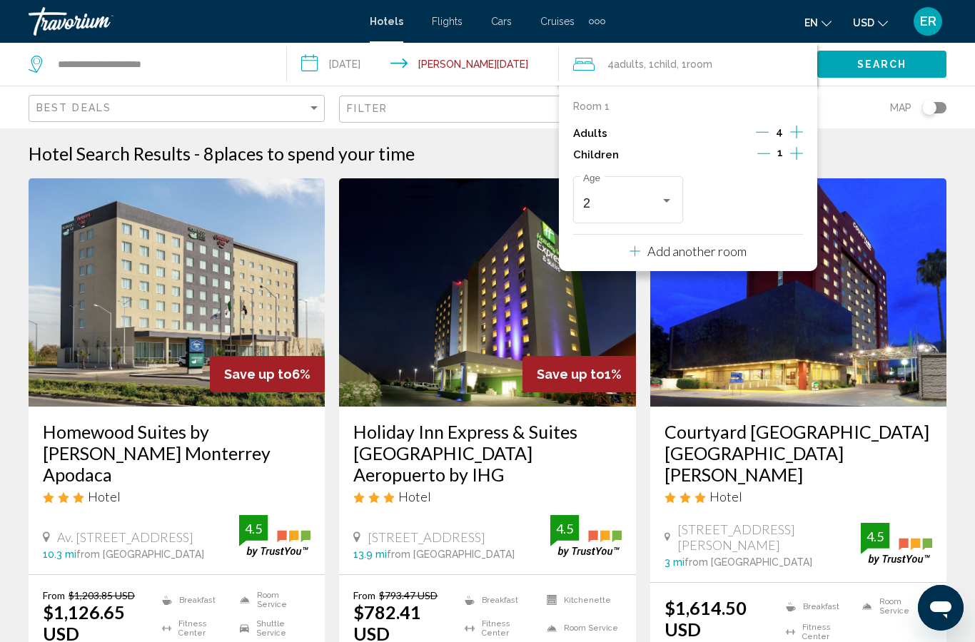
click at [767, 129] on icon "Decrement adults" at bounding box center [762, 132] width 13 height 13
click at [762, 132] on icon "Decrement adults" at bounding box center [763, 132] width 13 height 1
click at [766, 158] on button "Decrement children" at bounding box center [763, 154] width 13 height 17
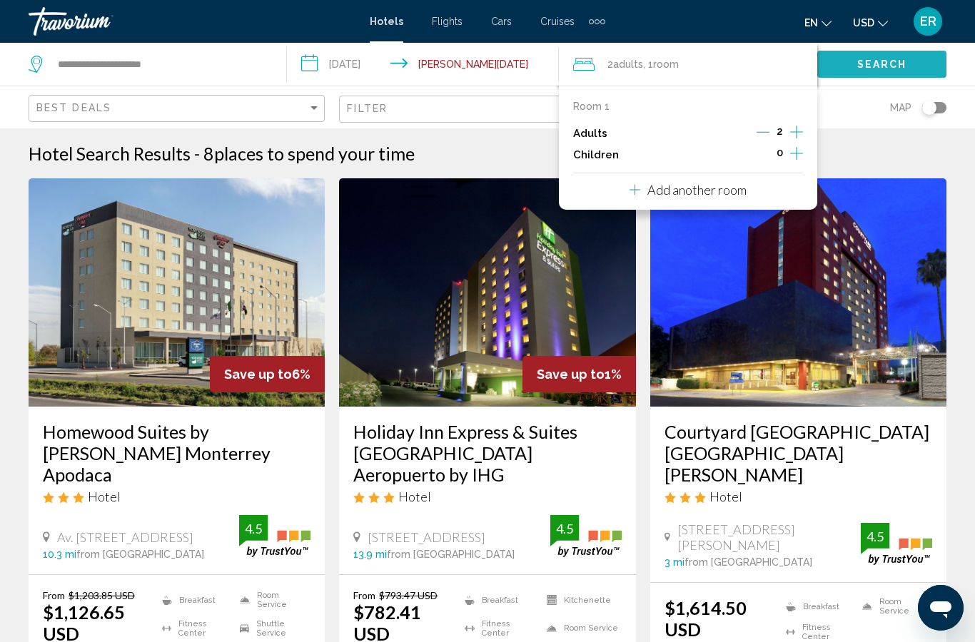
click at [899, 69] on span "Search" at bounding box center [882, 64] width 50 height 11
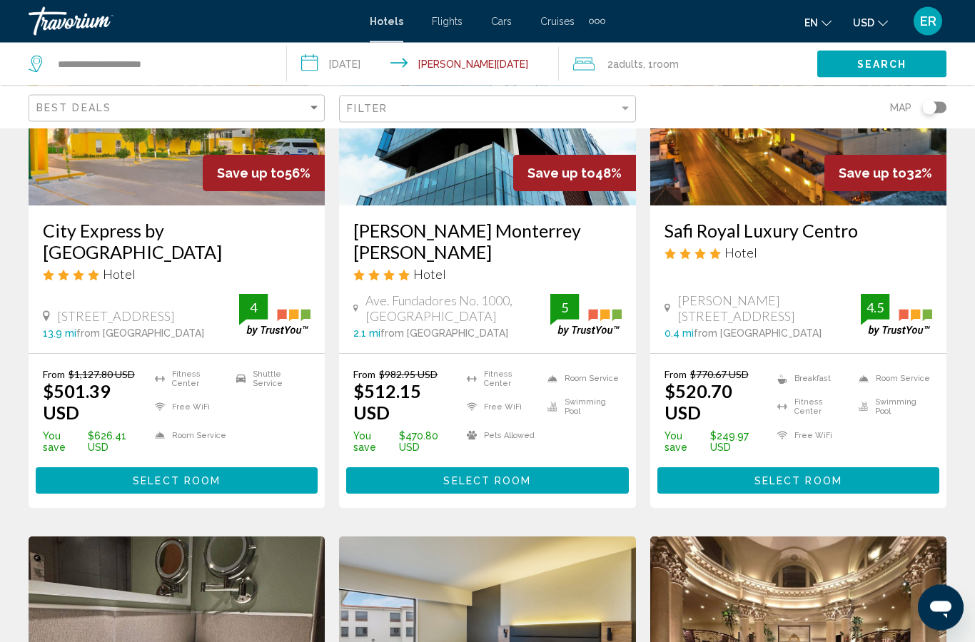
scroll to position [199, 0]
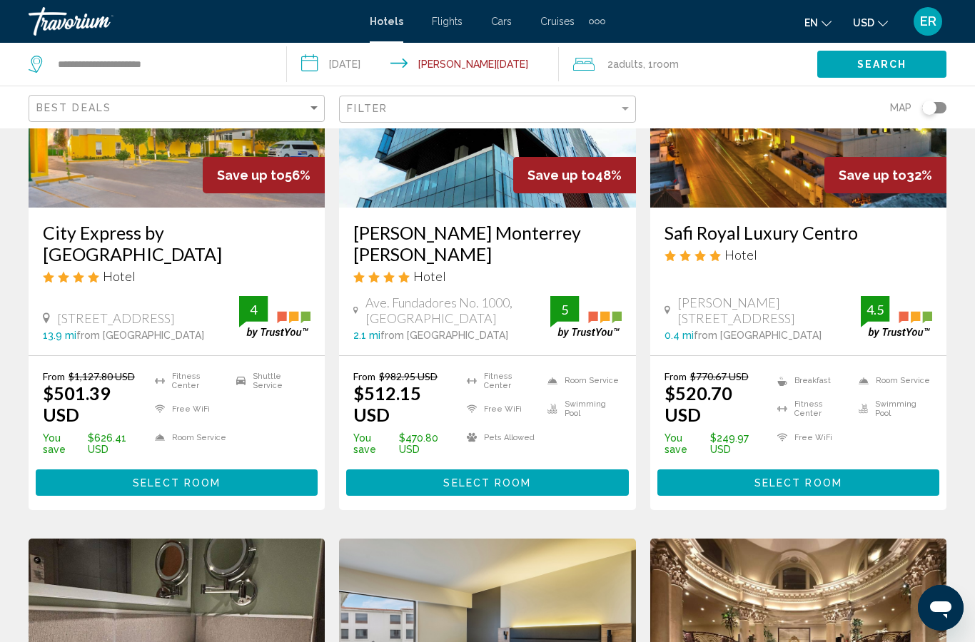
click at [550, 98] on div "Filter" at bounding box center [489, 109] width 284 height 26
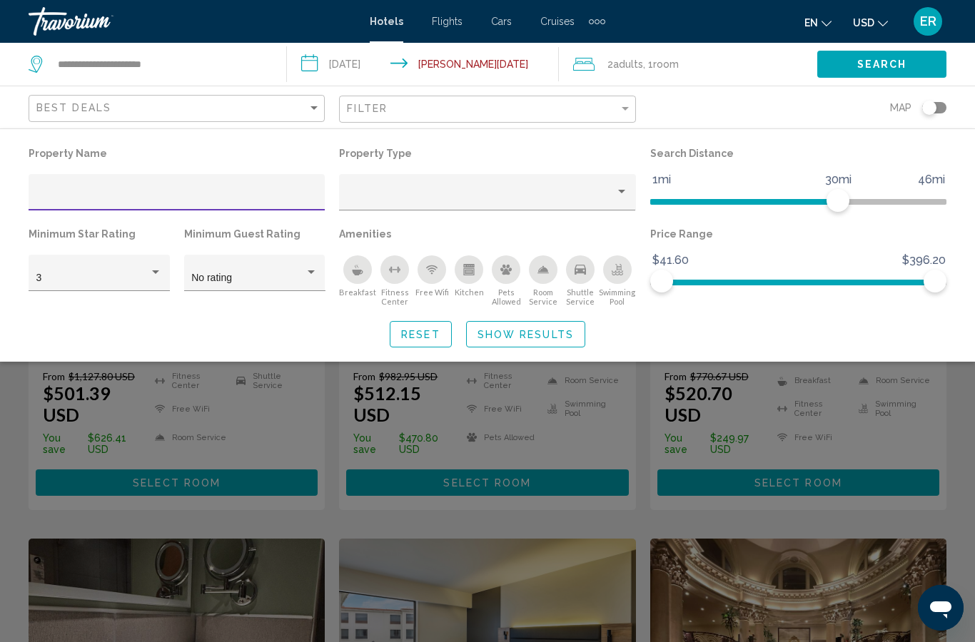
click at [365, 276] on div "Breakfast" at bounding box center [357, 269] width 29 height 29
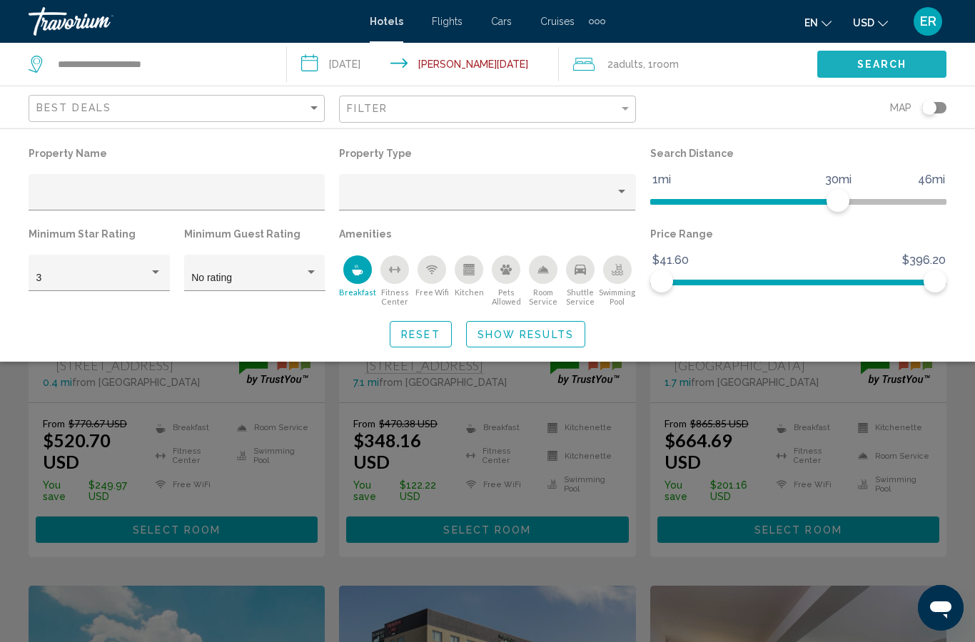
click at [906, 66] on span "Search" at bounding box center [882, 64] width 50 height 11
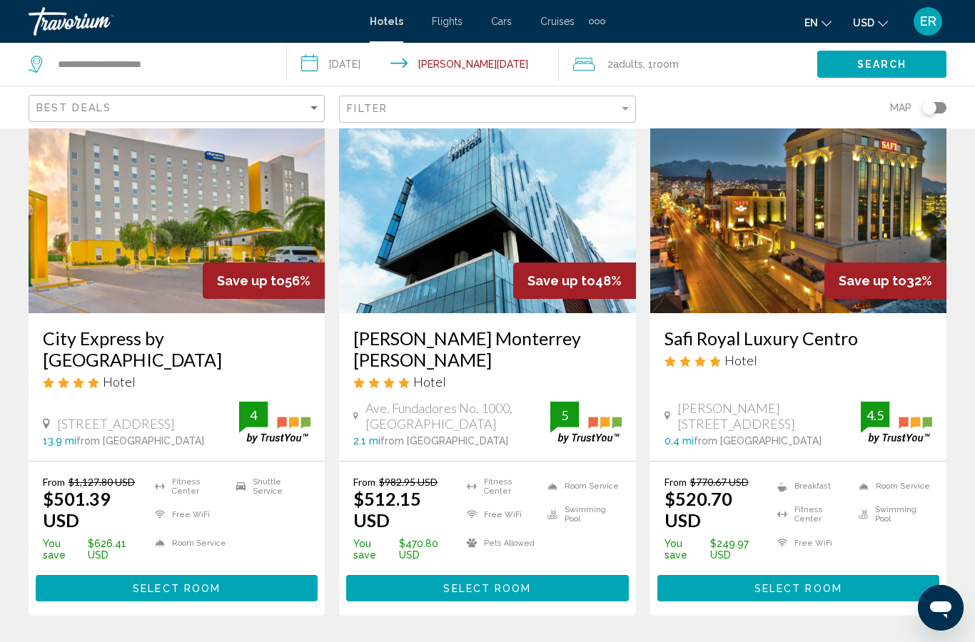
scroll to position [110, 0]
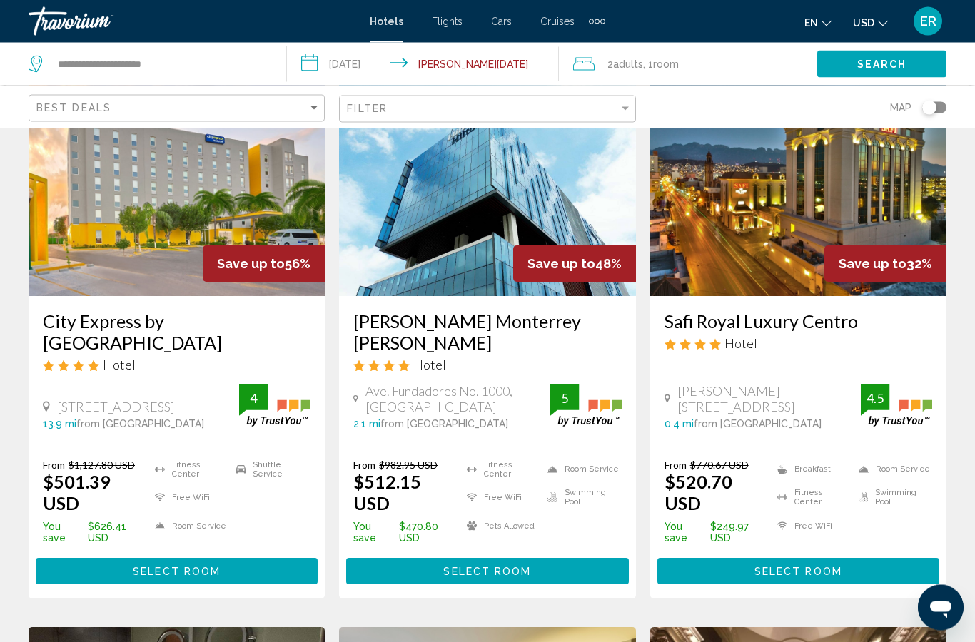
click at [809, 328] on h3 "Safi Royal Luxury Centro" at bounding box center [798, 321] width 268 height 21
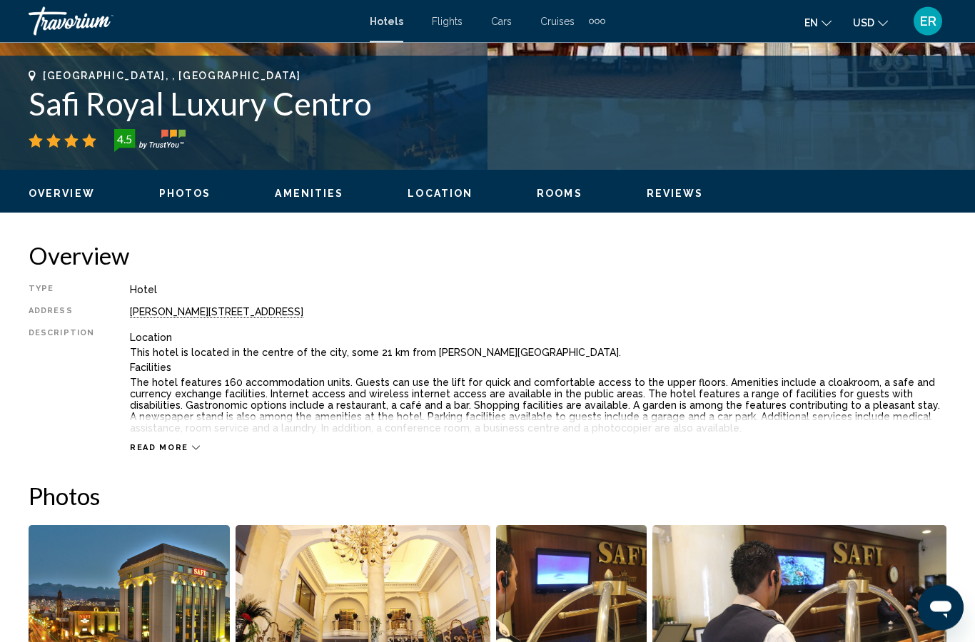
scroll to position [551, 0]
click at [186, 440] on div "Read more" at bounding box center [538, 433] width 816 height 39
click at [163, 444] on span "Read more" at bounding box center [159, 447] width 59 height 9
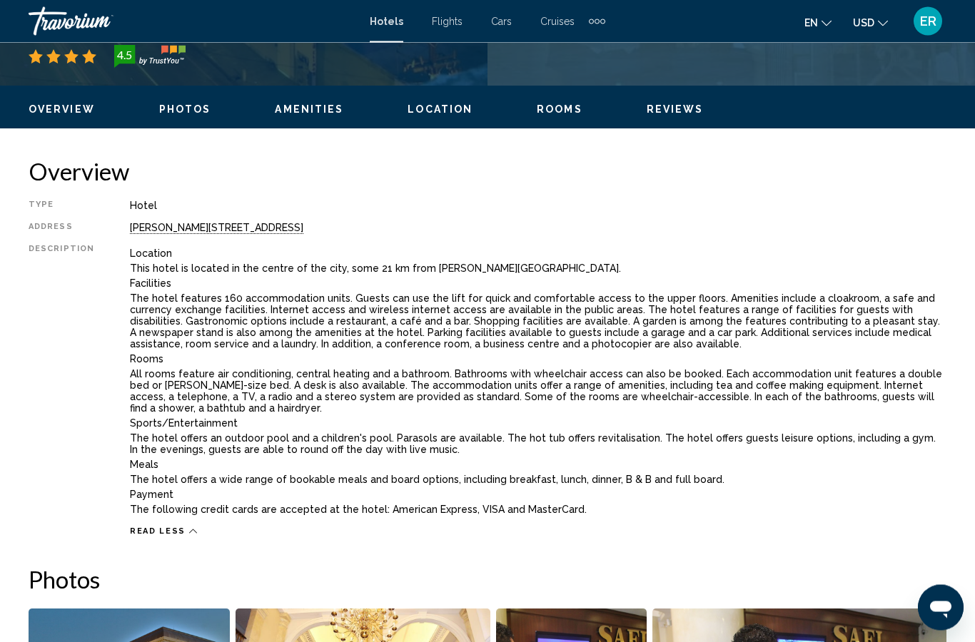
scroll to position [644, 0]
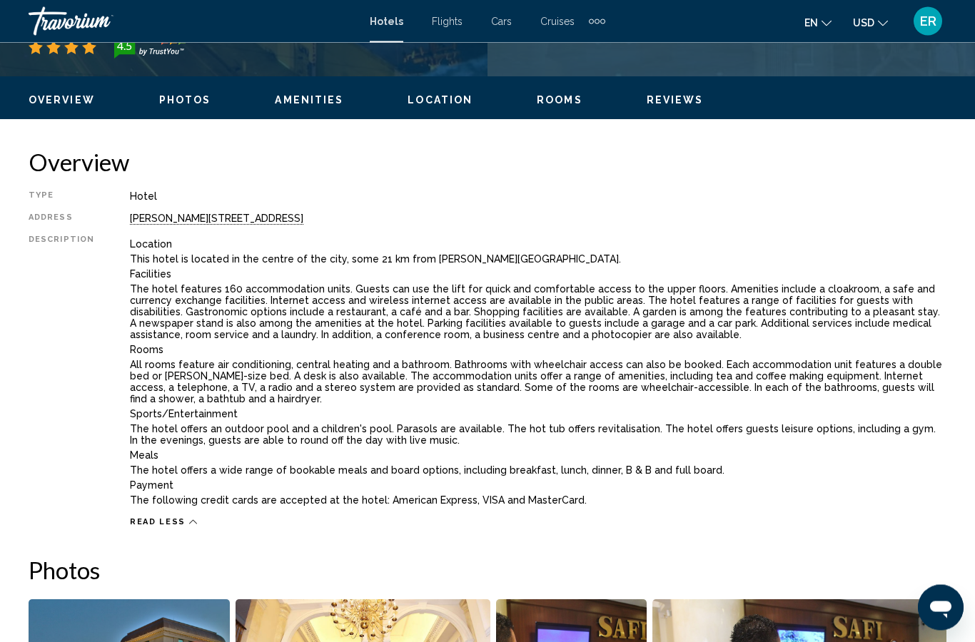
click at [134, 251] on div "Location This hotel is located in the centre of the city, some 21 km from Maria…" at bounding box center [538, 372] width 816 height 275
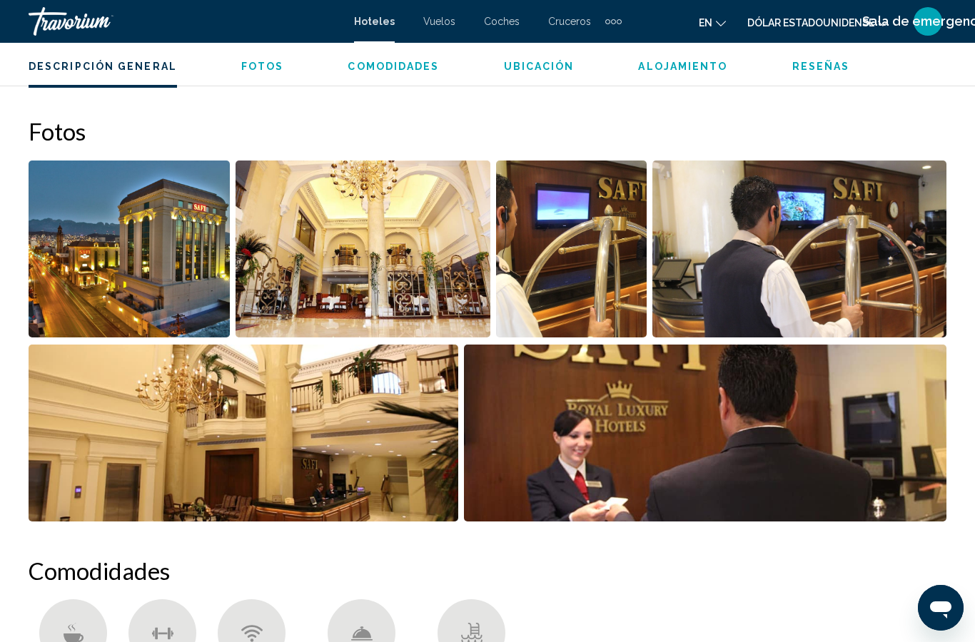
scroll to position [1120, 0]
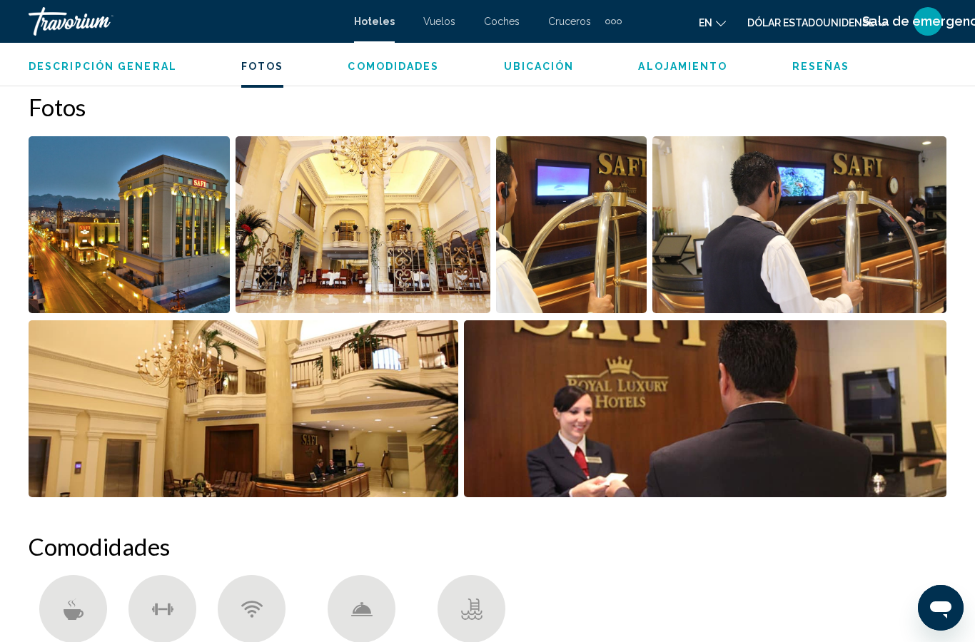
click at [614, 98] on h2 "Fotos" at bounding box center [488, 107] width 918 height 29
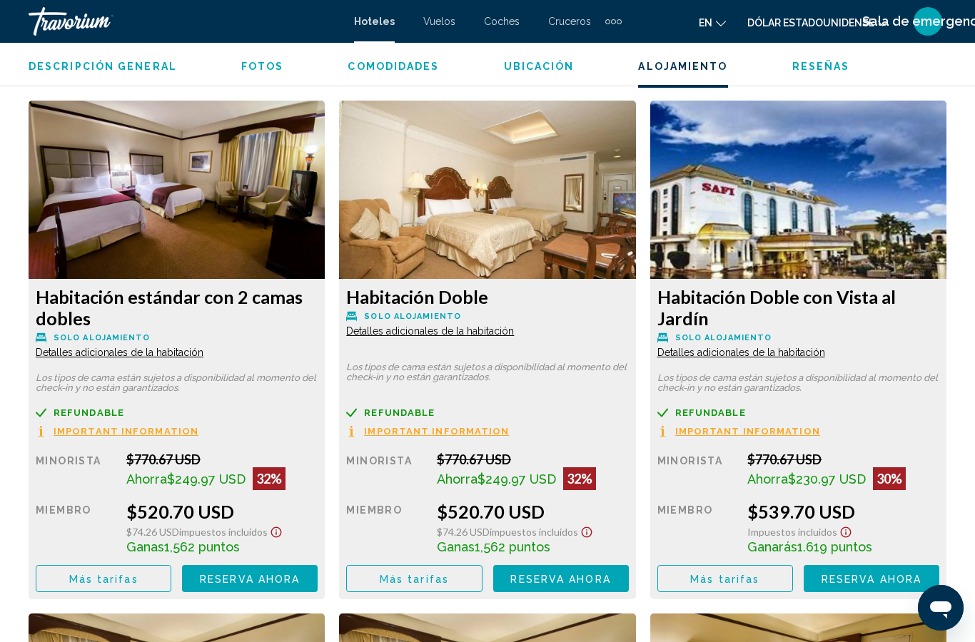
scroll to position [2348, 0]
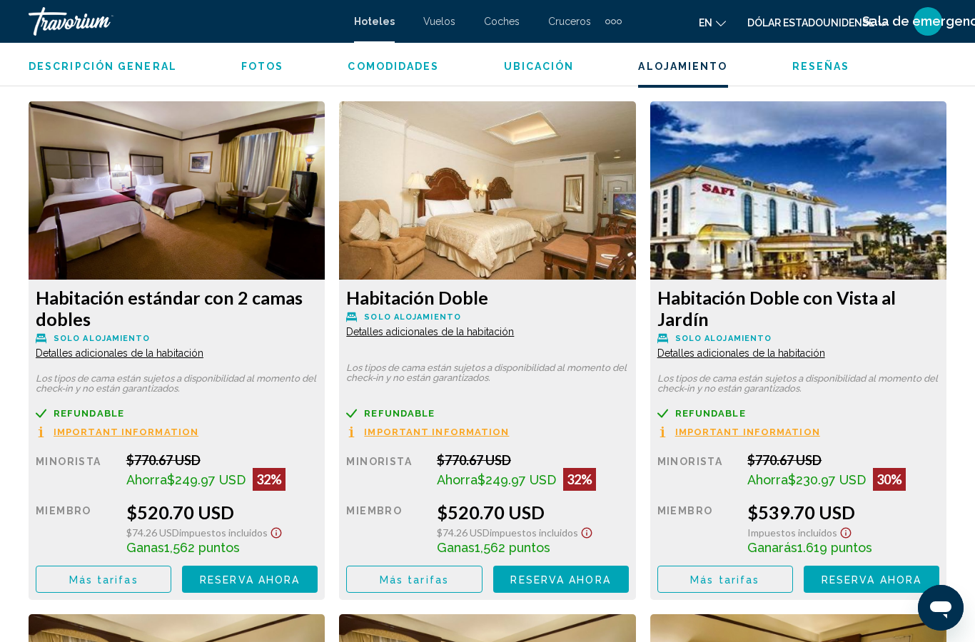
click at [275, 574] on font "Reserva ahora" at bounding box center [250, 579] width 100 height 11
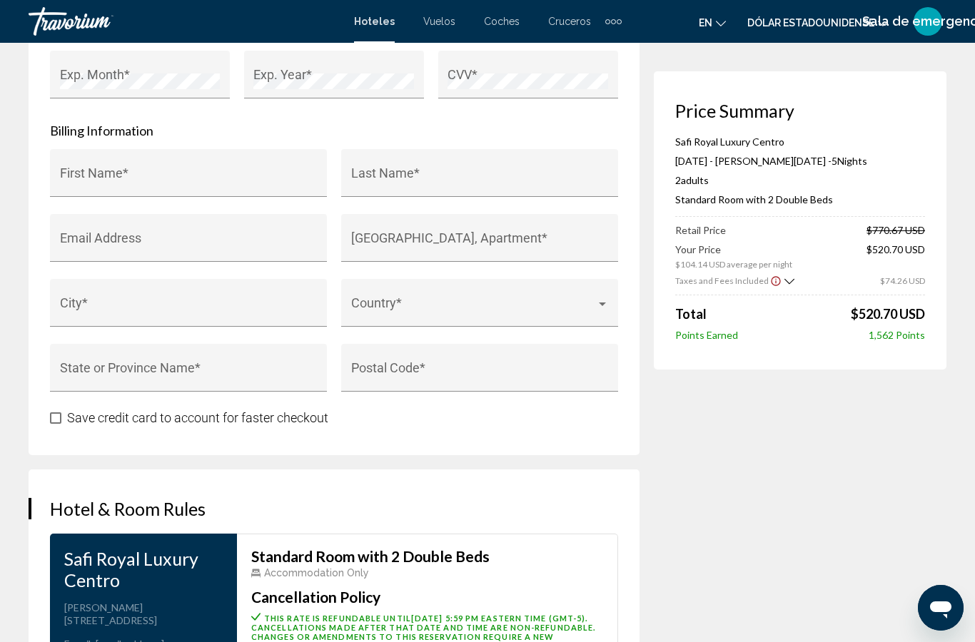
scroll to position [1488, 0]
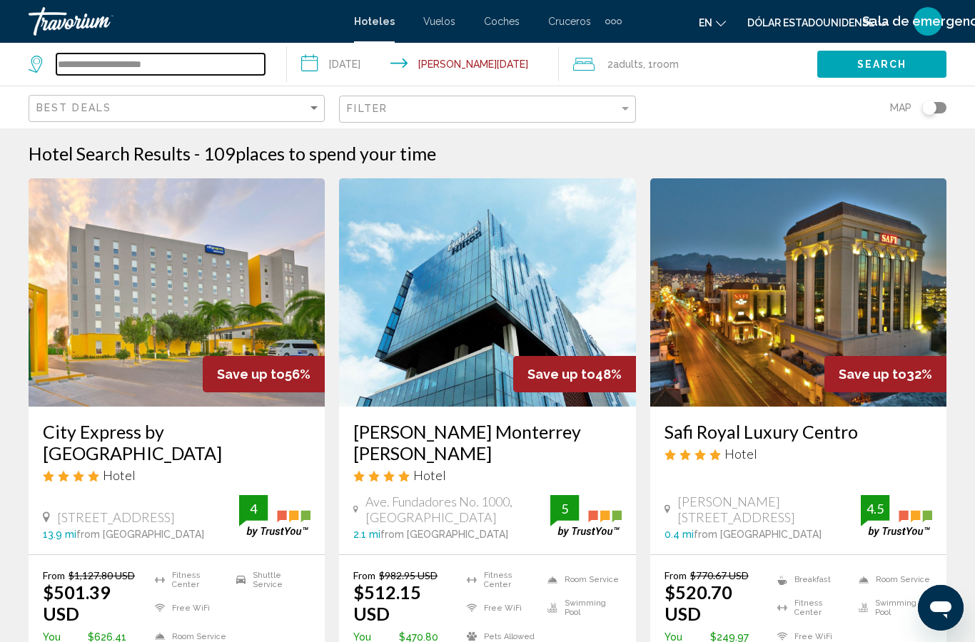
click at [241, 67] on input "**********" at bounding box center [160, 64] width 208 height 21
click at [218, 73] on input "**********" at bounding box center [160, 64] width 208 height 21
click at [208, 67] on input "**********" at bounding box center [160, 64] width 208 height 21
click at [229, 64] on input "**********" at bounding box center [160, 64] width 208 height 21
click at [225, 62] on input "**********" at bounding box center [160, 64] width 208 height 21
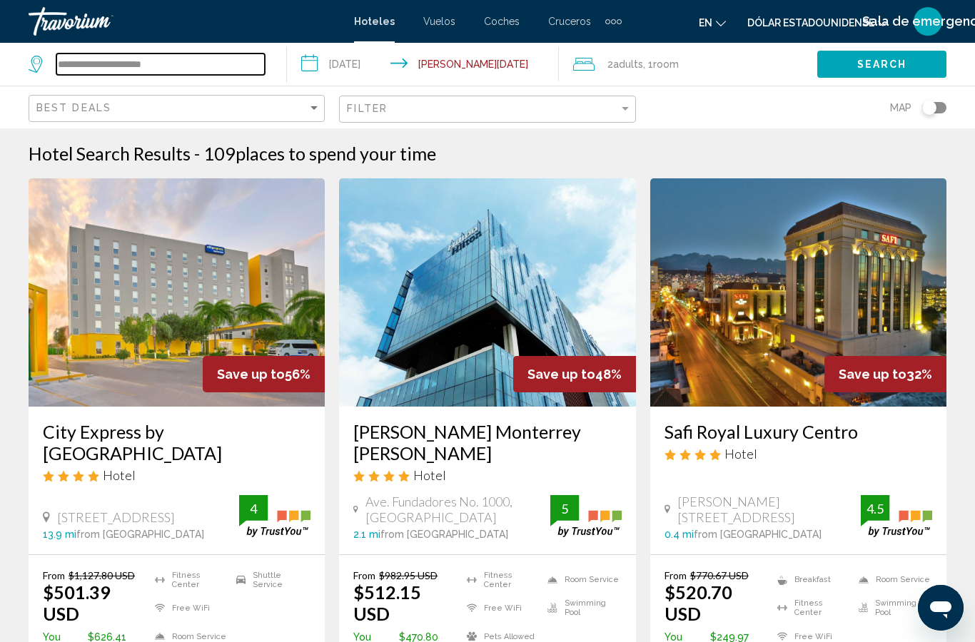
click at [225, 61] on input "**********" at bounding box center [160, 64] width 208 height 21
click at [383, 20] on font "Hoteles" at bounding box center [374, 21] width 41 height 11
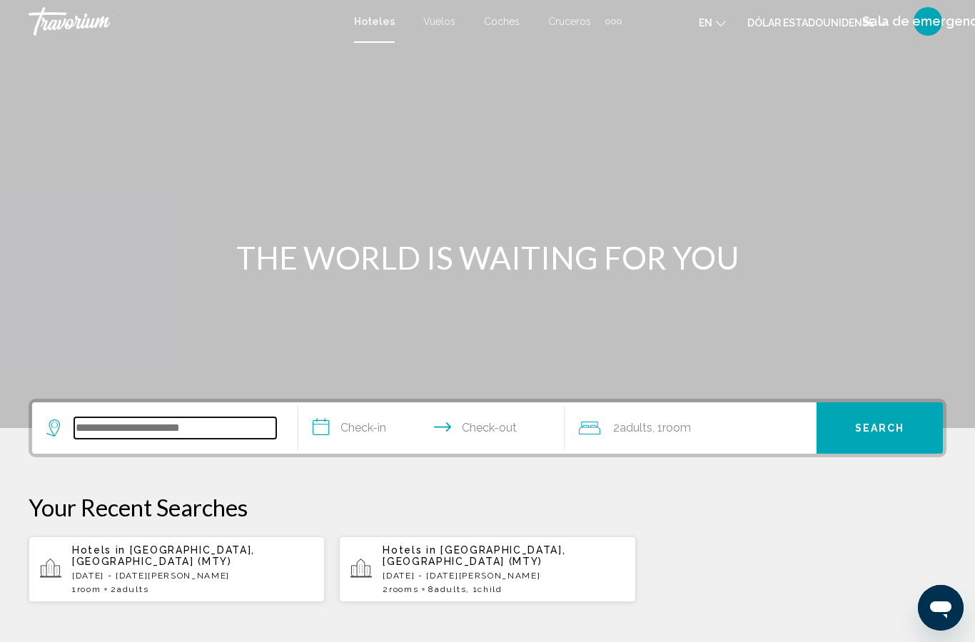
click at [106, 425] on input "Search widget" at bounding box center [175, 427] width 202 height 21
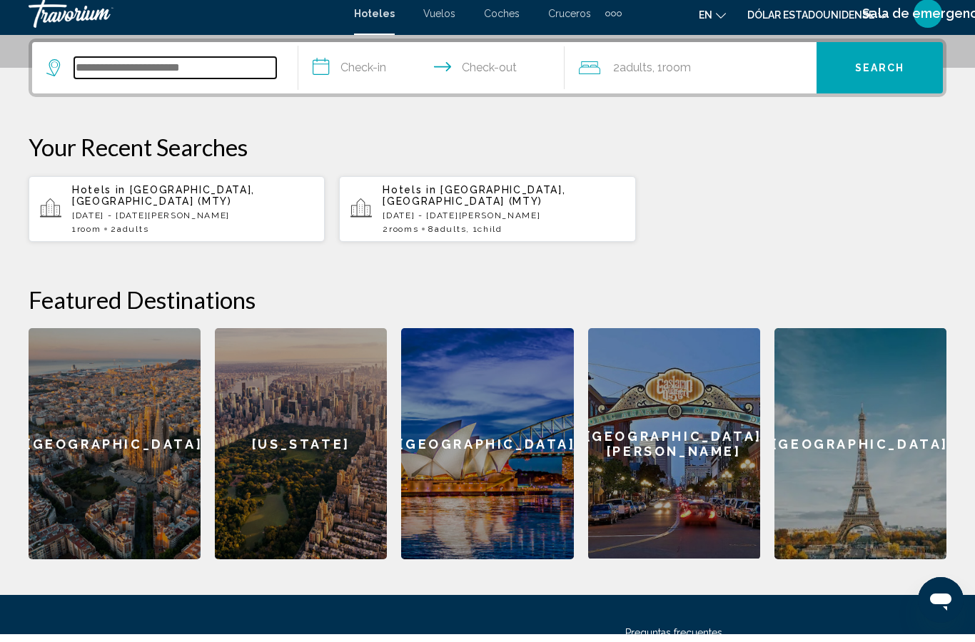
scroll to position [475, 0]
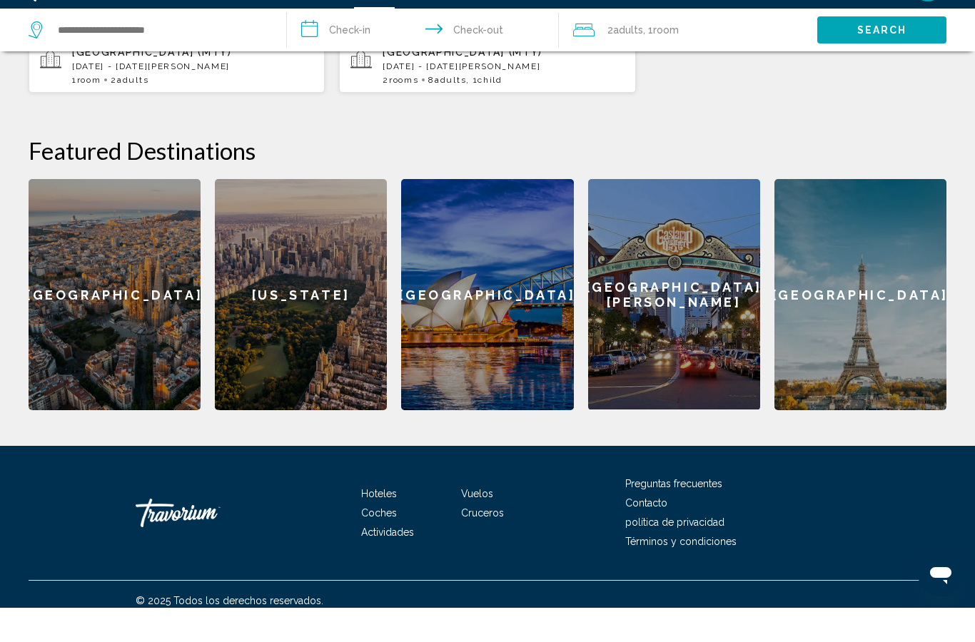
click at [704, 256] on div "San Diego" at bounding box center [674, 328] width 172 height 230
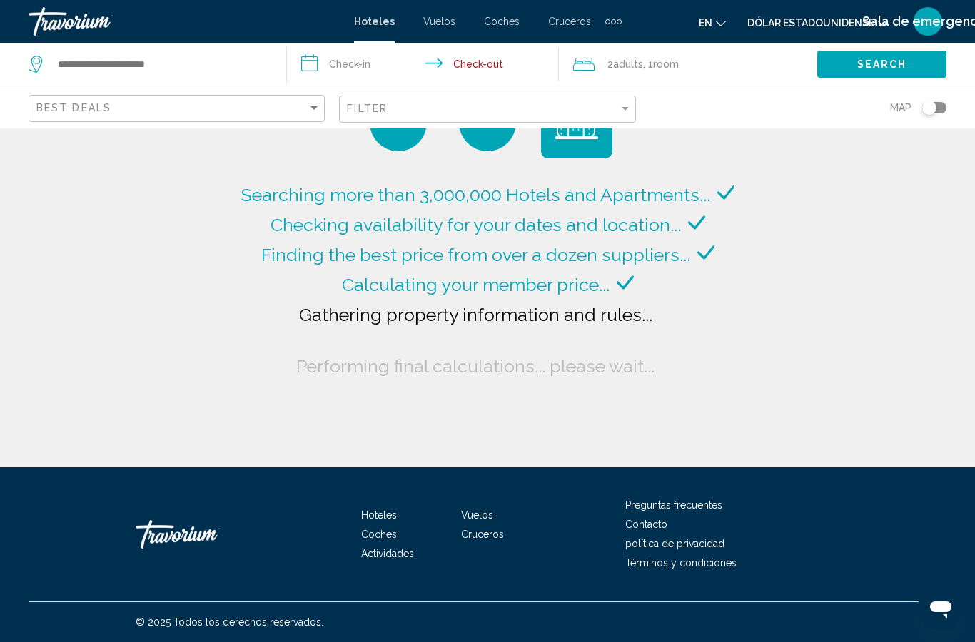
type input "**********"
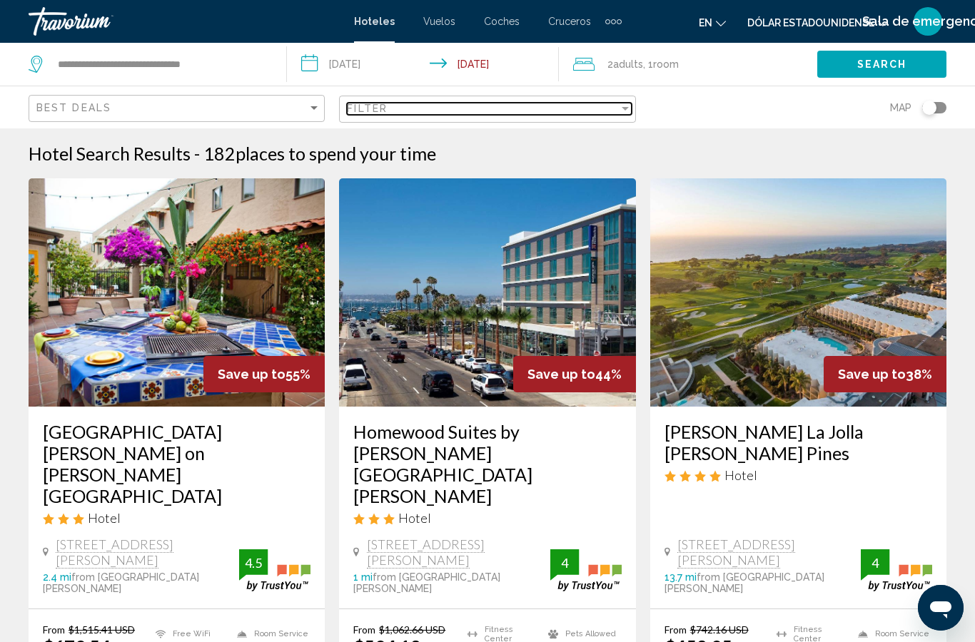
click at [514, 106] on div "Filter" at bounding box center [482, 108] width 271 height 11
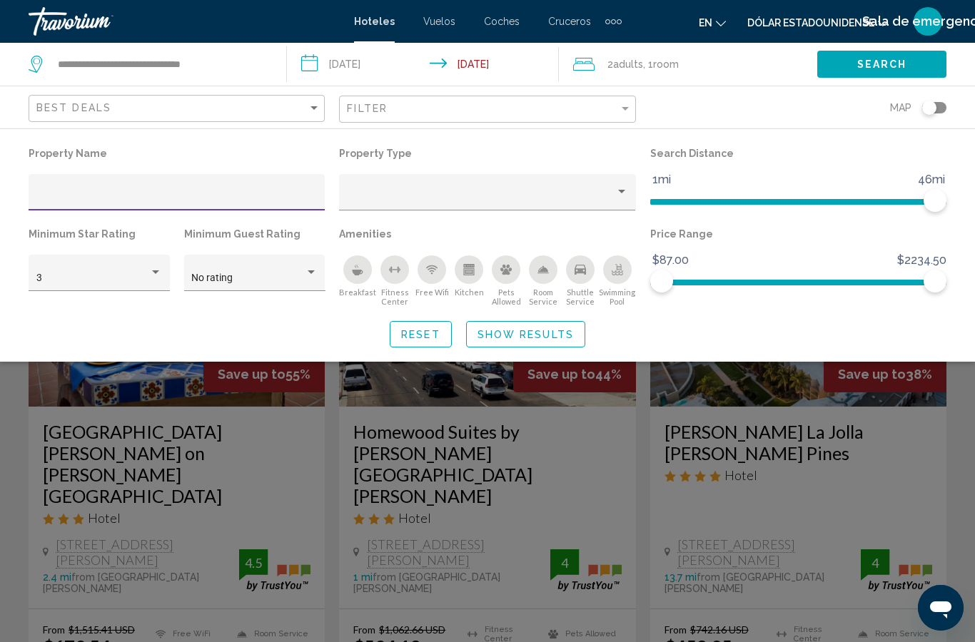
click at [361, 272] on icon "Breakfast" at bounding box center [358, 273] width 11 height 6
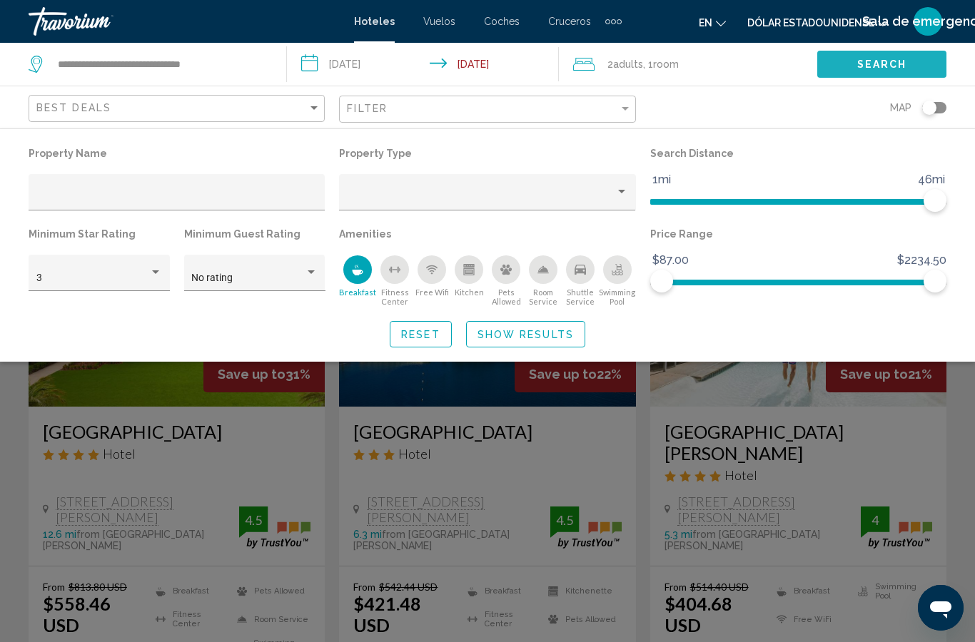
click at [906, 60] on span "Search" at bounding box center [882, 64] width 50 height 11
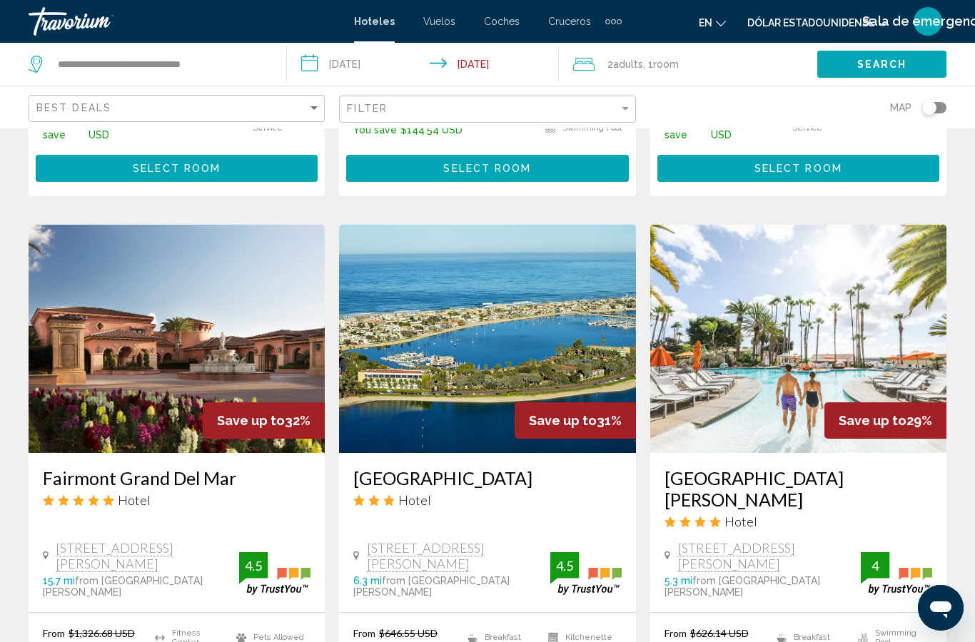
scroll to position [1155, 0]
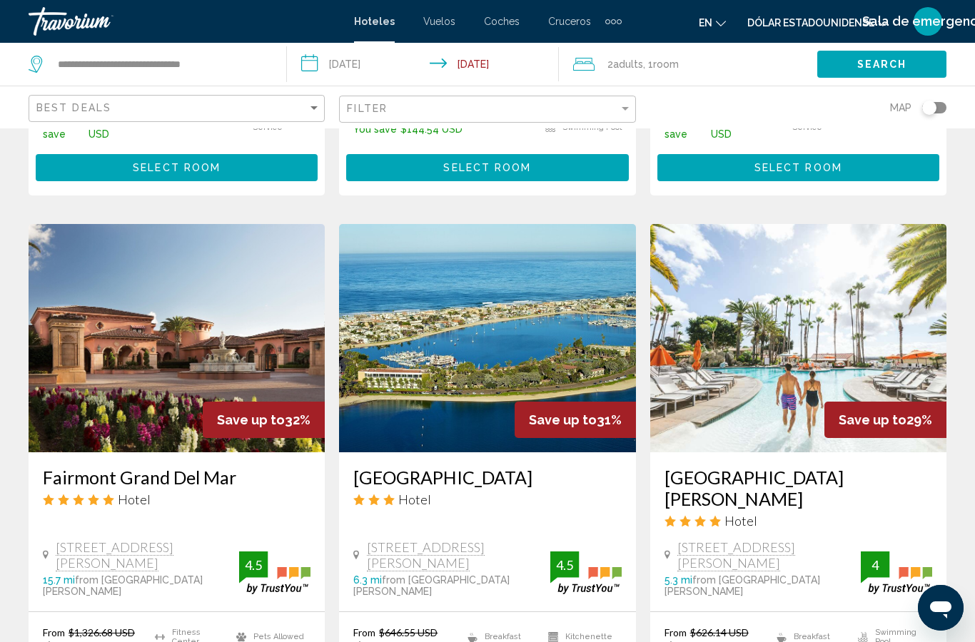
click at [841, 467] on h3 "San Diego Mission Bay Resort" at bounding box center [798, 488] width 268 height 43
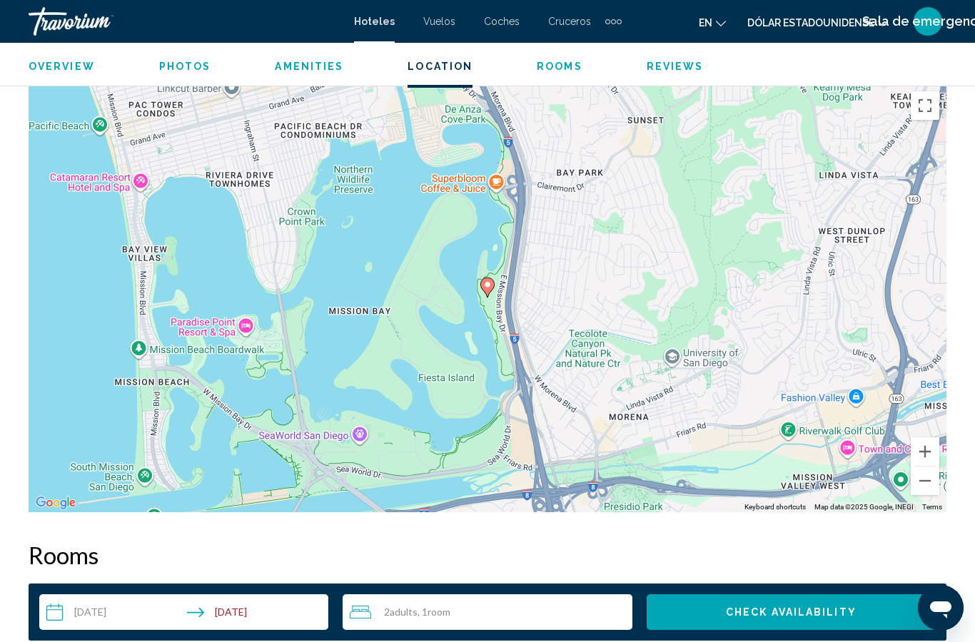
scroll to position [1630, 0]
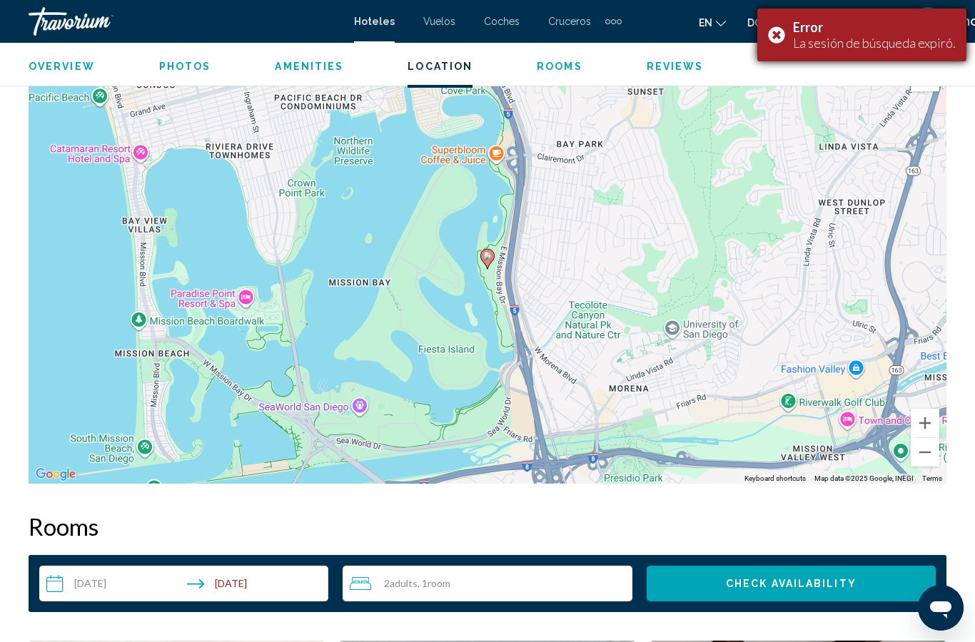
click at [776, 32] on div "Error La sesión de búsqueda expiró." at bounding box center [861, 35] width 209 height 53
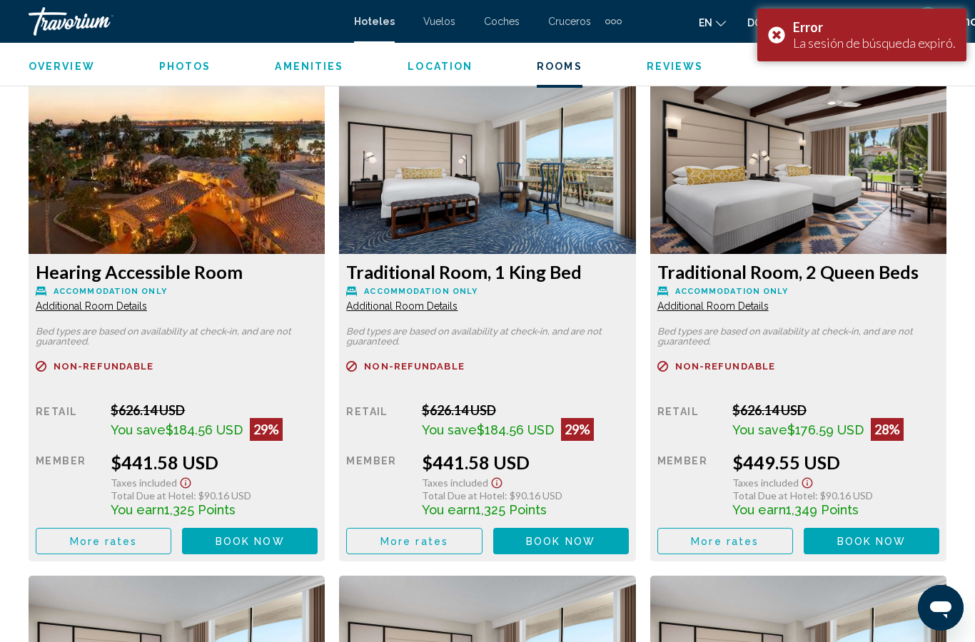
scroll to position [2194, 0]
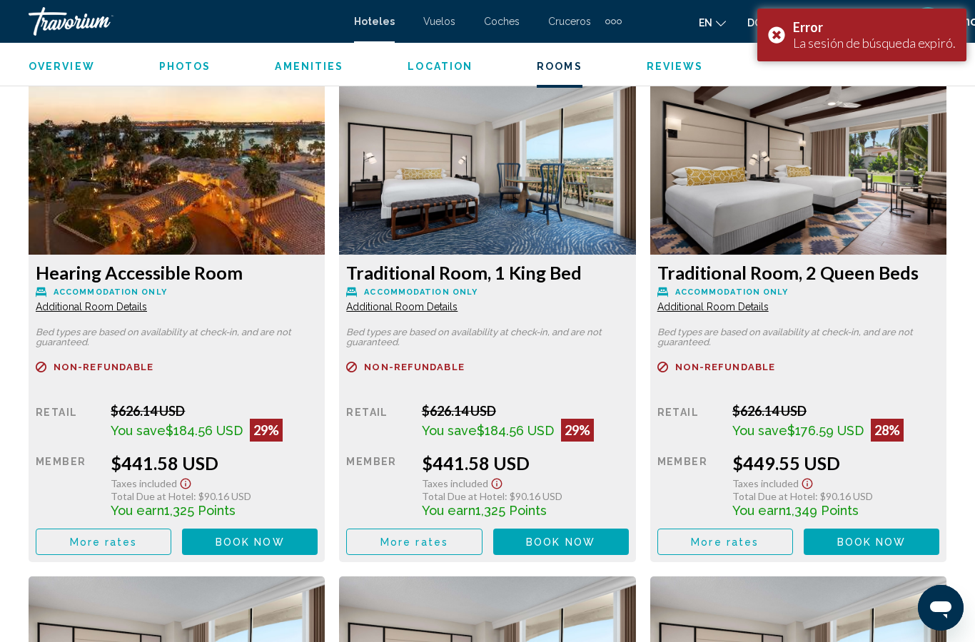
click at [318, 280] on h3 "Traditional Room, 1 King Bed" at bounding box center [177, 272] width 282 height 21
click at [318, 283] on h3 "Traditional Room, 1 King Bed" at bounding box center [177, 272] width 282 height 21
click at [153, 364] on span "Non-refundable" at bounding box center [104, 366] width 100 height 9
click at [318, 270] on h3 "Traditional Room, 1 King Bed" at bounding box center [177, 272] width 282 height 21
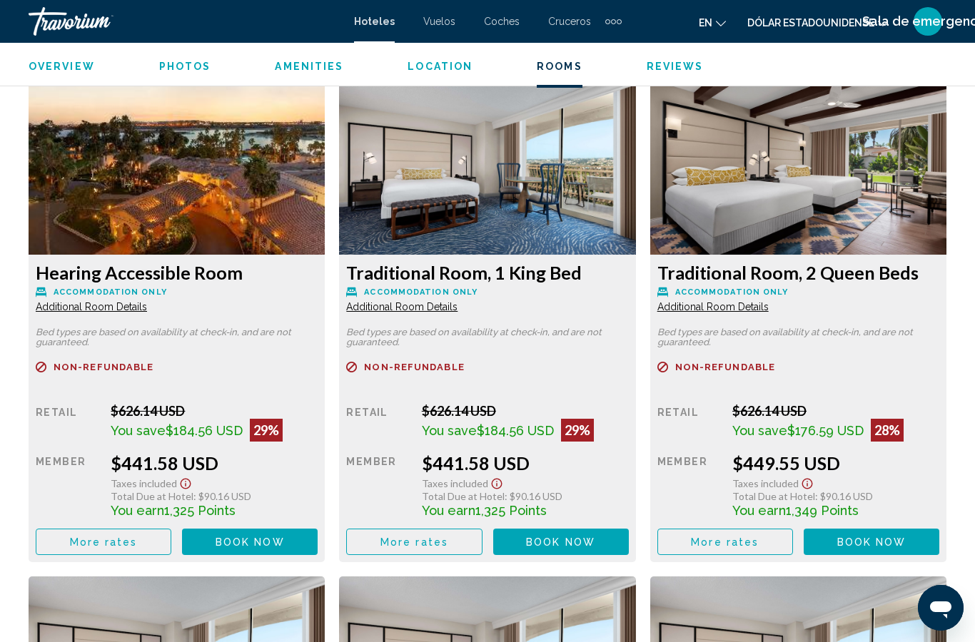
click at [675, 67] on span "Reviews" at bounding box center [674, 66] width 57 height 11
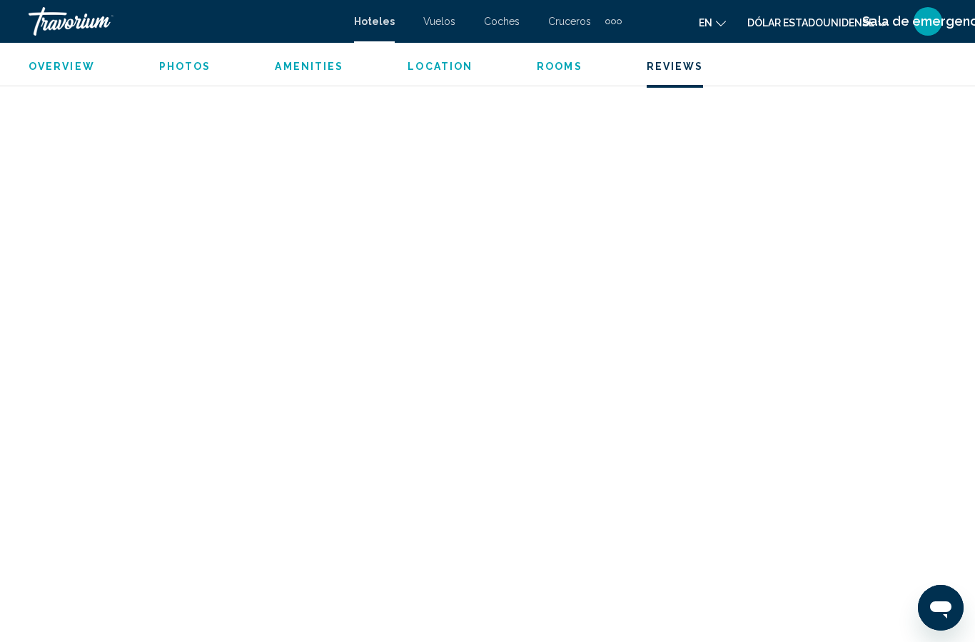
scroll to position [8386, 0]
click at [71, 61] on span "Overview" at bounding box center [62, 66] width 66 height 11
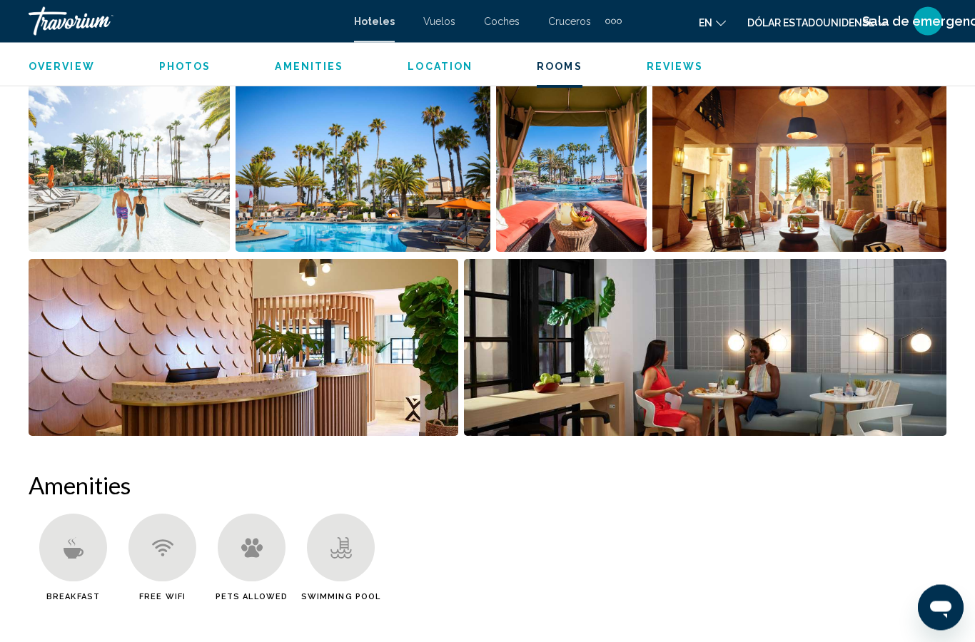
scroll to position [707, 0]
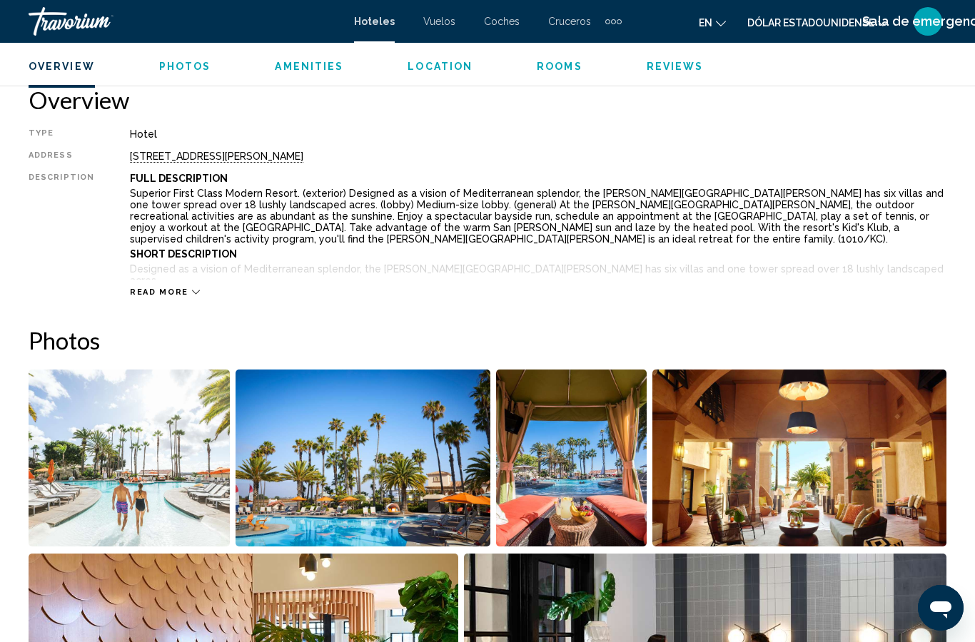
click at [175, 293] on span "Read more" at bounding box center [159, 292] width 59 height 9
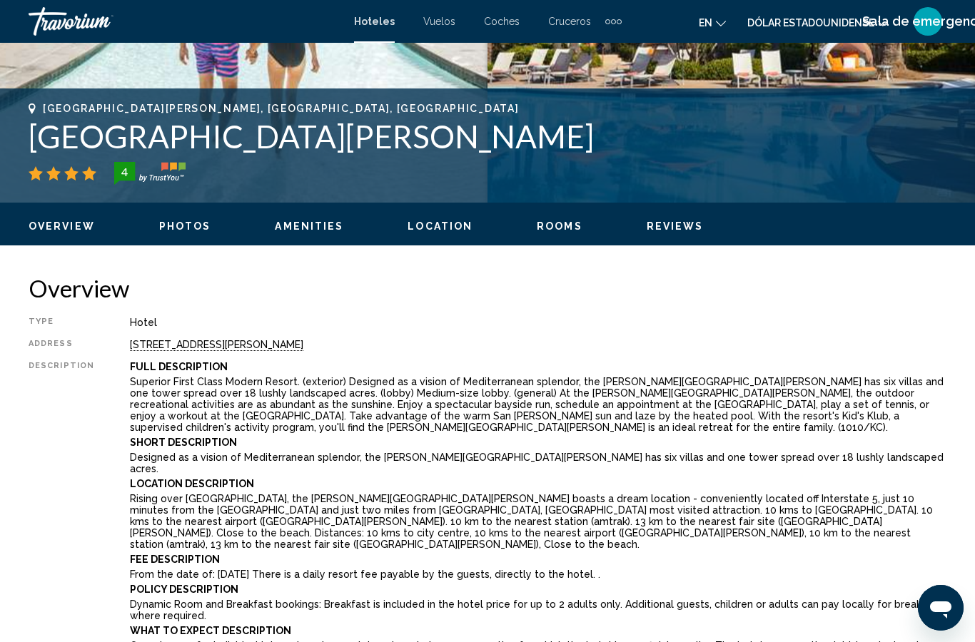
scroll to position [495, 0]
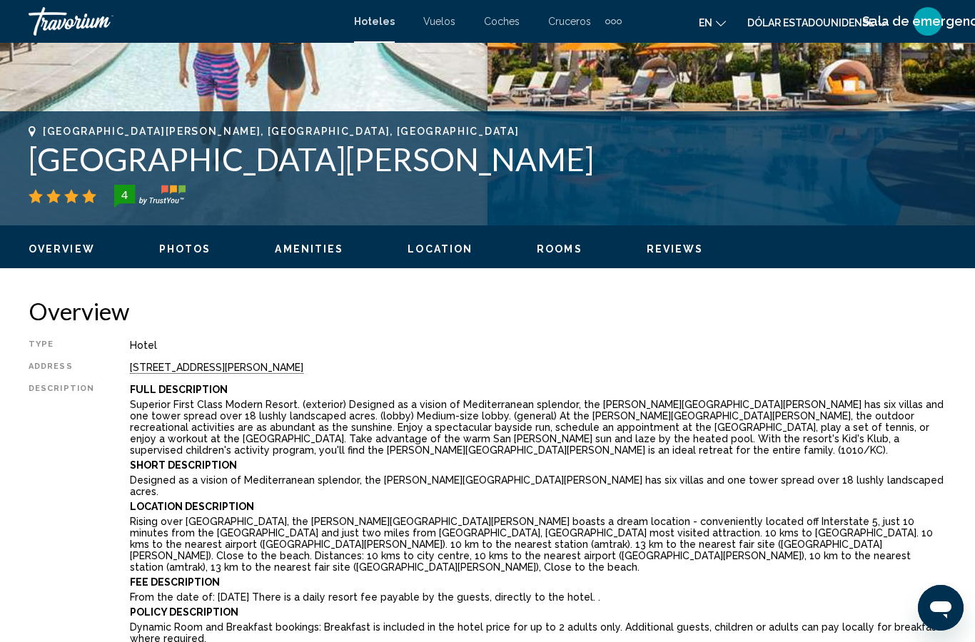
click at [196, 250] on span "Photos" at bounding box center [185, 248] width 52 height 11
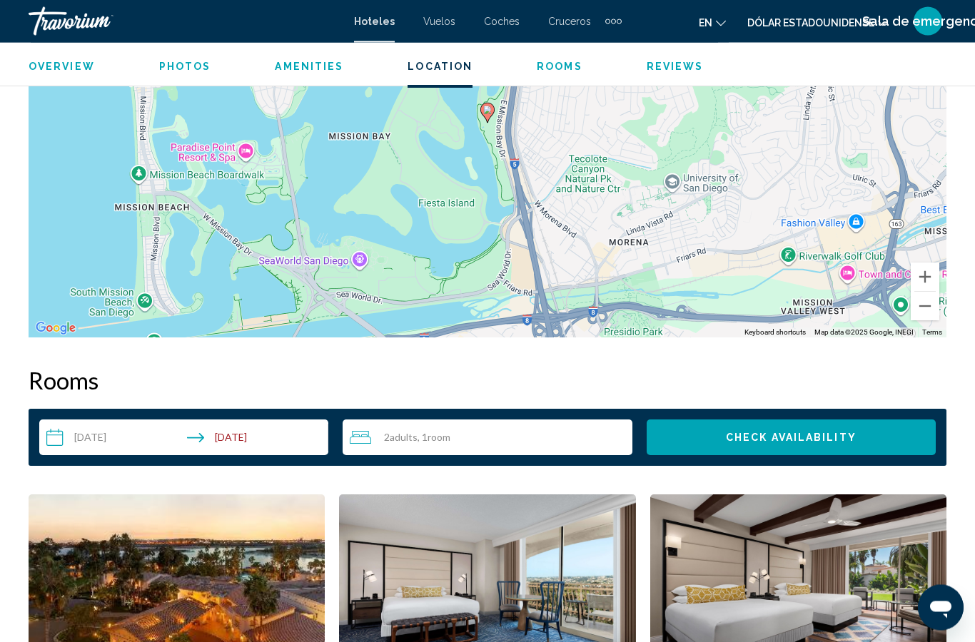
scroll to position [2250, 0]
click at [192, 420] on input "**********" at bounding box center [186, 440] width 295 height 40
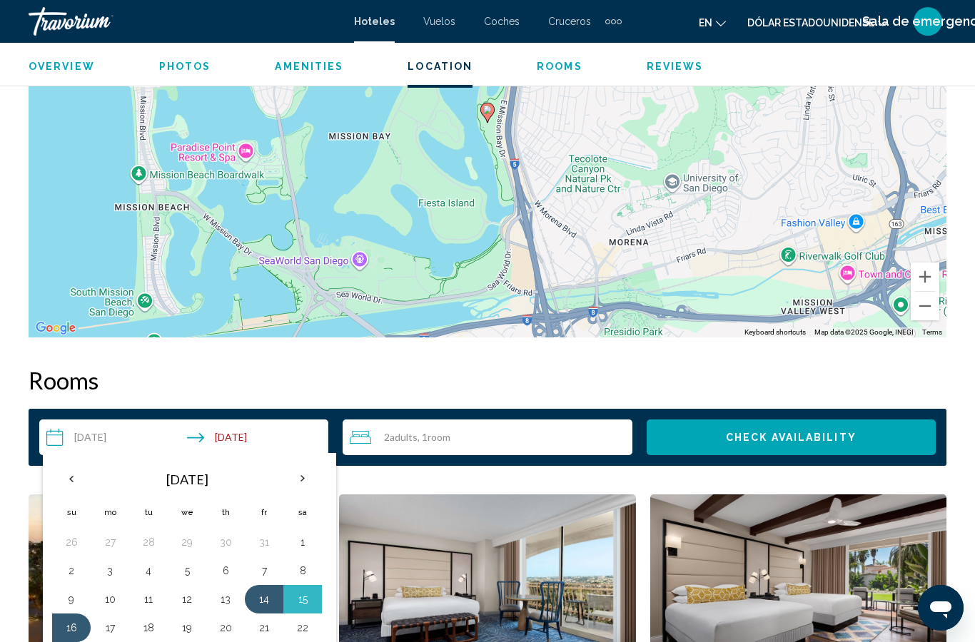
click at [415, 366] on h2 "Rooms" at bounding box center [488, 380] width 918 height 29
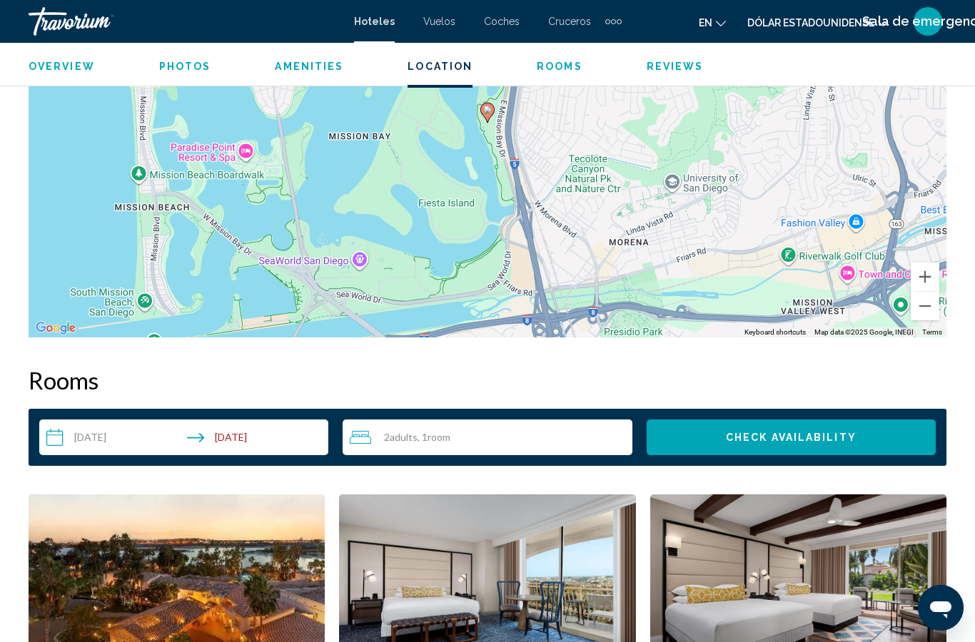
click at [846, 432] on span "Check Availability" at bounding box center [791, 437] width 131 height 11
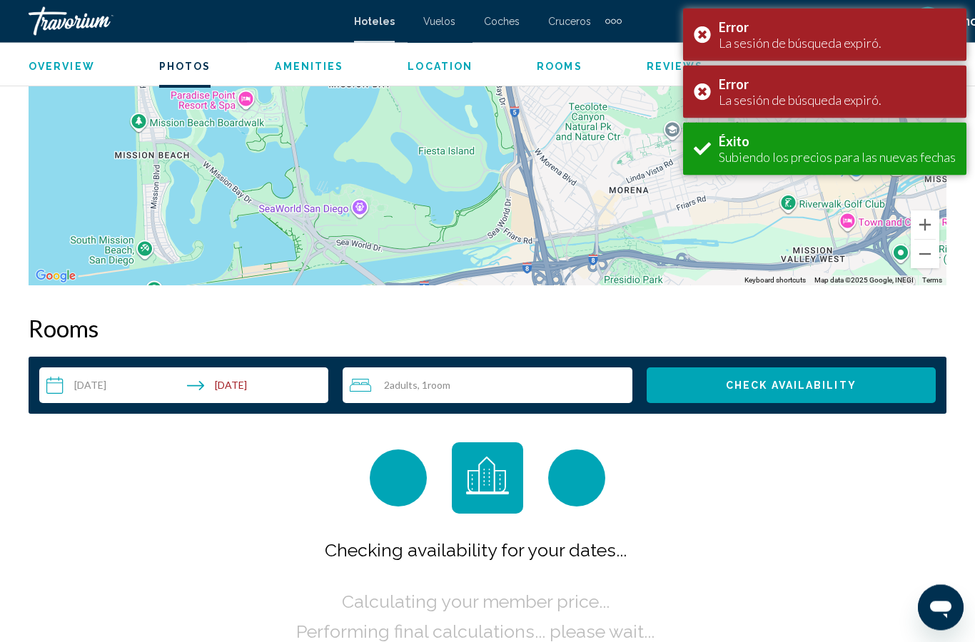
scroll to position [2507, 0]
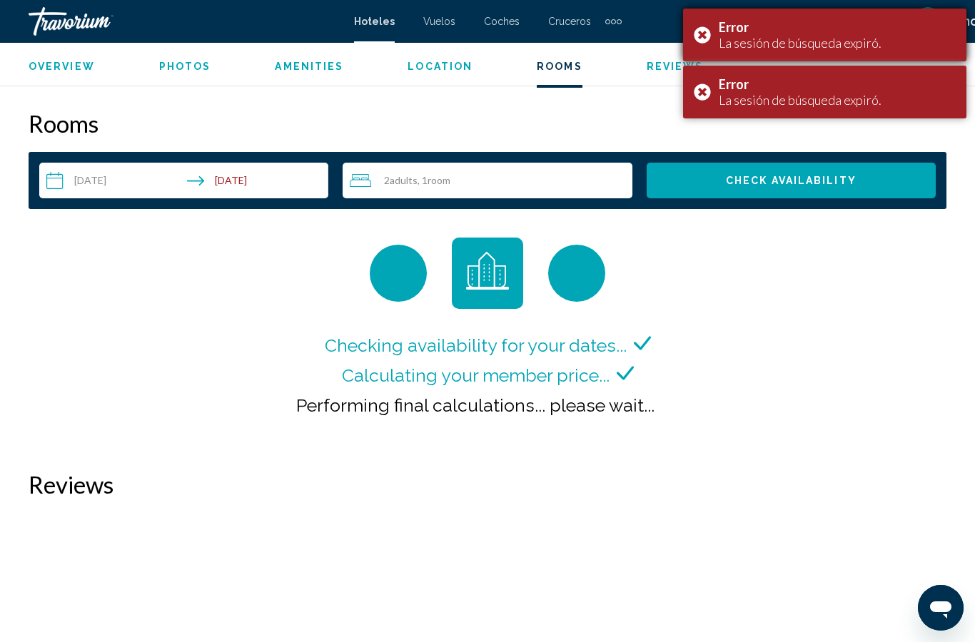
click at [711, 34] on div "Error La sesión de búsqueda expiró." at bounding box center [824, 35] width 283 height 53
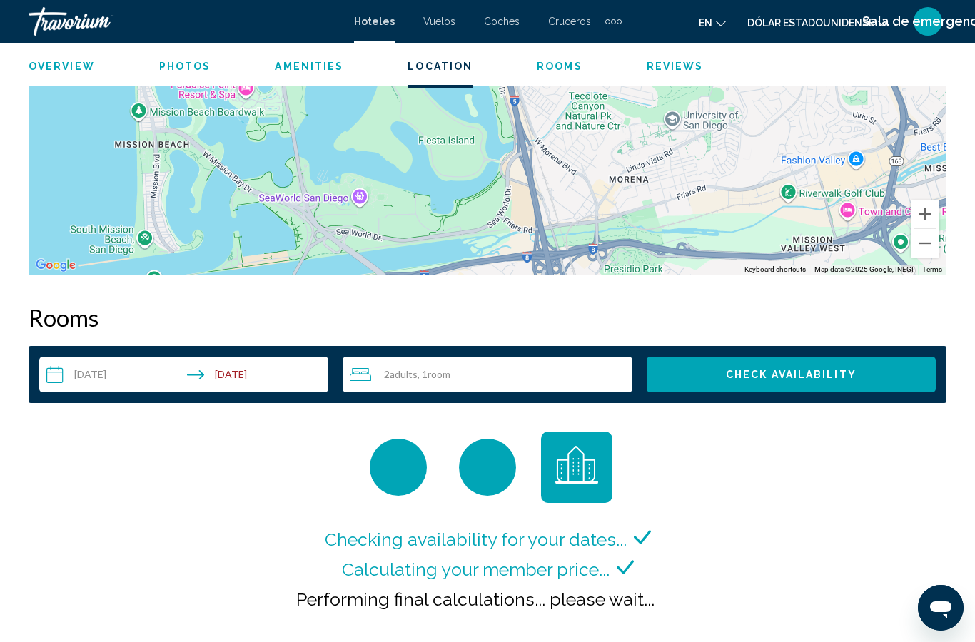
scroll to position [2370, 0]
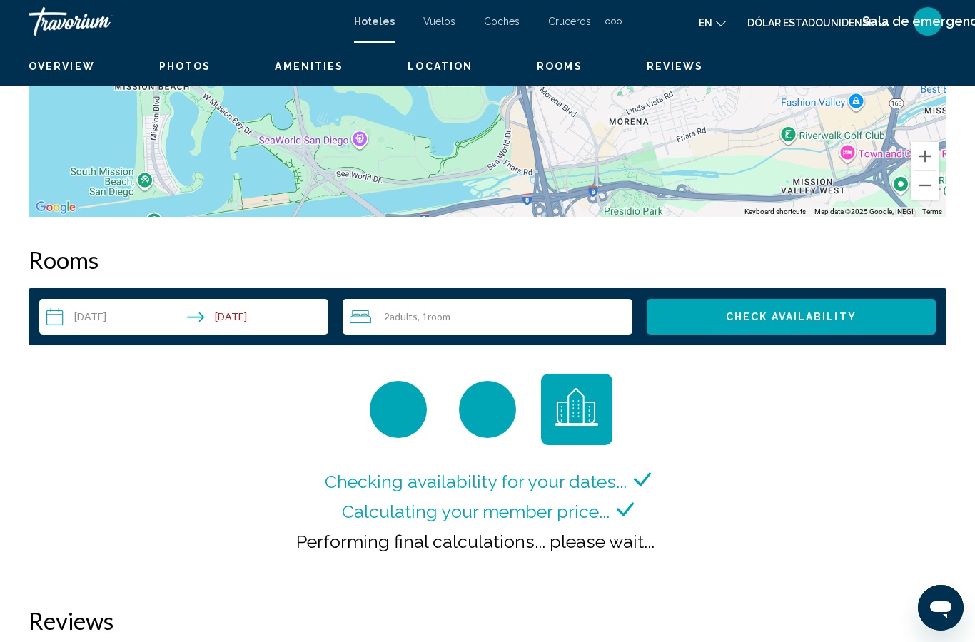
click at [151, 381] on div "Checking availability for your dates... Calculating your member price... Perfor…" at bounding box center [488, 476] width 918 height 204
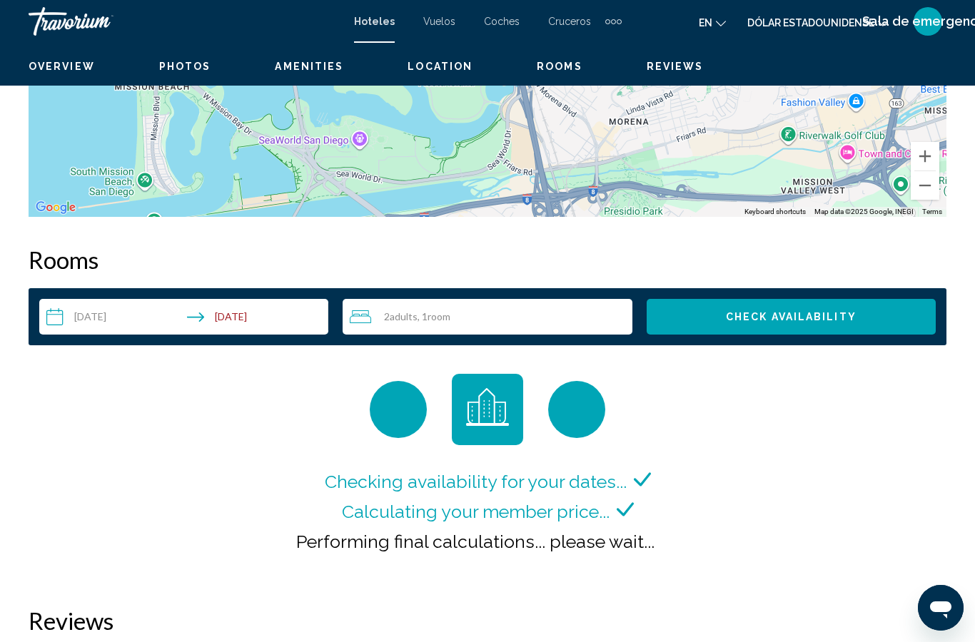
click at [793, 299] on button "Check Availability" at bounding box center [790, 317] width 289 height 36
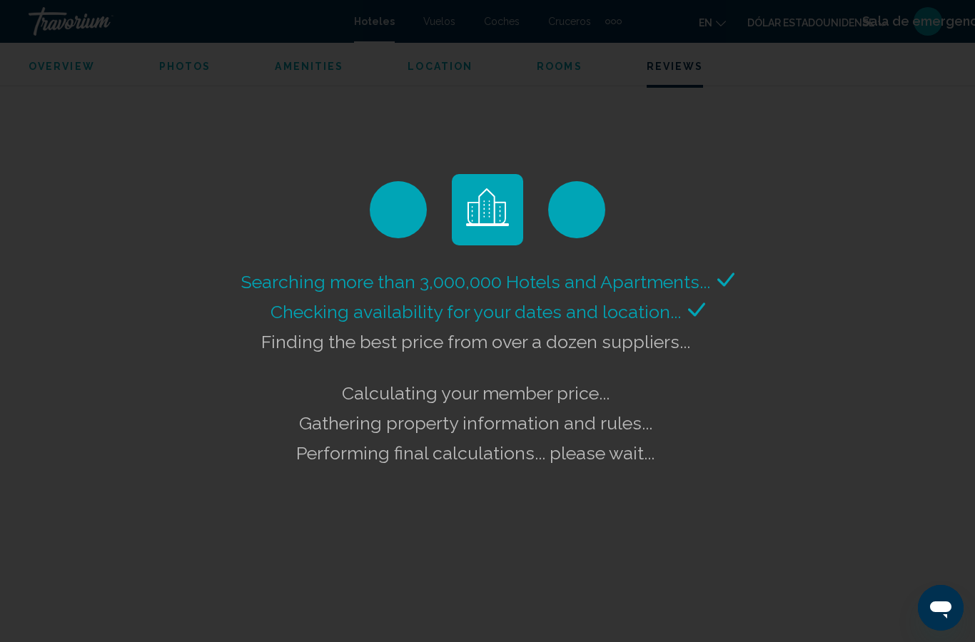
scroll to position [3021, 0]
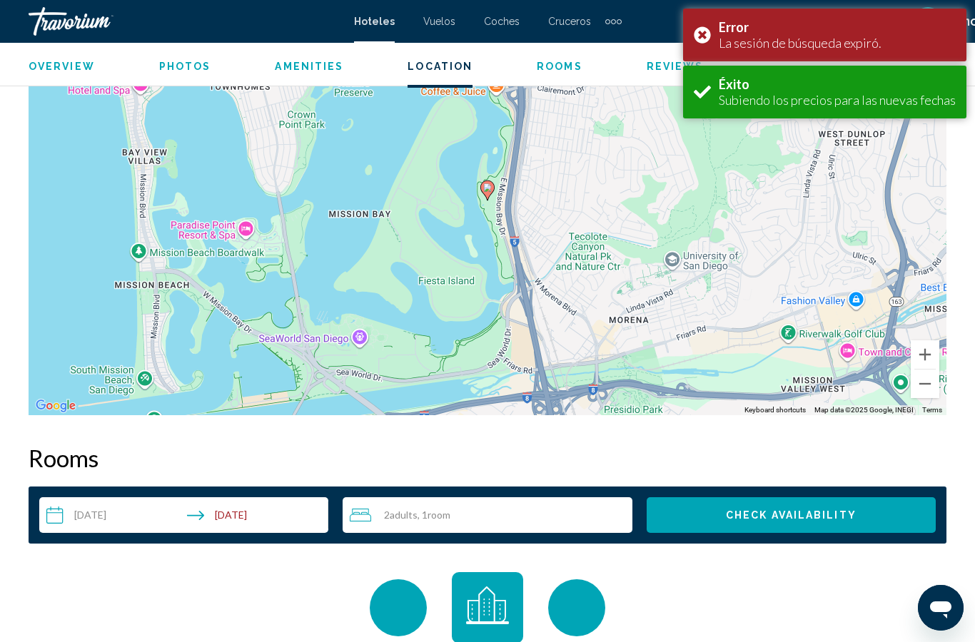
scroll to position [2507, 0]
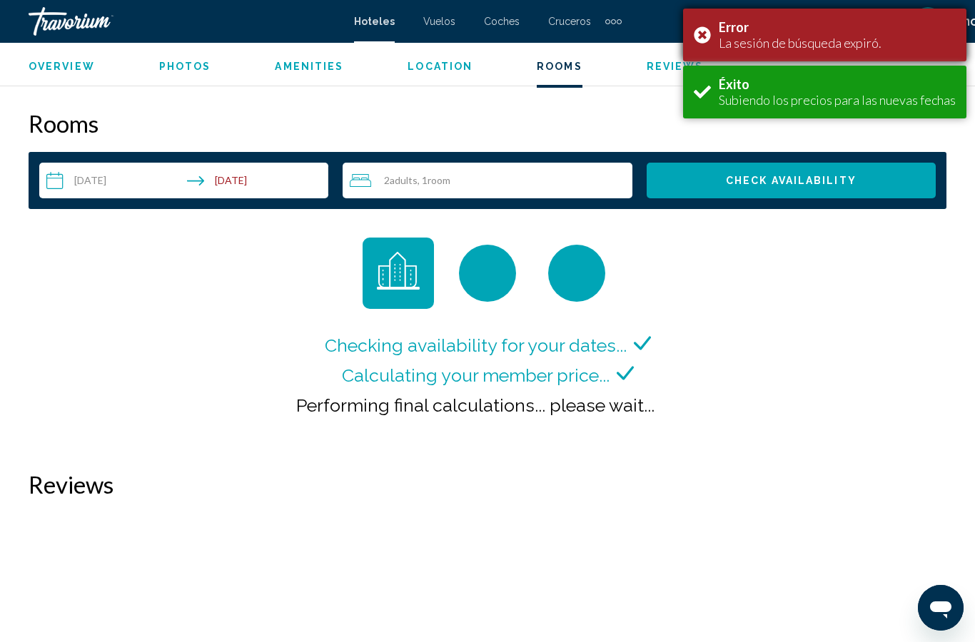
click at [706, 37] on div "Error La sesión de búsqueda expiró." at bounding box center [824, 35] width 283 height 53
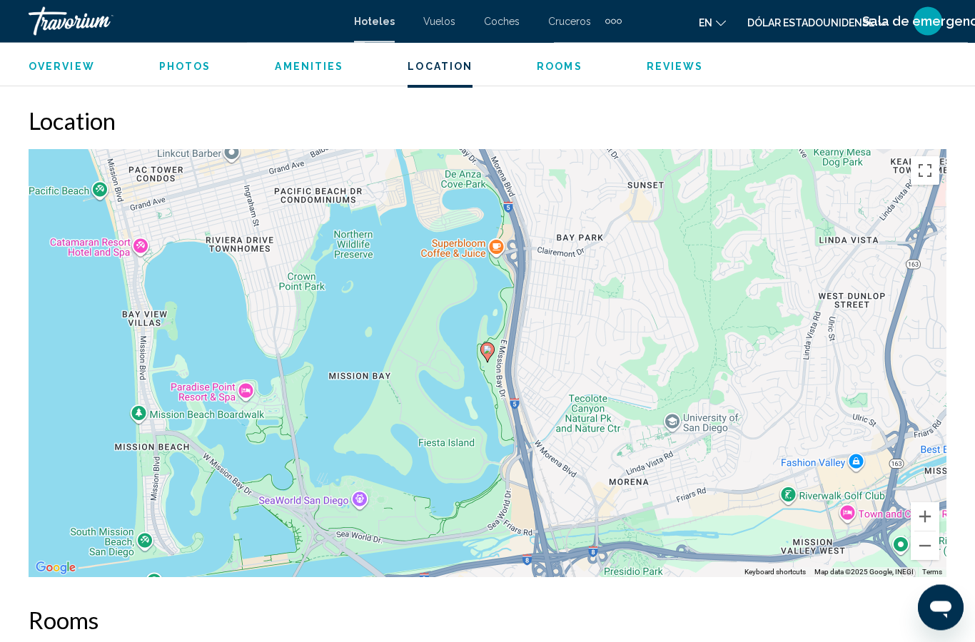
scroll to position [1994, 0]
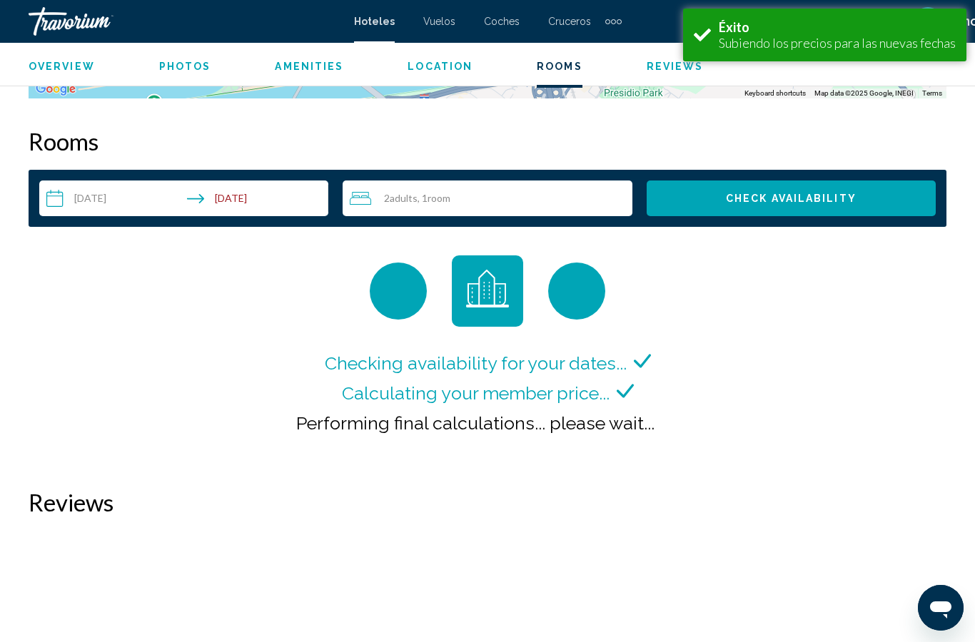
scroll to position [2487, 0]
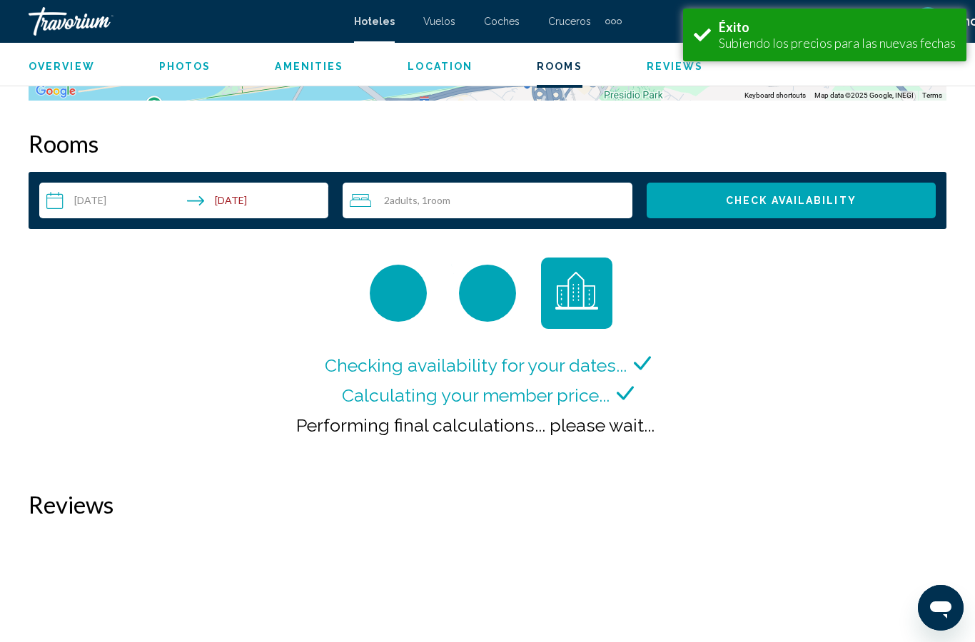
click at [193, 191] on input "**********" at bounding box center [186, 203] width 295 height 40
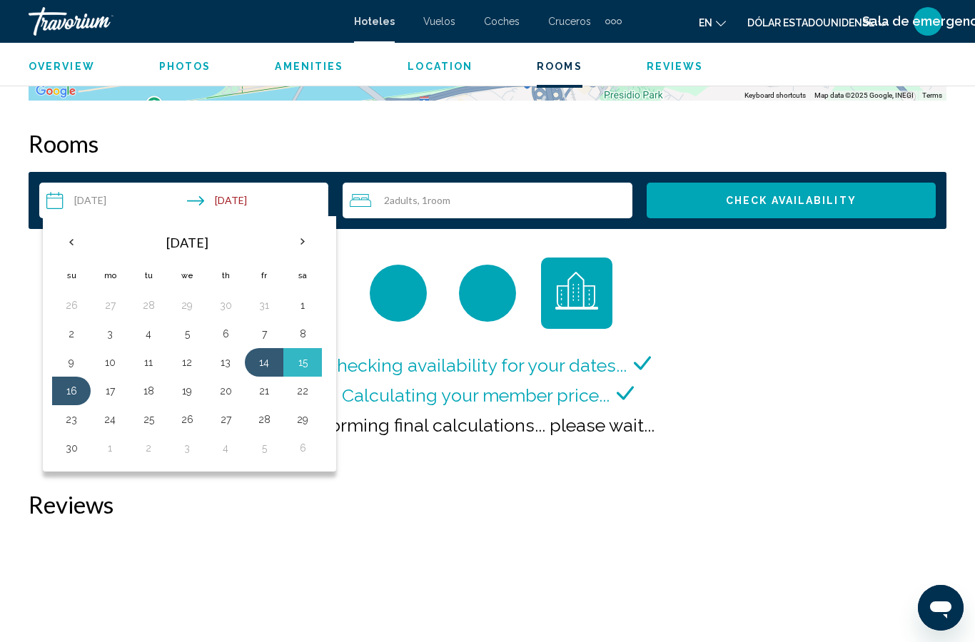
click at [858, 357] on div "Checking availability for your dates... Calculating your member price... Perfor…" at bounding box center [488, 360] width 918 height 204
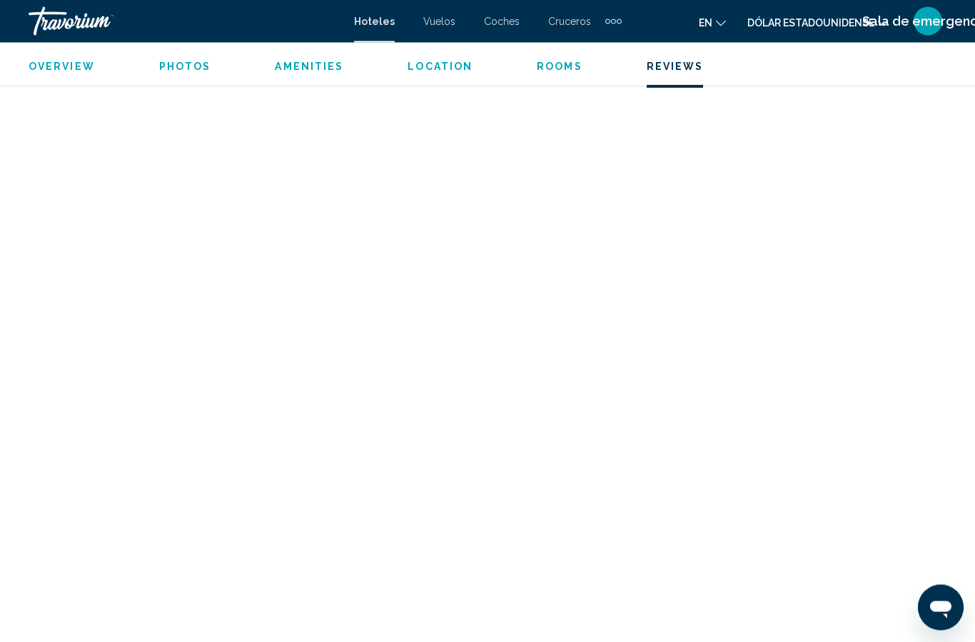
scroll to position [2955, 0]
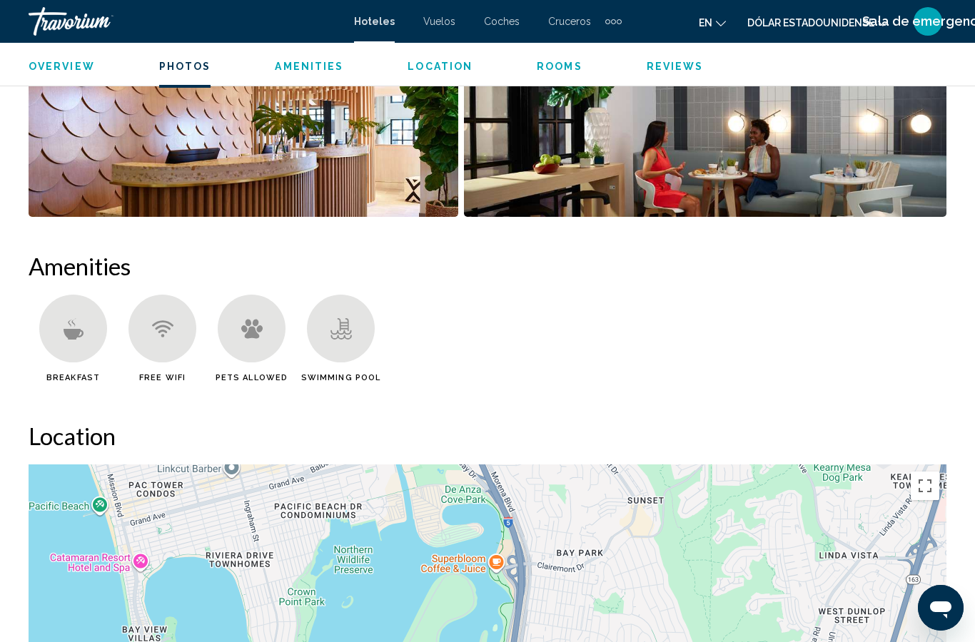
click at [674, 63] on span "Reviews" at bounding box center [674, 66] width 57 height 11
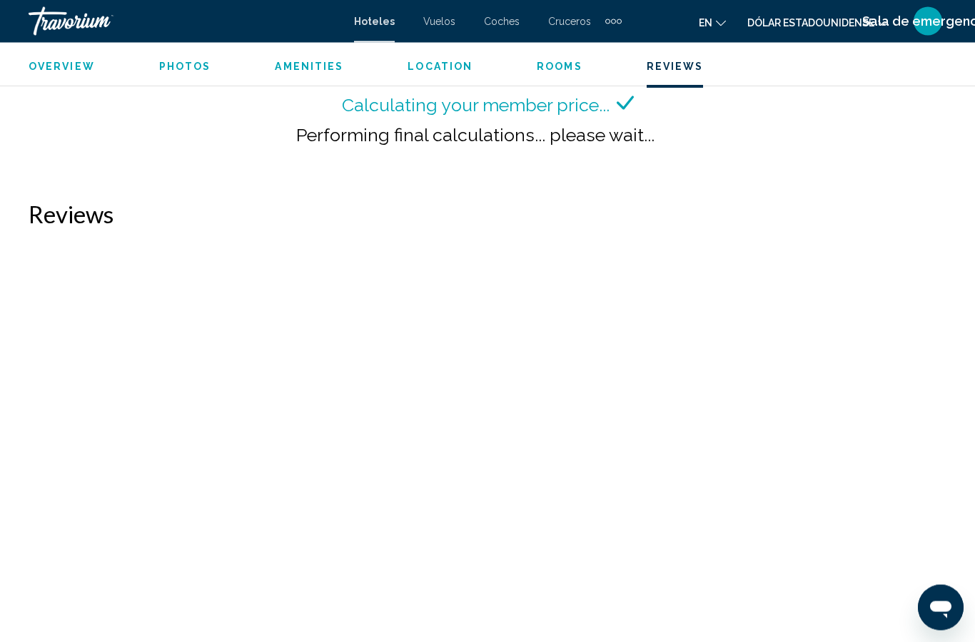
scroll to position [2869, 0]
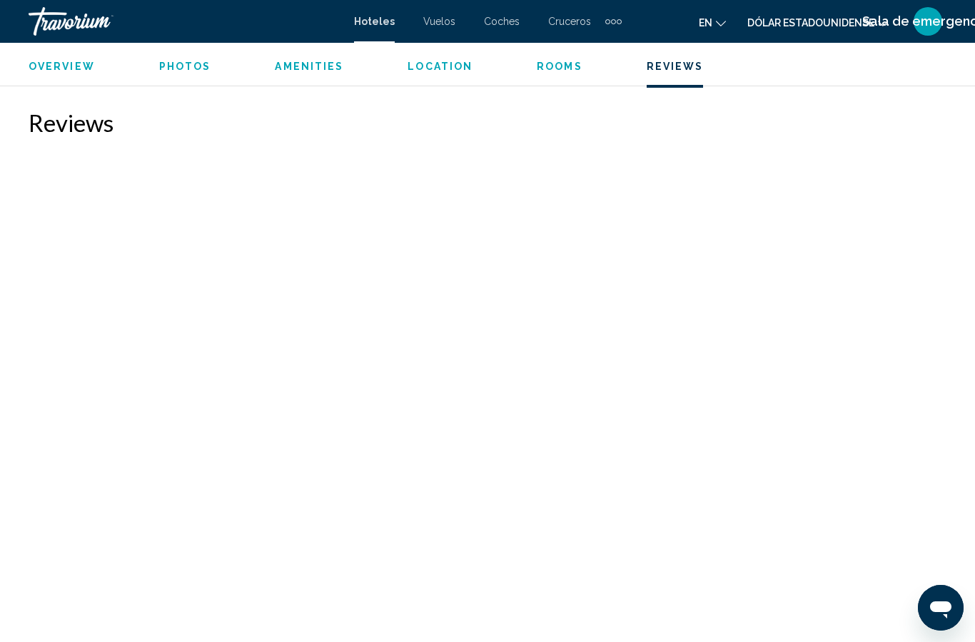
click at [549, 55] on div "Overview Photos Amenities Location Rooms Reviews Check Availability" at bounding box center [487, 65] width 975 height 44
click at [552, 71] on span "Rooms" at bounding box center [560, 66] width 46 height 11
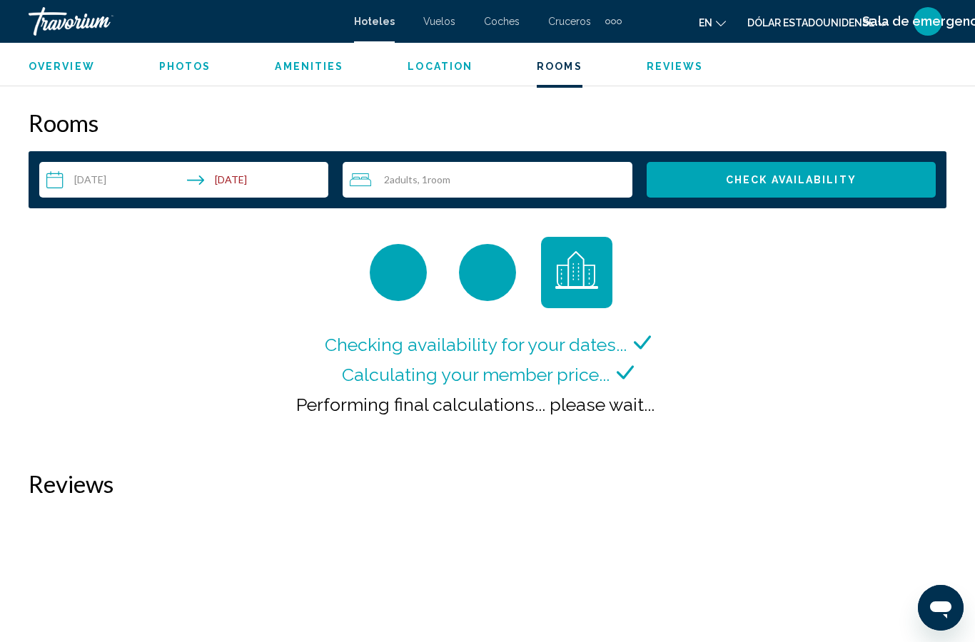
click at [453, 64] on span "Location" at bounding box center [439, 66] width 65 height 11
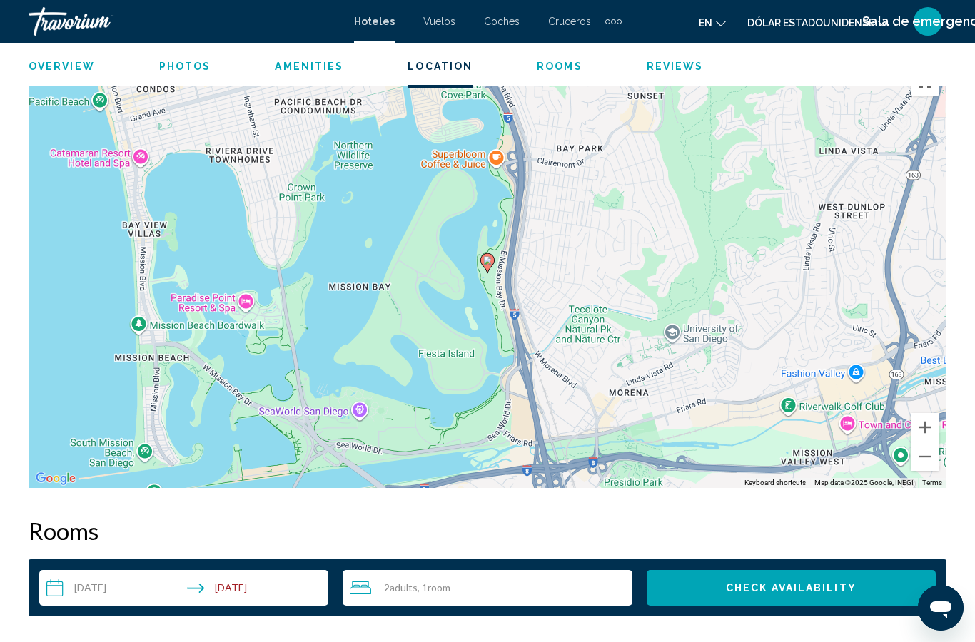
scroll to position [2008, 0]
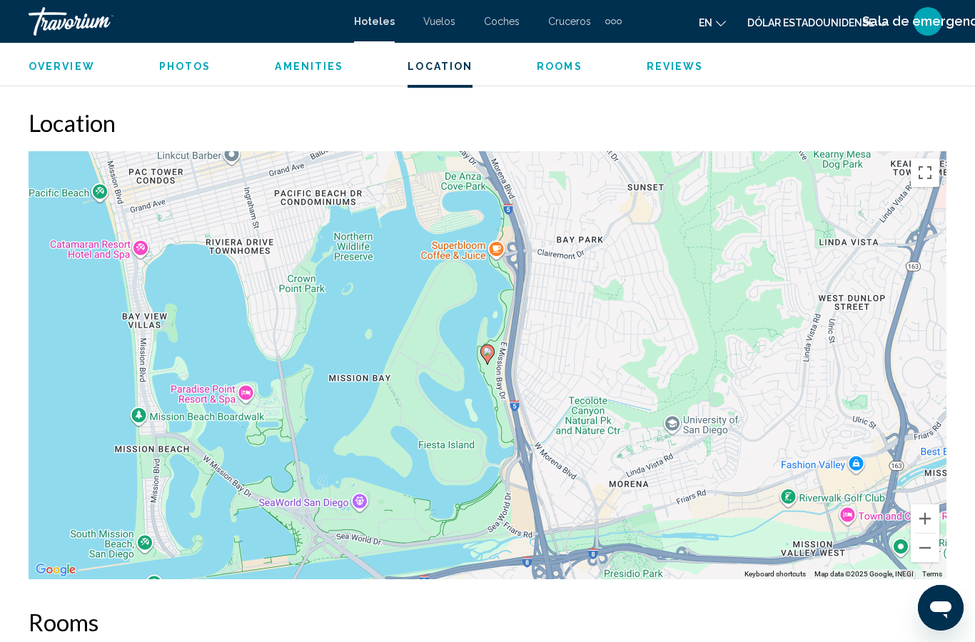
click at [322, 55] on div "Overview Photos Amenities Location Rooms Reviews Check Availability" at bounding box center [487, 65] width 975 height 44
click at [69, 71] on span "Overview" at bounding box center [62, 66] width 66 height 11
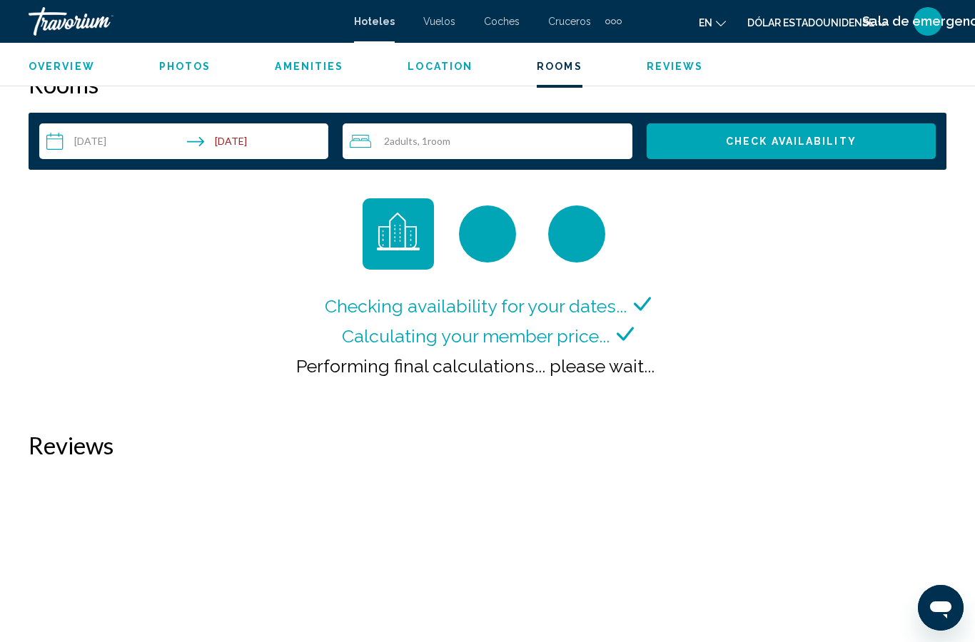
scroll to position [2548, 0]
